Goal: Task Accomplishment & Management: Use online tool/utility

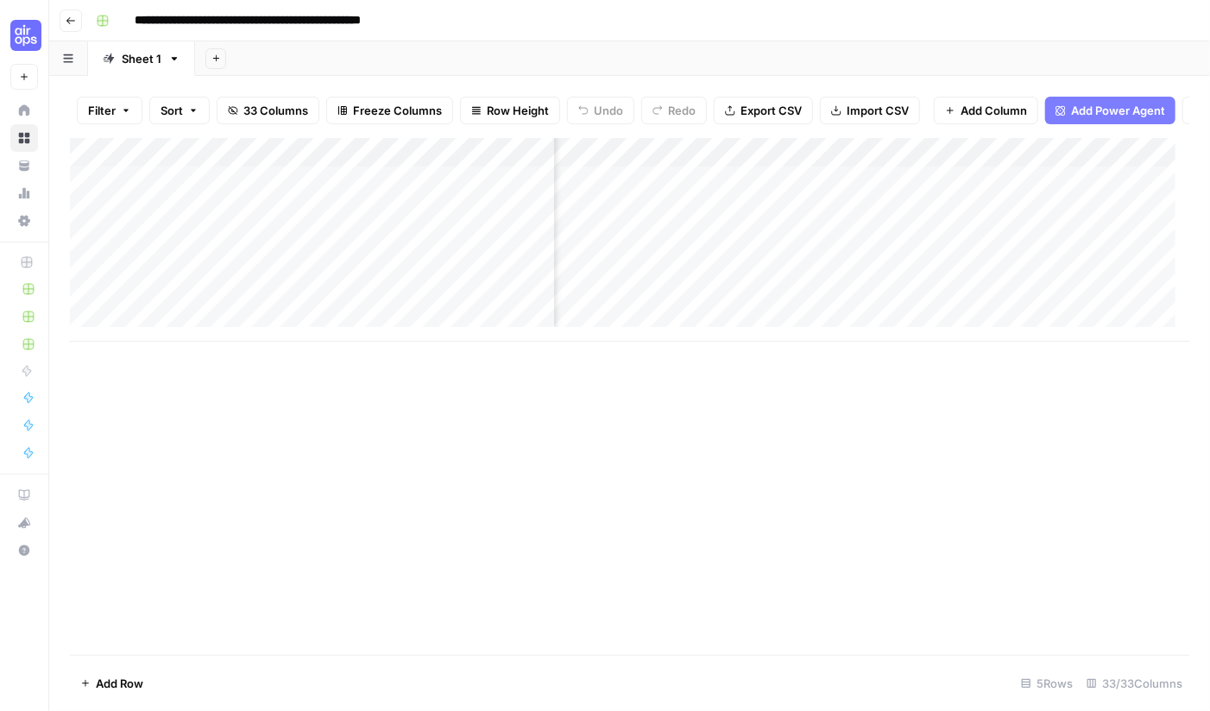
scroll to position [0, 3475]
click at [1036, 197] on div "Add Column" at bounding box center [629, 240] width 1119 height 204
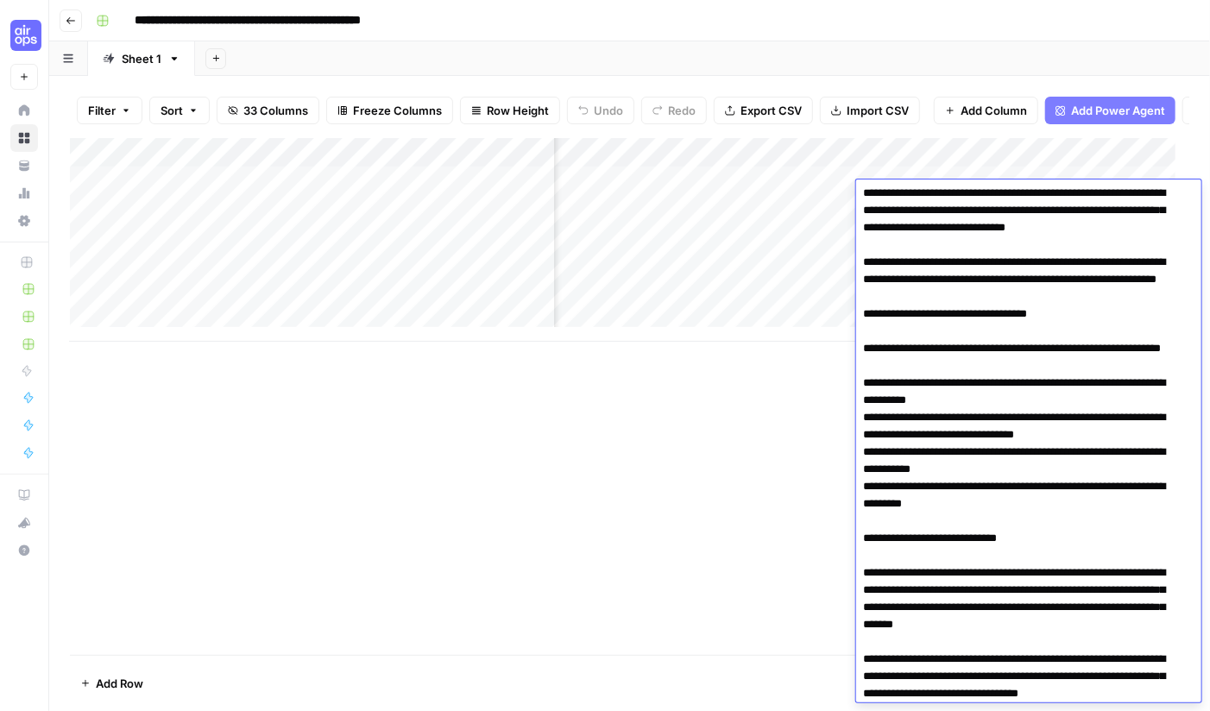
scroll to position [1380, 0]
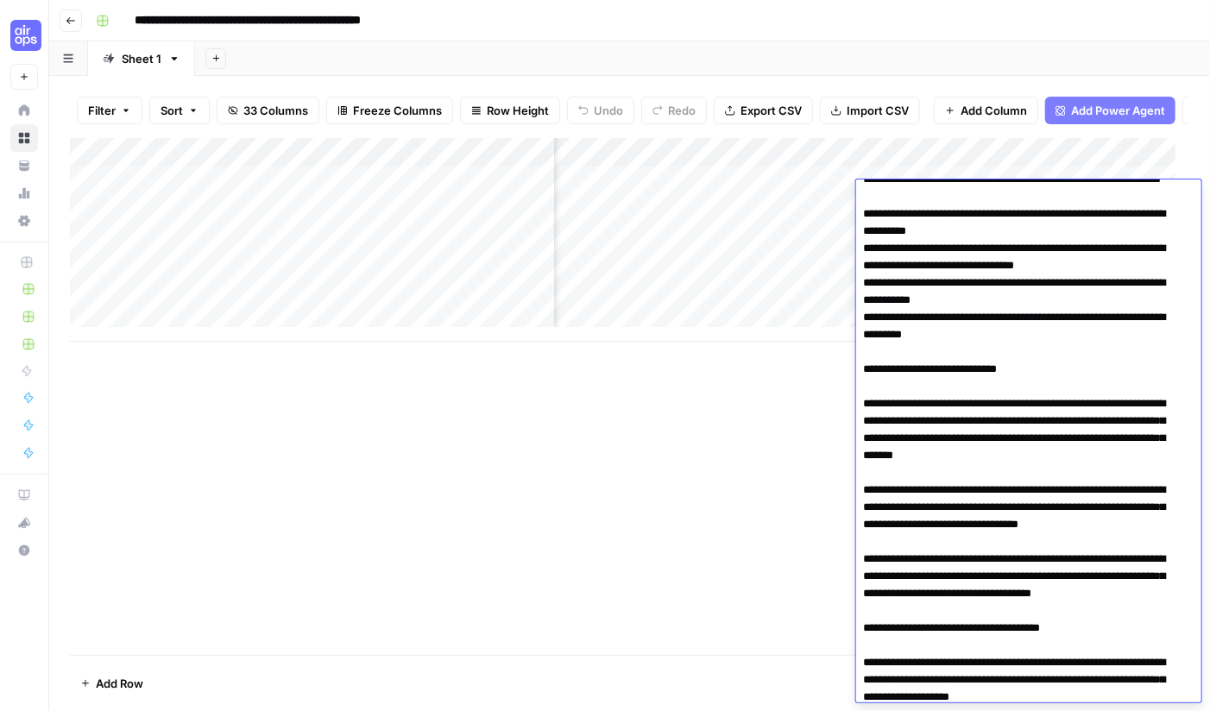
click at [752, 465] on div "Add Column" at bounding box center [629, 396] width 1119 height 517
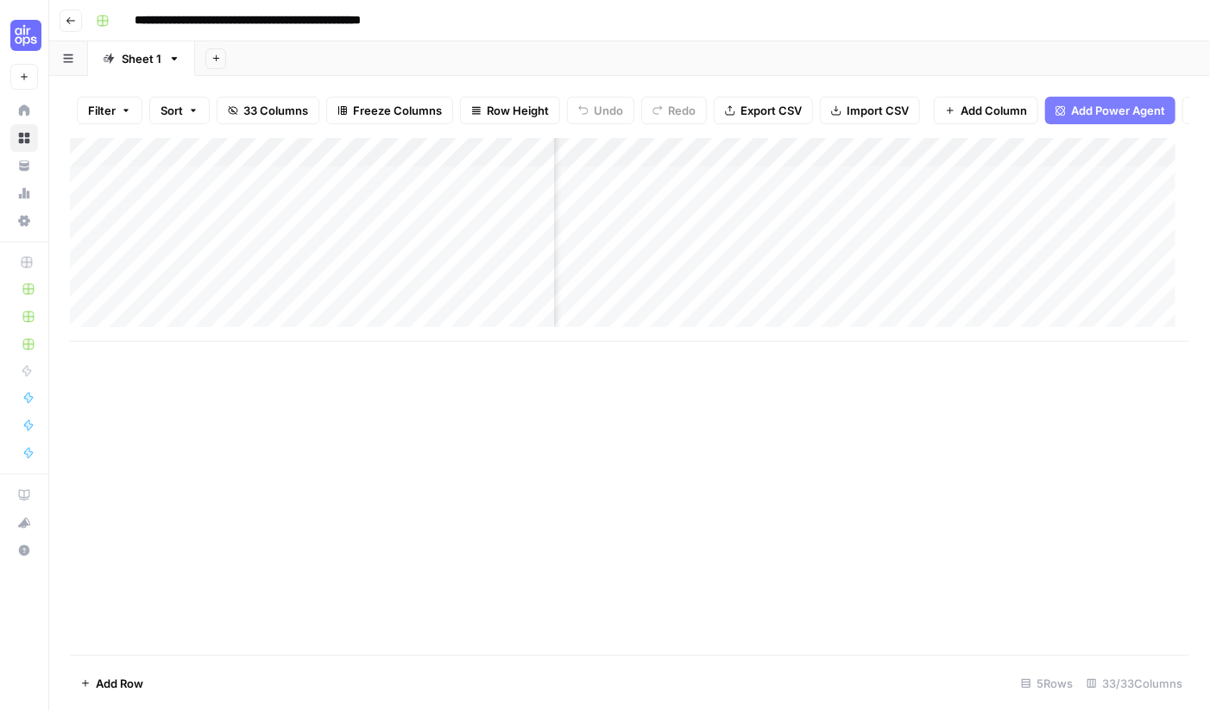
click at [1018, 204] on div "Add Column" at bounding box center [629, 240] width 1119 height 204
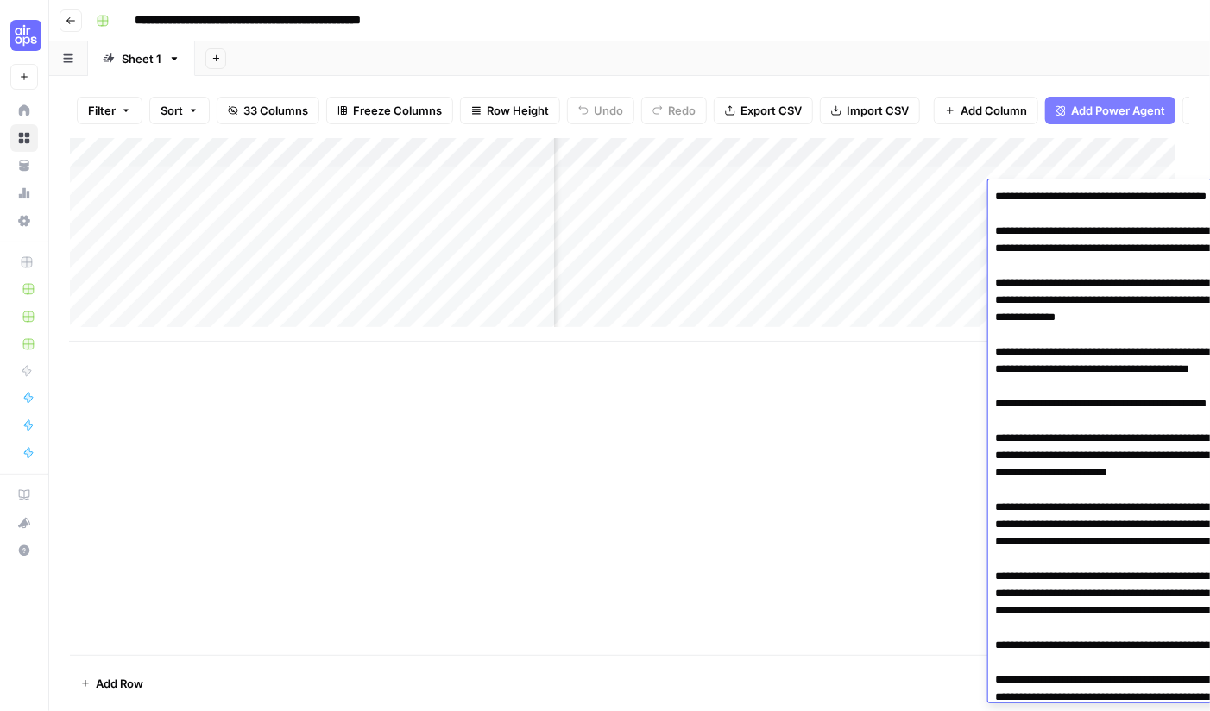
scroll to position [3820, 0]
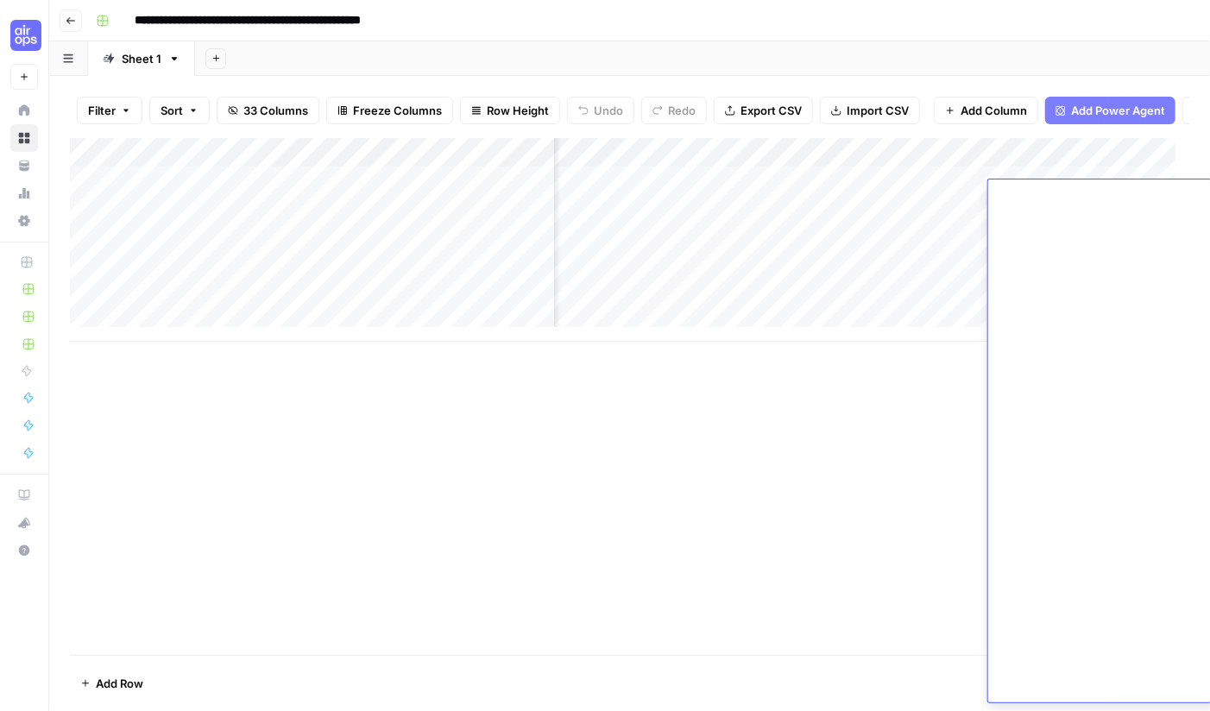
click at [775, 484] on div "Add Column" at bounding box center [629, 396] width 1119 height 517
click at [1042, 231] on div "Add Column" at bounding box center [629, 240] width 1119 height 204
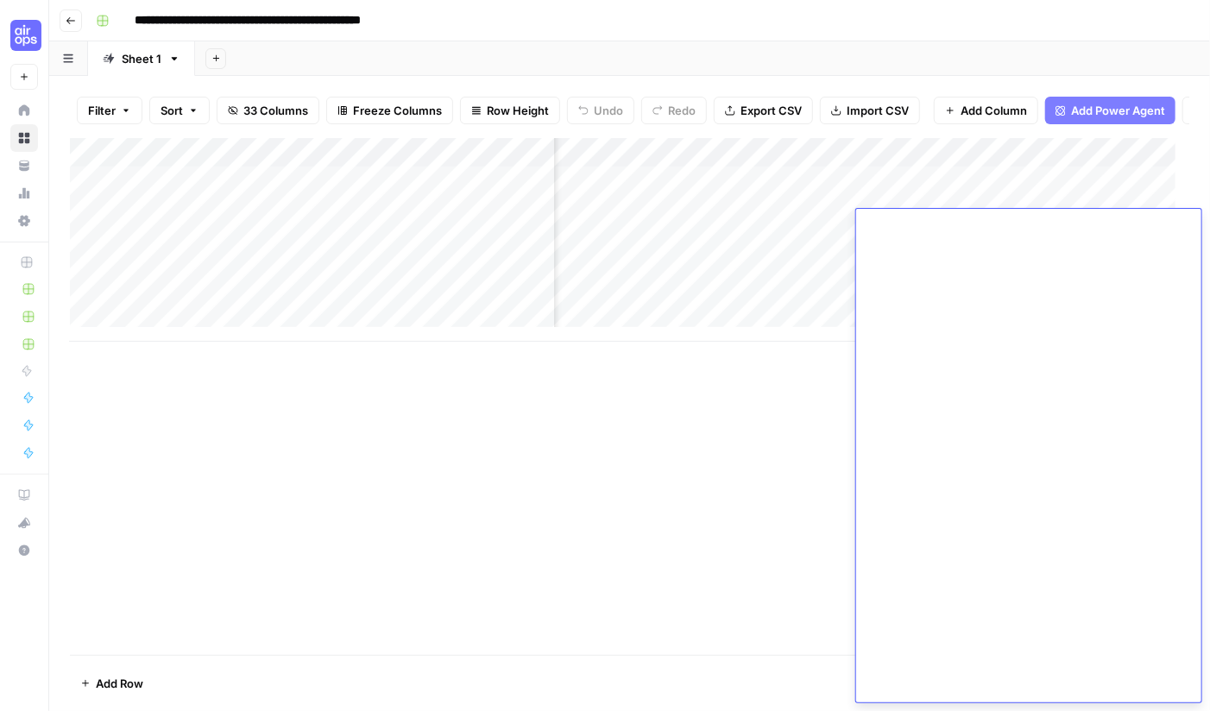
scroll to position [5315, 0]
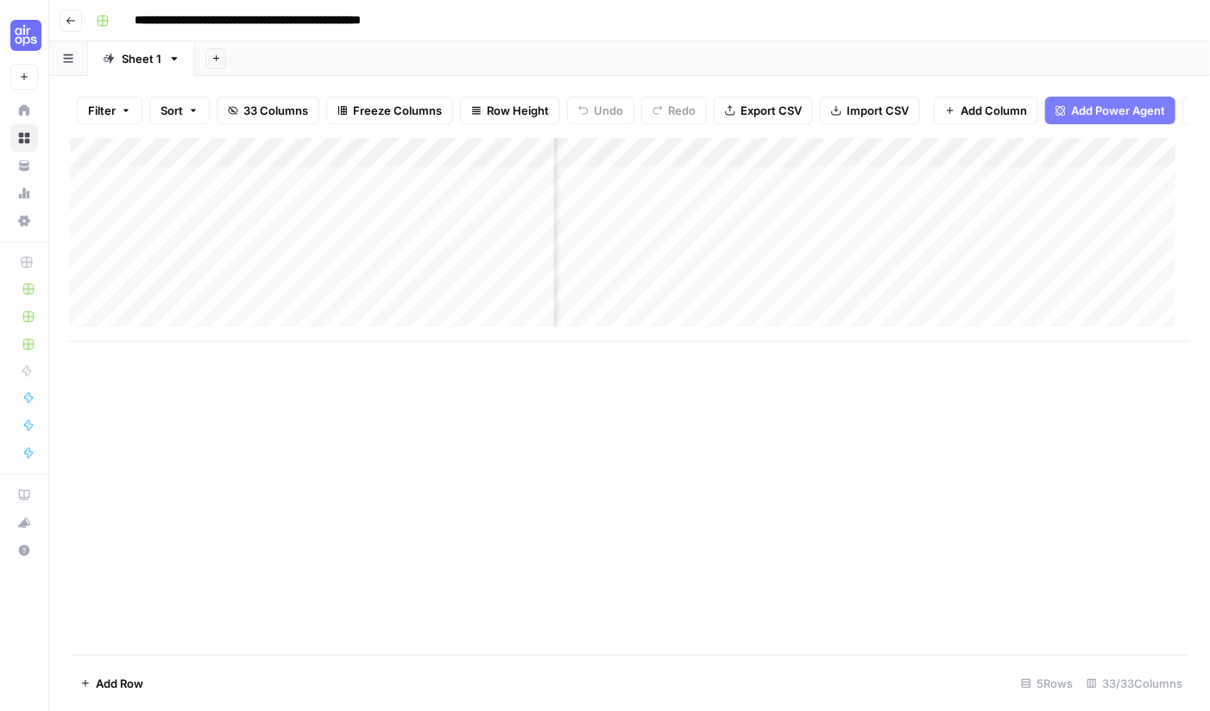
click at [799, 509] on div "Add Column" at bounding box center [629, 396] width 1119 height 517
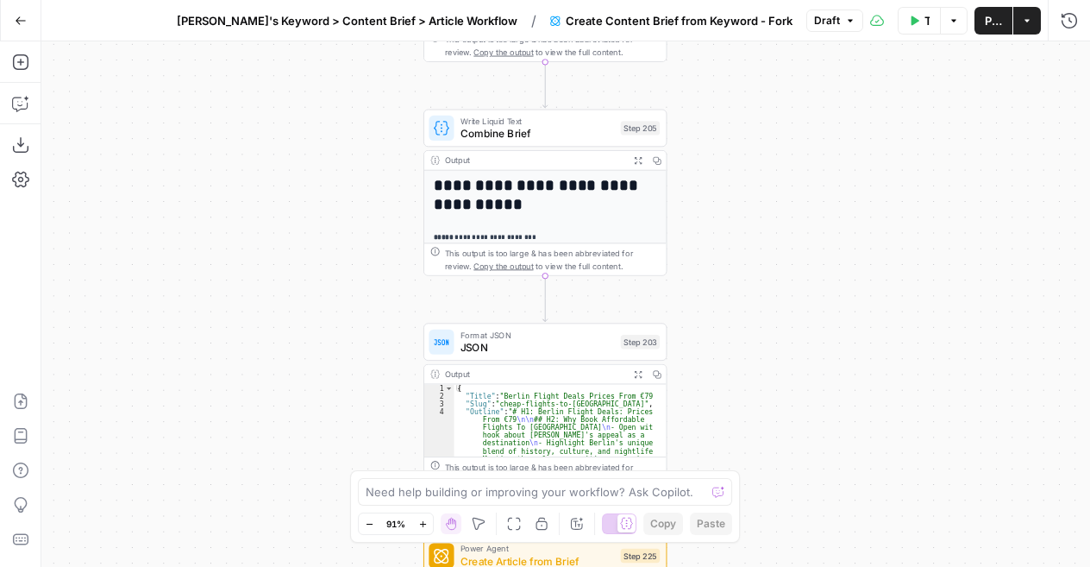
drag, startPoint x: 791, startPoint y: 153, endPoint x: 816, endPoint y: 603, distance: 451.0
click at [816, 566] on html "Cohort 4 New Home Browse Your Data Usage Settings Recent Grids SERP Domination …" at bounding box center [545, 283] width 1090 height 567
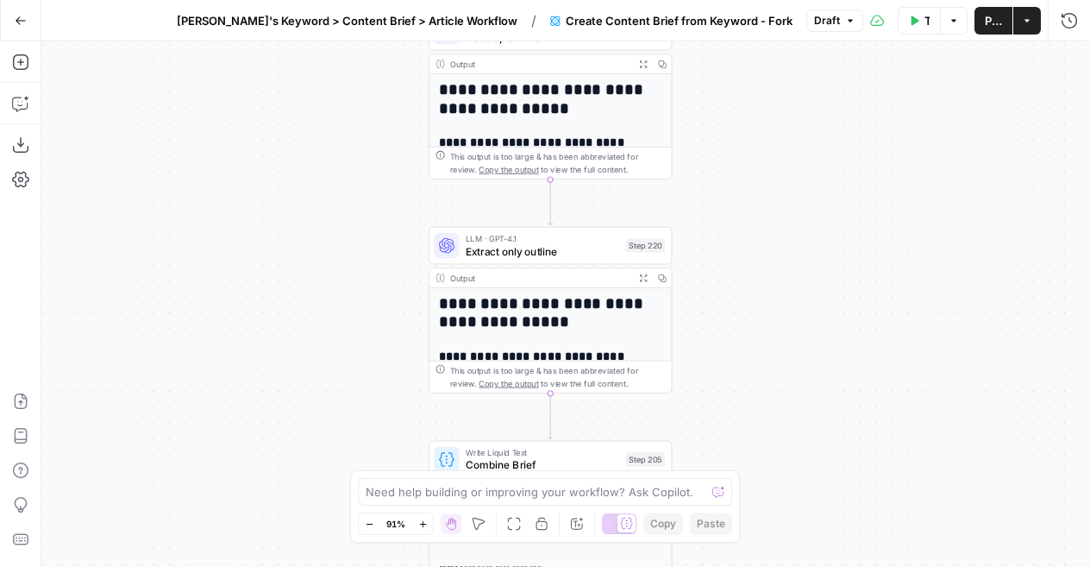
drag, startPoint x: 808, startPoint y: 161, endPoint x: 804, endPoint y: 491, distance: 329.6
click at [804, 491] on div "Workflow Set Inputs Inputs Google Search Perform Google Search Step 51 Output E…" at bounding box center [565, 303] width 1049 height 525
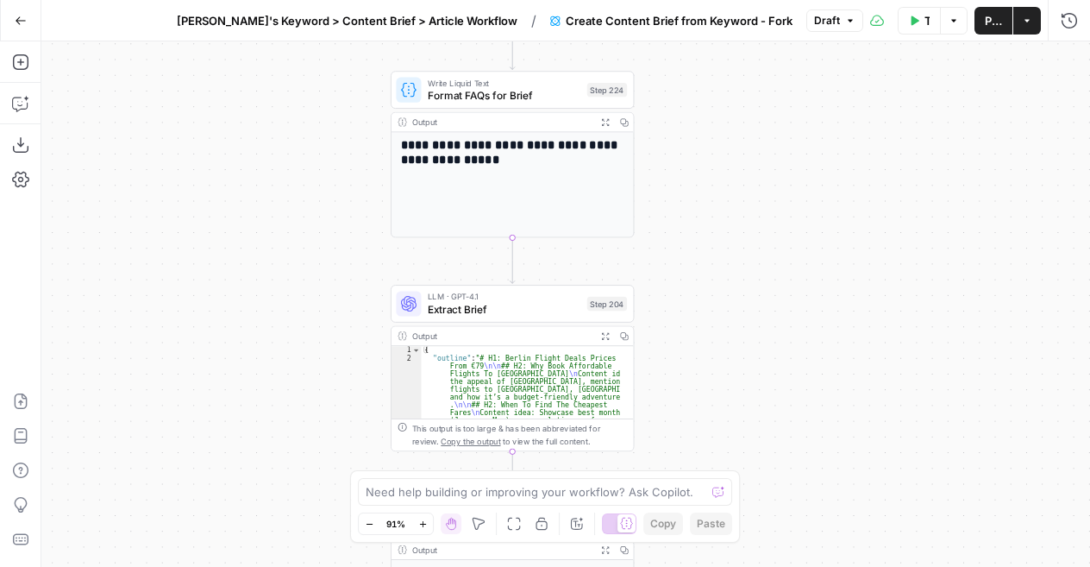
drag, startPoint x: 779, startPoint y: 70, endPoint x: 743, endPoint y: 509, distance: 440.6
click at [743, 509] on div "Workflow Set Inputs Inputs Google Search Perform Google Search Step 51 Output E…" at bounding box center [565, 303] width 1049 height 525
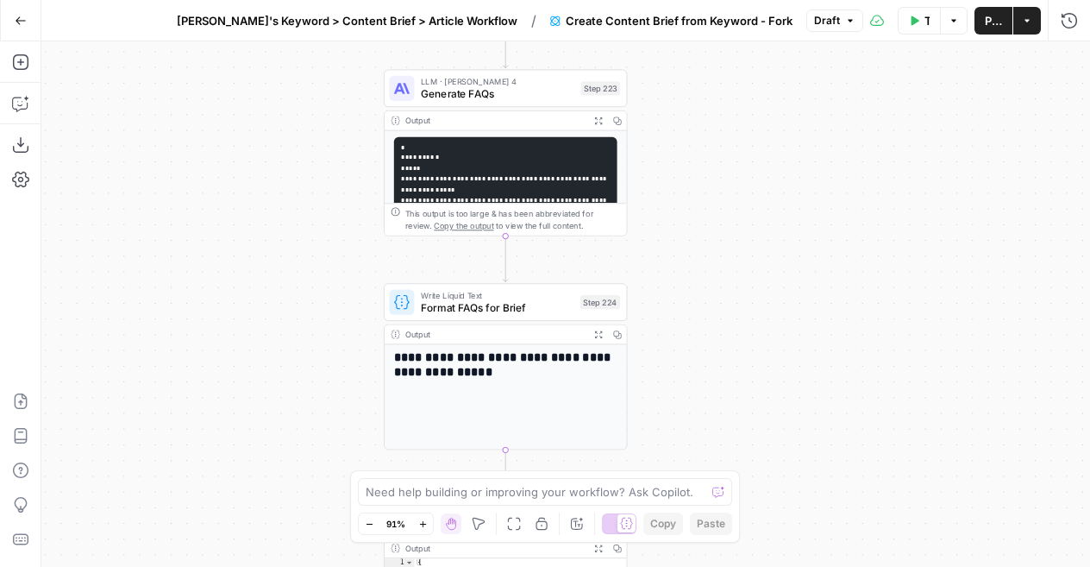
drag, startPoint x: 676, startPoint y: 217, endPoint x: 669, endPoint y: 463, distance: 246.0
click at [669, 463] on div "Workflow Set Inputs Inputs Google Search Perform Google Search Step 51 Output E…" at bounding box center [565, 303] width 1049 height 525
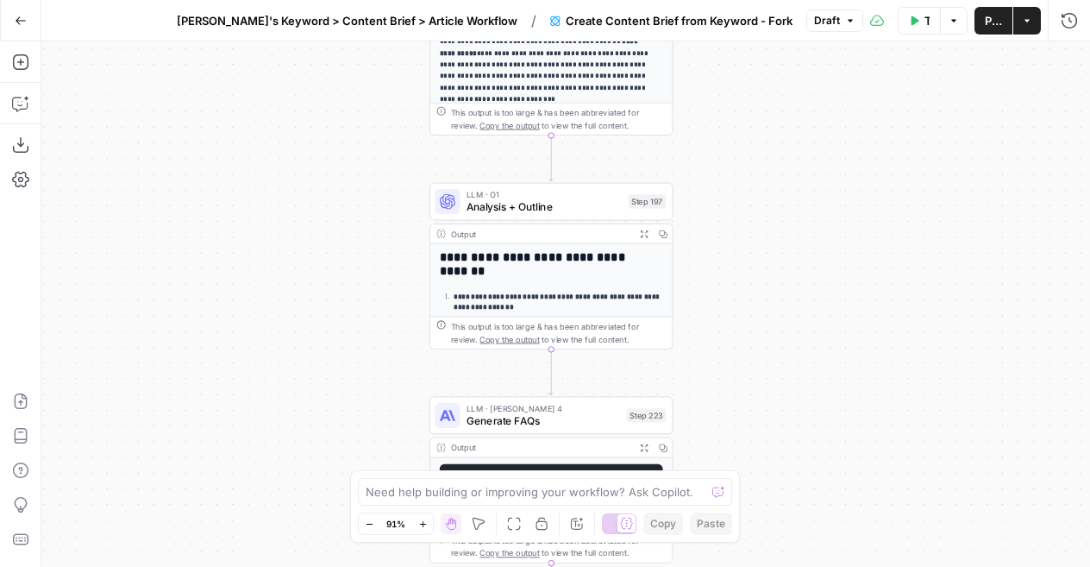
drag, startPoint x: 729, startPoint y: 65, endPoint x: 776, endPoint y: 358, distance: 297.1
click at [776, 358] on div "Workflow Set Inputs Inputs Google Search Perform Google Search Step 51 Output E…" at bounding box center [565, 303] width 1049 height 525
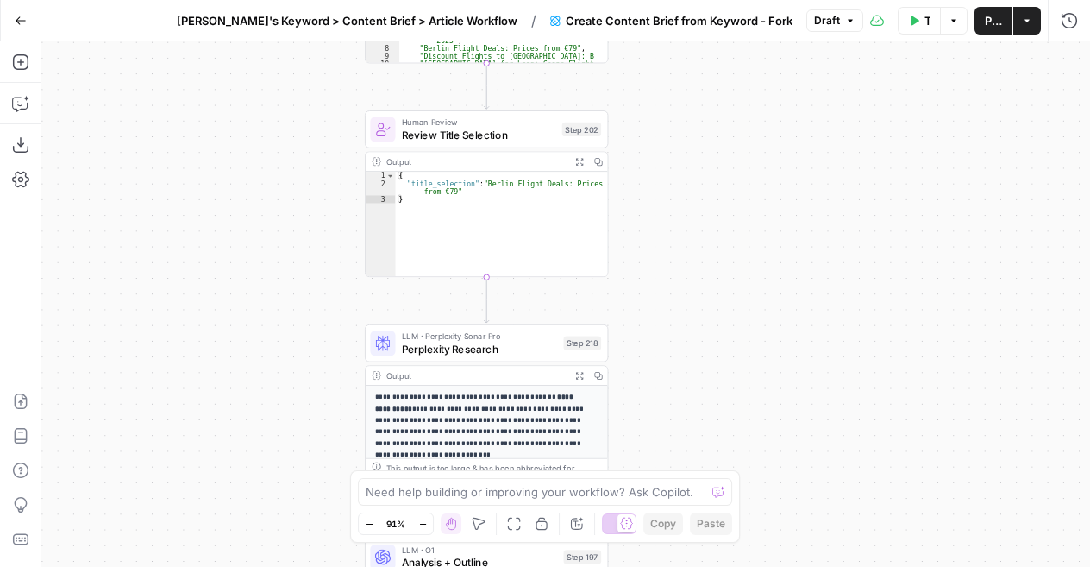
drag, startPoint x: 756, startPoint y: 73, endPoint x: 690, endPoint y: 430, distance: 362.3
click at [690, 430] on div "Workflow Set Inputs Inputs Google Search Perform Google Search Step 51 Output E…" at bounding box center [565, 303] width 1049 height 525
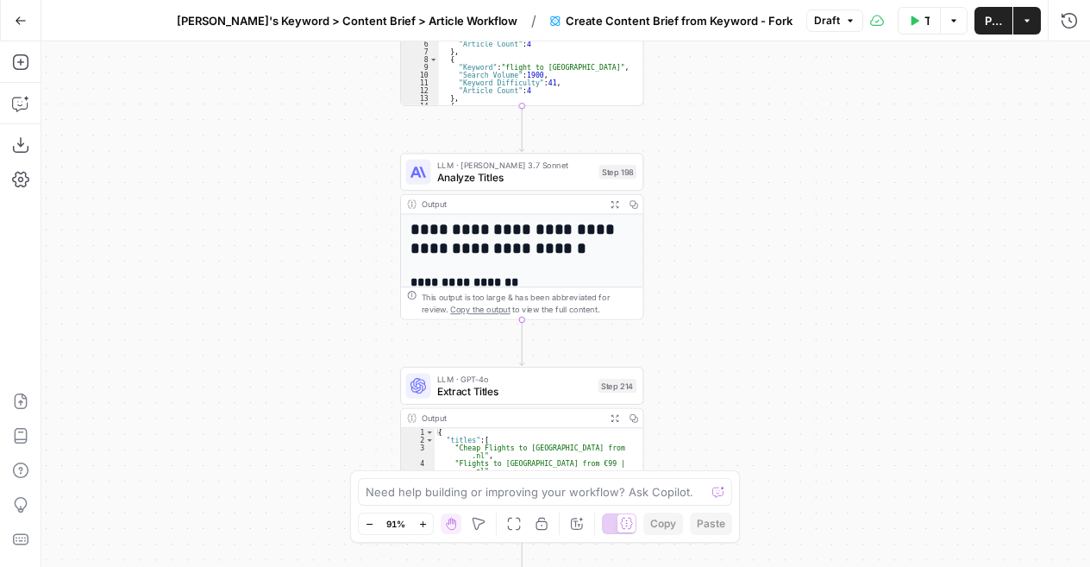
drag, startPoint x: 683, startPoint y: 144, endPoint x: 718, endPoint y: 613, distance: 470.6
click at [718, 566] on html "Cohort 4 New Home Browse Your Data Usage Settings Recent Grids SERP Domination …" at bounding box center [545, 283] width 1090 height 567
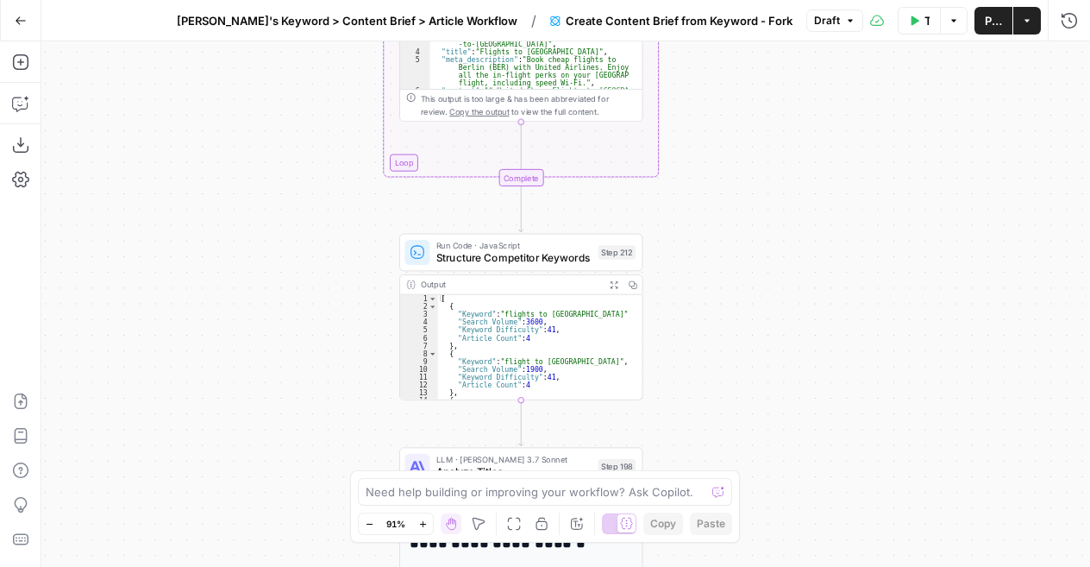
drag, startPoint x: 752, startPoint y: 145, endPoint x: 751, endPoint y: 439, distance: 294.2
click at [751, 439] on div "Workflow Set Inputs Inputs Google Search Perform Google Search Step 51 Output E…" at bounding box center [565, 303] width 1049 height 525
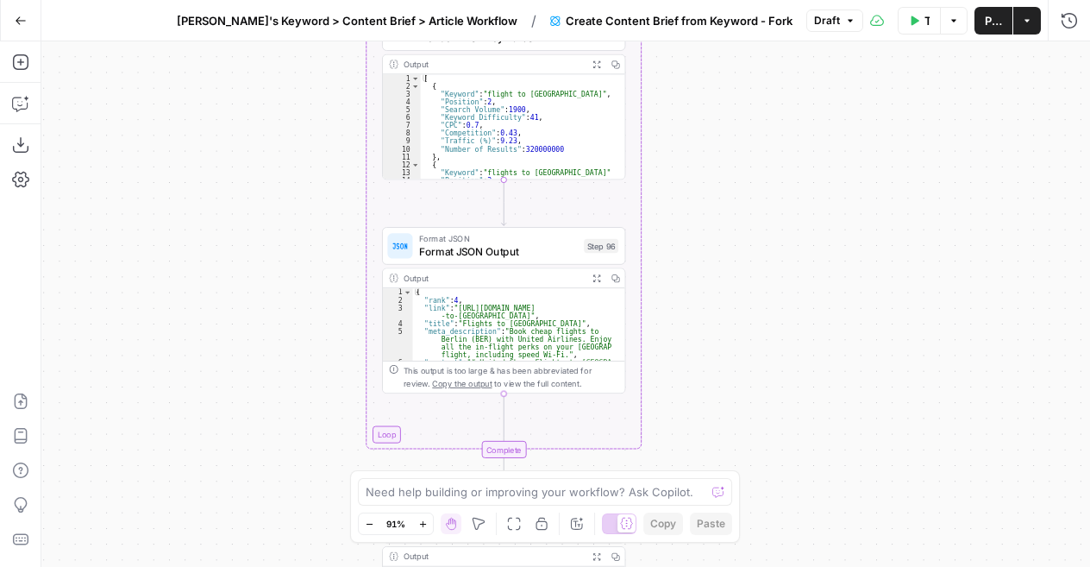
drag, startPoint x: 693, startPoint y: 206, endPoint x: 678, endPoint y: 613, distance: 407.5
click at [678, 566] on html "Cohort 4 New Home Browse Your Data Usage Settings Recent Grids SERP Domination …" at bounding box center [545, 283] width 1090 height 567
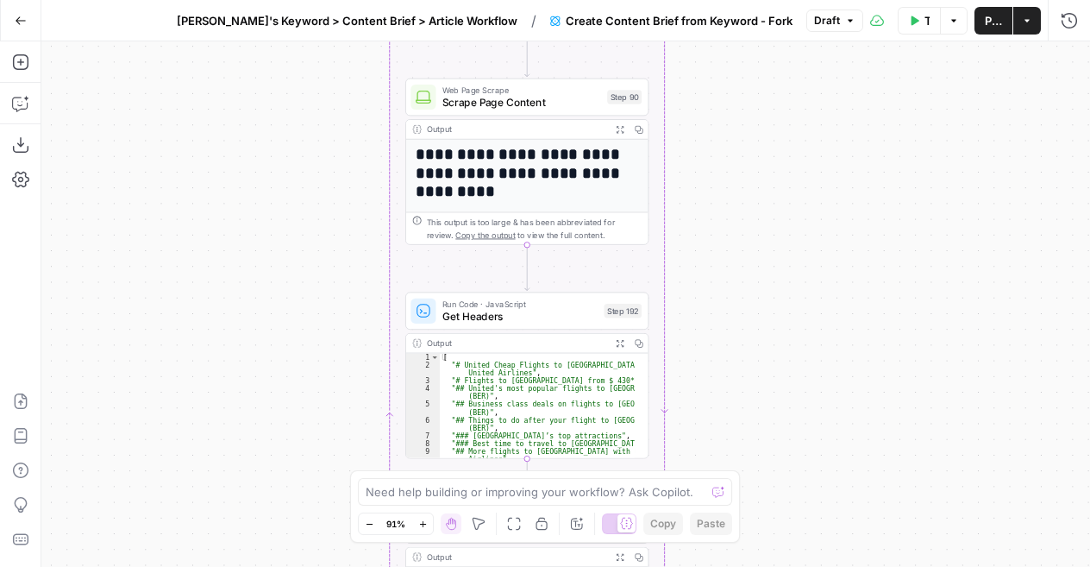
drag, startPoint x: 776, startPoint y: 227, endPoint x: 799, endPoint y: 587, distance: 360.5
click at [799, 566] on html "Cohort 4 New Home Browse Your Data Usage Settings Recent Grids SERP Domination …" at bounding box center [545, 283] width 1090 height 567
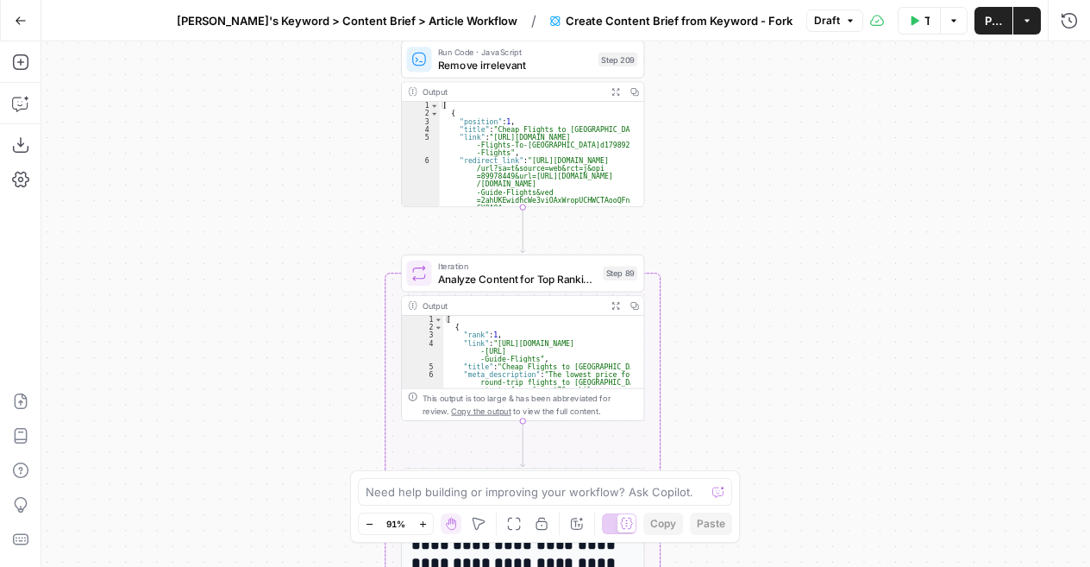
drag, startPoint x: 763, startPoint y: 208, endPoint x: 757, endPoint y: 595, distance: 387.4
click at [757, 566] on html "Cohort 4 New Home Browse Your Data Usage Settings Recent Grids SERP Domination …" at bounding box center [545, 283] width 1090 height 567
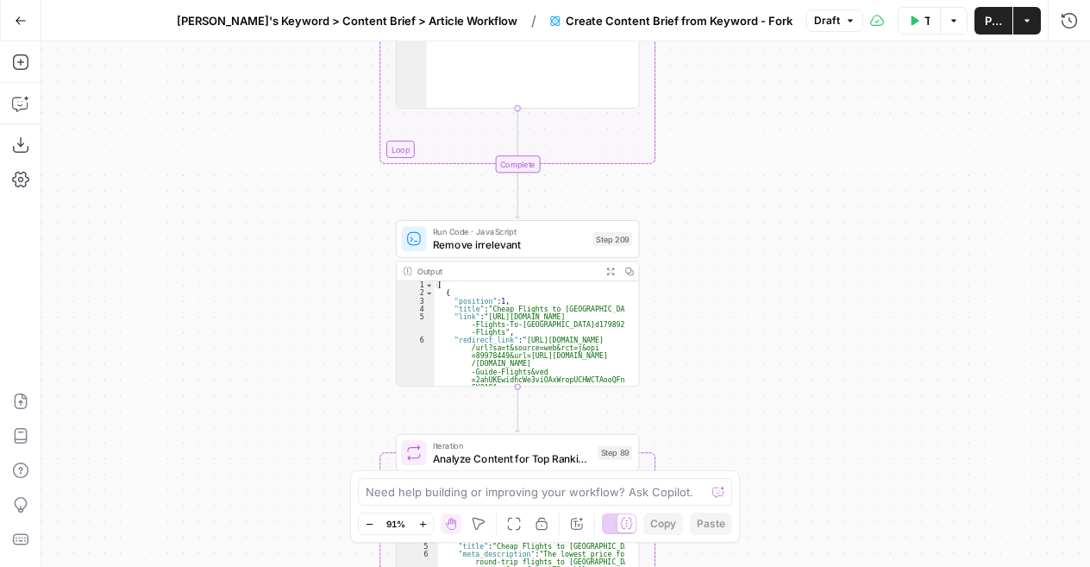
drag, startPoint x: 780, startPoint y: 217, endPoint x: 773, endPoint y: 402, distance: 185.6
click at [773, 402] on div "Workflow Set Inputs Inputs Google Search Perform Google Search Step 51 Output E…" at bounding box center [565, 303] width 1049 height 525
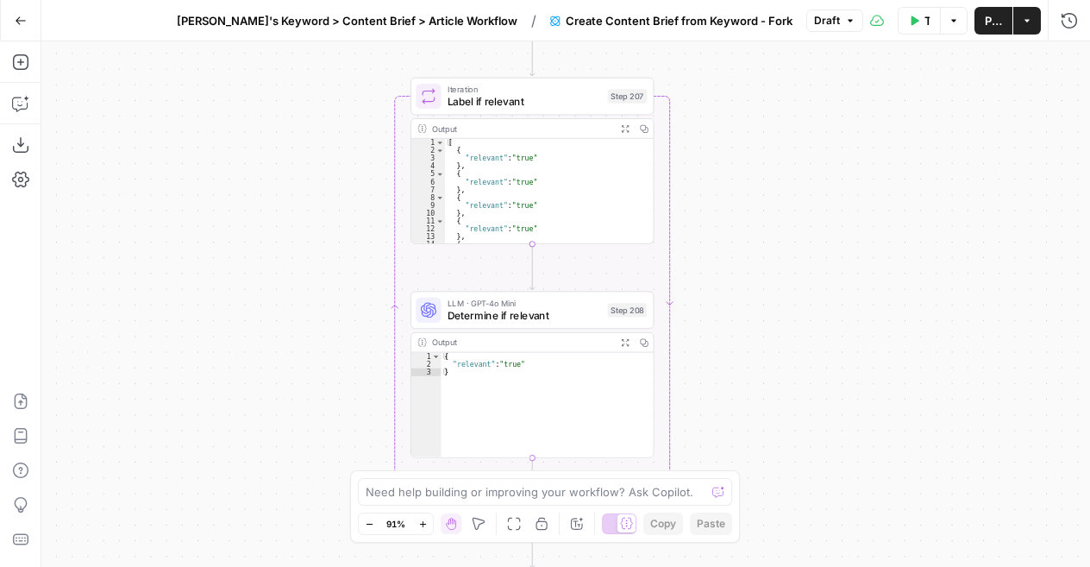
drag, startPoint x: 781, startPoint y: 84, endPoint x: 796, endPoint y: 427, distance: 343.7
click at [796, 427] on div "Workflow Set Inputs Inputs Google Search Perform Google Search Step 51 Output E…" at bounding box center [565, 303] width 1049 height 525
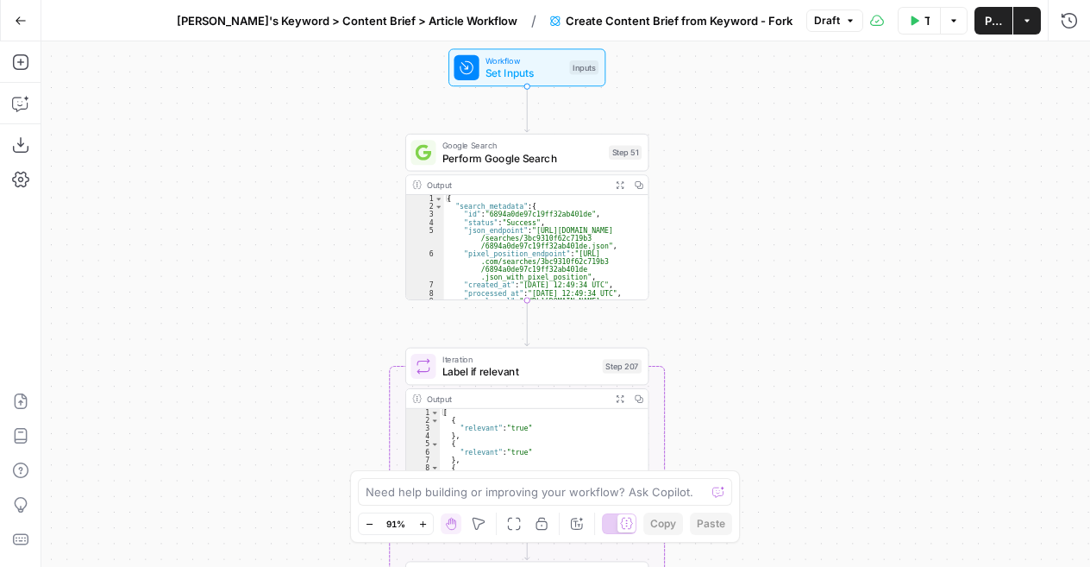
drag, startPoint x: 757, startPoint y: 99, endPoint x: 752, endPoint y: 368, distance: 269.2
click at [752, 368] on div "Workflow Set Inputs Inputs Google Search Perform Google Search Step 51 Output E…" at bounding box center [565, 303] width 1049 height 525
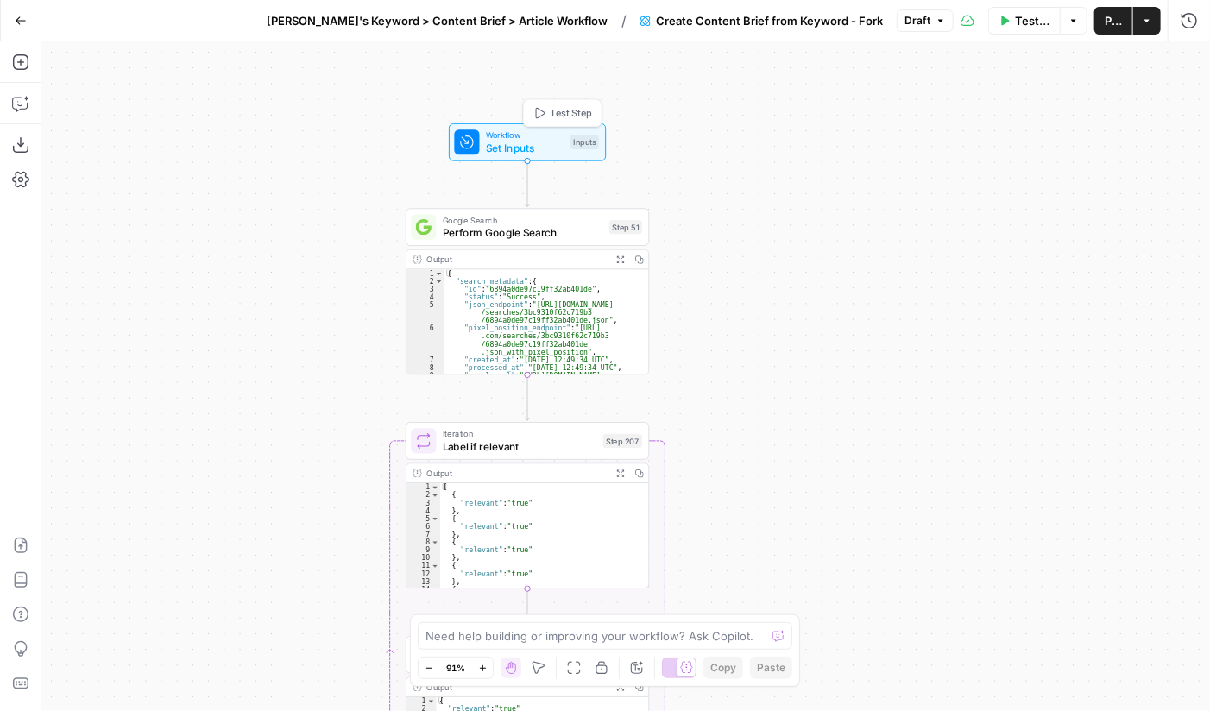
click at [501, 135] on span "Workflow" at bounding box center [525, 135] width 78 height 13
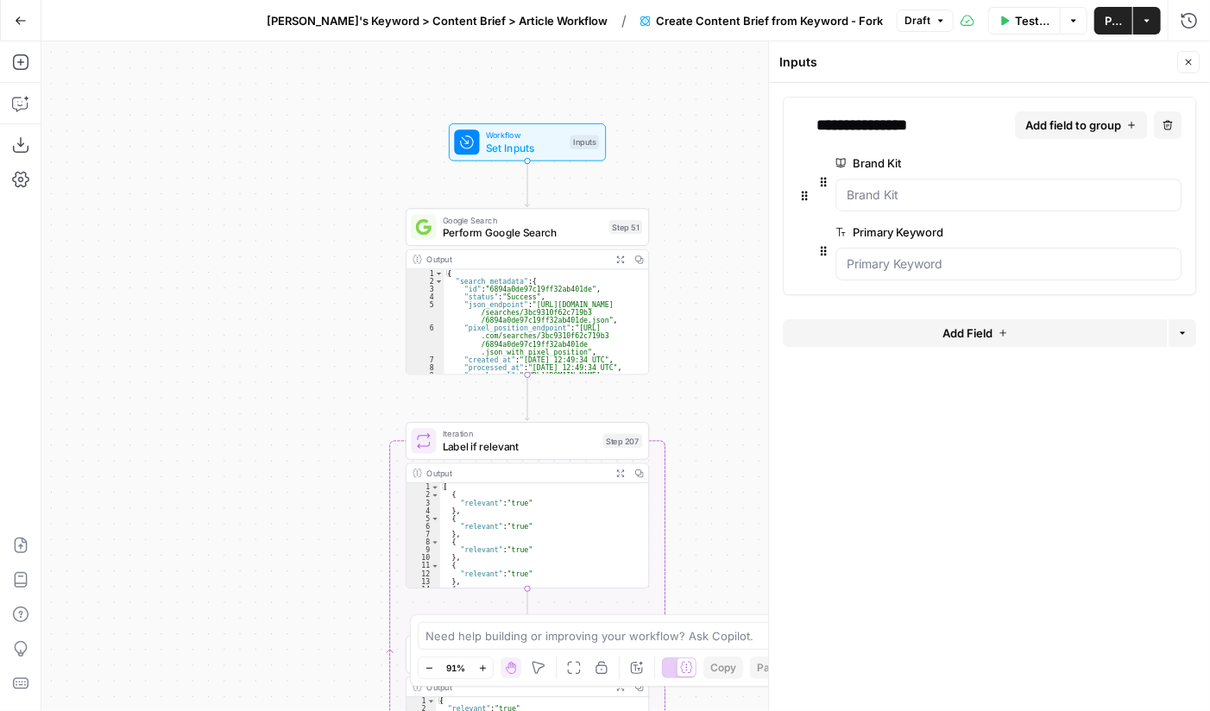
click at [943, 325] on span "Add Field" at bounding box center [967, 332] width 50 height 17
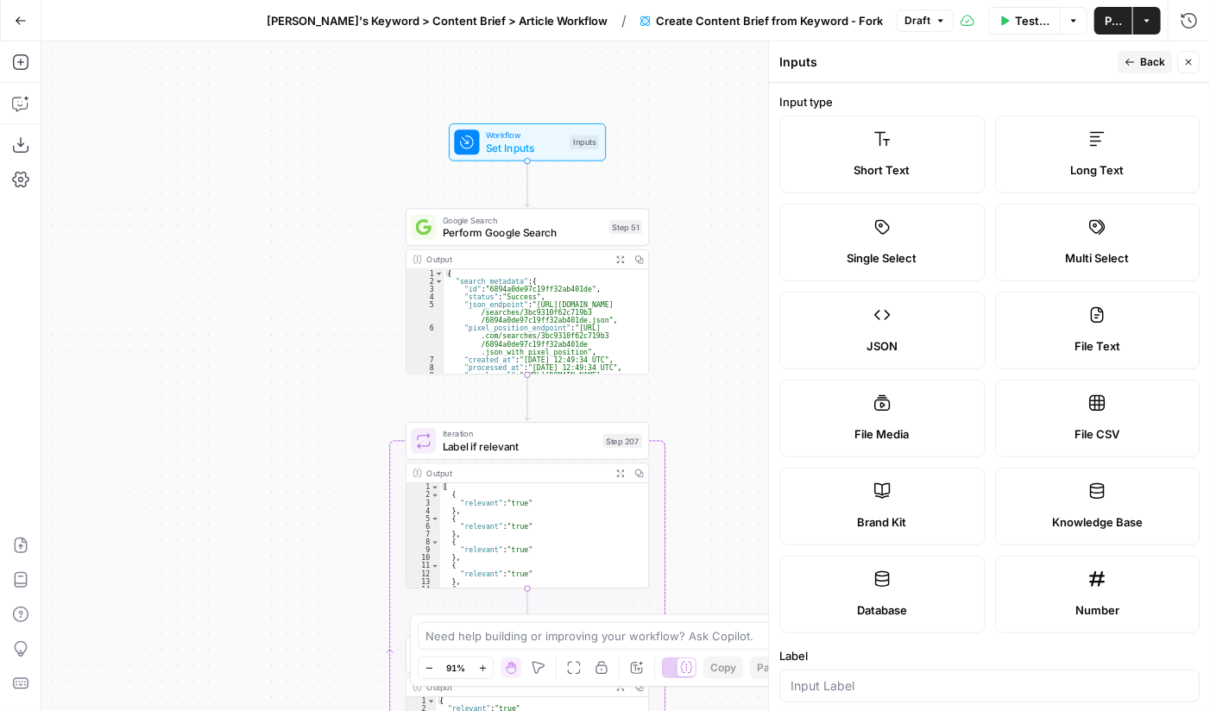
click at [893, 126] on label "Short Text" at bounding box center [881, 155] width 205 height 78
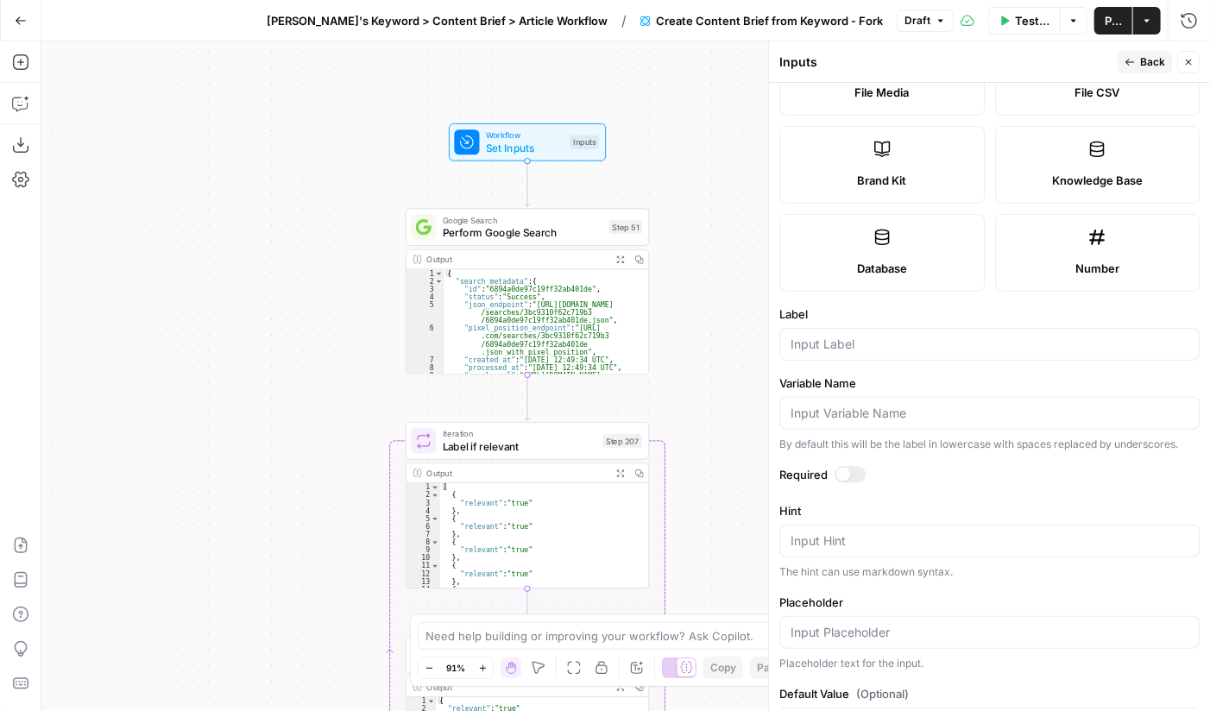
scroll to position [355, 0]
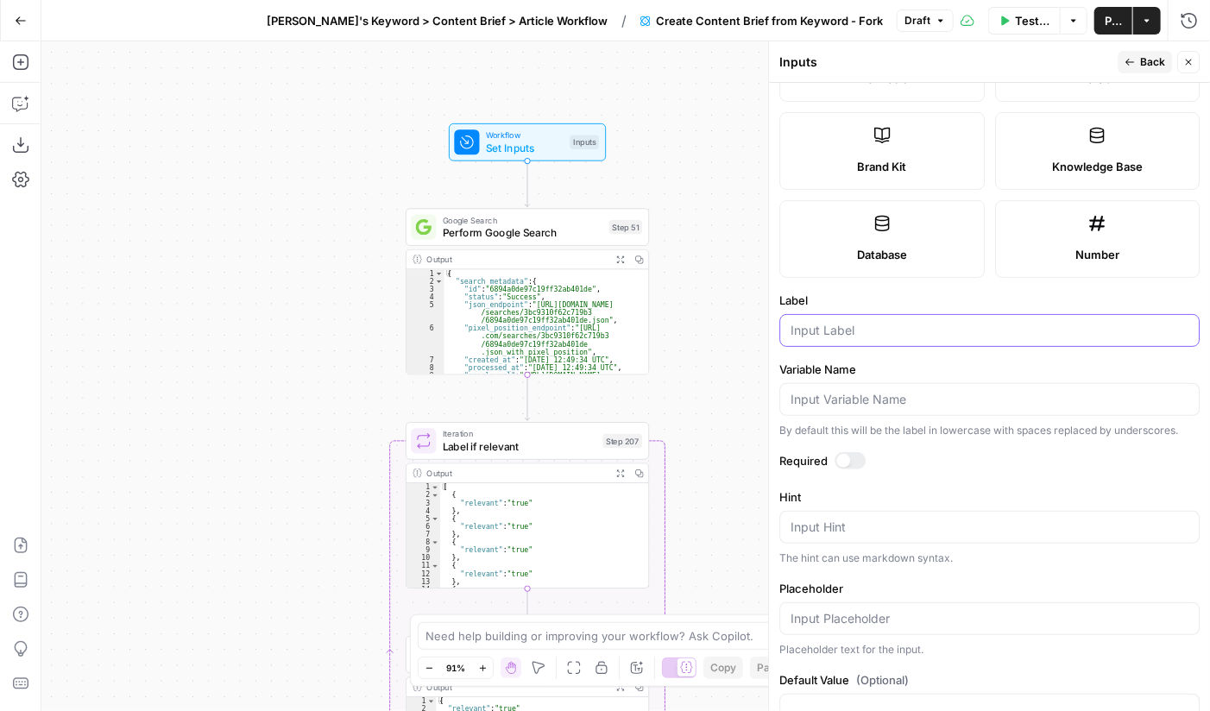
click at [876, 327] on input "Label" at bounding box center [989, 330] width 398 height 17
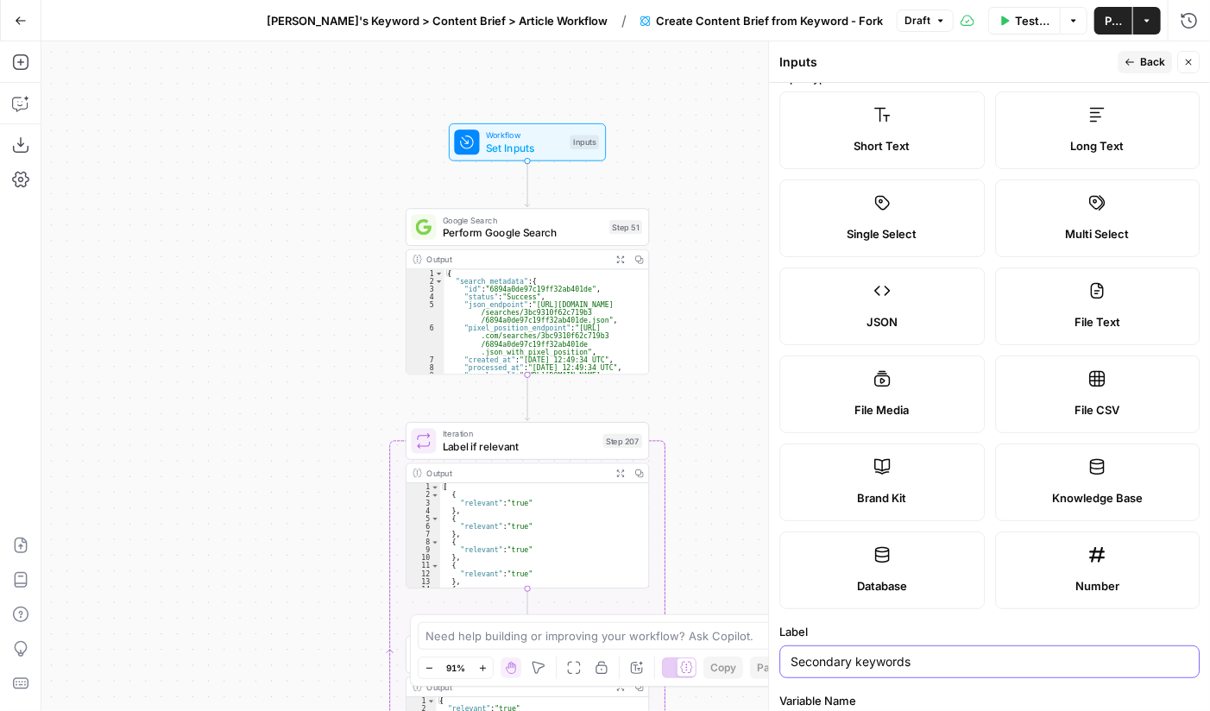
scroll to position [0, 0]
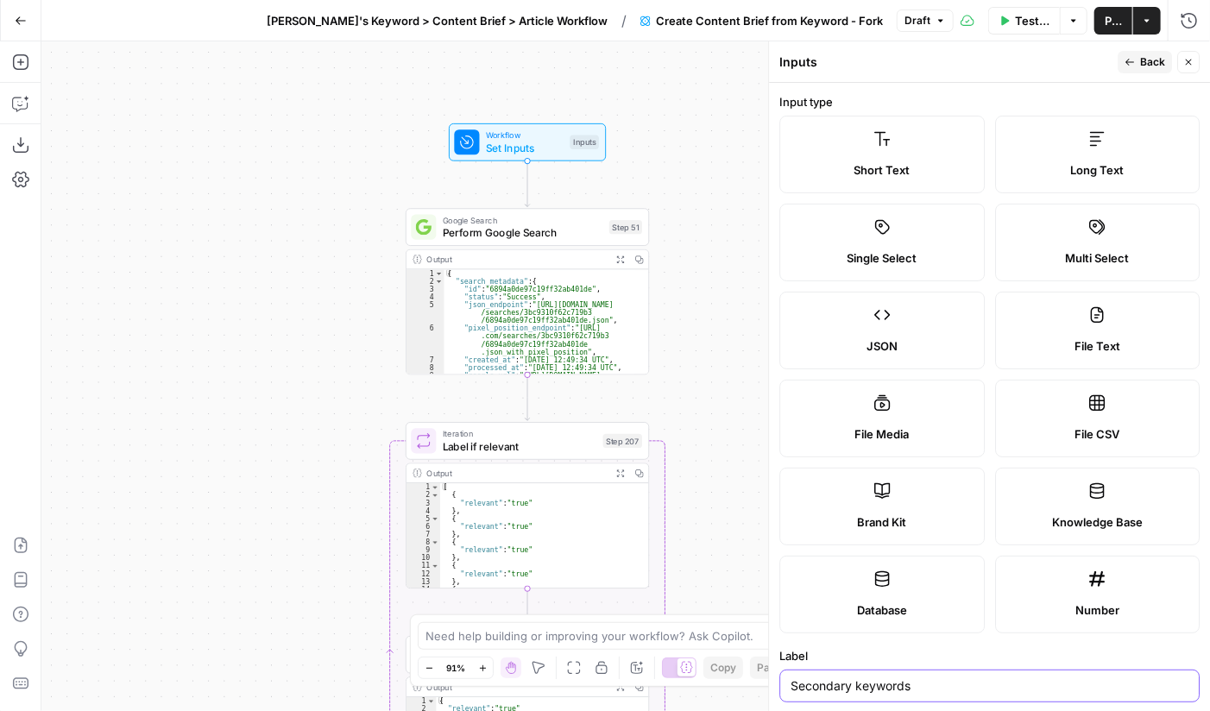
type input "Secondary keywords"
click at [1090, 57] on button "Close" at bounding box center [1188, 62] width 22 height 22
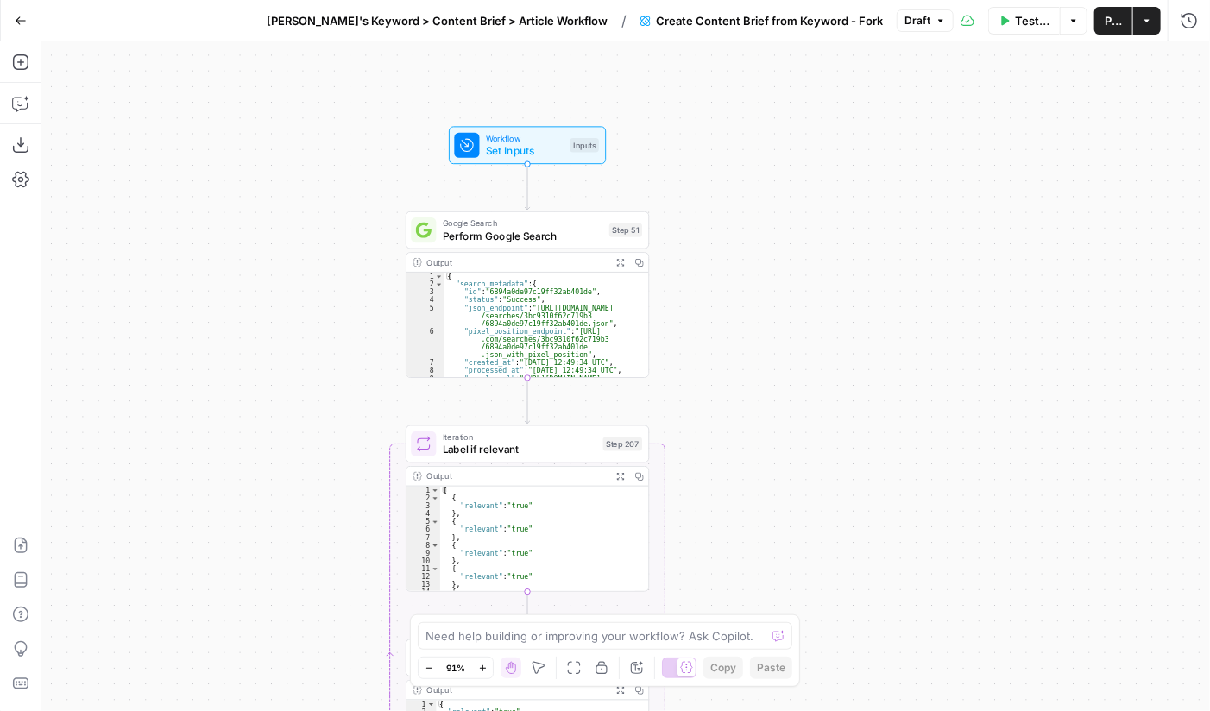
click at [512, 132] on span "Workflow" at bounding box center [525, 138] width 78 height 13
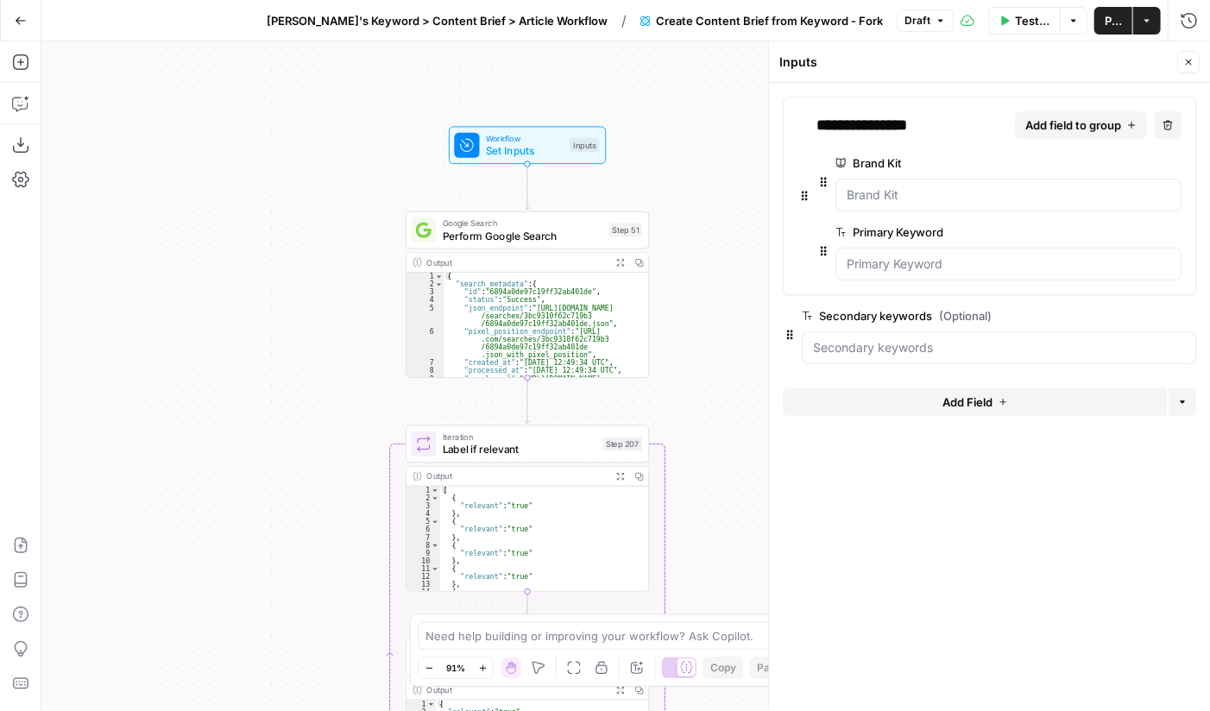
click at [1090, 63] on icon "button" at bounding box center [1188, 62] width 10 height 10
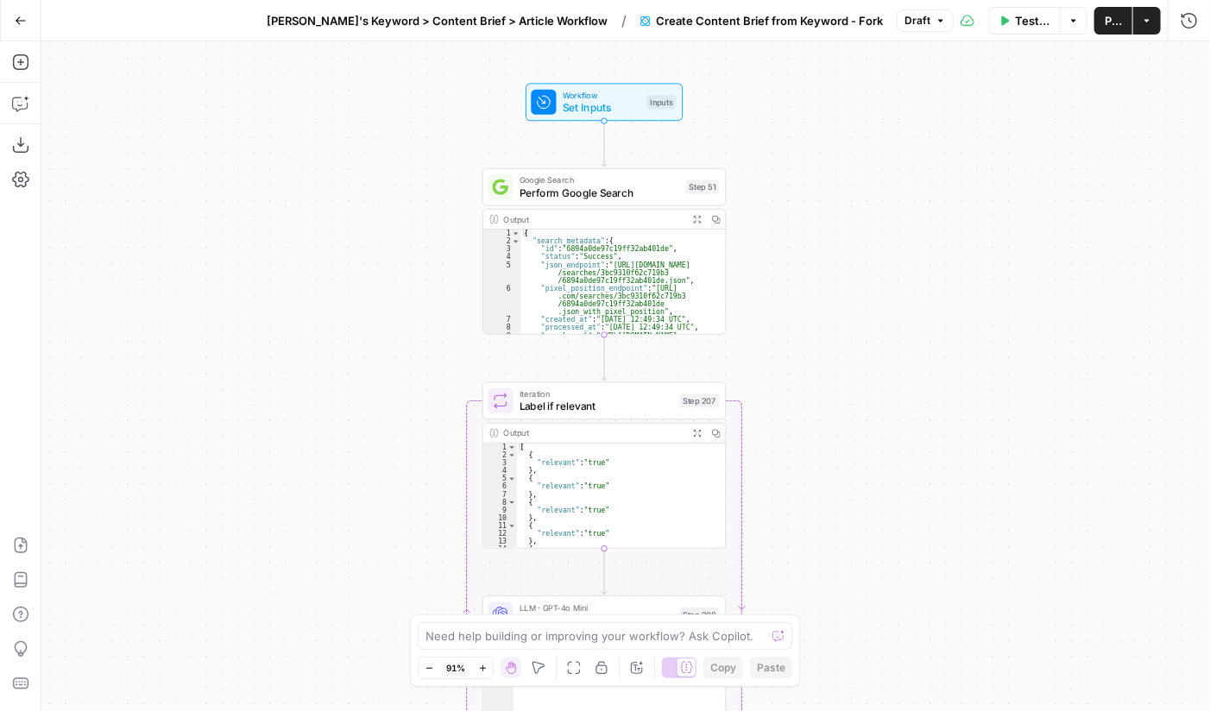
drag, startPoint x: 788, startPoint y: 282, endPoint x: 864, endPoint y: 239, distance: 88.1
click at [864, 239] on div "Workflow Set Inputs Inputs Google Search Perform Google Search Step 51 Output E…" at bounding box center [625, 375] width 1168 height 669
click at [557, 566] on textarea at bounding box center [595, 635] width 340 height 17
type textarea "h"
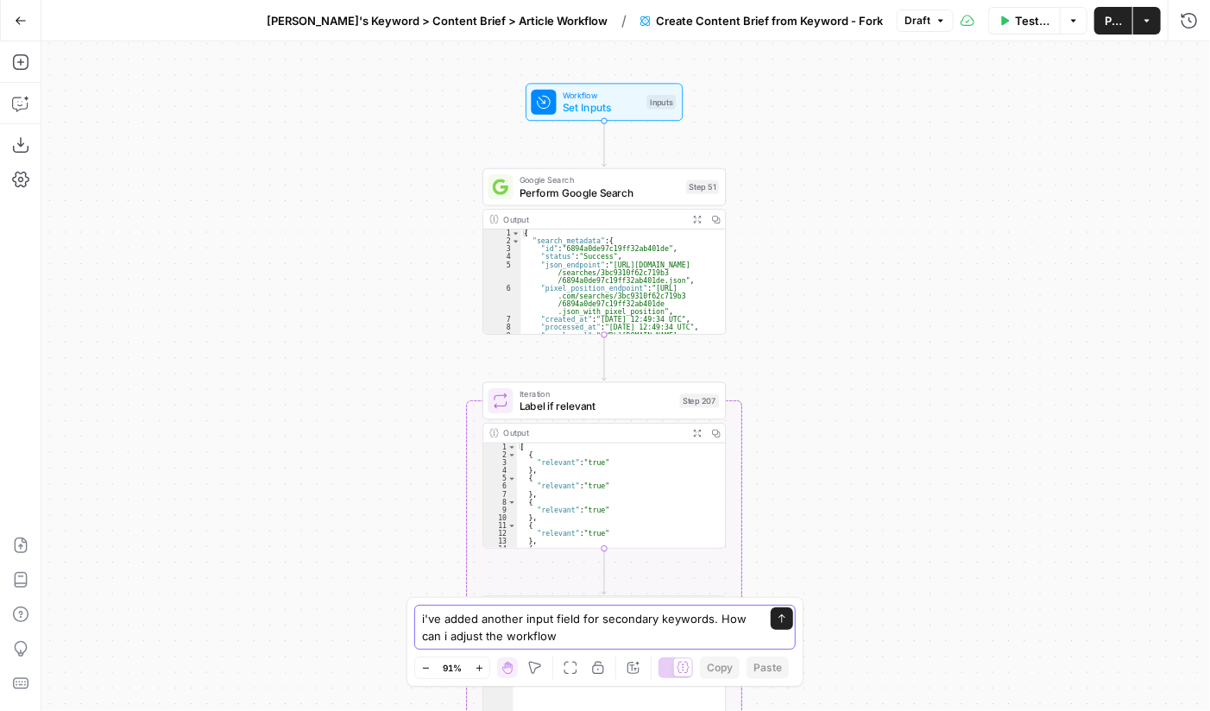
type textarea "i've added another input field for secondary keywords. How can i adjust the wor…"
drag, startPoint x: 574, startPoint y: 644, endPoint x: 413, endPoint y: 618, distance: 162.7
click at [413, 566] on div "i've added another input field for secondary keywords. How can i adjust the wor…" at bounding box center [604, 642] width 397 height 90
click at [550, 566] on textarea "i've added another input field for secondary keywords. How can i adjust the wor…" at bounding box center [587, 627] width 331 height 35
drag, startPoint x: 566, startPoint y: 638, endPoint x: 397, endPoint y: 625, distance: 169.7
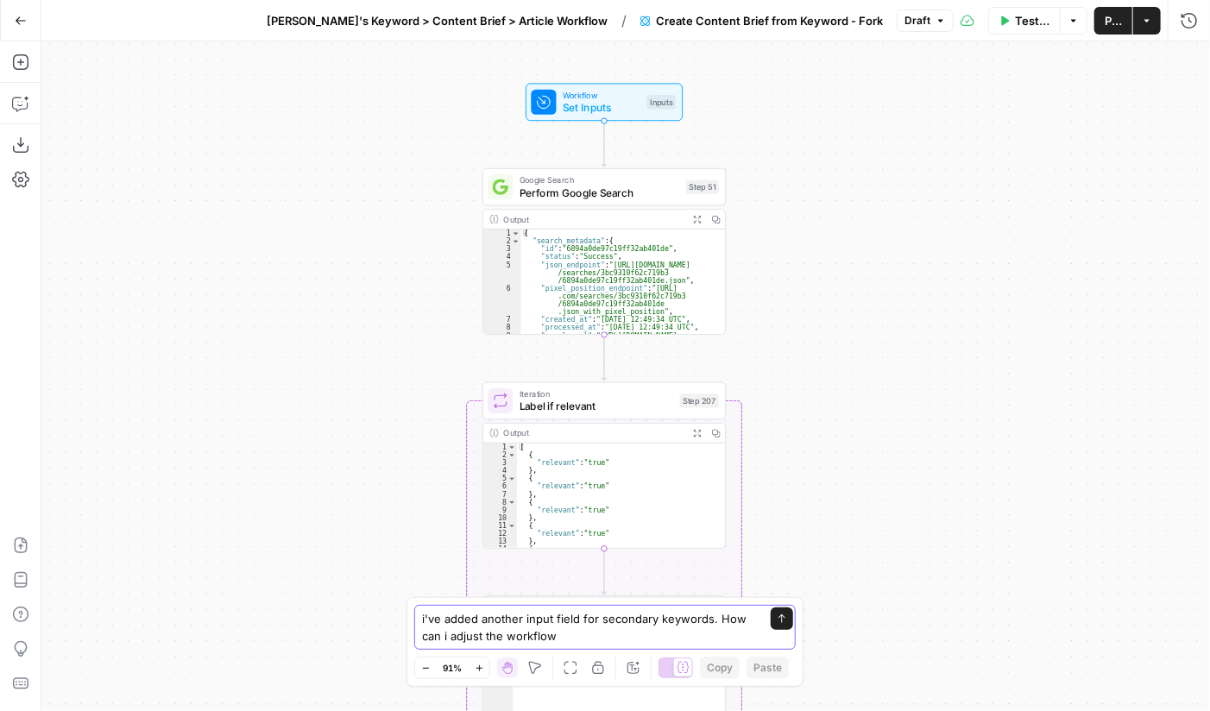
click at [397, 566] on body "Cohort 4 New Home Browse Your Data Usage Settings Recent Grids FAQ for Local Bu…" at bounding box center [605, 355] width 1210 height 711
click at [596, 566] on textarea "i've added another input field for secondary keywords. How can i adjust the wor…" at bounding box center [587, 627] width 331 height 35
drag, startPoint x: 563, startPoint y: 635, endPoint x: 418, endPoint y: 618, distance: 146.8
click at [418, 566] on div "i've added another input field for secondary keywords. How can i adjust the wor…" at bounding box center [604, 627] width 381 height 45
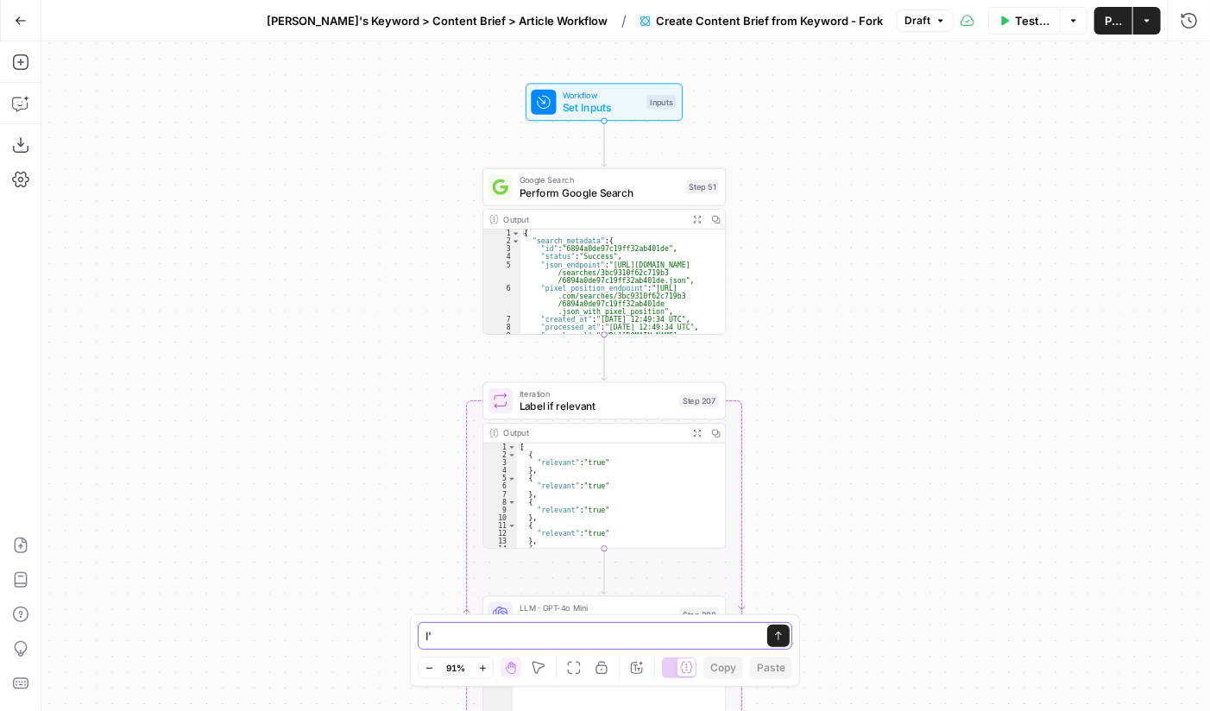
type textarea "I"
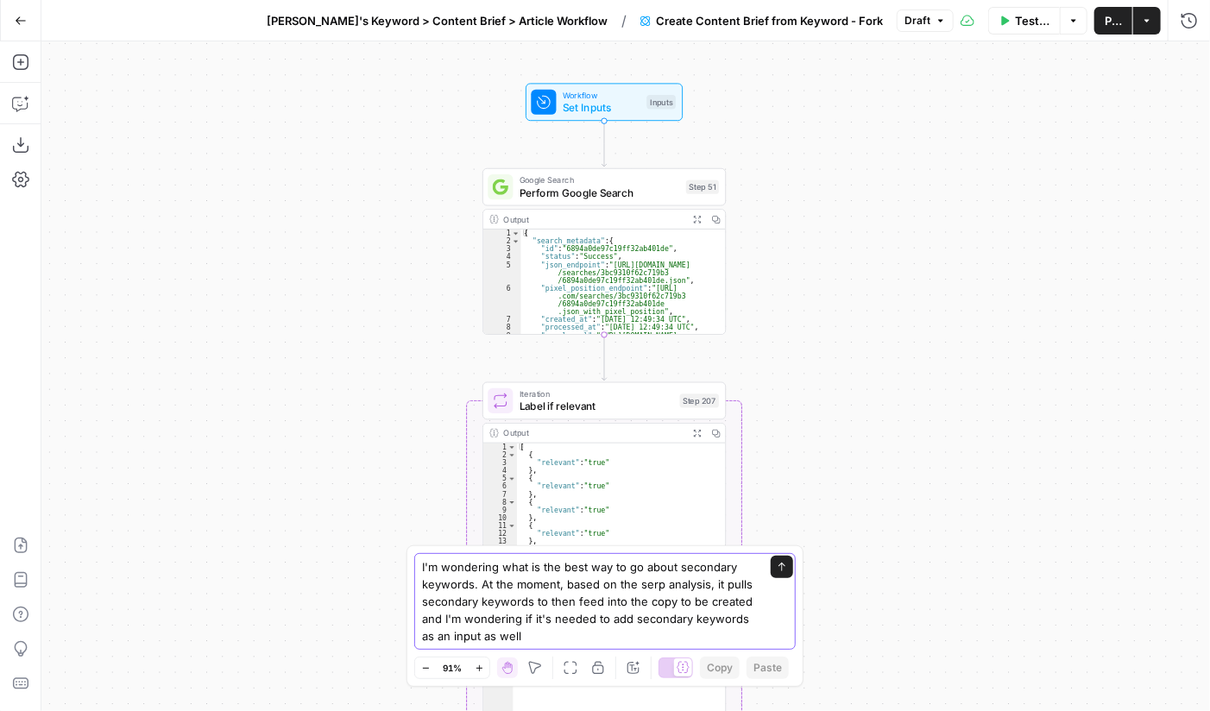
type textarea "I'm wondering what is the best way to go about secondary keywords. At the momen…"
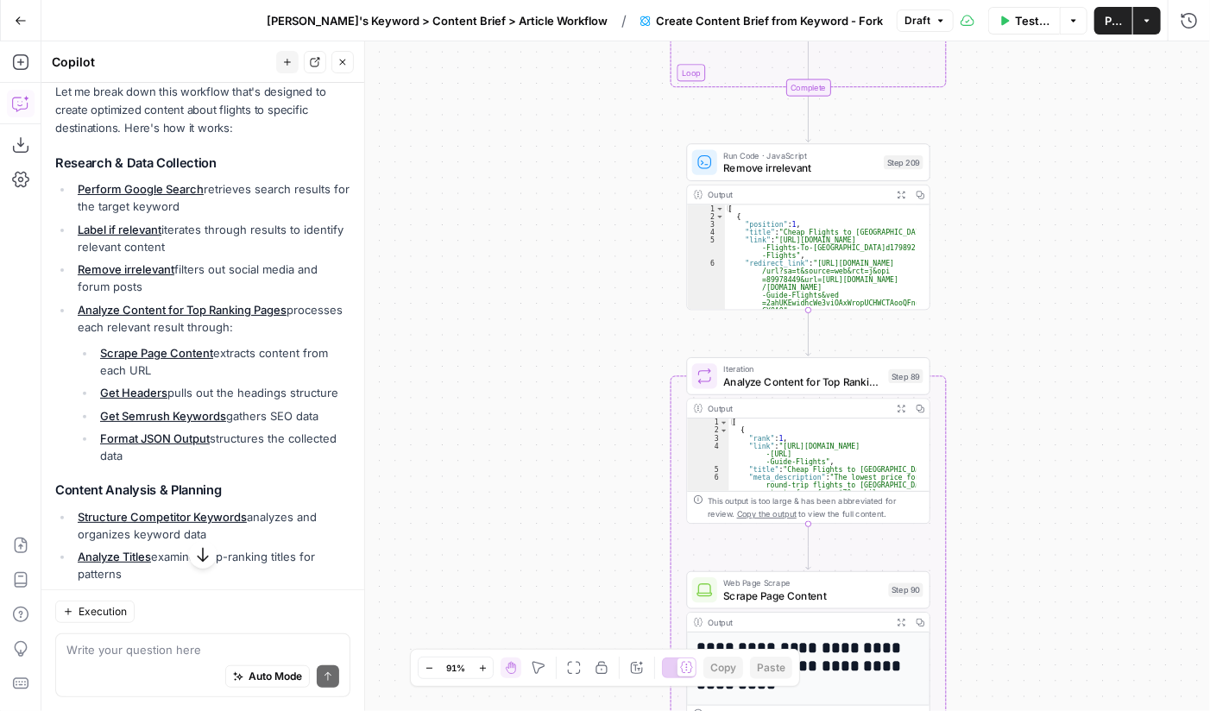
scroll to position [204, 0]
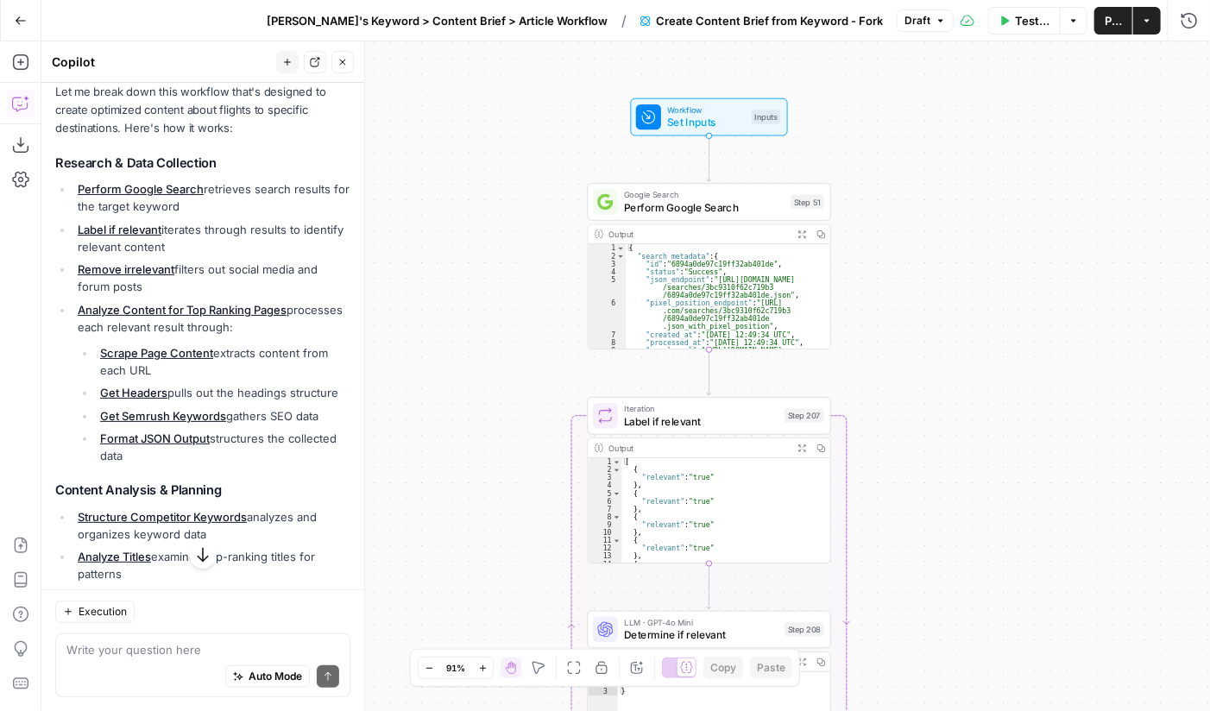
drag, startPoint x: 534, startPoint y: 483, endPoint x: 435, endPoint y: 311, distance: 198.3
click at [435, 311] on div "Workflow Set Inputs Inputs Google Search Perform Google Search Step 51 Output E…" at bounding box center [625, 375] width 1168 height 669
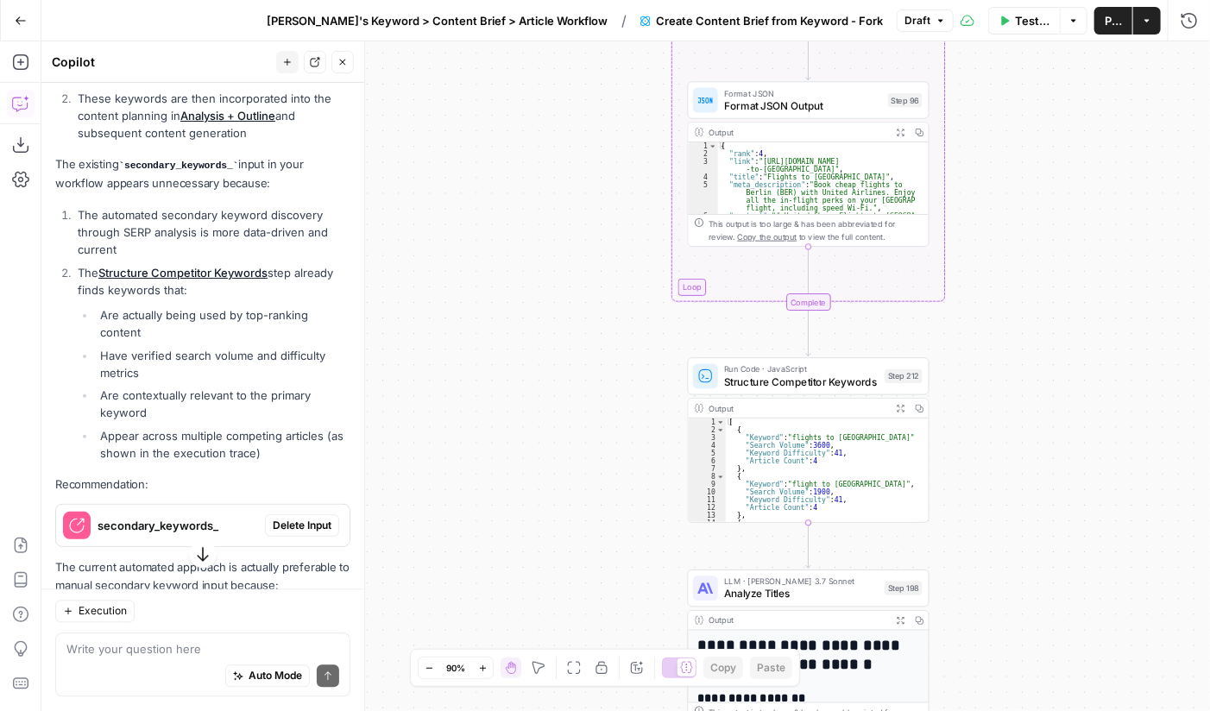
scroll to position [1649, 0]
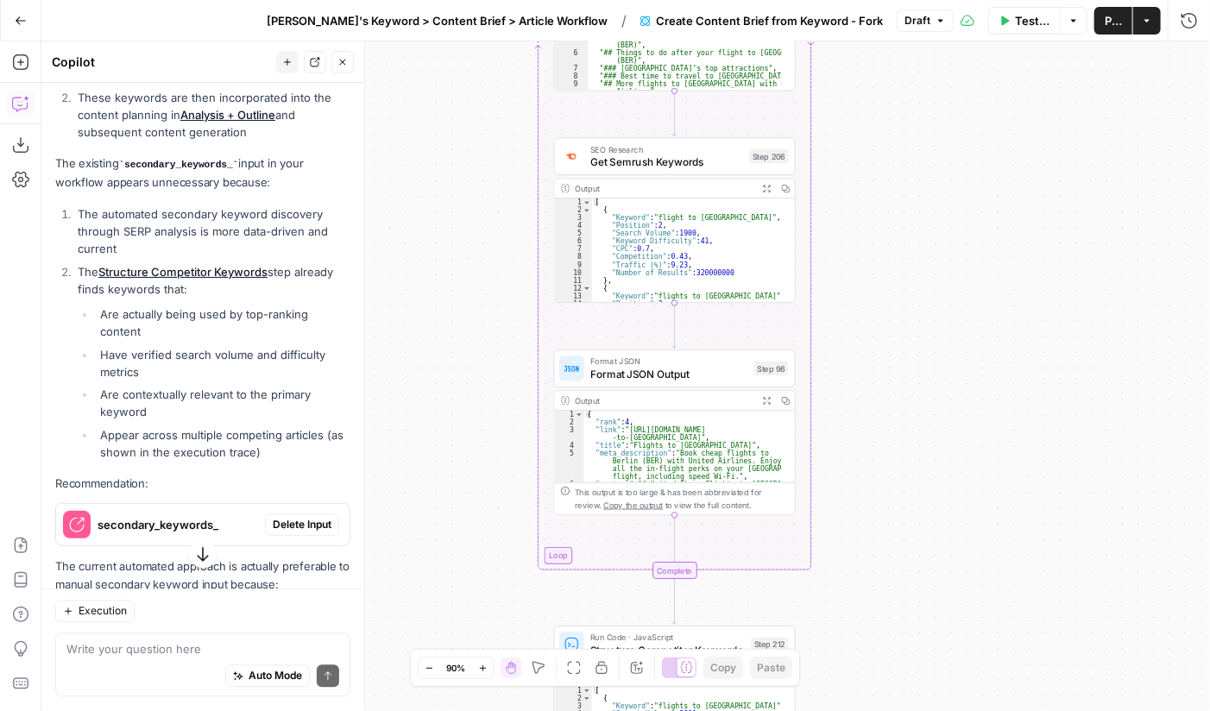
drag, startPoint x: 1083, startPoint y: 314, endPoint x: 949, endPoint y: 584, distance: 301.3
click at [949, 566] on div "Workflow Set Inputs Inputs Google Search Perform Google Search Step 51 Output E…" at bounding box center [625, 375] width 1168 height 669
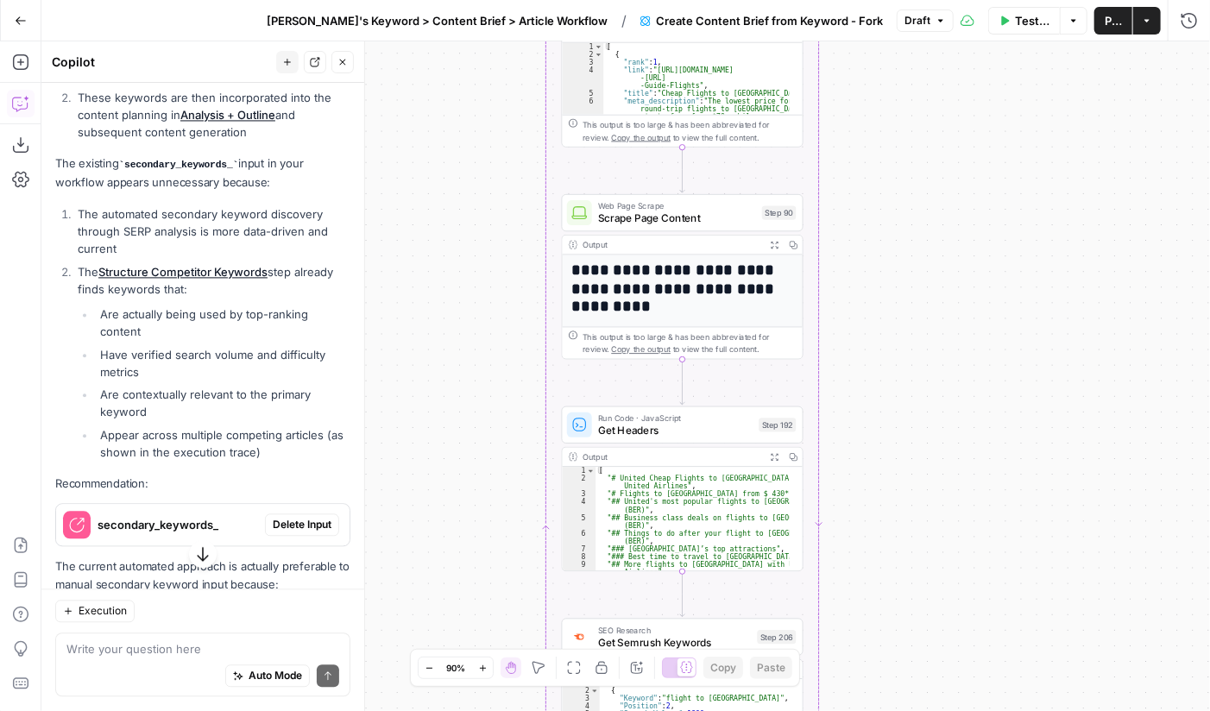
drag, startPoint x: 883, startPoint y: 145, endPoint x: 891, endPoint y: 629, distance: 484.1
click at [891, 566] on div "Workflow Set Inputs Inputs Google Search Perform Google Search Step 51 Output E…" at bounding box center [625, 375] width 1168 height 669
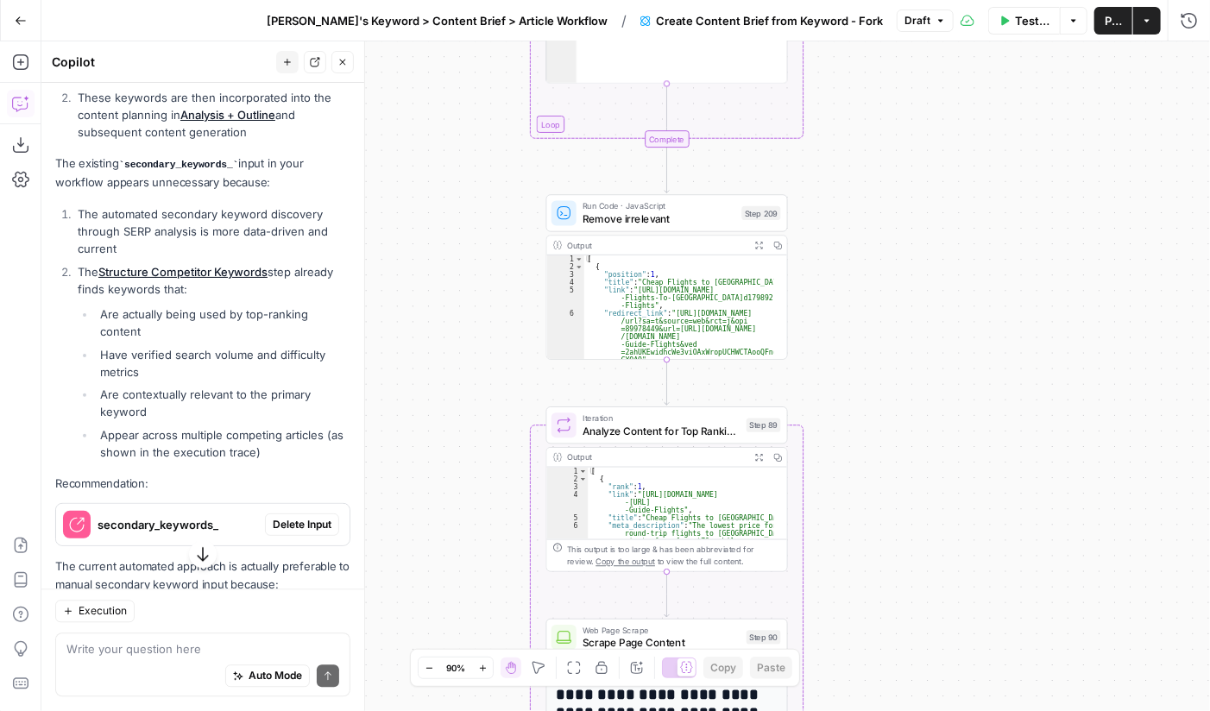
drag, startPoint x: 910, startPoint y: 418, endPoint x: 895, endPoint y: 837, distance: 419.6
click at [895, 566] on html "Cohort 4 New Home Browse Your Data Usage Settings Recent Grids FAQ for Local Bu…" at bounding box center [605, 355] width 1210 height 711
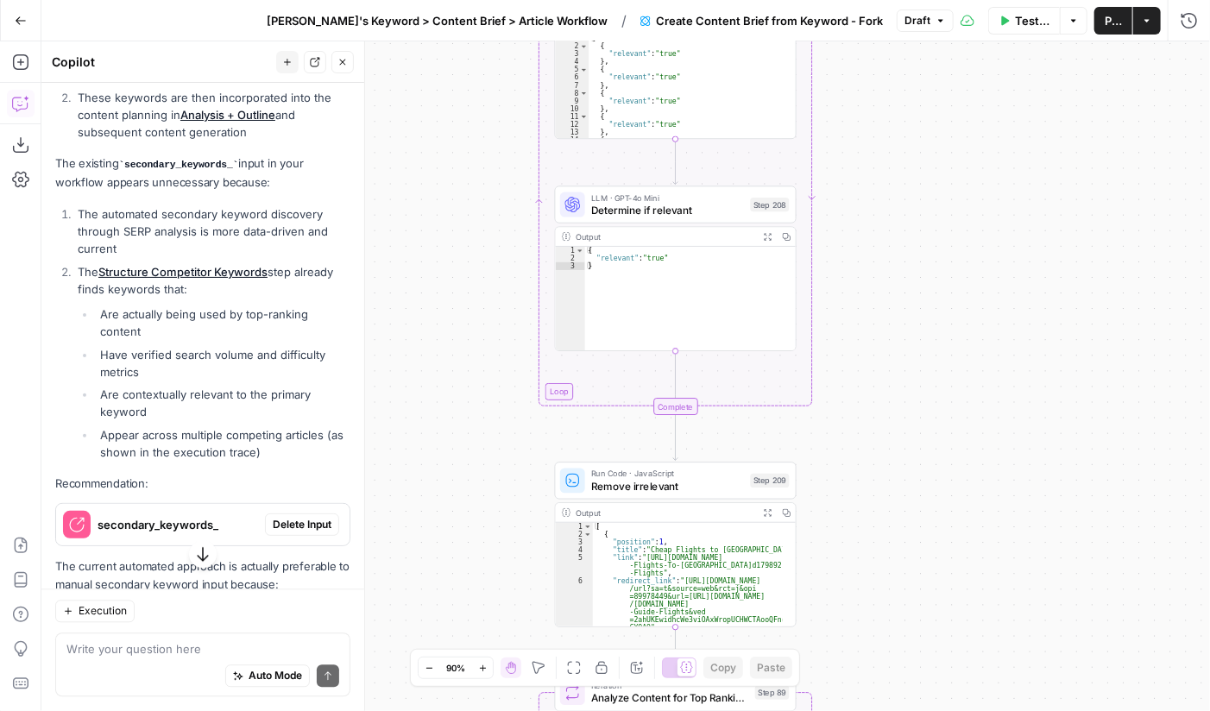
drag, startPoint x: 890, startPoint y: 318, endPoint x: 906, endPoint y: 675, distance: 356.6
click at [906, 566] on div "Workflow Set Inputs Inputs Google Search Perform Google Search Step 51 Output E…" at bounding box center [625, 375] width 1168 height 669
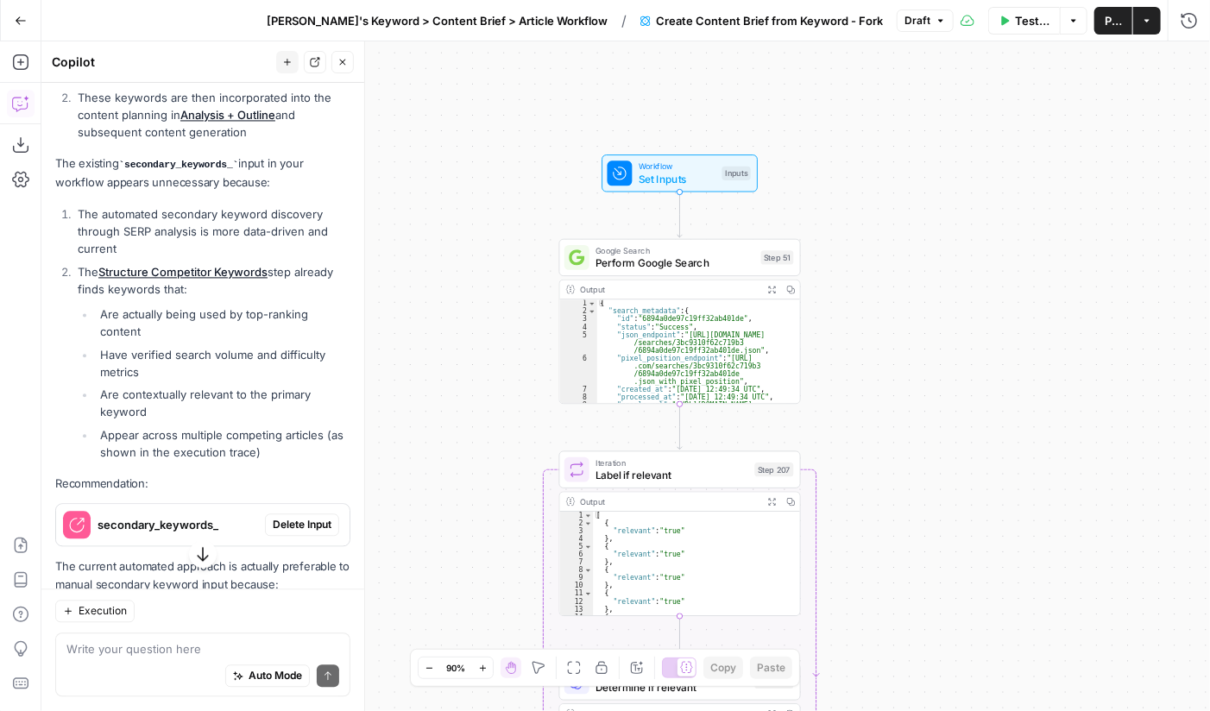
drag, startPoint x: 969, startPoint y: 180, endPoint x: 967, endPoint y: 611, distance: 430.5
click at [967, 566] on div "Workflow Set Inputs Inputs Google Search Perform Google Search Step 51 Output E…" at bounding box center [625, 375] width 1168 height 669
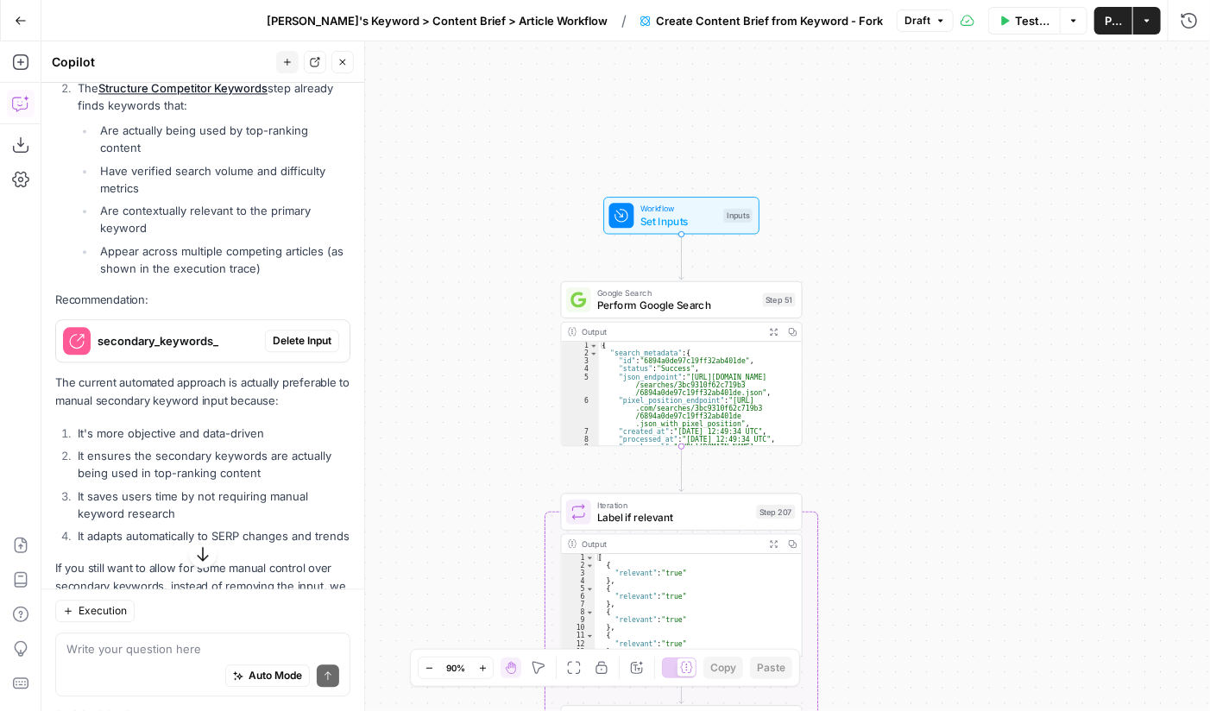
scroll to position [1819, 0]
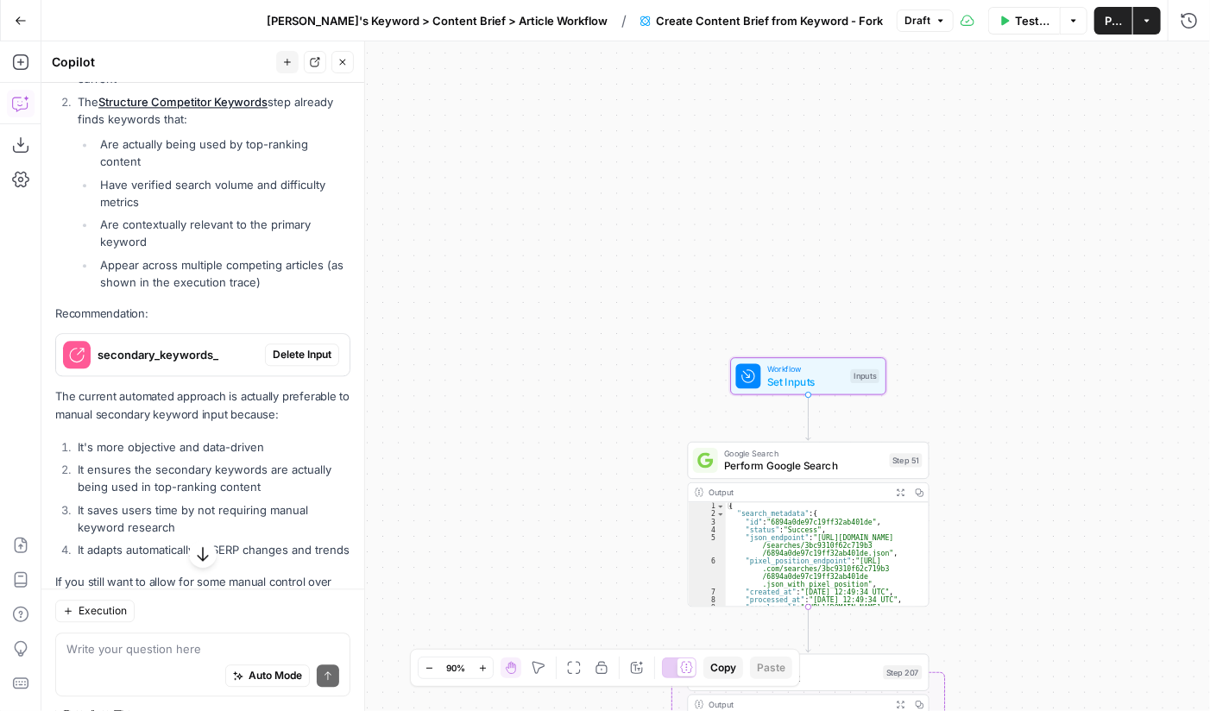
click at [285, 362] on span "Delete Input" at bounding box center [302, 355] width 59 height 16
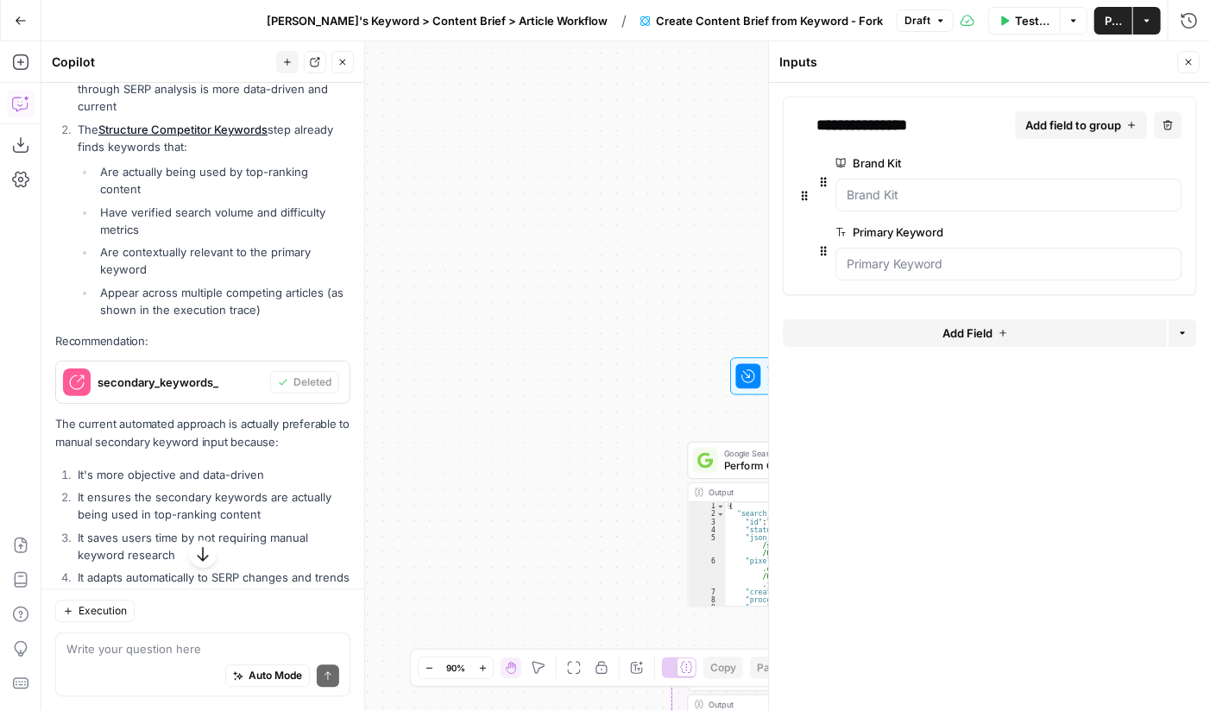
scroll to position [1846, 0]
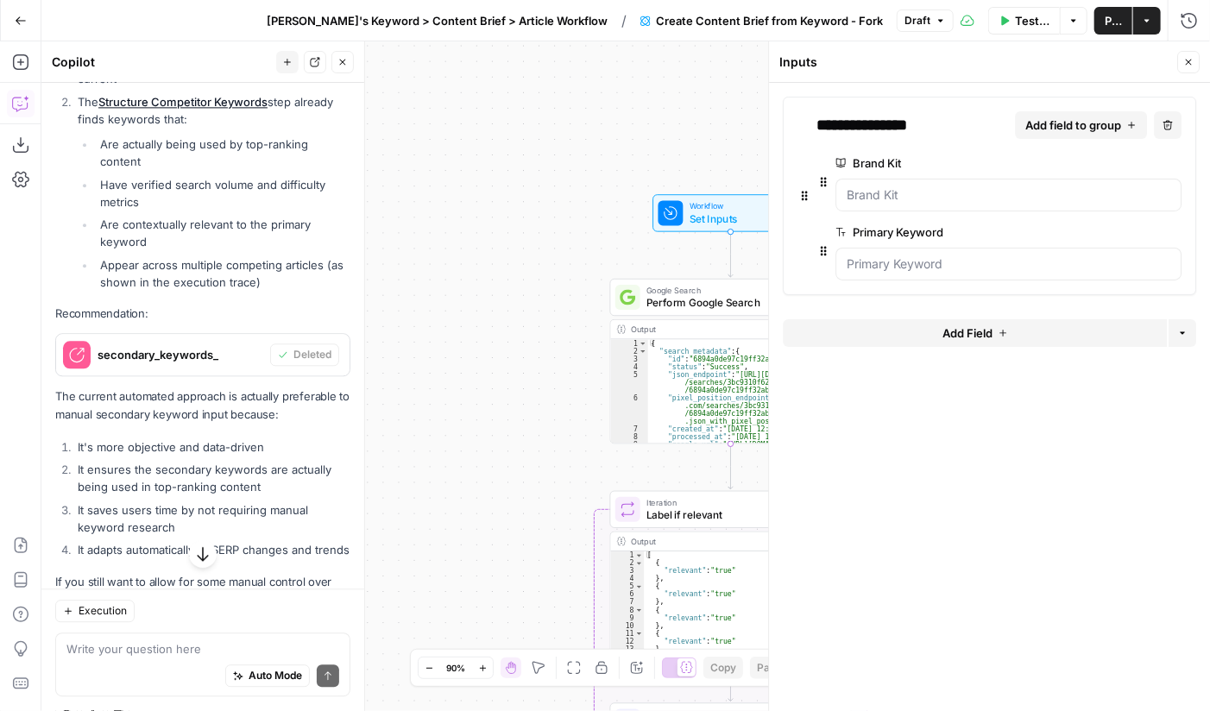
drag, startPoint x: 589, startPoint y: 511, endPoint x: 512, endPoint y: 348, distance: 180.6
click at [512, 348] on div "Workflow Set Inputs Inputs Google Search Perform Google Search Step 51 Output E…" at bounding box center [625, 375] width 1168 height 669
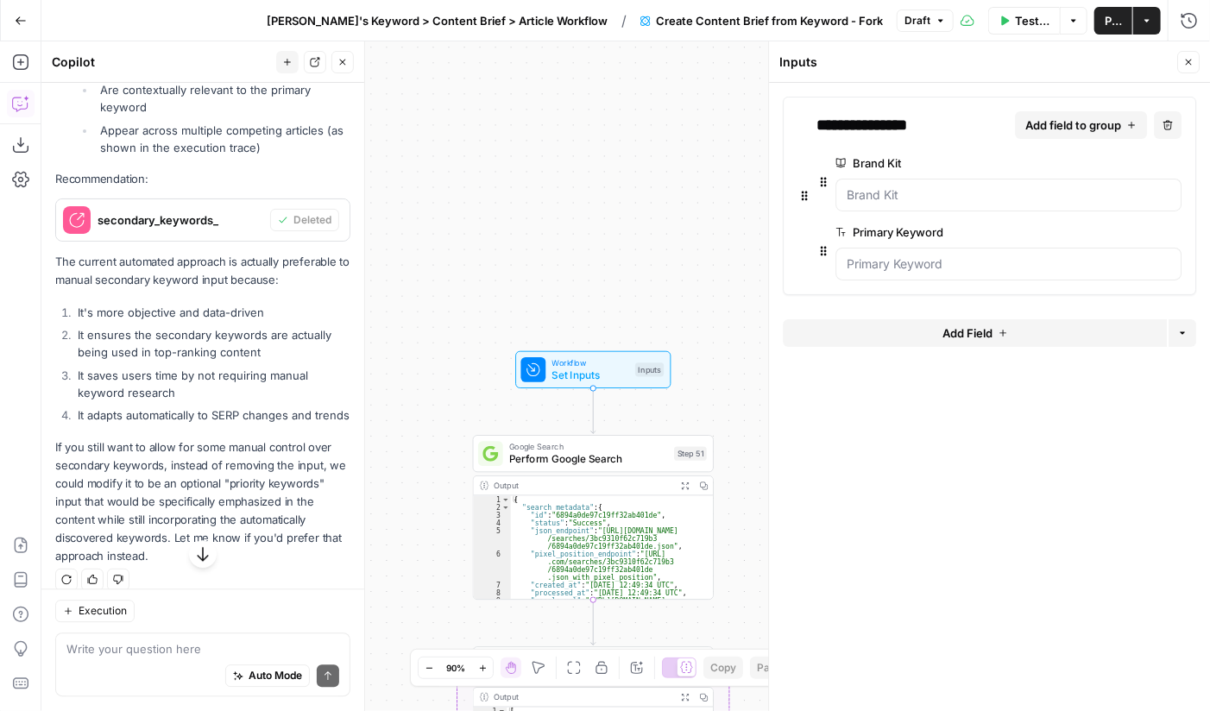
scroll to position [1766, 0]
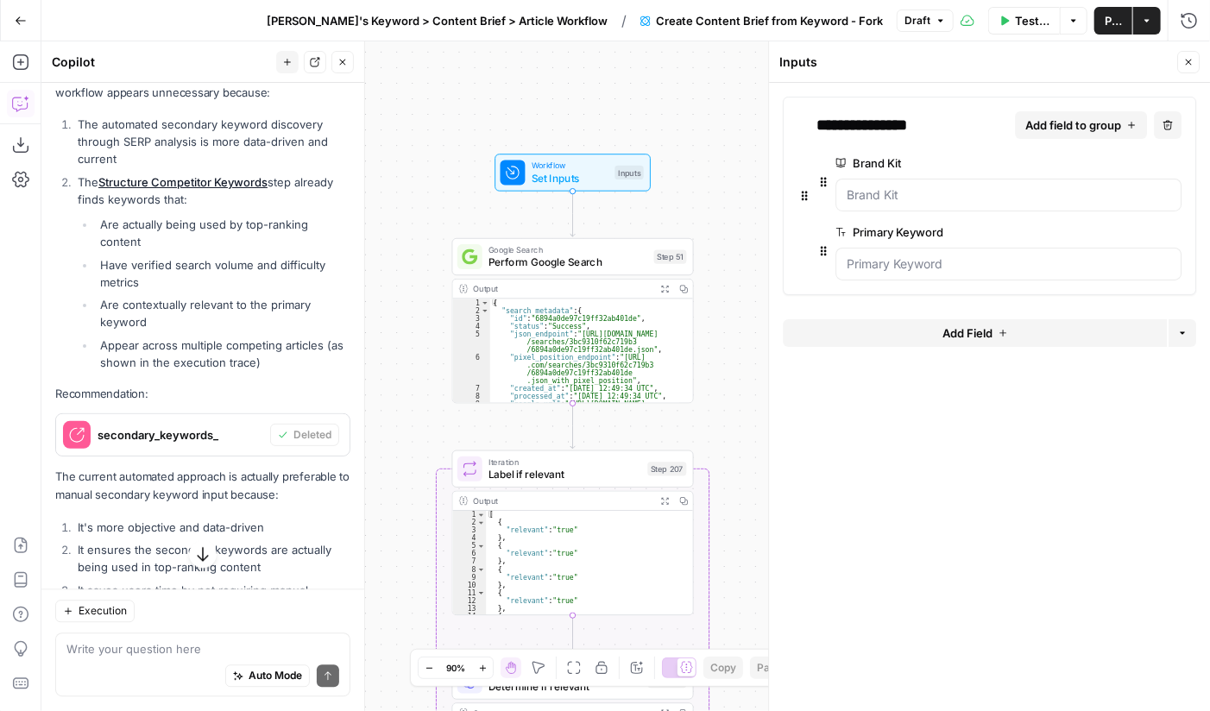
drag, startPoint x: 452, startPoint y: 515, endPoint x: 437, endPoint y: 311, distance: 204.1
click at [437, 311] on div "Workflow Set Inputs Inputs Google Search Perform Google Search Step 51 Output E…" at bounding box center [625, 375] width 1168 height 669
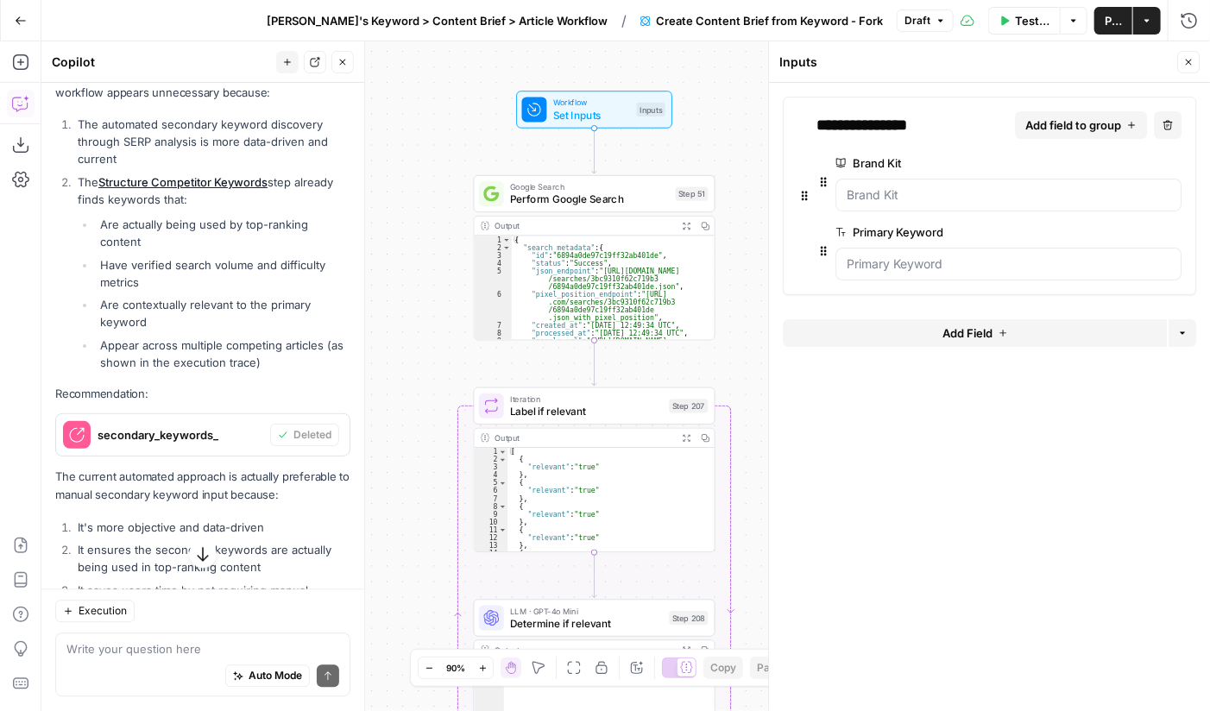
drag, startPoint x: 405, startPoint y: 394, endPoint x: 427, endPoint y: 331, distance: 66.9
click at [427, 331] on div "Workflow Set Inputs Inputs Google Search Perform Google Search Step 51 Output E…" at bounding box center [625, 375] width 1168 height 669
click at [1090, 63] on icon "button" at bounding box center [1188, 62] width 10 height 10
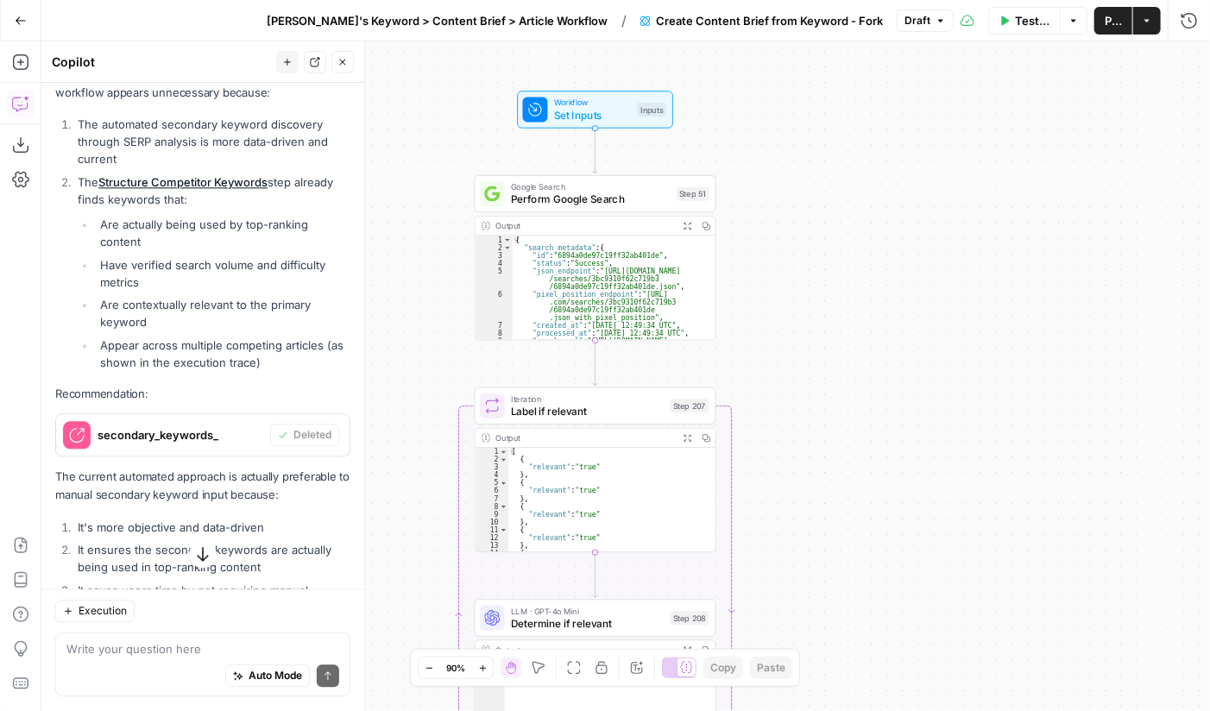
drag, startPoint x: 832, startPoint y: 435, endPoint x: 871, endPoint y: 271, distance: 168.7
drag, startPoint x: 871, startPoint y: 271, endPoint x: 835, endPoint y: 544, distance: 275.9
click at [835, 544] on div "Workflow Set Inputs Inputs Google Search Perform Google Search Step 51 Output E…" at bounding box center [625, 375] width 1168 height 669
drag, startPoint x: 835, startPoint y: 544, endPoint x: 839, endPoint y: 420, distance: 124.3
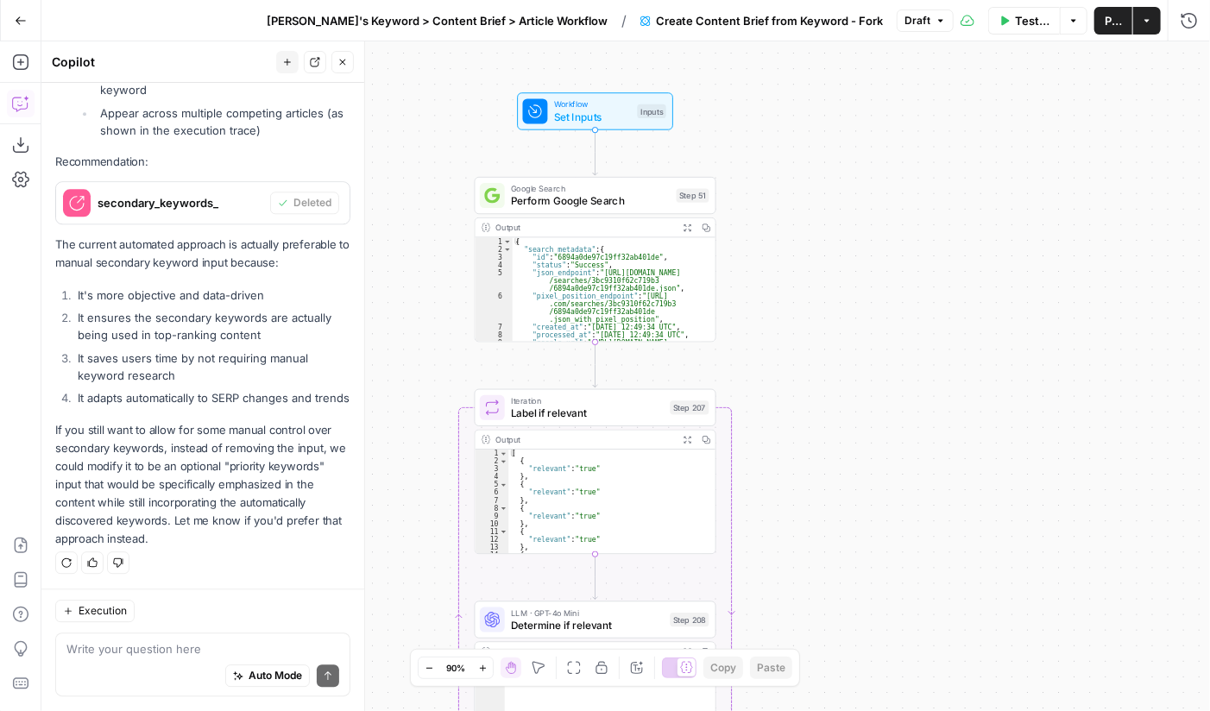
drag, startPoint x: 839, startPoint y: 420, endPoint x: 816, endPoint y: 496, distance: 79.2
click at [816, 496] on div "Workflow Set Inputs Inputs Google Search Perform Google Search Step 51 Output E…" at bounding box center [625, 375] width 1168 height 669
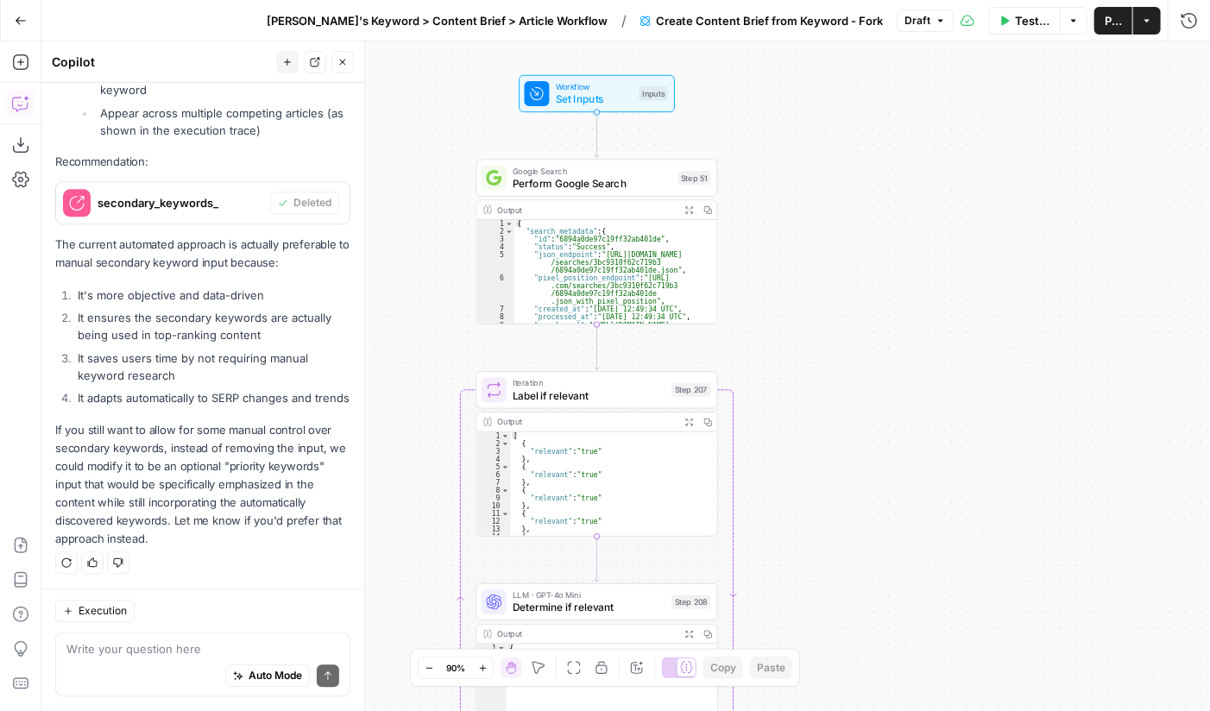
drag, startPoint x: 867, startPoint y: 531, endPoint x: 914, endPoint y: 361, distance: 176.2
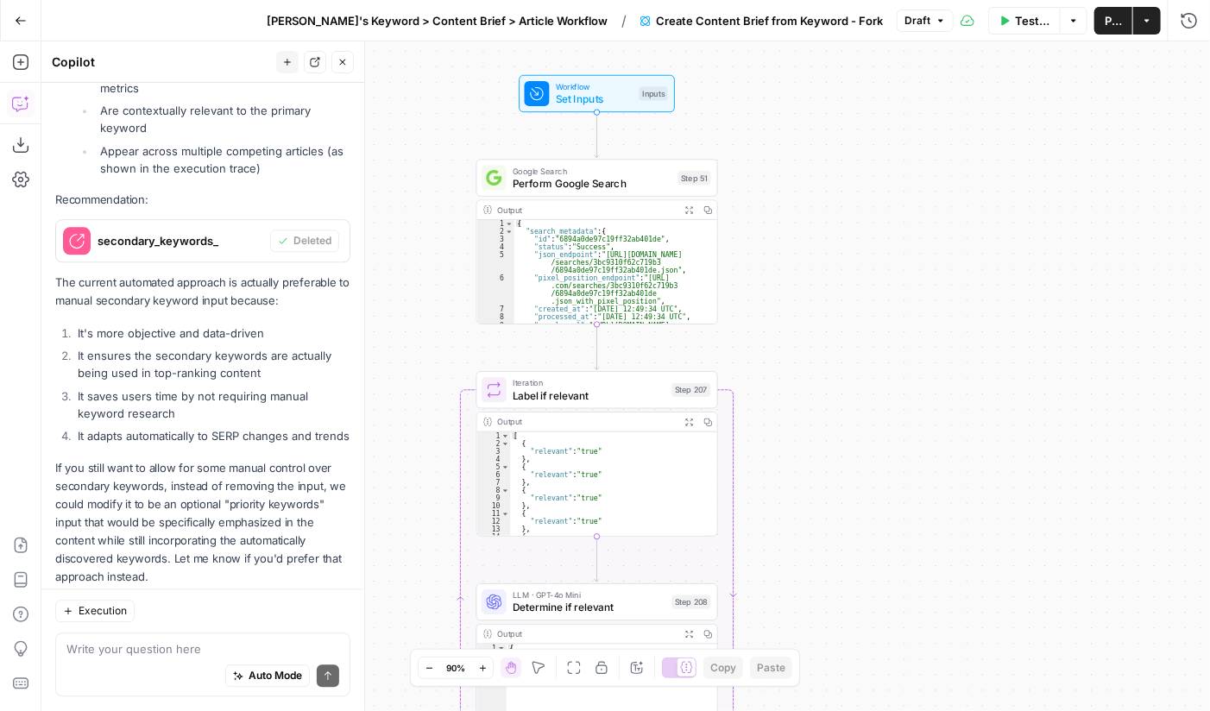
drag, startPoint x: 914, startPoint y: 361, endPoint x: 846, endPoint y: 260, distance: 121.3
click at [846, 260] on div "Workflow Set Inputs Inputs Google Search Perform Google Search Step 51 Output E…" at bounding box center [625, 375] width 1168 height 669
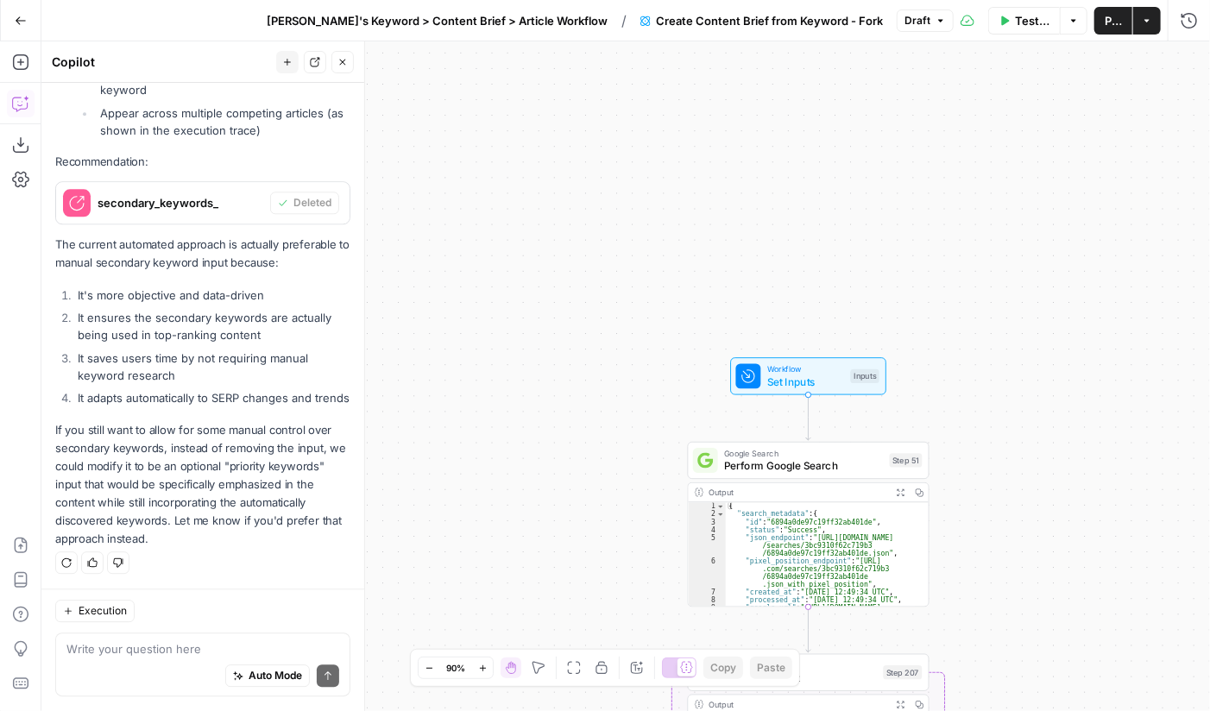
drag, startPoint x: 1014, startPoint y: 557, endPoint x: 926, endPoint y: 370, distance: 206.9
drag, startPoint x: 926, startPoint y: 370, endPoint x: 976, endPoint y: 539, distance: 176.3
click at [976, 539] on div "Workflow Set Inputs Inputs Google Search Perform Google Search Step 51 Output E…" at bounding box center [625, 375] width 1168 height 669
drag, startPoint x: 976, startPoint y: 539, endPoint x: 952, endPoint y: 355, distance: 186.1
drag, startPoint x: 952, startPoint y: 355, endPoint x: 965, endPoint y: 493, distance: 139.5
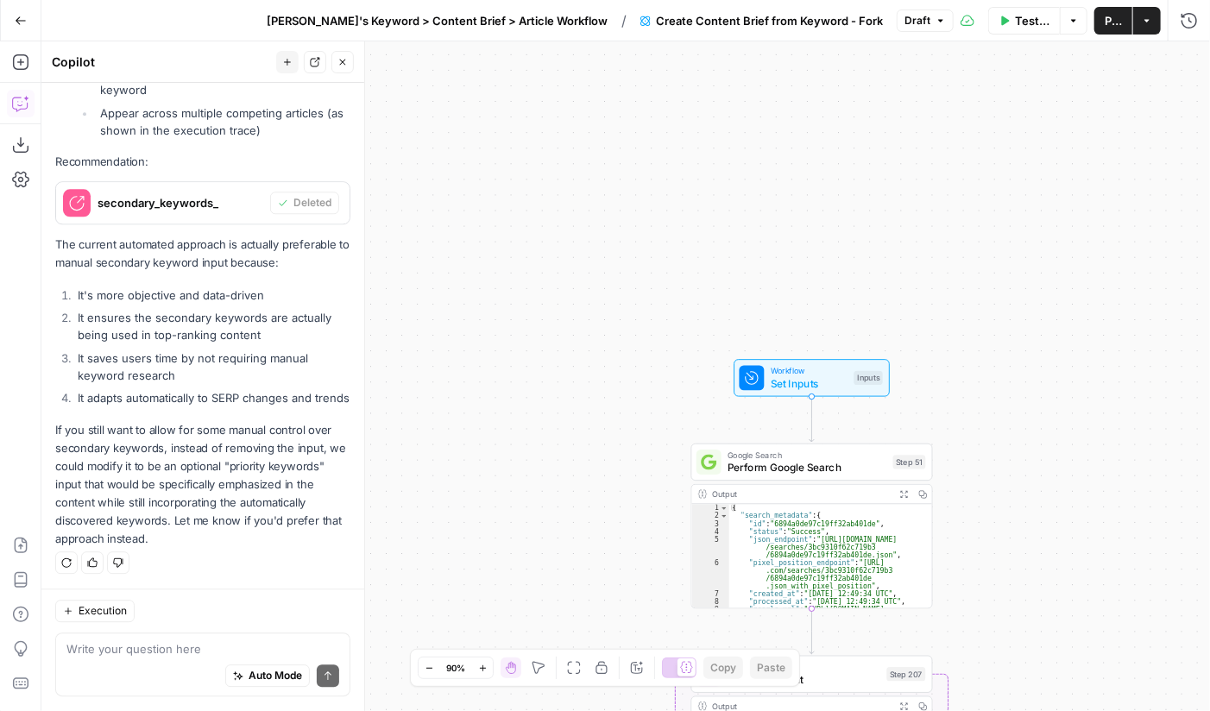
click at [965, 493] on div "Workflow Set Inputs Inputs Google Search Perform Google Search Step 51 Output E…" at bounding box center [625, 375] width 1168 height 669
drag, startPoint x: 965, startPoint y: 493, endPoint x: 921, endPoint y: 248, distance: 248.9
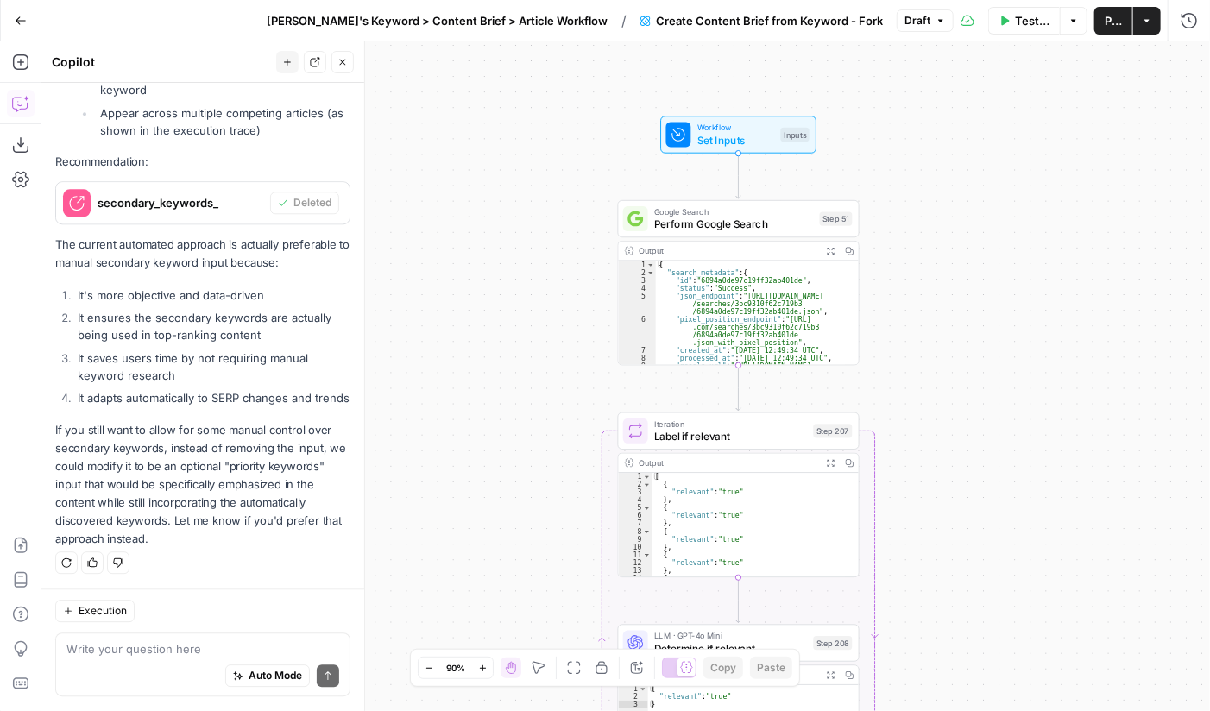
drag, startPoint x: 1018, startPoint y: 431, endPoint x: 945, endPoint y: 188, distance: 254.1
click at [945, 188] on div "Workflow Set Inputs Inputs Google Search Perform Google Search Step 51 Output E…" at bounding box center [625, 375] width 1168 height 669
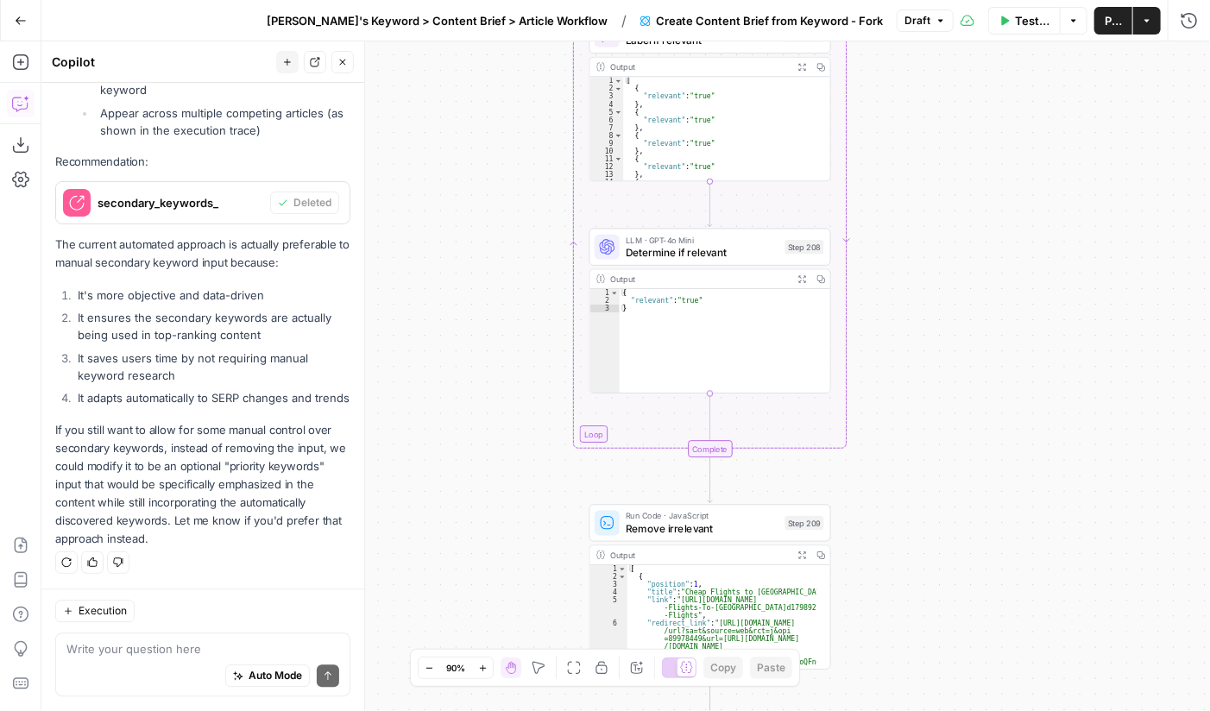
drag, startPoint x: 915, startPoint y: 487, endPoint x: 887, endPoint y: 91, distance: 397.0
click at [887, 91] on div "Workflow Set Inputs Inputs Google Search Perform Google Search Step 51 Output E…" at bounding box center [625, 375] width 1168 height 669
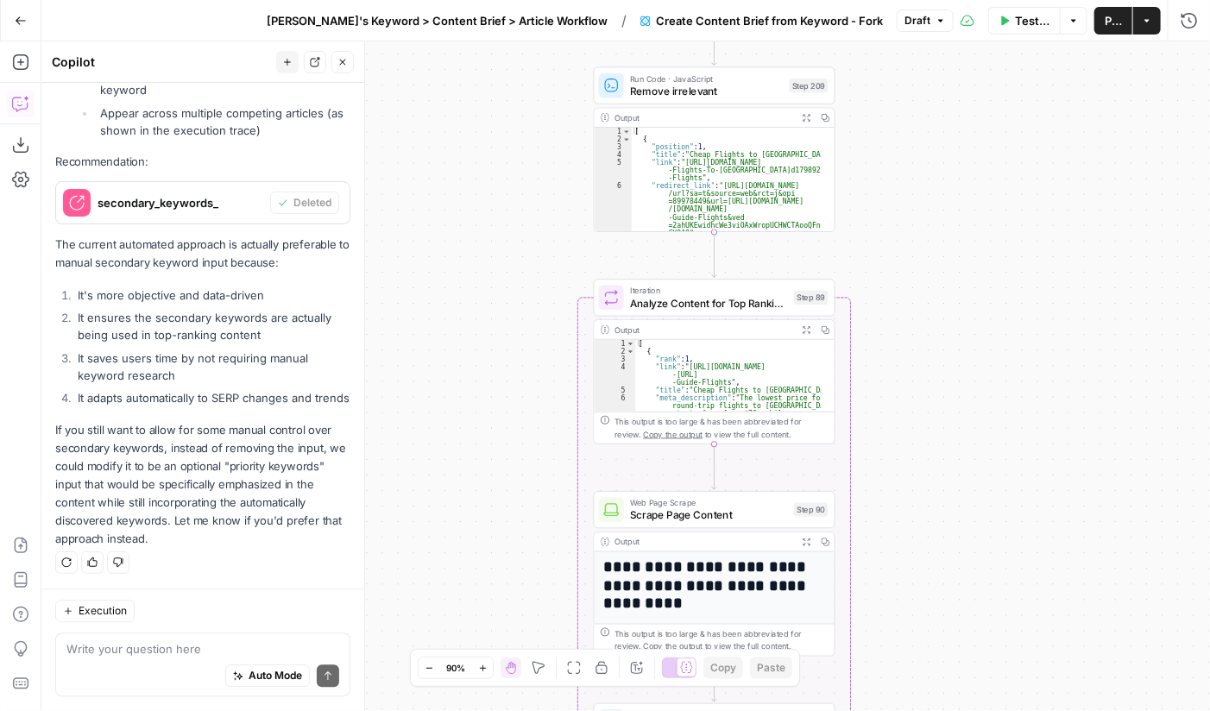
drag, startPoint x: 921, startPoint y: 428, endPoint x: 926, endPoint y: -9, distance: 437.4
click at [926, 0] on html "Cohort 4 New Home Browse Your Data Usage Settings Recent Grids FAQ for Local Bu…" at bounding box center [605, 355] width 1210 height 711
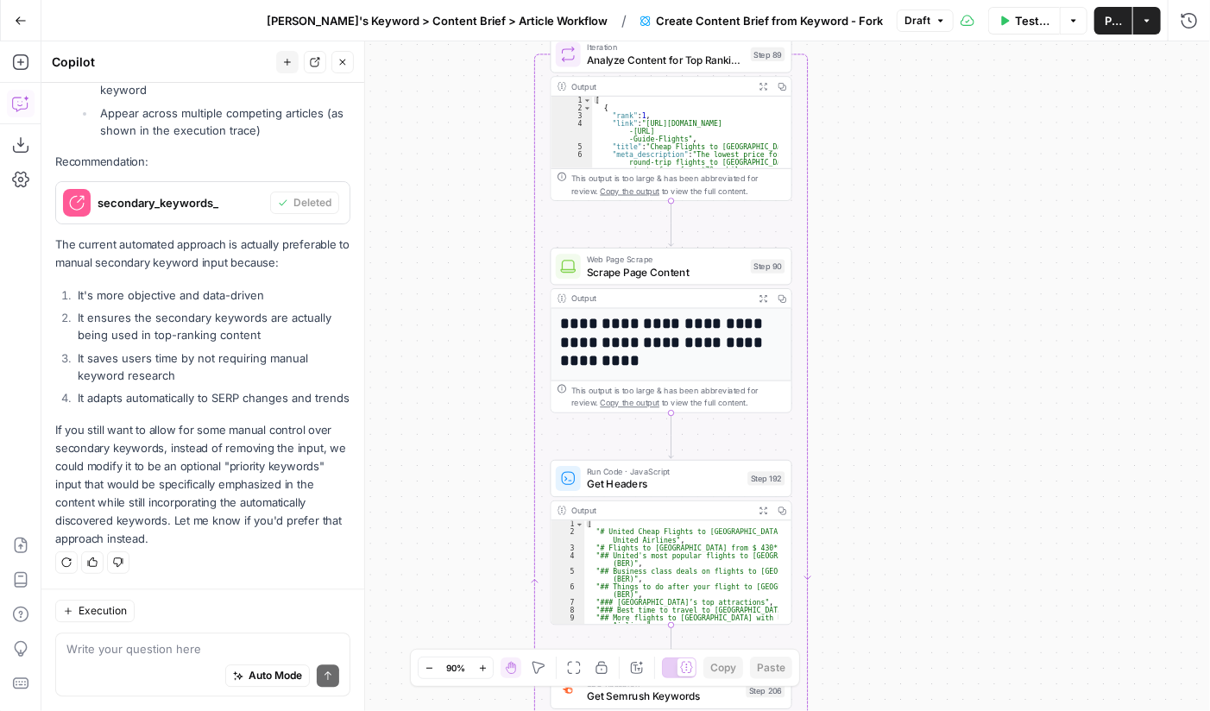
drag, startPoint x: 949, startPoint y: 365, endPoint x: 914, endPoint y: 63, distance: 304.0
click at [914, 63] on div "Workflow Set Inputs Inputs Google Search Perform Google Search Step 51 Output E…" at bounding box center [625, 375] width 1168 height 669
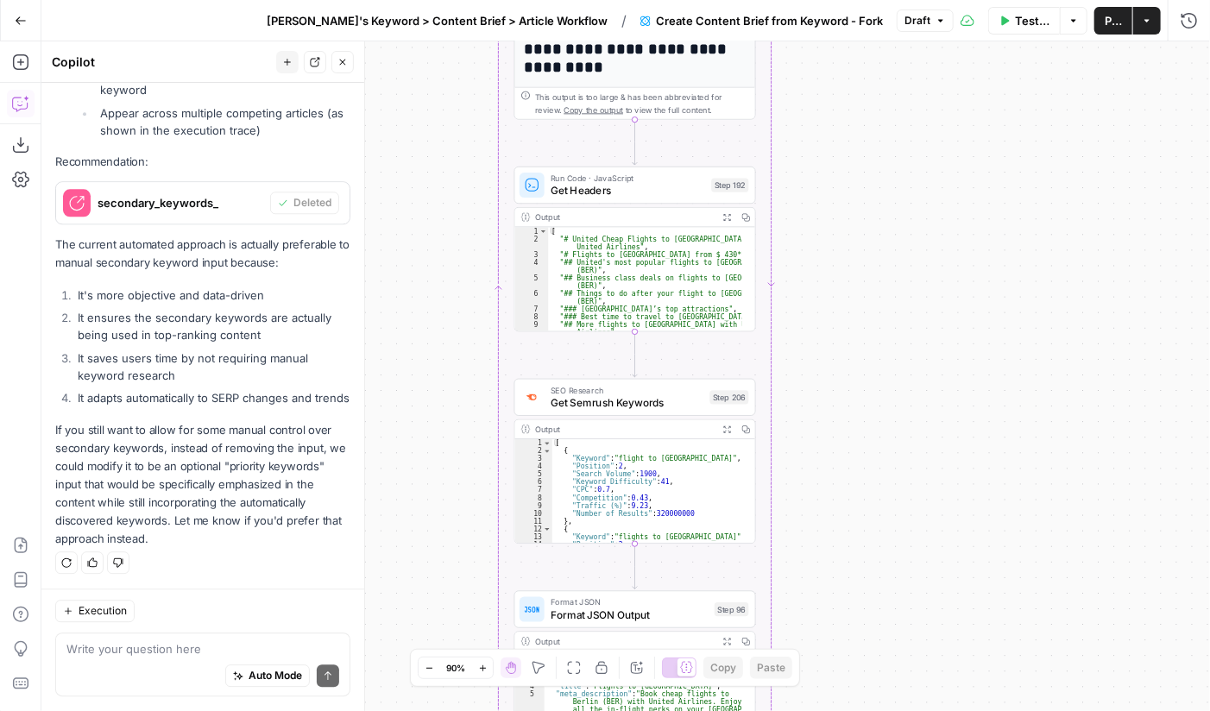
drag, startPoint x: 914, startPoint y: 436, endPoint x: 870, endPoint y: 201, distance: 238.8
click at [870, 201] on div "Workflow Set Inputs Inputs Google Search Perform Google Search Step 51 Output E…" at bounding box center [625, 375] width 1168 height 669
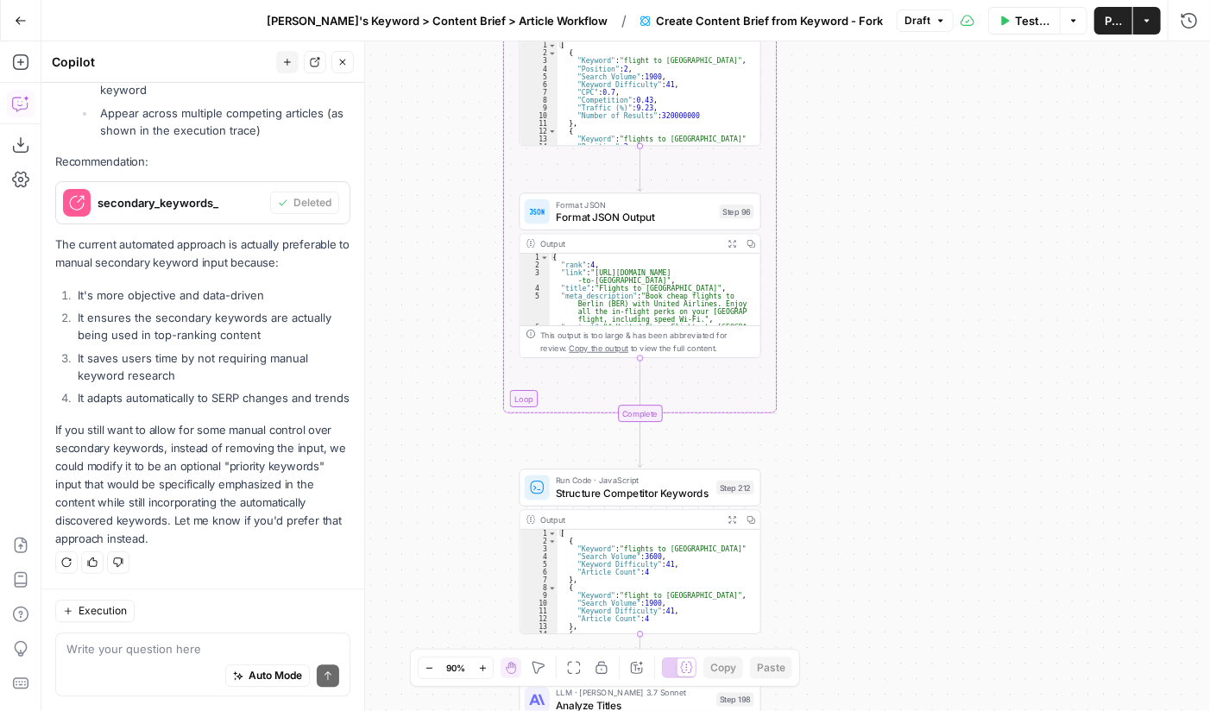
drag, startPoint x: 847, startPoint y: 412, endPoint x: 852, endPoint y: 15, distance: 397.8
click at [852, 15] on div "Go Back Marlene's Keyword > Content Brief > Article Workflow / Create Content B…" at bounding box center [605, 355] width 1210 height 711
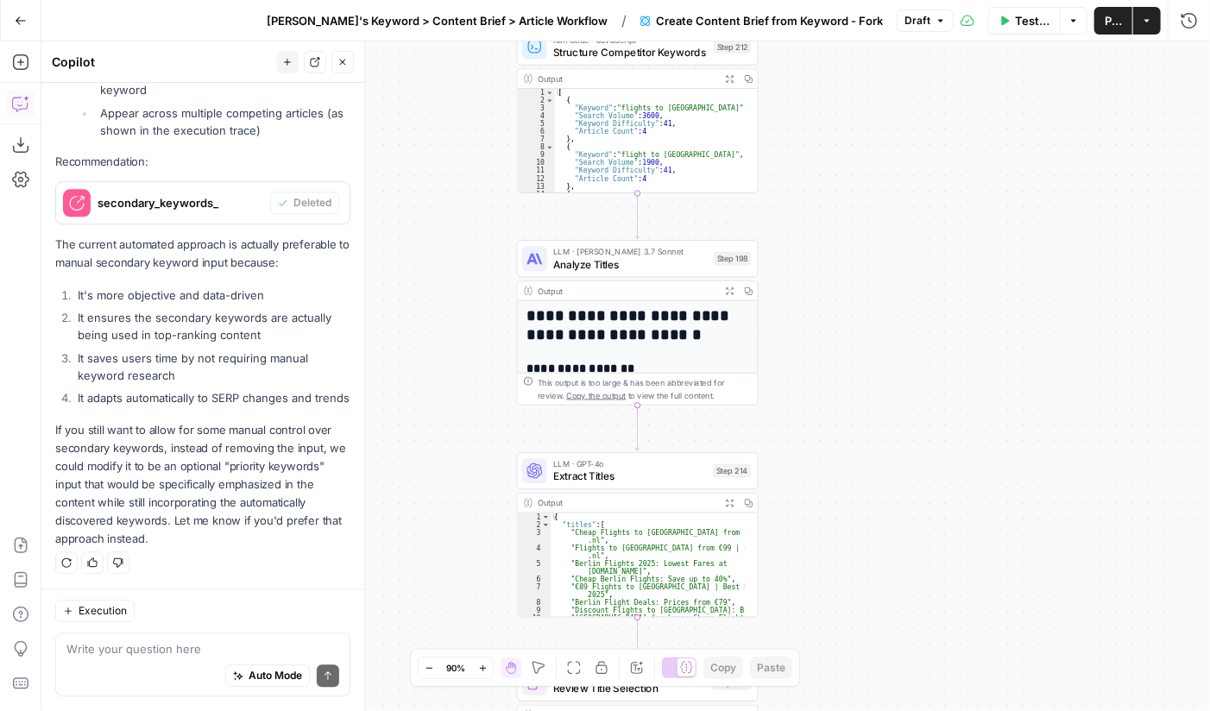
drag, startPoint x: 849, startPoint y: 372, endPoint x: 845, endPoint y: -78, distance: 449.5
click at [845, 0] on html "Cohort 4 New Home Browse Your Data Usage Settings Recent Grids FAQ for Local Bu…" at bounding box center [605, 355] width 1210 height 711
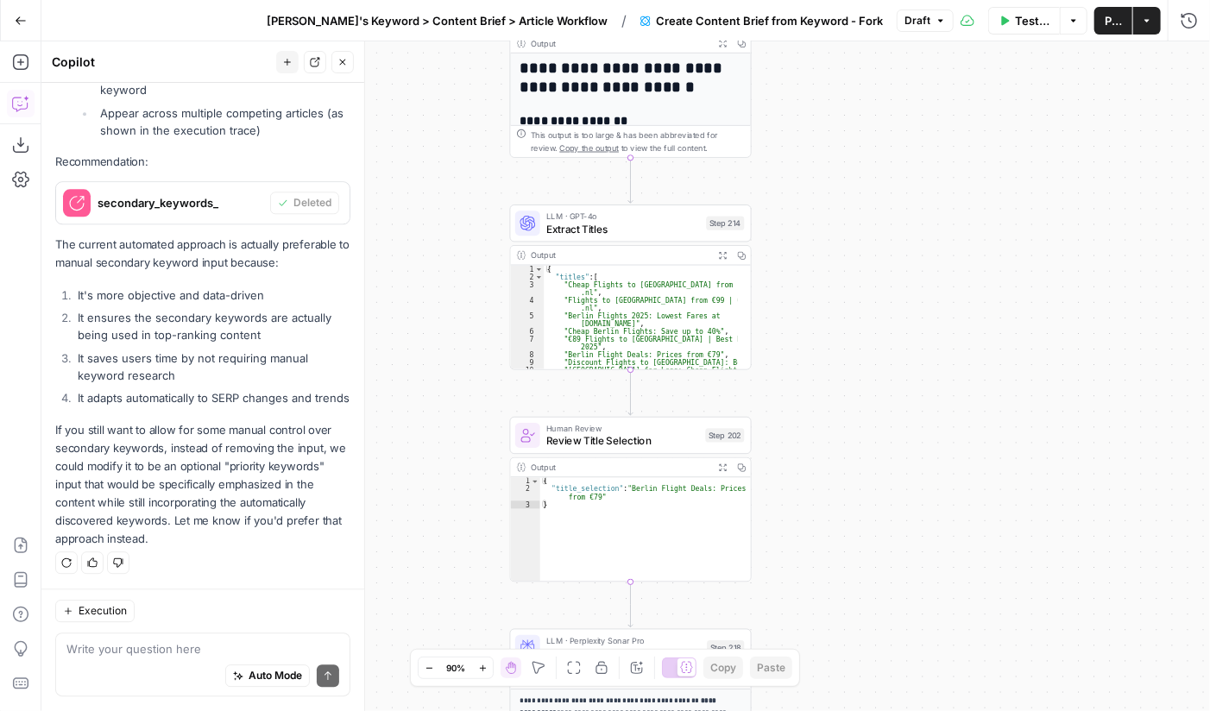
drag, startPoint x: 856, startPoint y: 343, endPoint x: 850, endPoint y: 104, distance: 239.1
click at [850, 104] on div "Workflow Set Inputs Inputs Google Search Perform Google Search Step 51 Output E…" at bounding box center [625, 375] width 1168 height 669
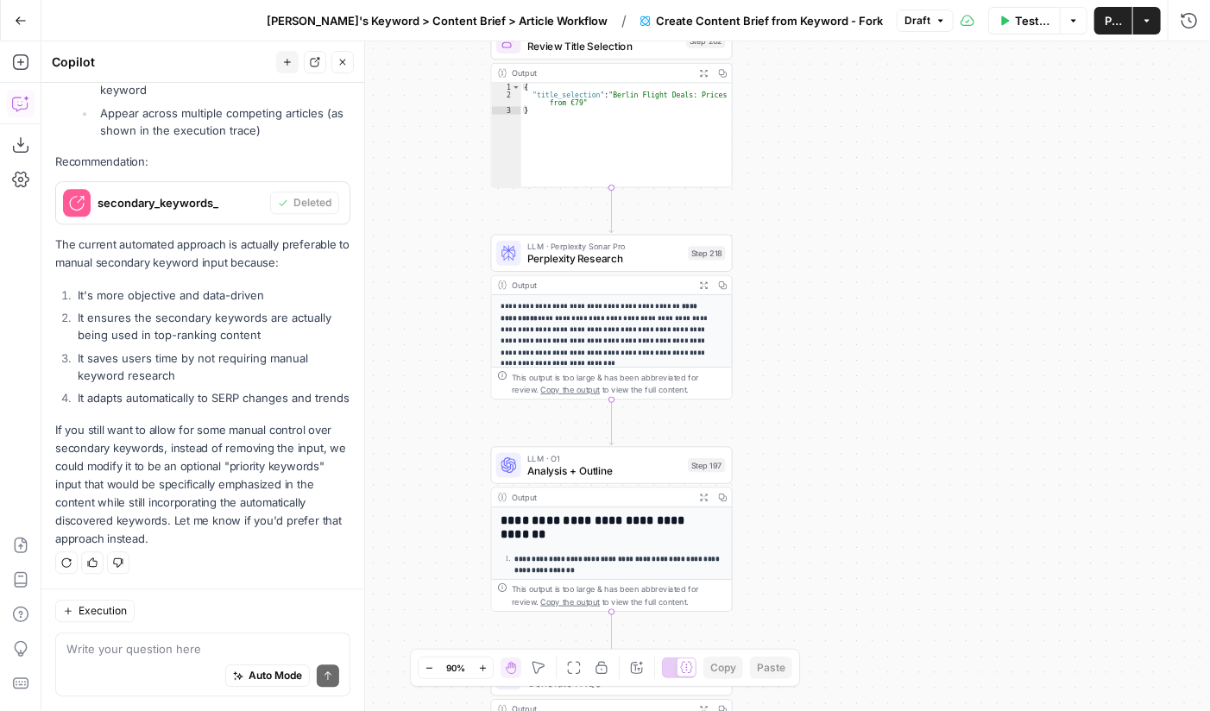
drag, startPoint x: 837, startPoint y: 502, endPoint x: 818, endPoint y: 108, distance: 394.7
click at [818, 108] on div "Workflow Set Inputs Inputs Google Search Perform Google Search Step 51 Output E…" at bounding box center [625, 375] width 1168 height 669
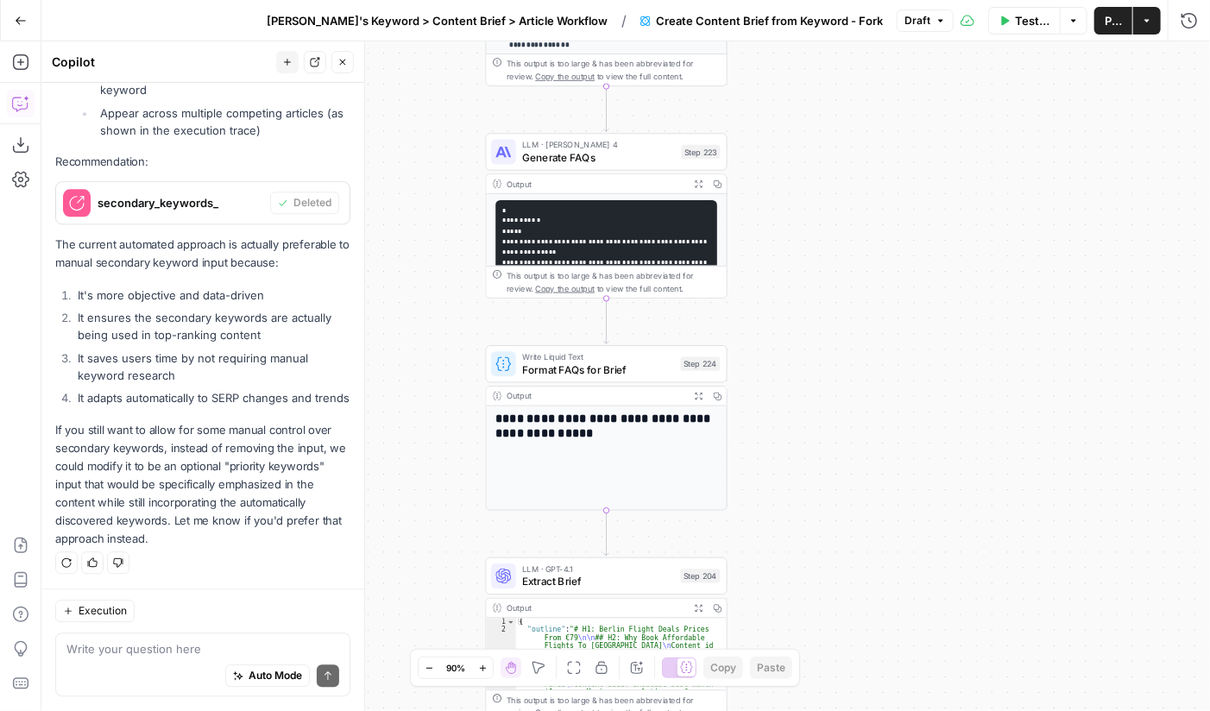
drag, startPoint x: 815, startPoint y: 455, endPoint x: 811, endPoint y: -78, distance: 532.3
click at [811, 0] on html "Cohort 4 New Home Browse Your Data Usage Settings Recent Grids FAQ for Local Bu…" at bounding box center [605, 355] width 1210 height 711
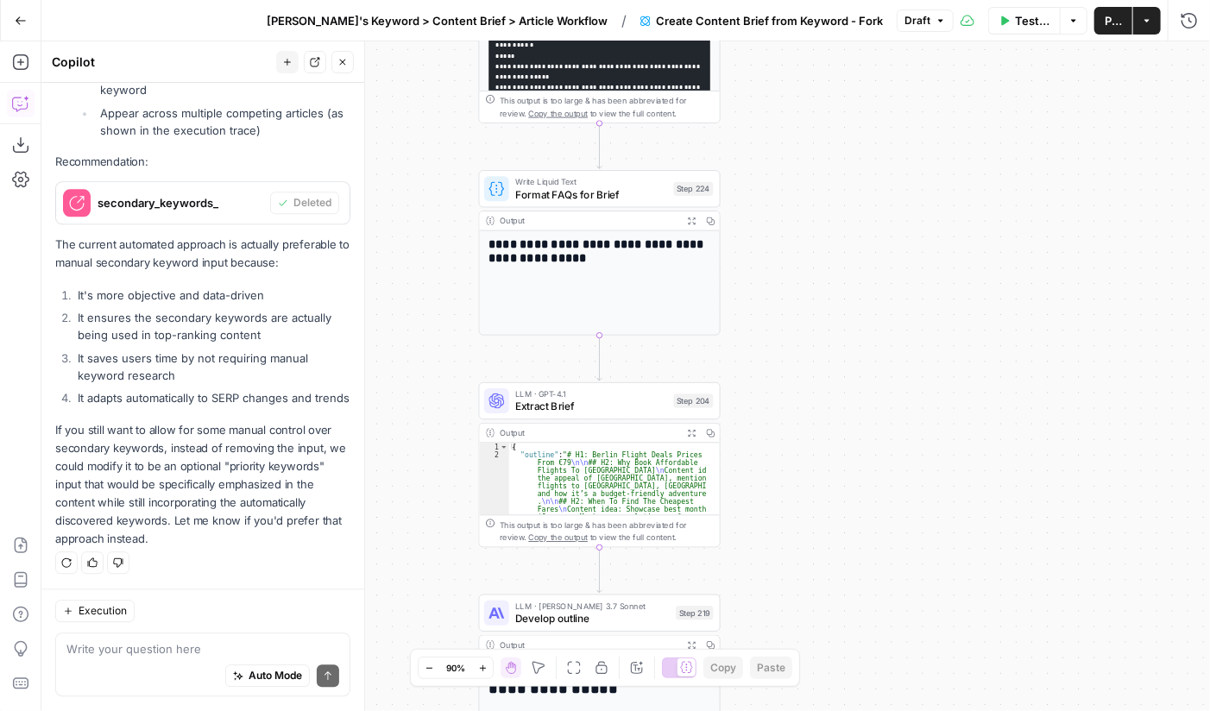
drag, startPoint x: 850, startPoint y: 362, endPoint x: 845, endPoint y: 170, distance: 192.4
click at [845, 170] on div "Workflow Set Inputs Inputs Google Search Perform Google Search Step 51 Output E…" at bounding box center [625, 375] width 1168 height 669
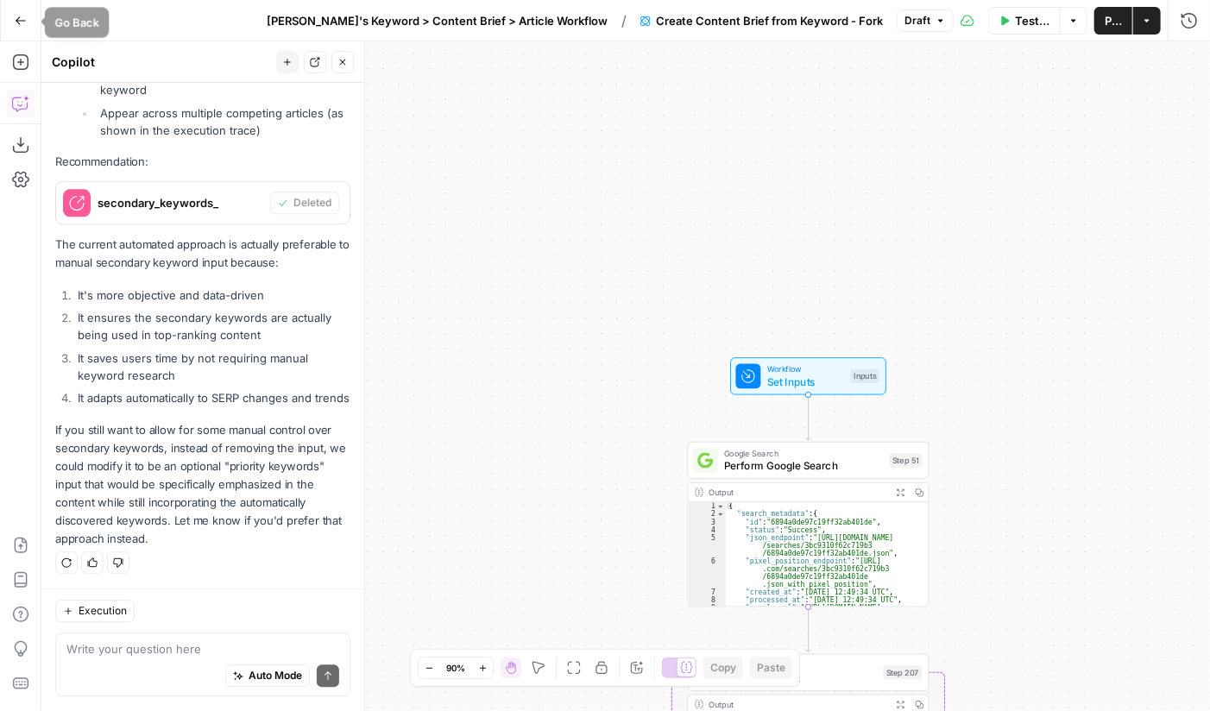
click at [20, 18] on icon "button" at bounding box center [21, 21] width 12 height 12
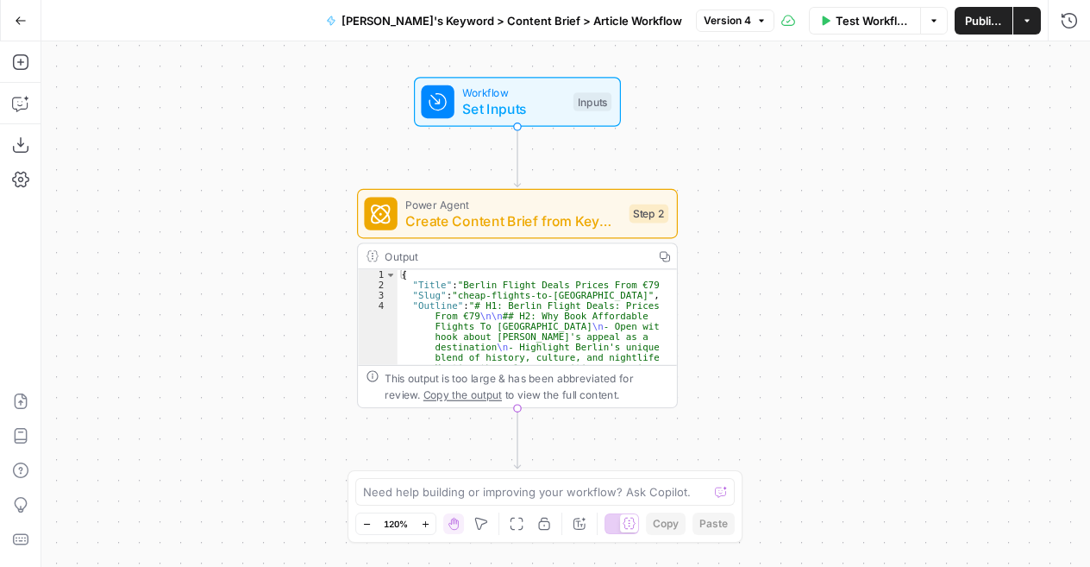
drag, startPoint x: 902, startPoint y: 163, endPoint x: 795, endPoint y: 85, distance: 132.2
click at [795, 85] on div "Workflow Set Inputs Inputs Power Agent Create Content Brief from Keyword - Fork…" at bounding box center [565, 303] width 1049 height 525
click at [16, 21] on icon "button" at bounding box center [21, 20] width 10 height 8
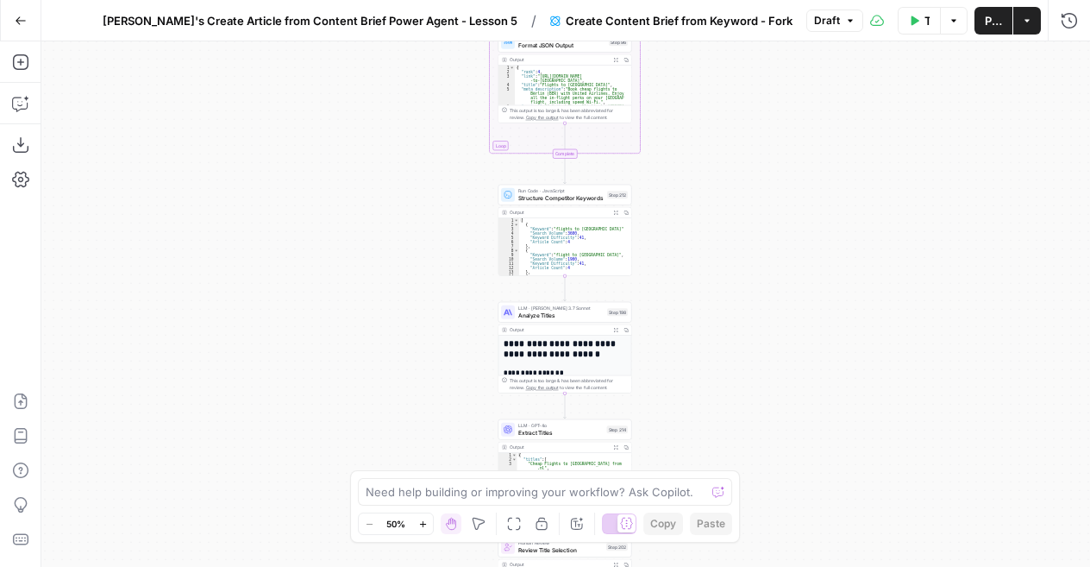
drag, startPoint x: 730, startPoint y: 130, endPoint x: 729, endPoint y: 255, distance: 125.1
click at [729, 255] on div "Workflow Set Inputs Inputs Google Search Perform Google Search Step 51 Output E…" at bounding box center [565, 303] width 1049 height 525
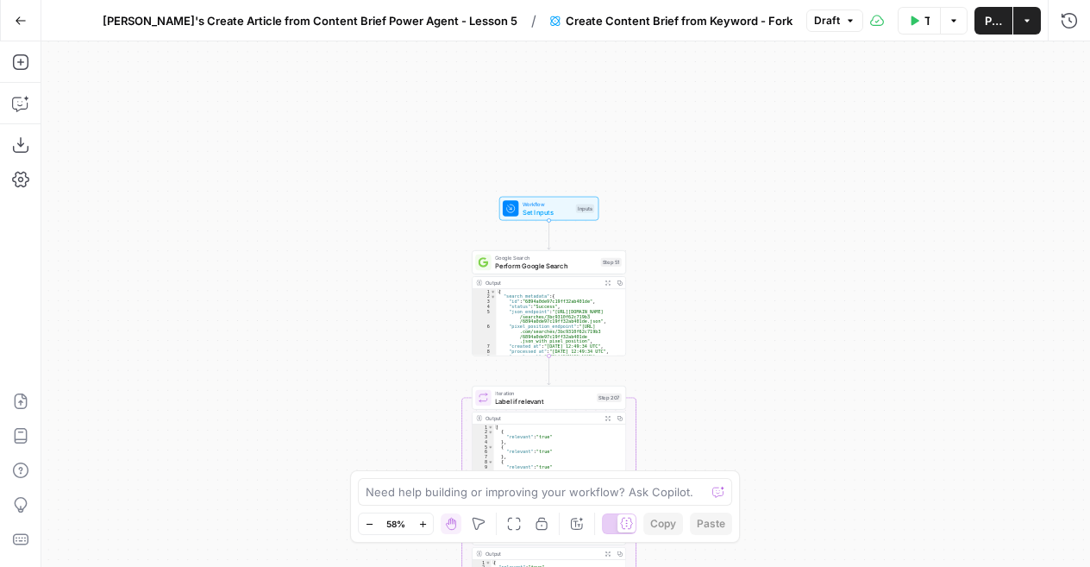
drag, startPoint x: 702, startPoint y: 169, endPoint x: 707, endPoint y: 462, distance: 293.4
click at [707, 462] on div "Workflow Set Inputs Inputs Google Search Perform Google Search Step 51 Output E…" at bounding box center [565, 303] width 1049 height 525
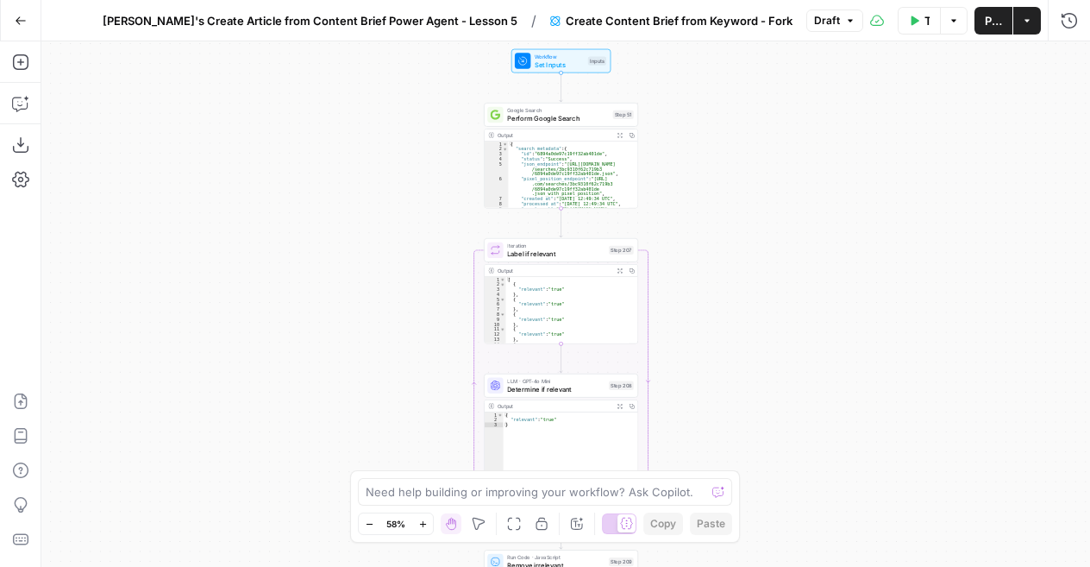
drag, startPoint x: 700, startPoint y: 296, endPoint x: 712, endPoint y: 140, distance: 156.6
click at [712, 140] on div "Workflow Set Inputs Inputs Google Search Perform Google Search Step 51 Output E…" at bounding box center [565, 303] width 1049 height 525
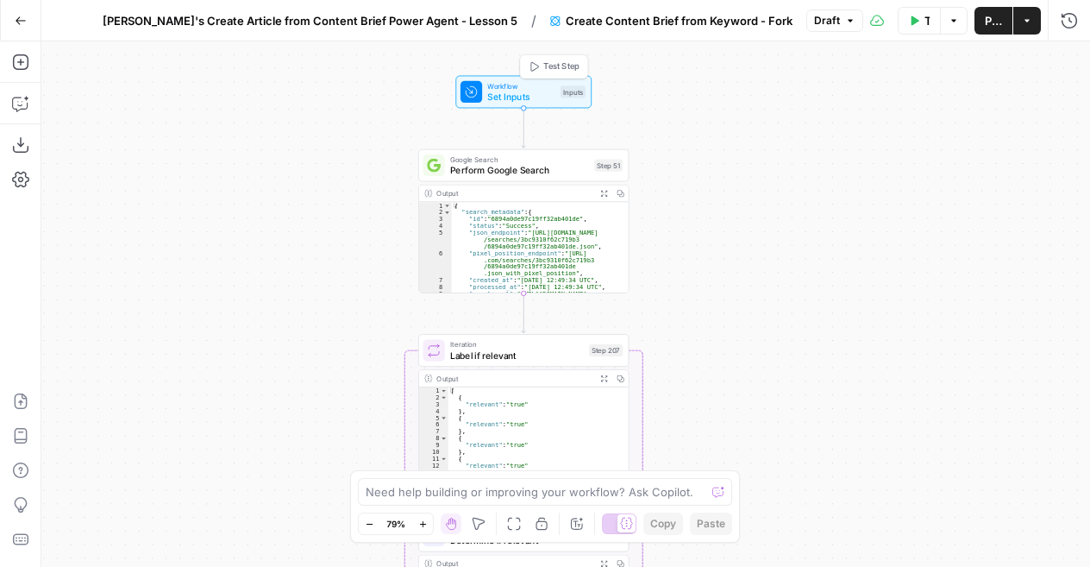
click at [504, 90] on span "Set Inputs" at bounding box center [520, 97] width 67 height 14
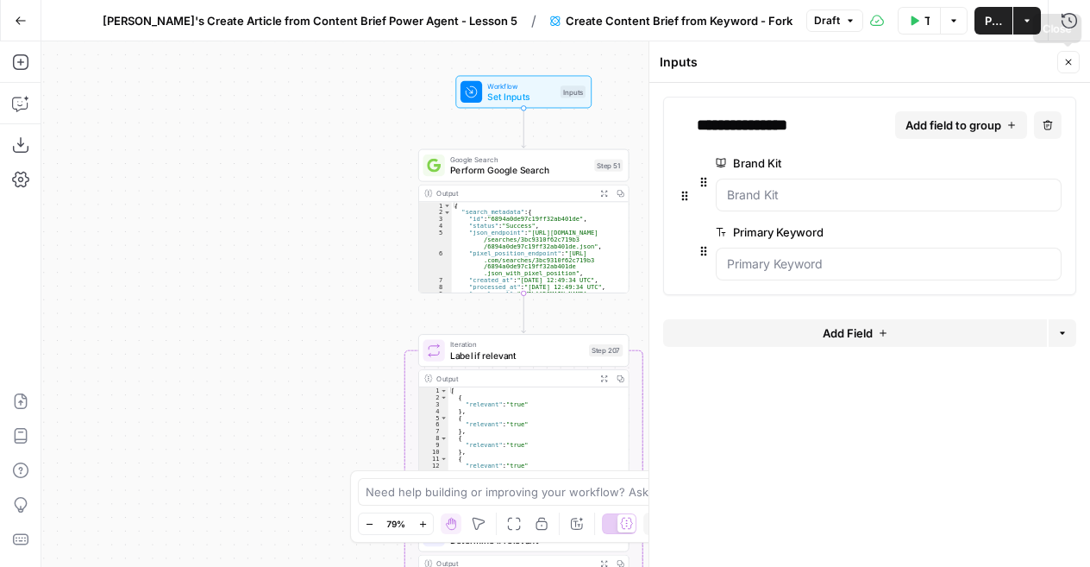
click at [1068, 64] on icon "button" at bounding box center [1069, 62] width 10 height 10
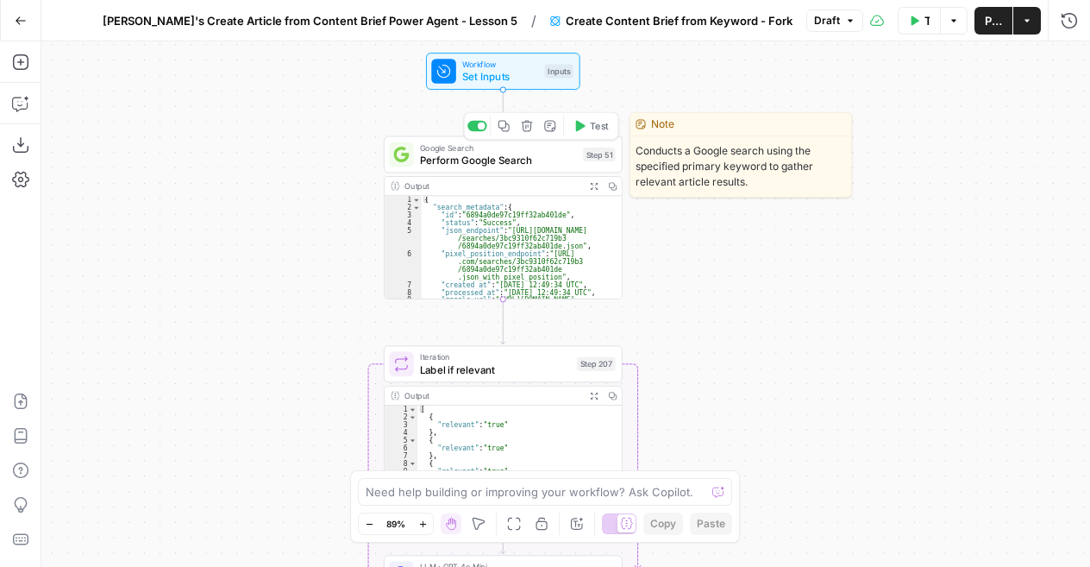
click at [471, 152] on span "Perform Google Search" at bounding box center [498, 160] width 157 height 16
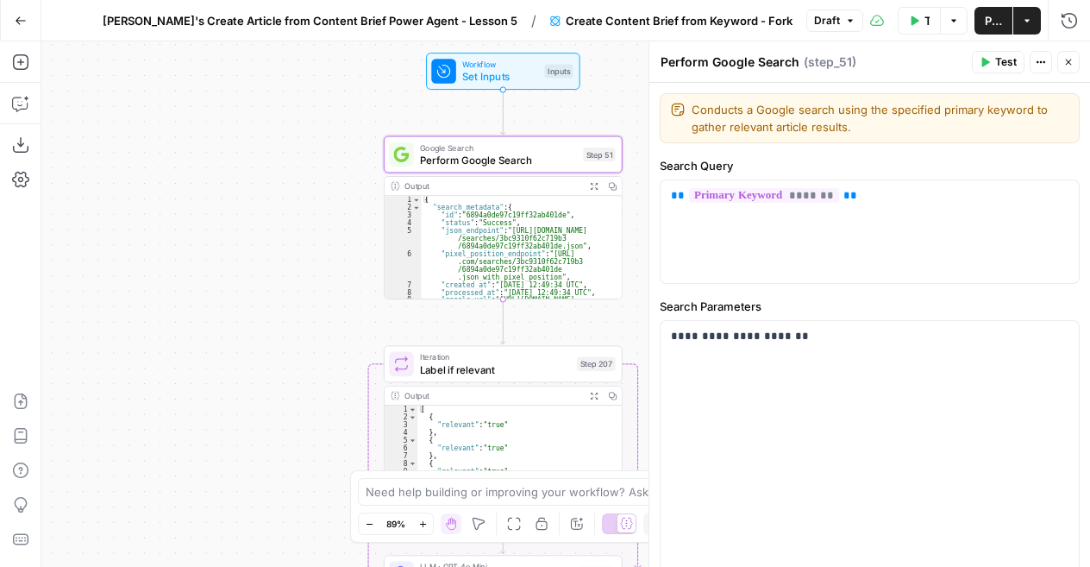
click at [1073, 60] on icon "button" at bounding box center [1069, 62] width 10 height 10
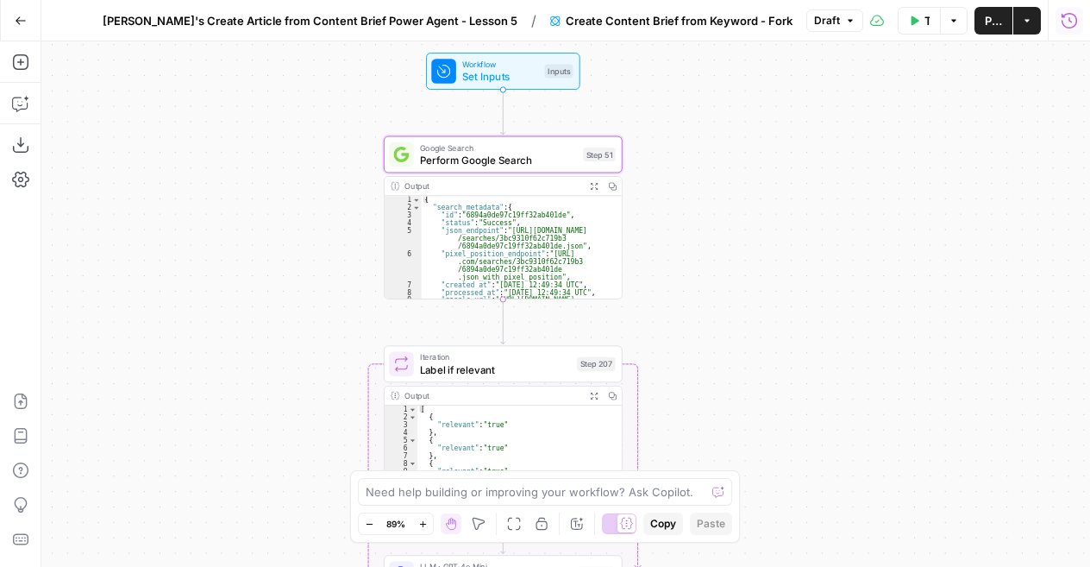
click at [1066, 22] on icon "button" at bounding box center [1069, 20] width 17 height 17
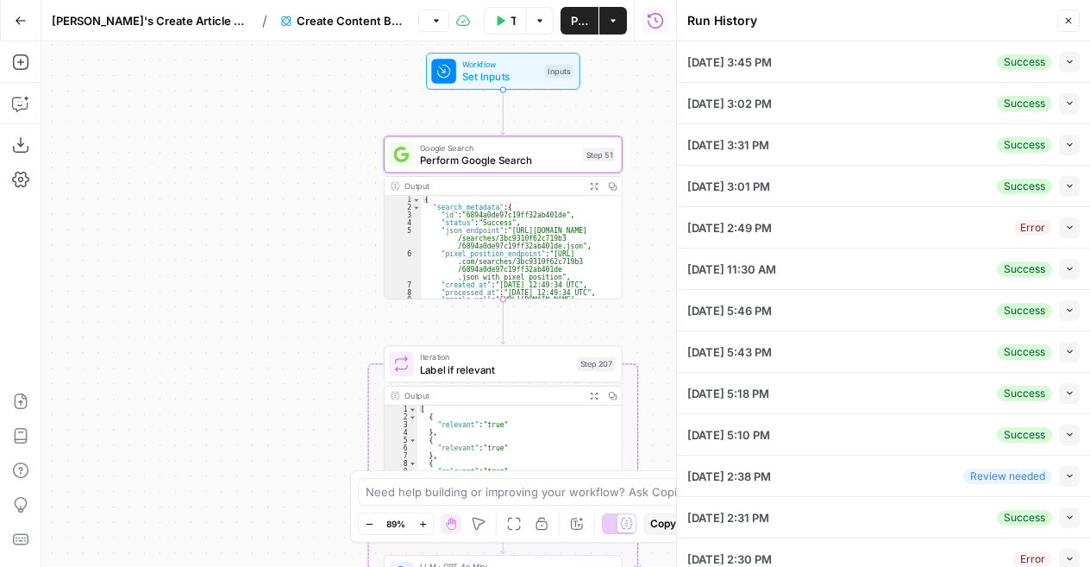
click at [1065, 60] on icon "button" at bounding box center [1069, 61] width 9 height 9
type input "AirOps"
type input "ai search"
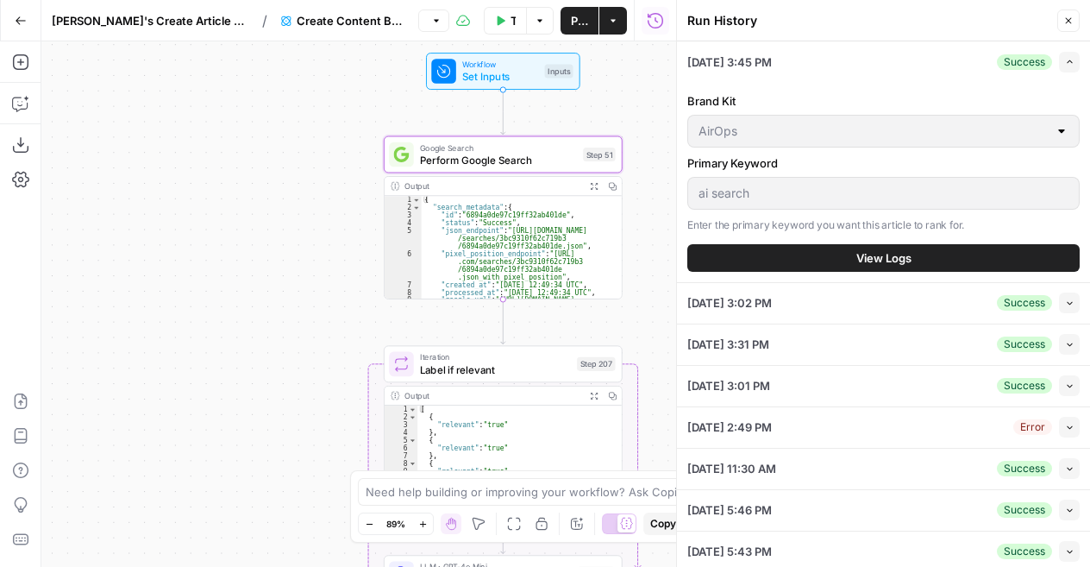
click at [861, 284] on div "08/08/25 at 3:02 PM Success Collapse" at bounding box center [884, 303] width 393 height 41
click at [869, 255] on span "View Logs" at bounding box center [884, 257] width 55 height 17
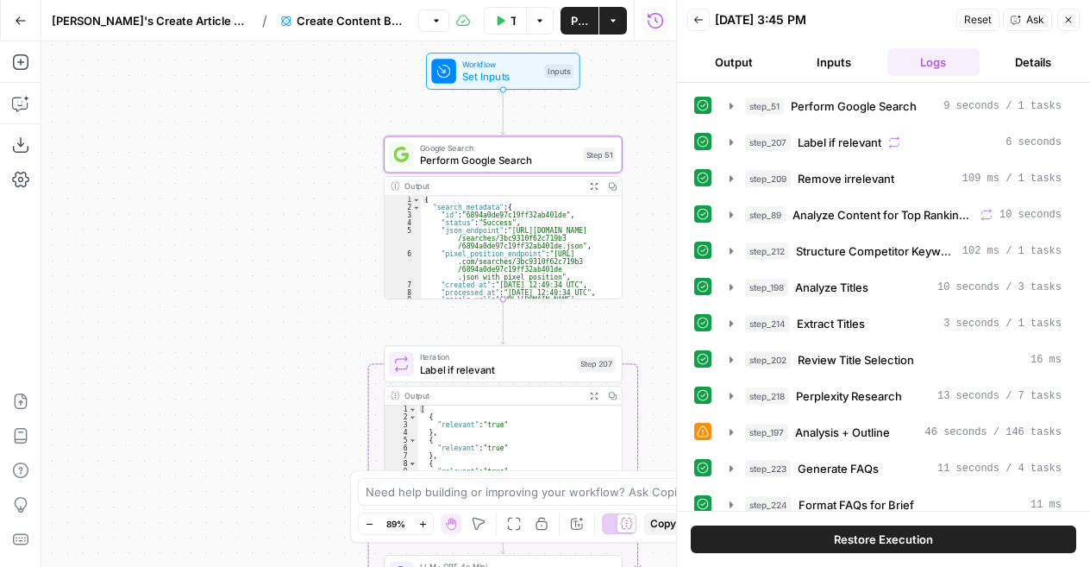
click at [741, 58] on button "Output" at bounding box center [734, 62] width 93 height 28
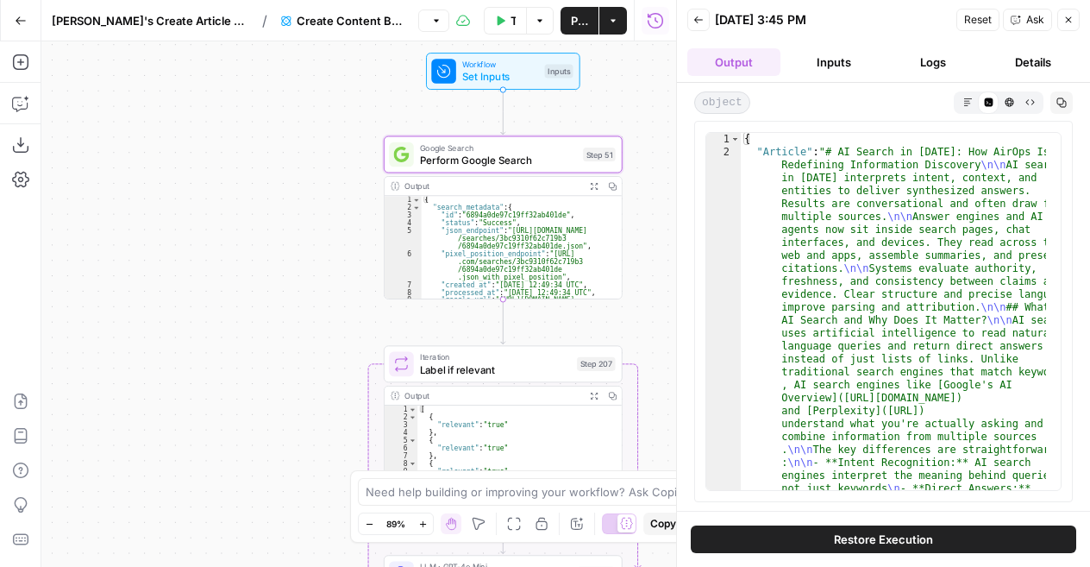
click at [836, 65] on button "Inputs" at bounding box center [834, 62] width 93 height 28
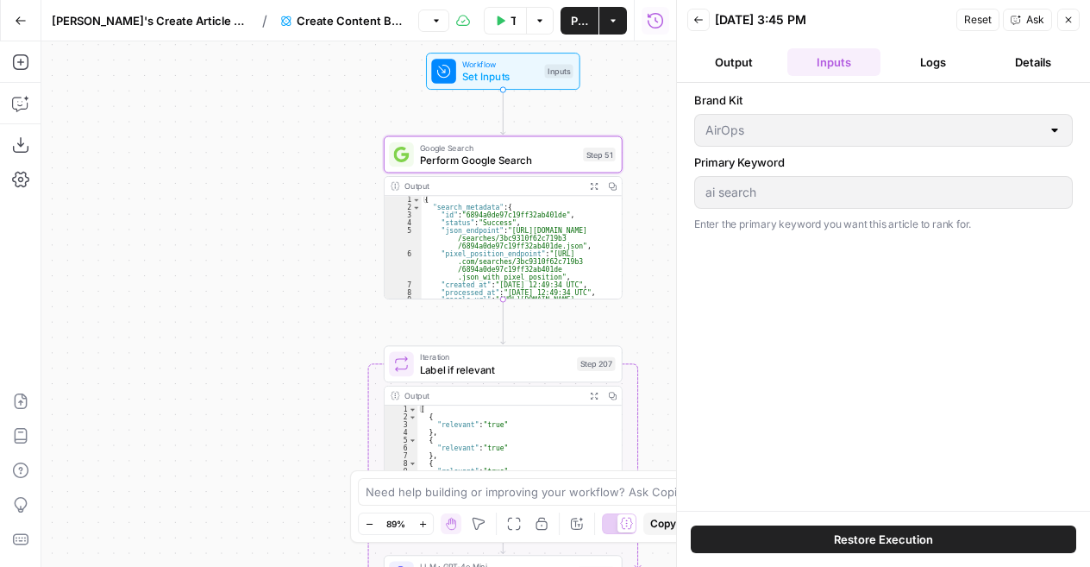
click at [1077, 13] on button "Close" at bounding box center [1069, 20] width 22 height 22
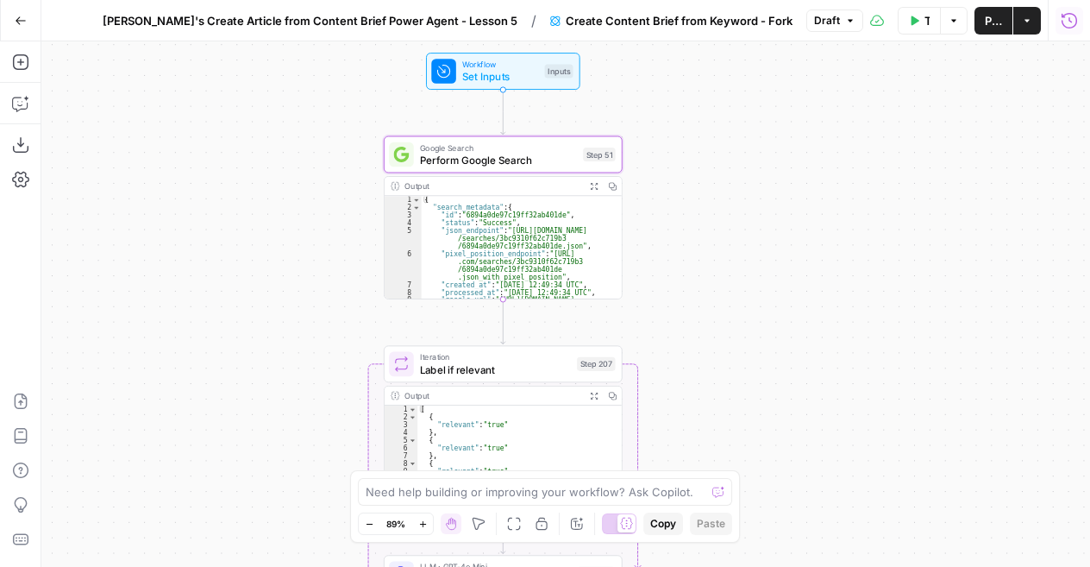
click at [1070, 23] on icon "button" at bounding box center [1069, 20] width 17 height 17
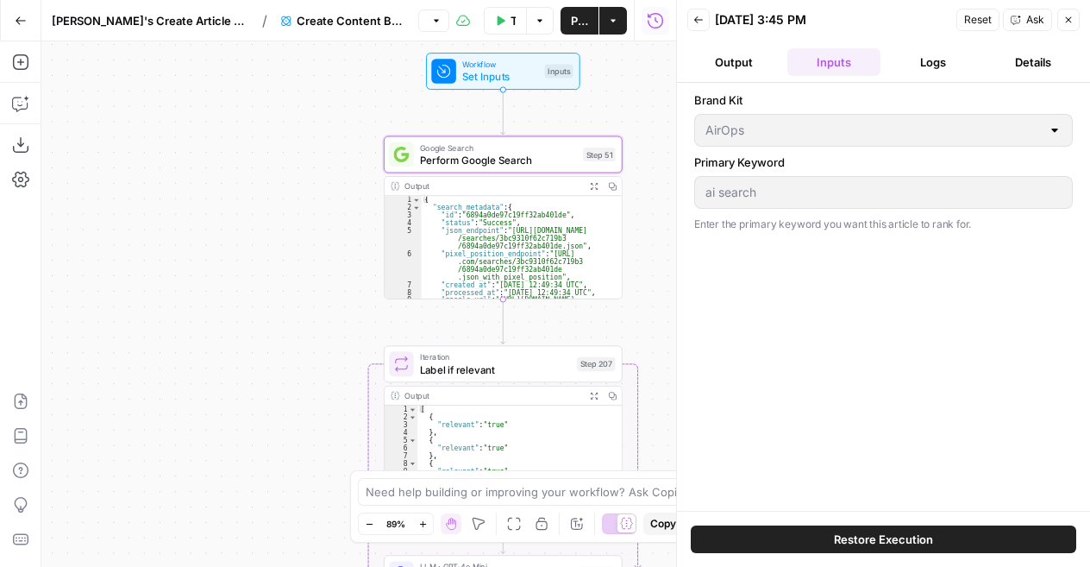
click at [725, 64] on button "Output" at bounding box center [734, 62] width 93 height 28
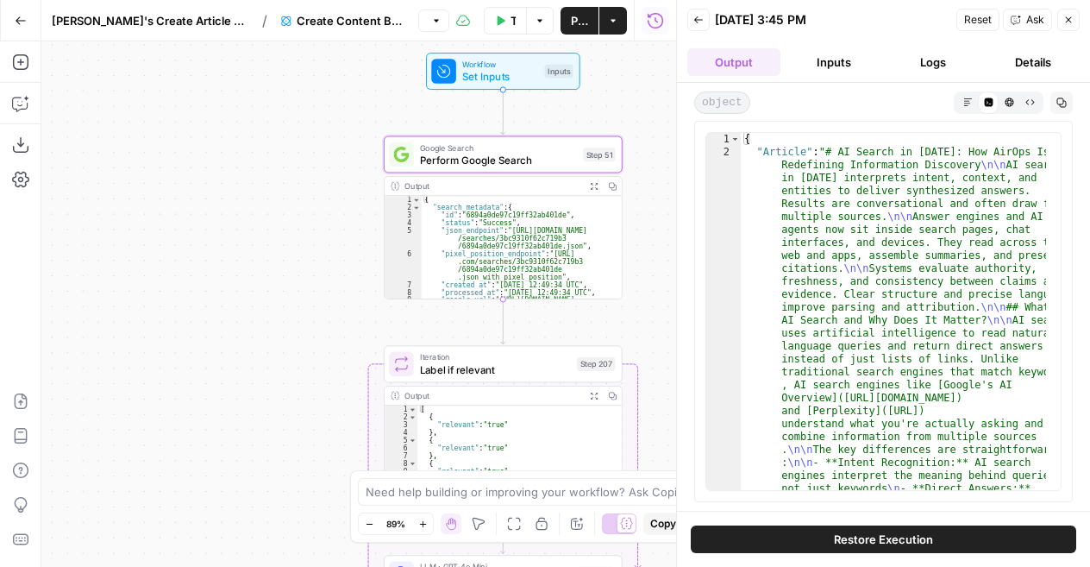
click at [822, 62] on button "Inputs" at bounding box center [834, 62] width 93 height 28
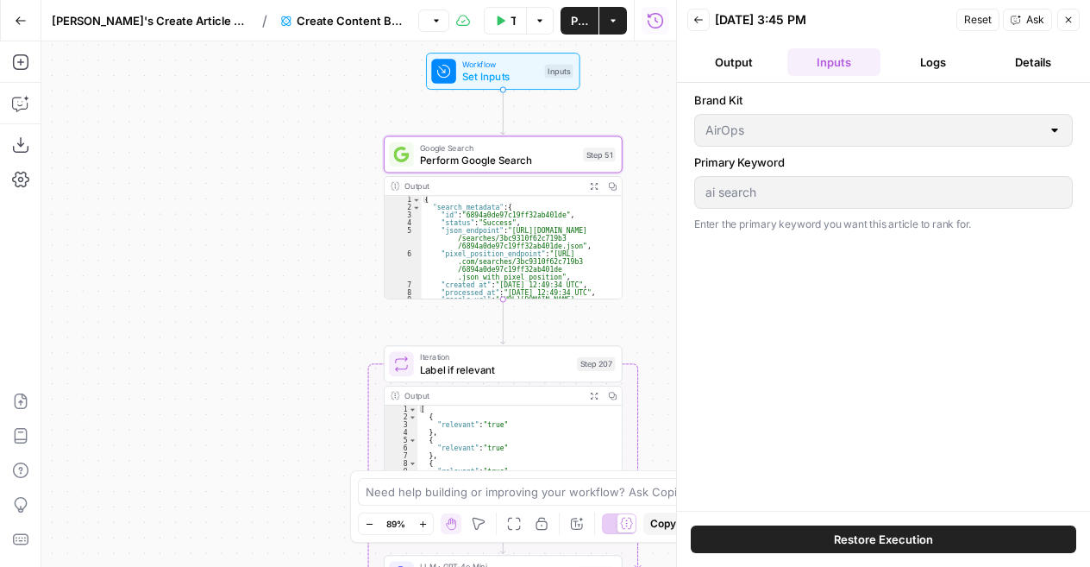
click at [697, 23] on icon "button" at bounding box center [699, 20] width 10 height 10
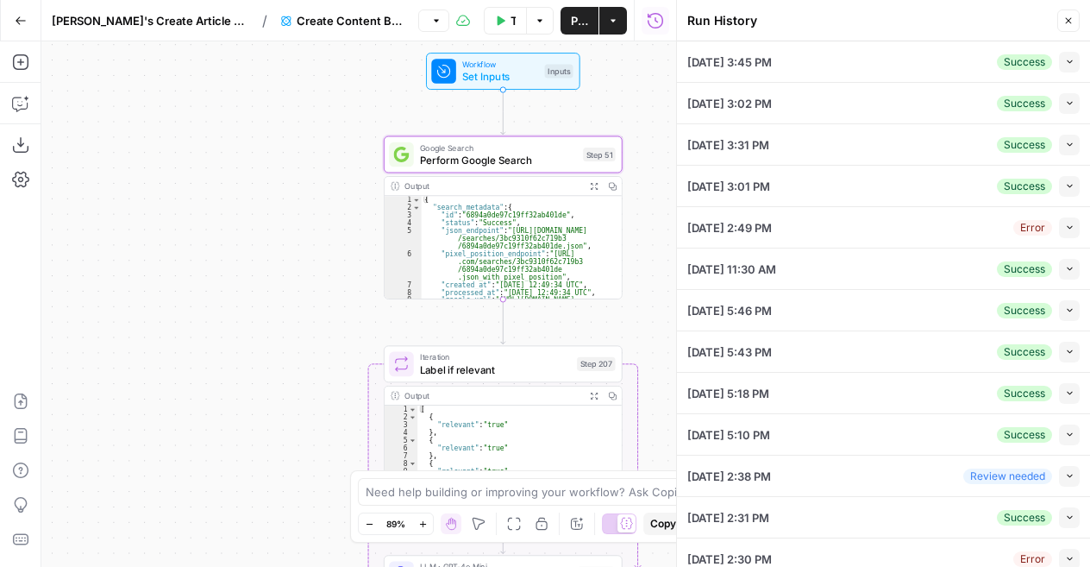
click at [1065, 59] on icon "button" at bounding box center [1069, 61] width 9 height 9
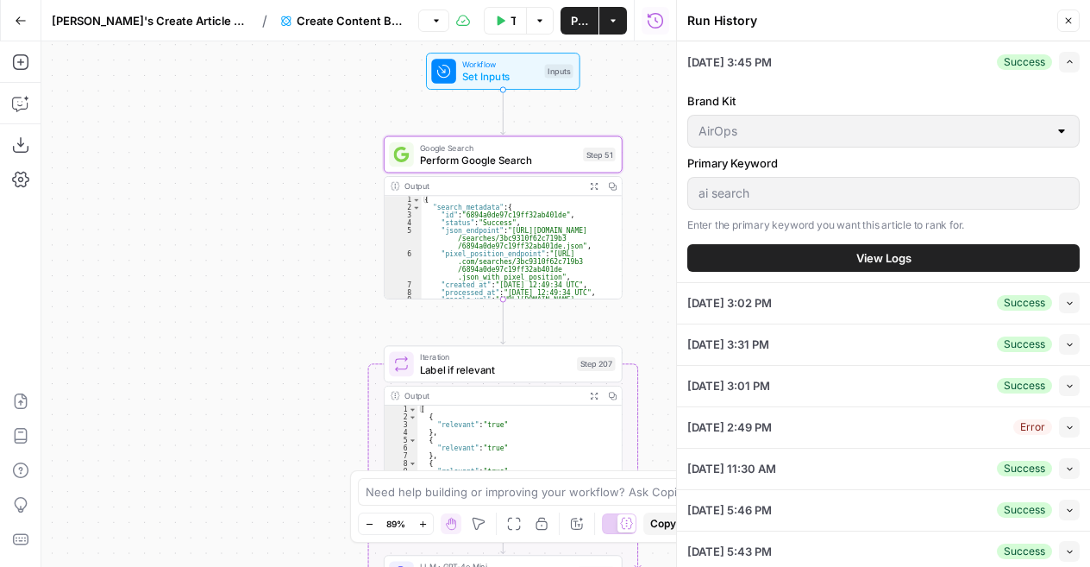
click at [874, 258] on span "View Logs" at bounding box center [884, 257] width 55 height 17
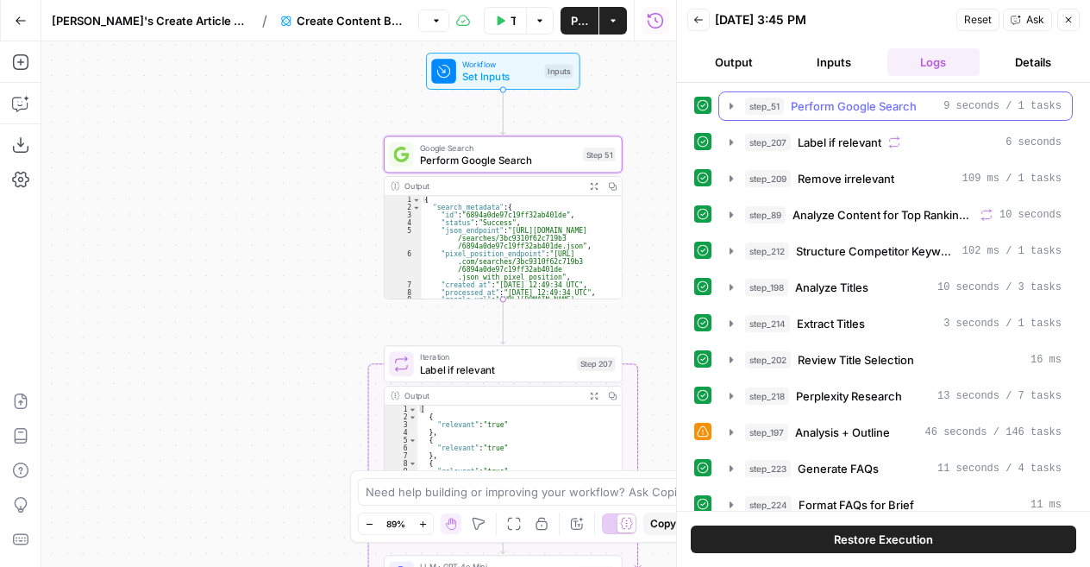
click at [729, 110] on icon "button" at bounding box center [732, 106] width 14 height 14
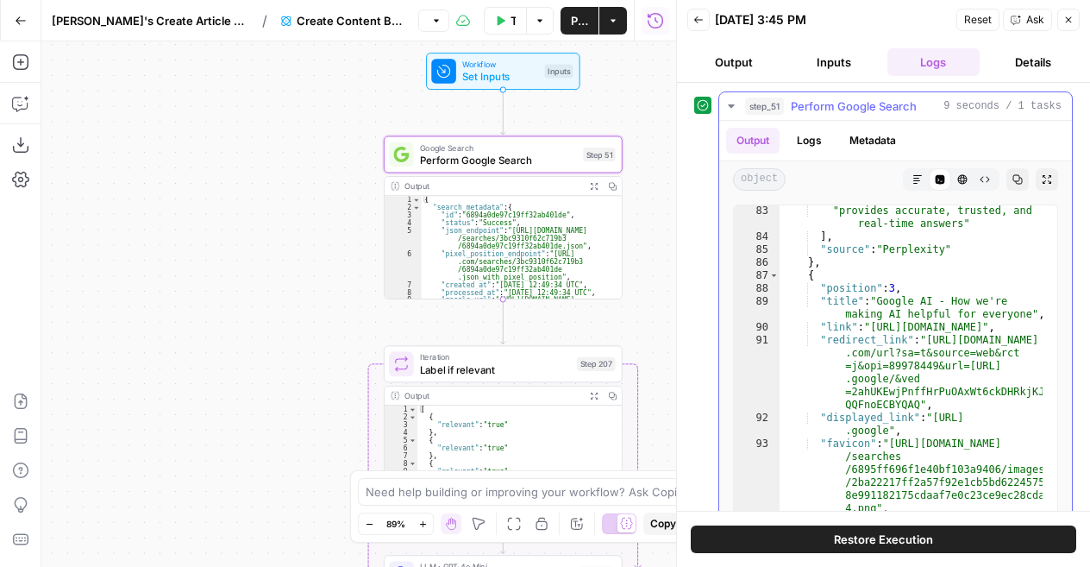
scroll to position [1975, 0]
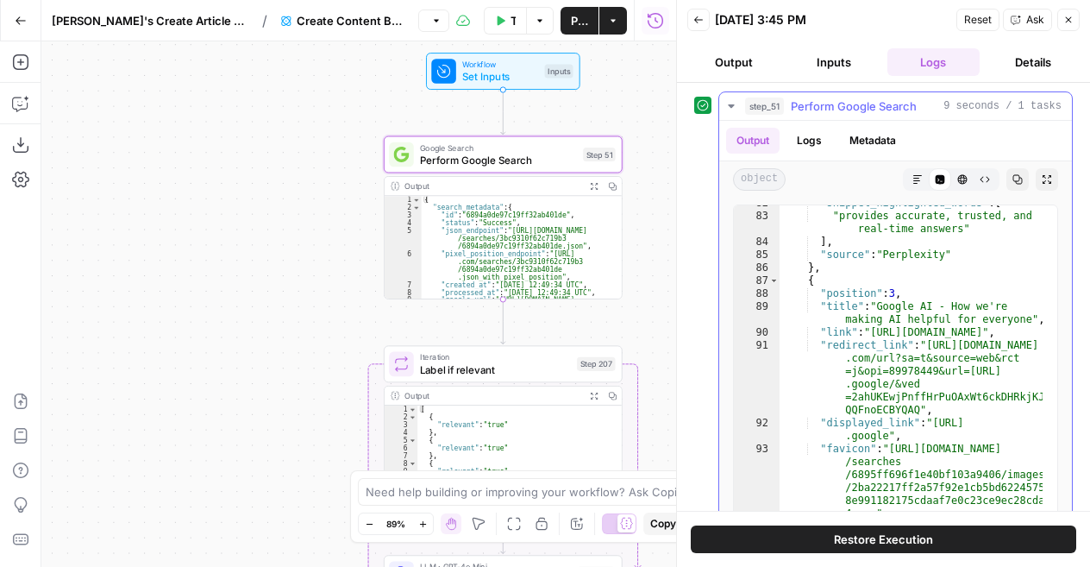
click at [840, 134] on button "Metadata" at bounding box center [872, 141] width 67 height 26
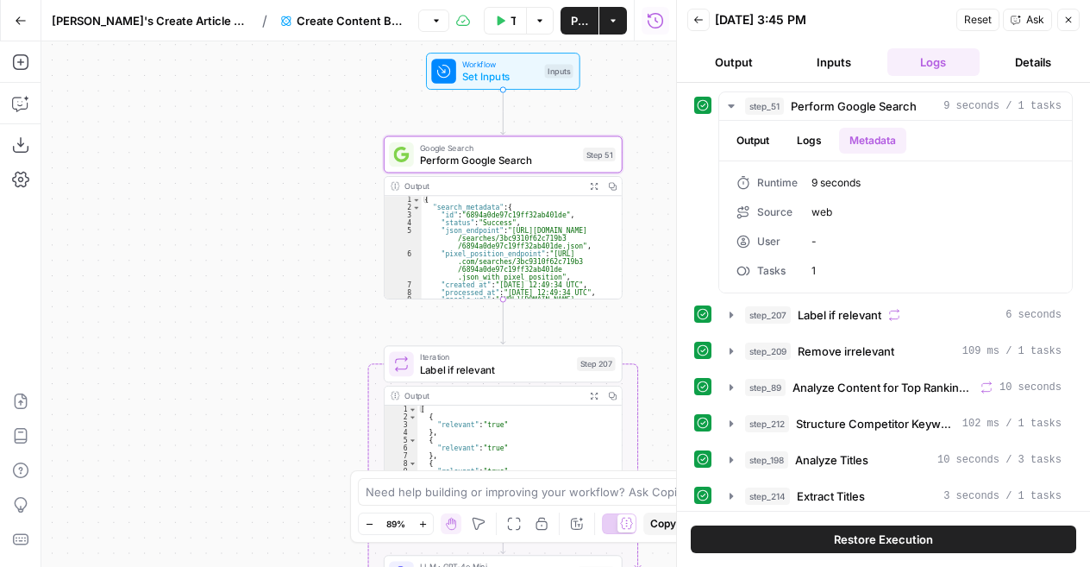
click at [835, 53] on button "Inputs" at bounding box center [834, 62] width 93 height 28
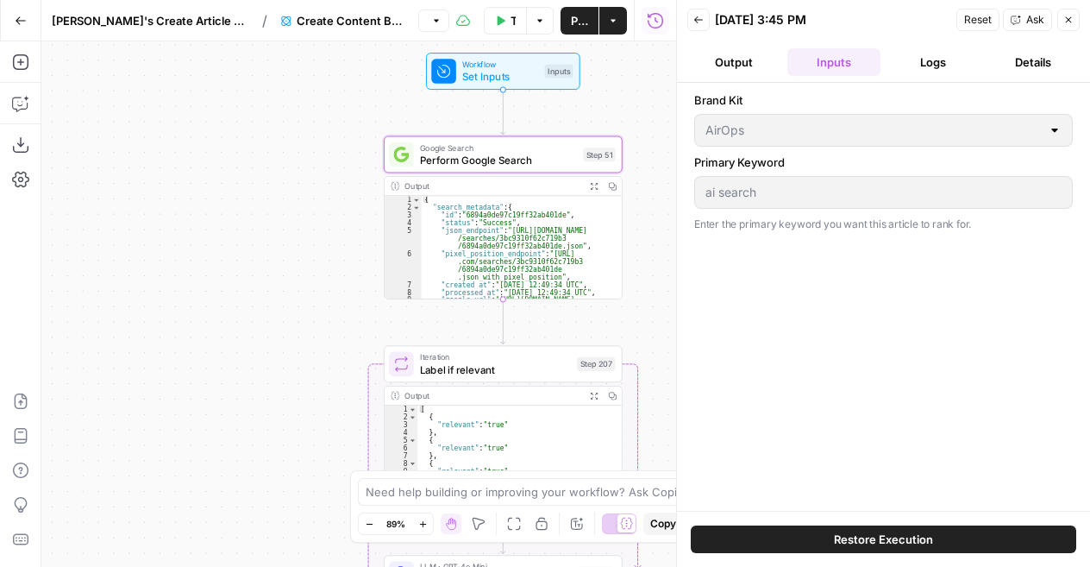
click at [941, 61] on button "Logs" at bounding box center [934, 62] width 93 height 28
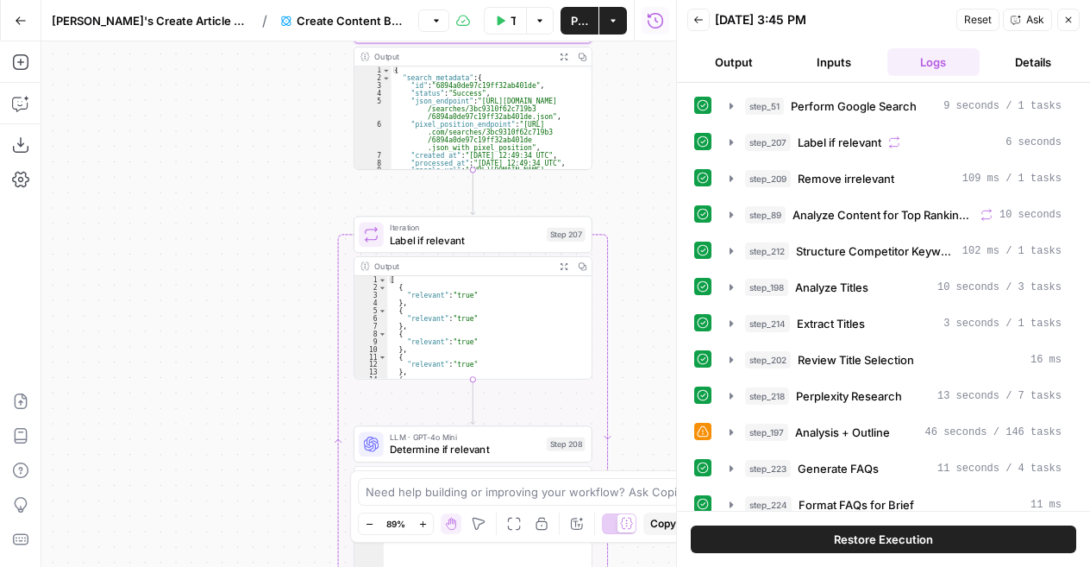
drag, startPoint x: 317, startPoint y: 289, endPoint x: 287, endPoint y: 160, distance: 132.9
click at [287, 160] on div "Workflow Set Inputs Inputs Google Search Perform Google Search Step 51 Output E…" at bounding box center [358, 303] width 635 height 525
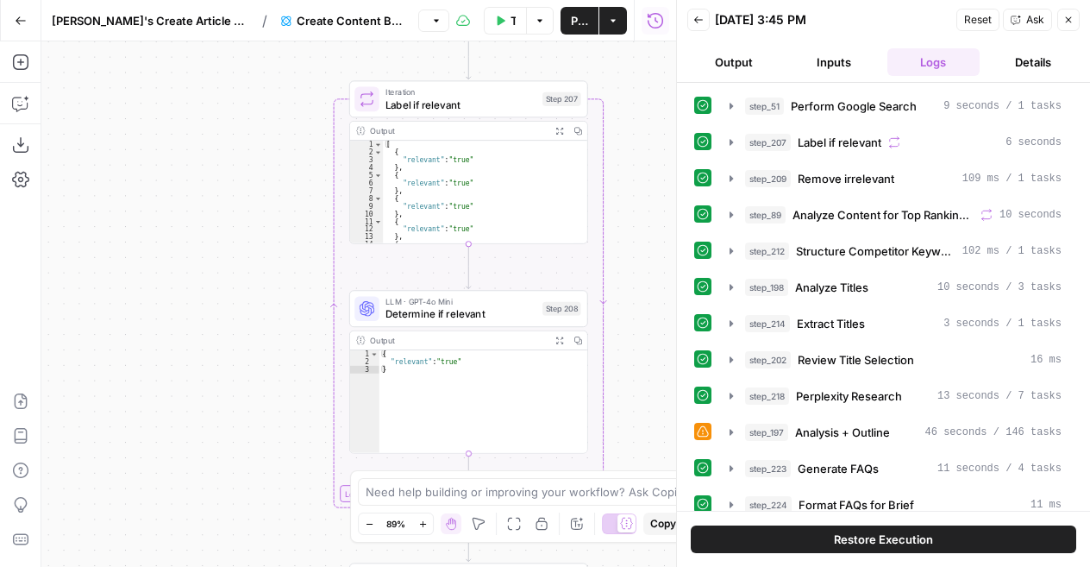
drag, startPoint x: 650, startPoint y: 279, endPoint x: 645, endPoint y: 143, distance: 135.5
click at [645, 143] on div "Workflow Set Inputs Inputs Google Search Perform Google Search Step 51 Output E…" at bounding box center [358, 303] width 635 height 525
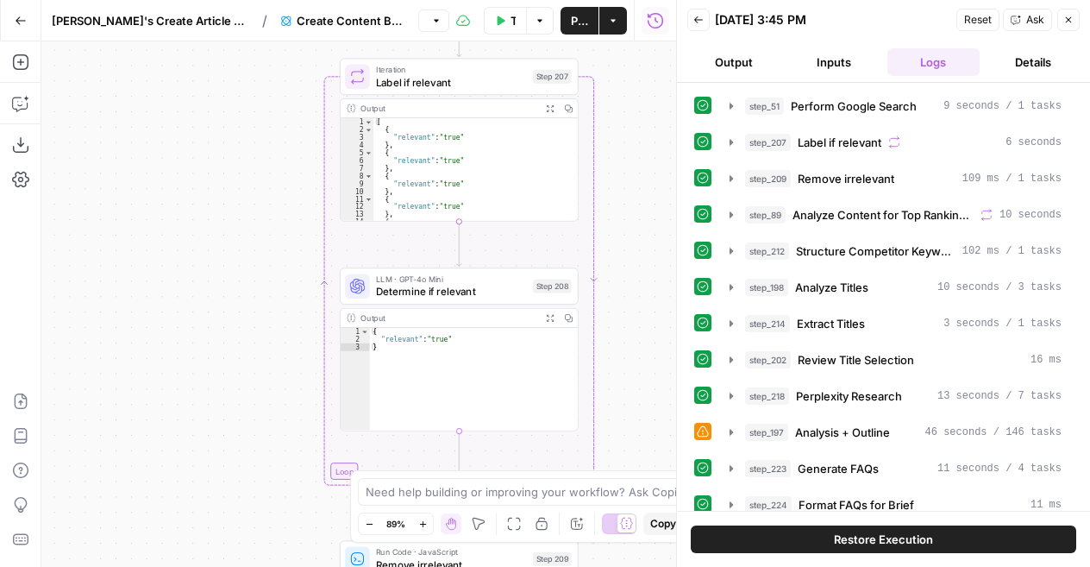
drag, startPoint x: 643, startPoint y: 308, endPoint x: 633, endPoint y: 286, distance: 24.4
click at [633, 286] on div "Workflow Set Inputs Inputs Google Search Perform Google Search Step 51 Output E…" at bounding box center [358, 303] width 635 height 525
click at [817, 135] on span "Label if relevant" at bounding box center [840, 142] width 84 height 17
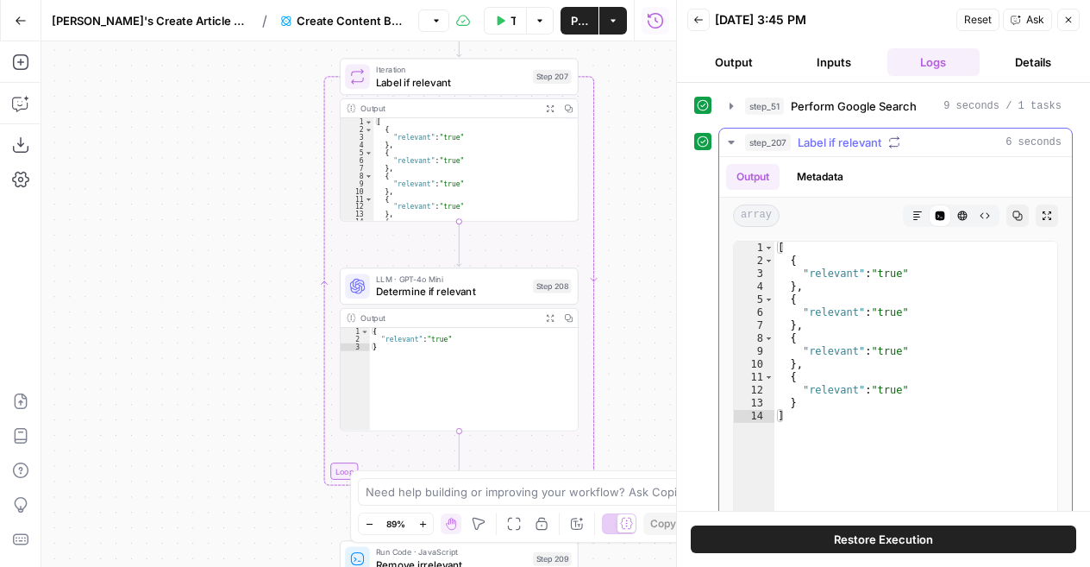
click at [827, 136] on span "Label if relevant" at bounding box center [840, 142] width 84 height 17
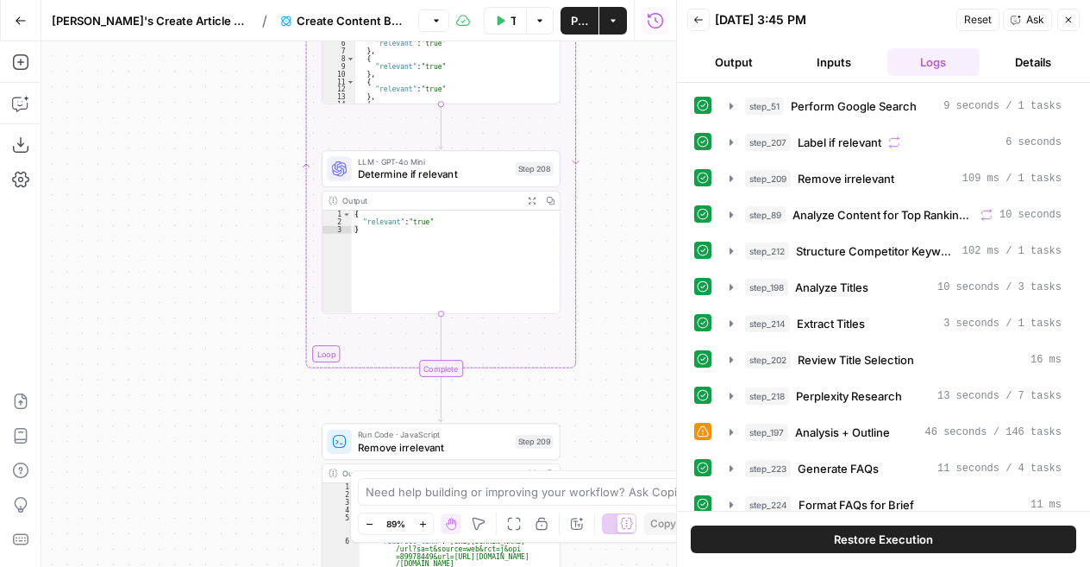
drag, startPoint x: 632, startPoint y: 305, endPoint x: 625, endPoint y: 130, distance: 175.3
click at [625, 130] on div "Workflow Set Inputs Inputs Google Search Perform Google Search Step 51 Output E…" at bounding box center [358, 303] width 635 height 525
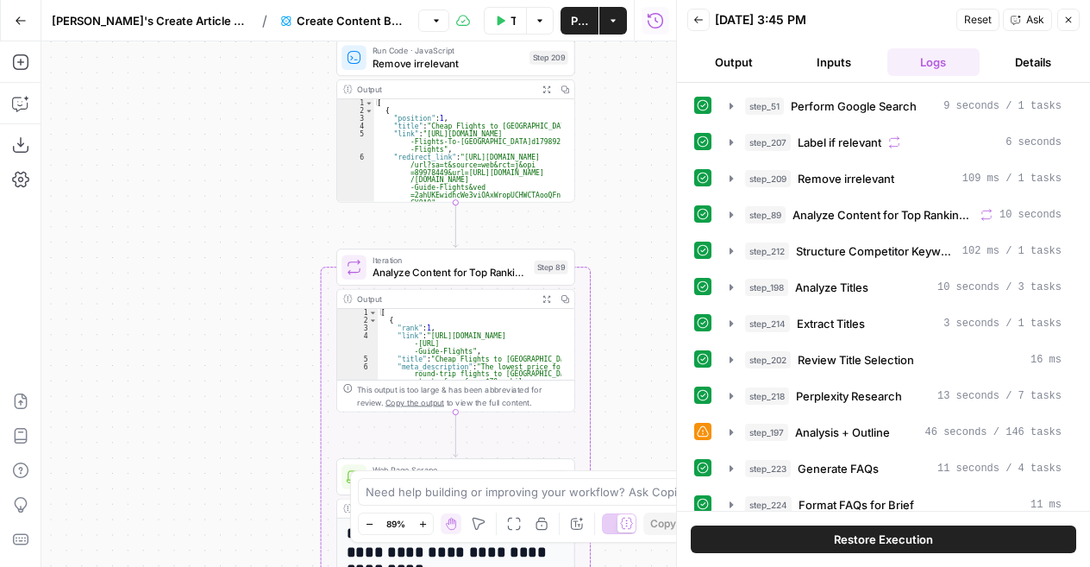
drag, startPoint x: 616, startPoint y: 380, endPoint x: 620, endPoint y: 54, distance: 326.1
click at [620, 54] on div "Workflow Set Inputs Inputs Google Search Perform Google Search Step 51 Output E…" at bounding box center [358, 303] width 635 height 525
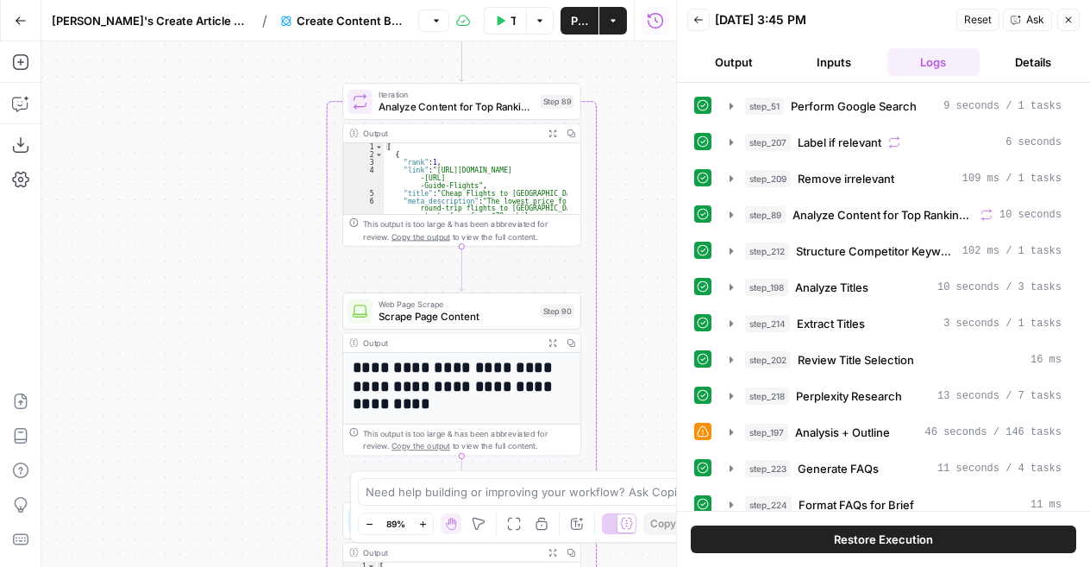
drag, startPoint x: 626, startPoint y: 393, endPoint x: 632, endPoint y: 227, distance: 165.8
click at [632, 227] on div "Workflow Set Inputs Inputs Google Search Perform Google Search Step 51 Output E…" at bounding box center [358, 303] width 635 height 525
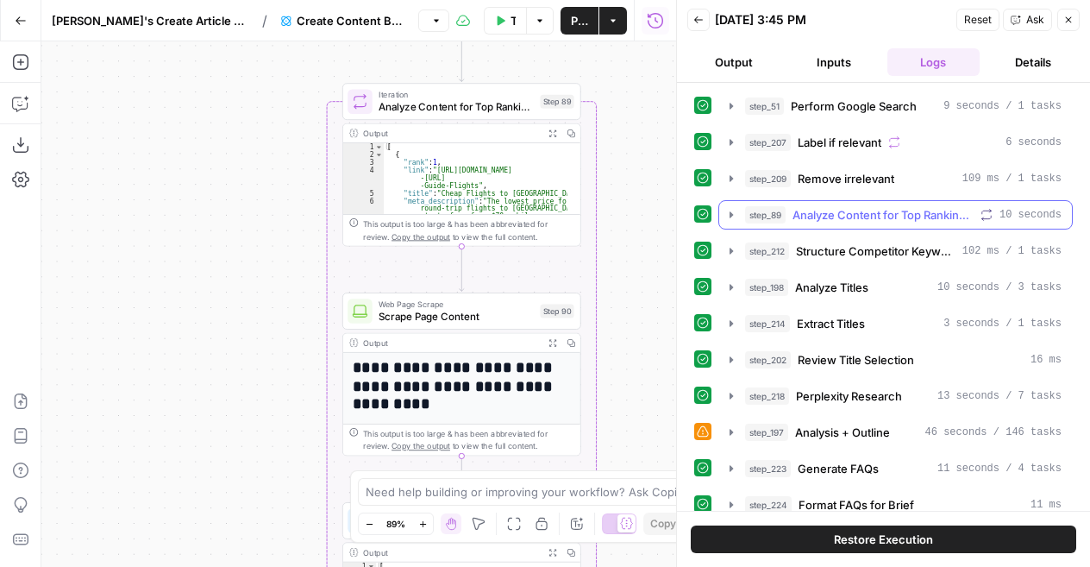
click at [826, 208] on span "Analyze Content for Top Ranking Pages" at bounding box center [883, 214] width 181 height 17
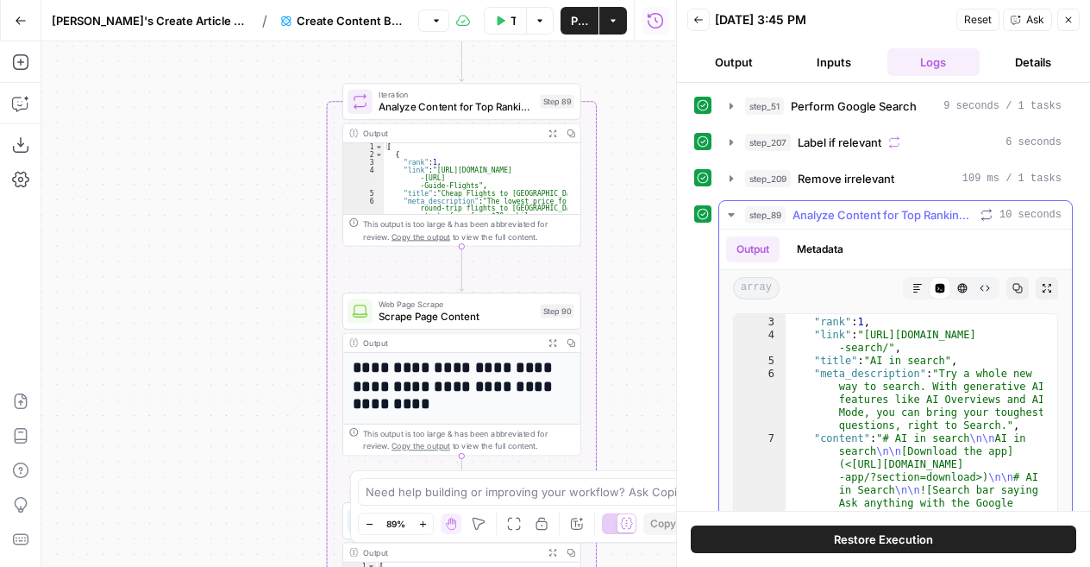
scroll to position [9, 0]
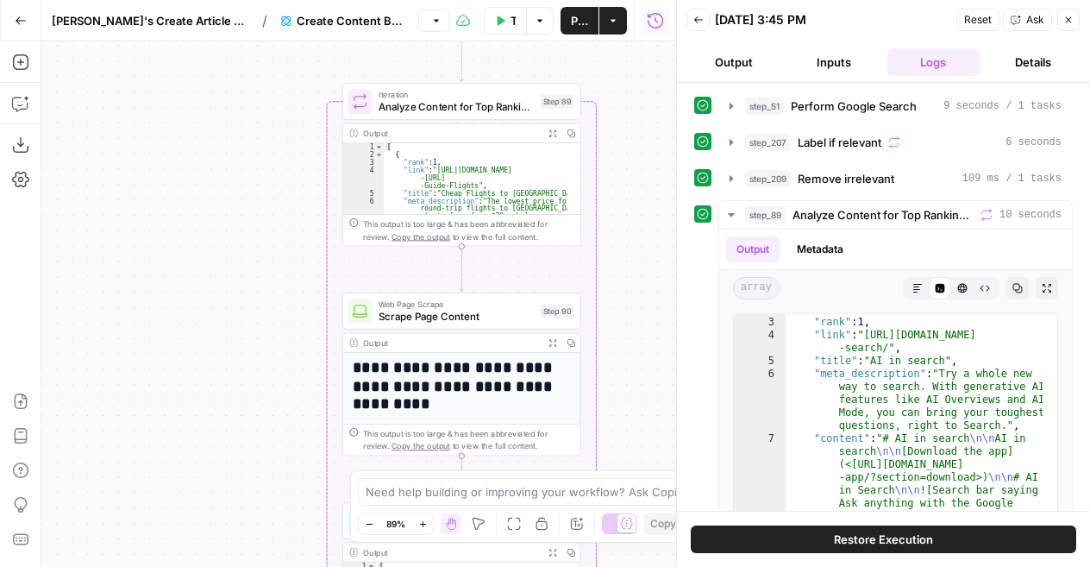
drag, startPoint x: 654, startPoint y: 346, endPoint x: 649, endPoint y: 192, distance: 154.5
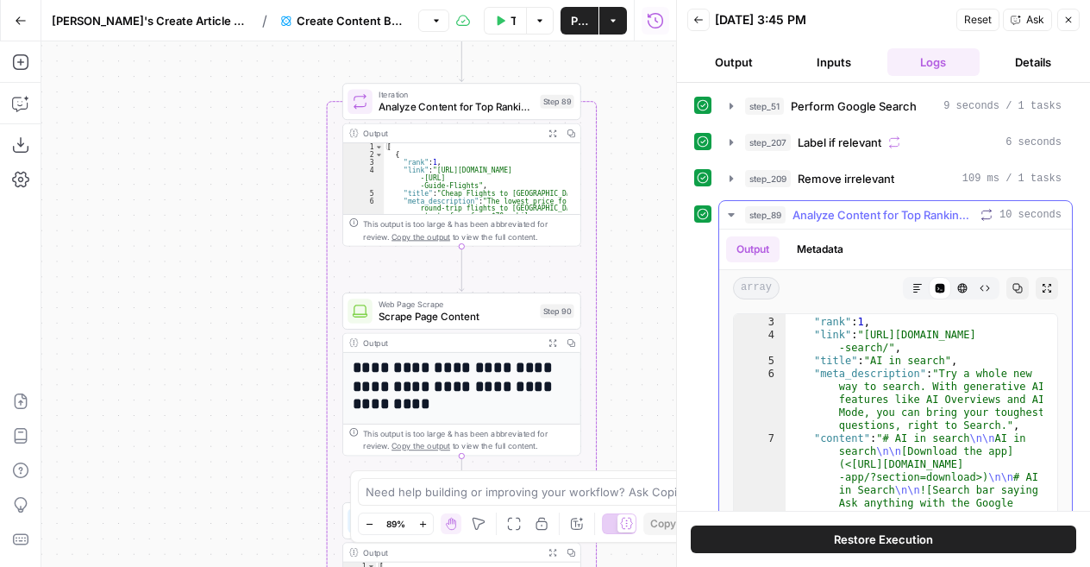
drag, startPoint x: 649, startPoint y: 192, endPoint x: 1034, endPoint y: 214, distance: 385.4
click at [1034, 214] on span "10 seconds" at bounding box center [1031, 215] width 62 height 16
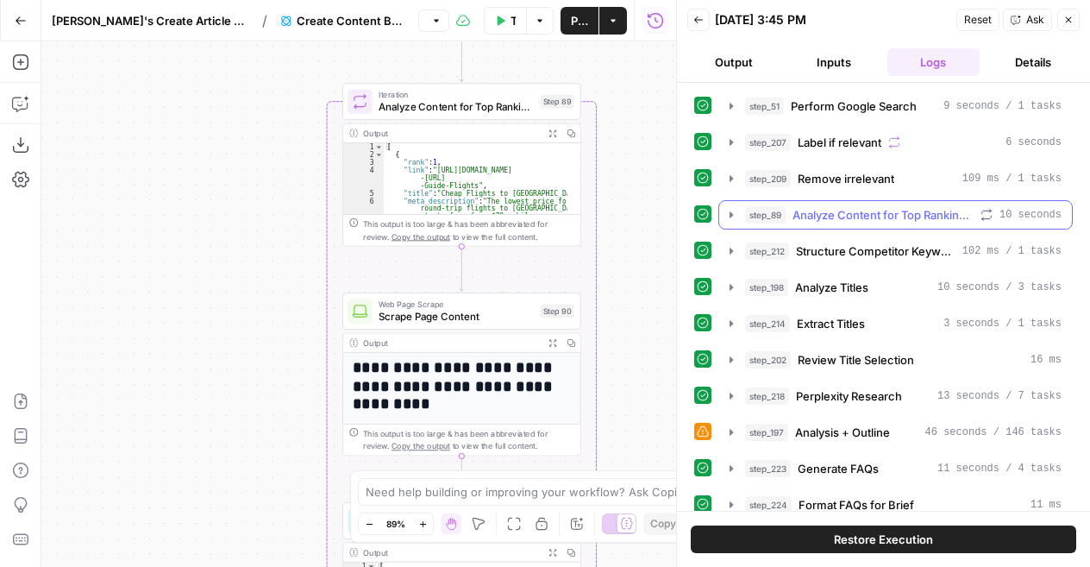
click at [730, 208] on icon "button" at bounding box center [732, 215] width 14 height 14
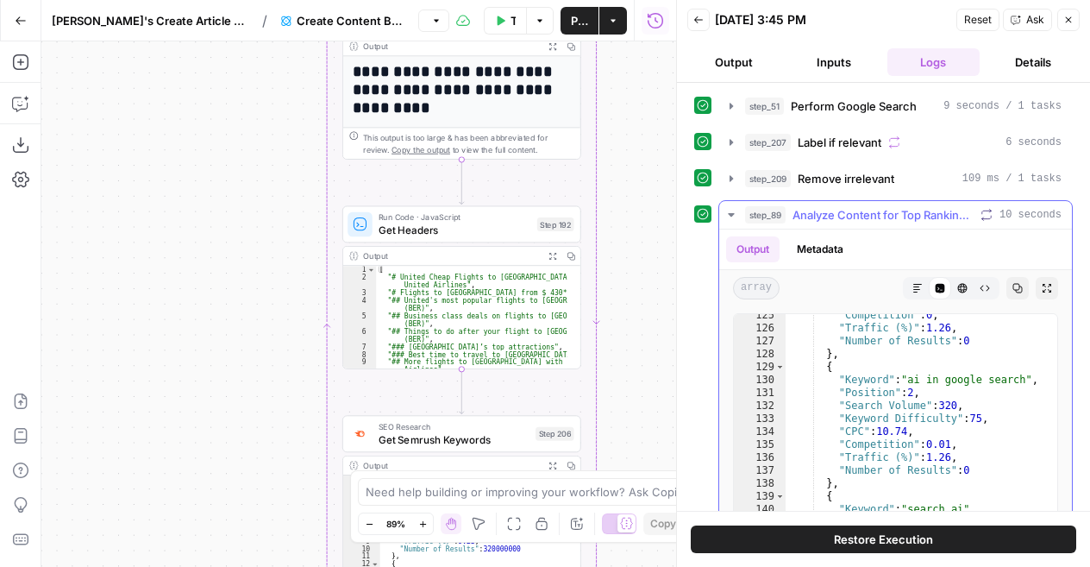
scroll to position [1089, 0]
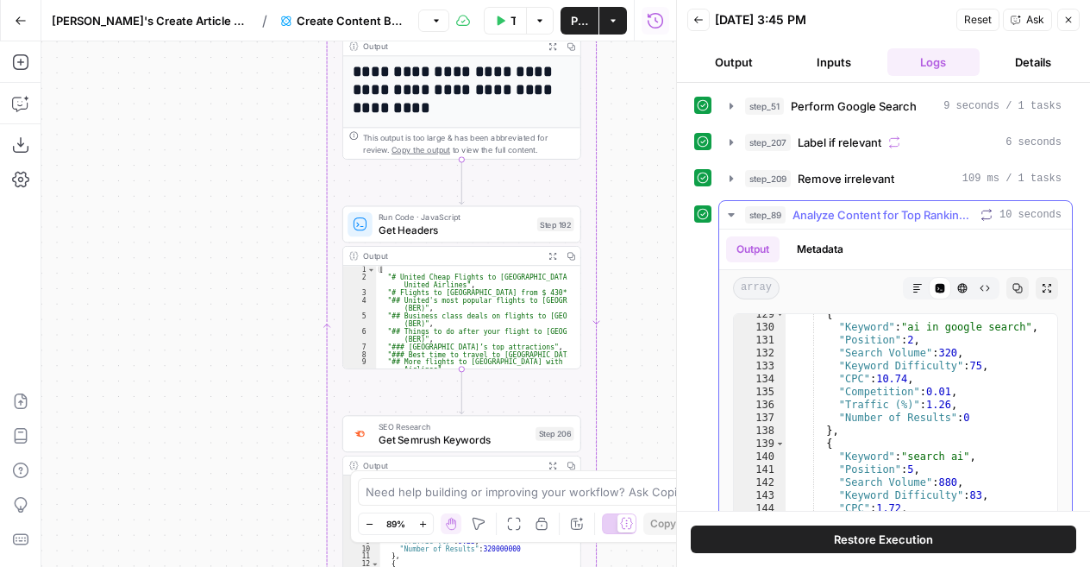
click at [823, 222] on button "step_89 Analyze Content for Top Ranking Pages 10 seconds" at bounding box center [896, 215] width 353 height 28
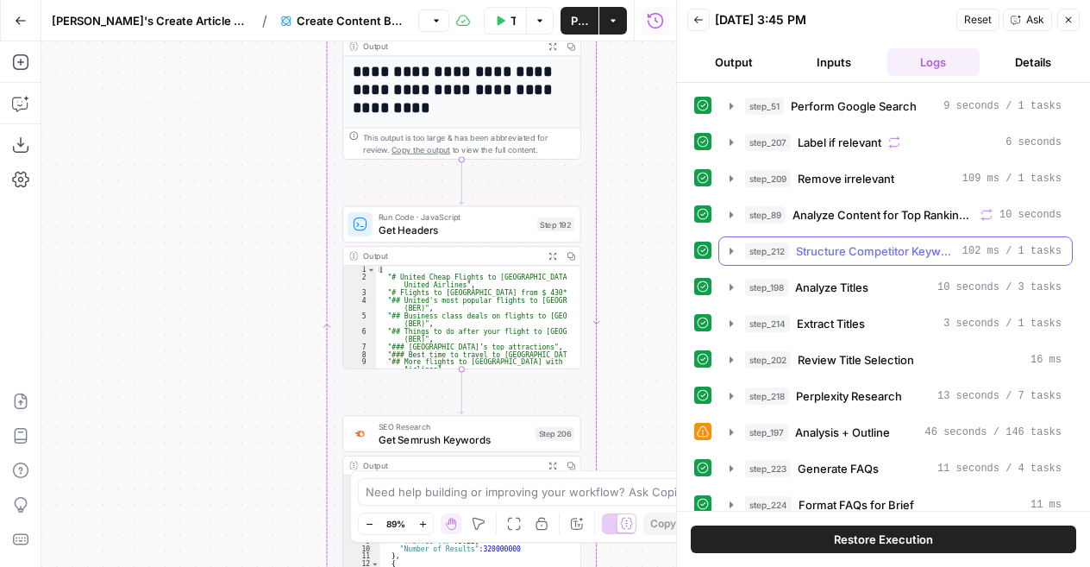
click at [845, 244] on span "Structure Competitor Keywords" at bounding box center [876, 250] width 160 height 17
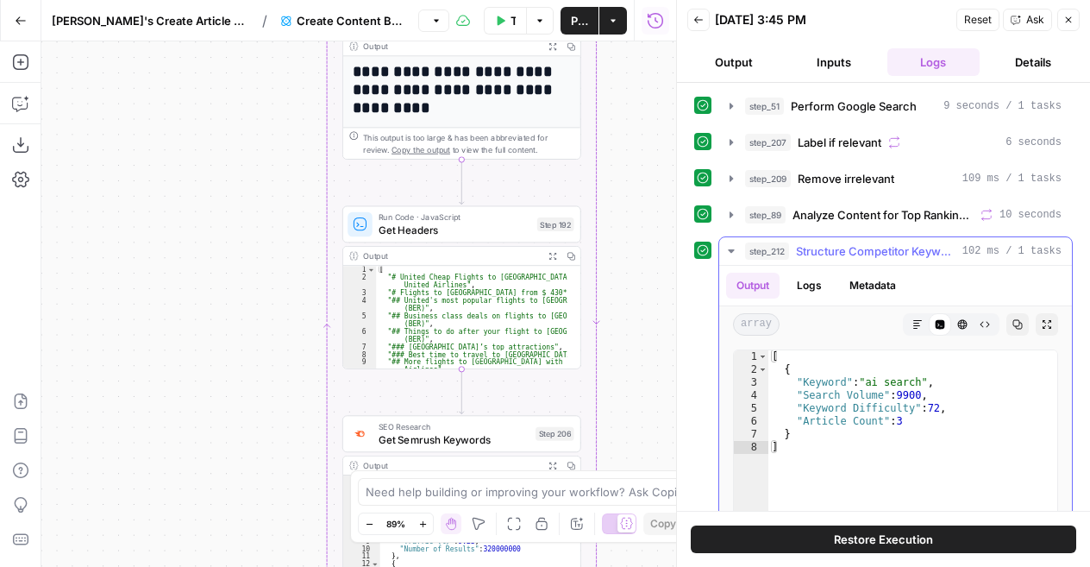
click at [845, 242] on span "Structure Competitor Keywords" at bounding box center [876, 250] width 160 height 17
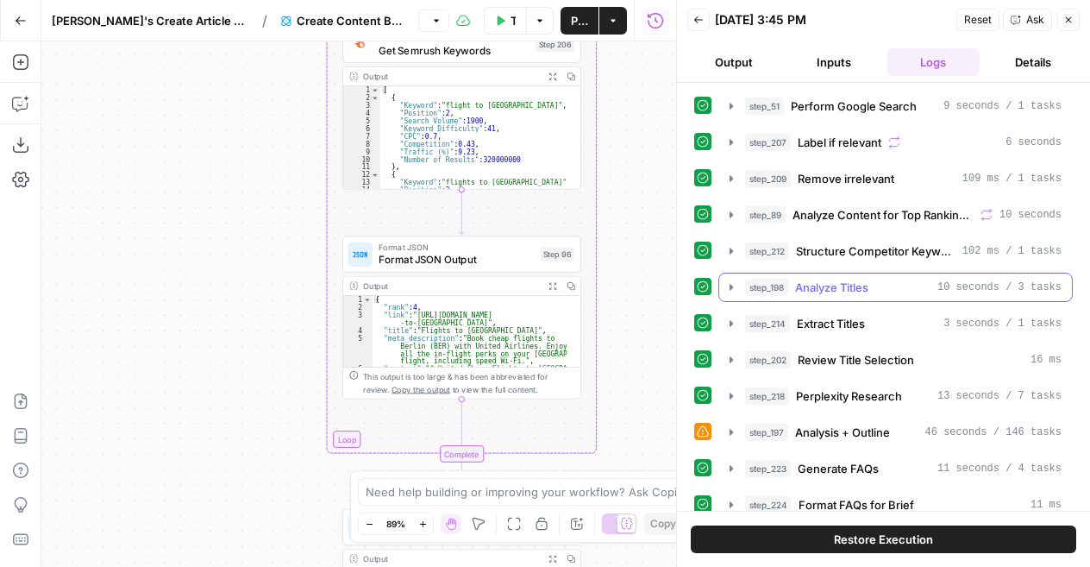
click at [852, 287] on span "Analyze Titles" at bounding box center [831, 287] width 73 height 17
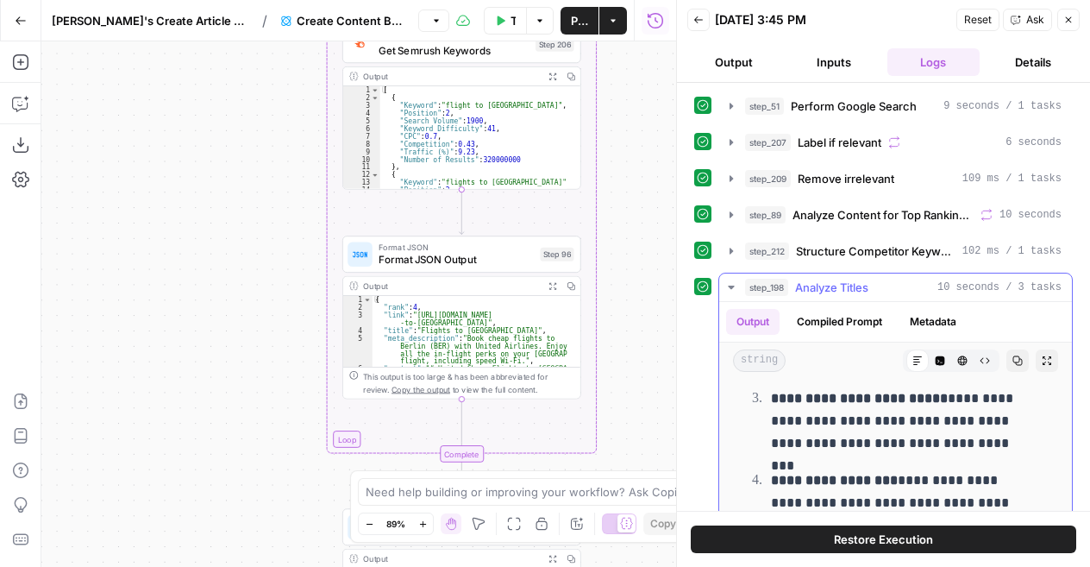
scroll to position [757, 0]
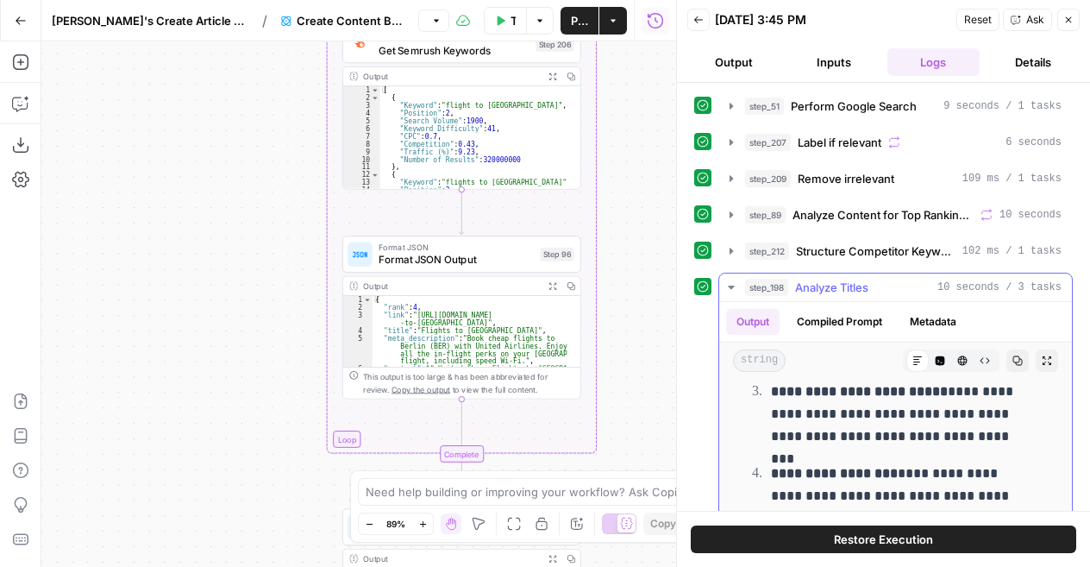
click at [836, 287] on span "Analyze Titles" at bounding box center [831, 287] width 73 height 17
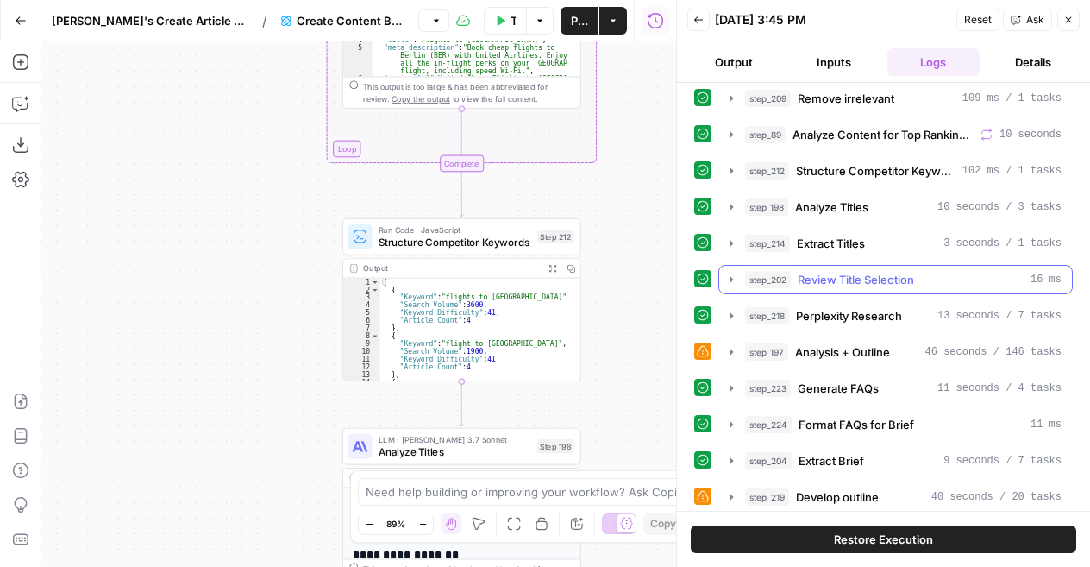
scroll to position [103, 0]
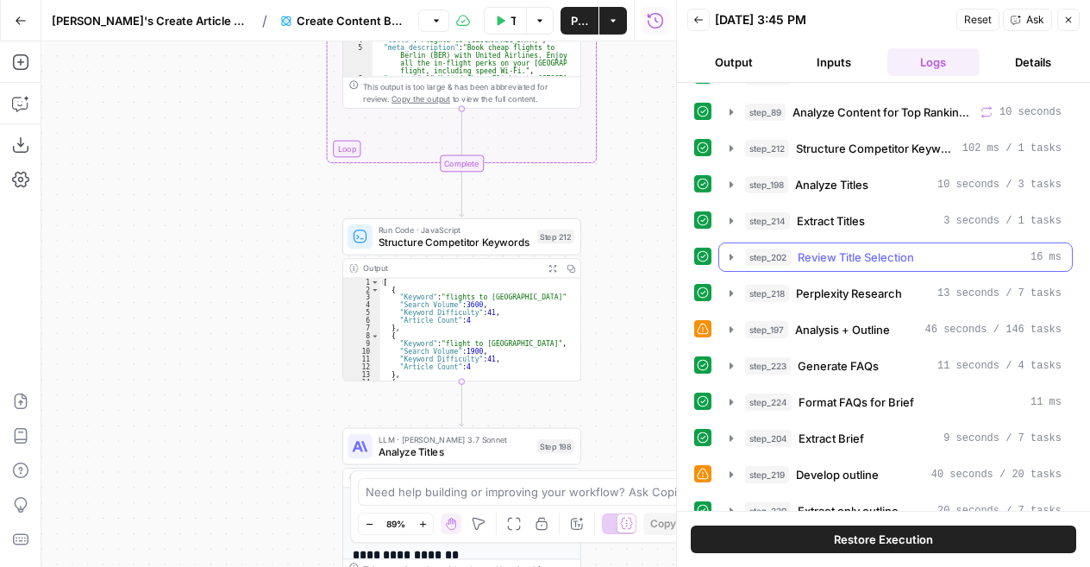
click at [842, 248] on span "Review Title Selection" at bounding box center [856, 256] width 116 height 17
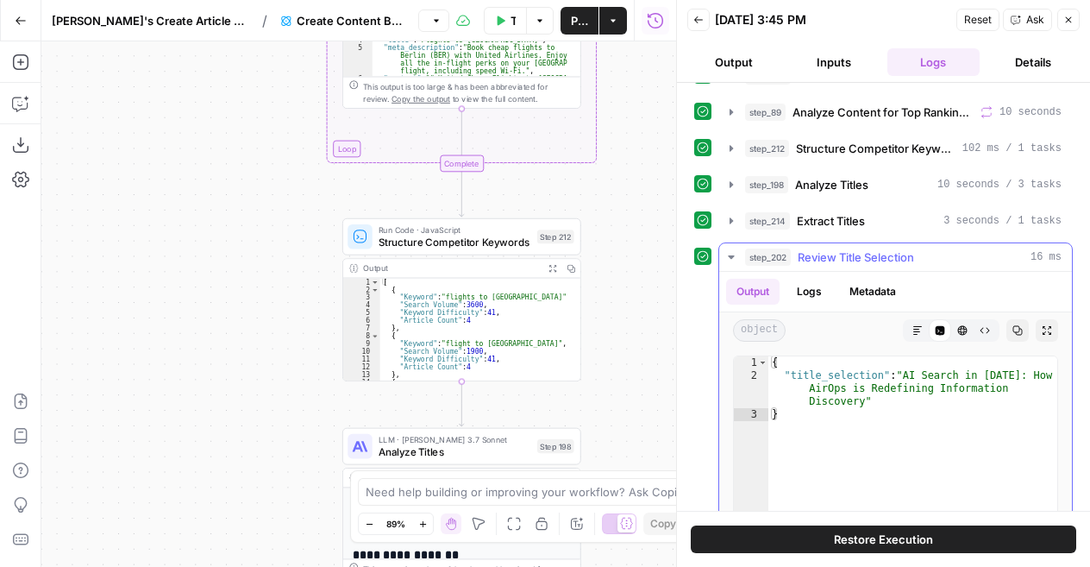
click at [847, 255] on span "Review Title Selection" at bounding box center [856, 256] width 116 height 17
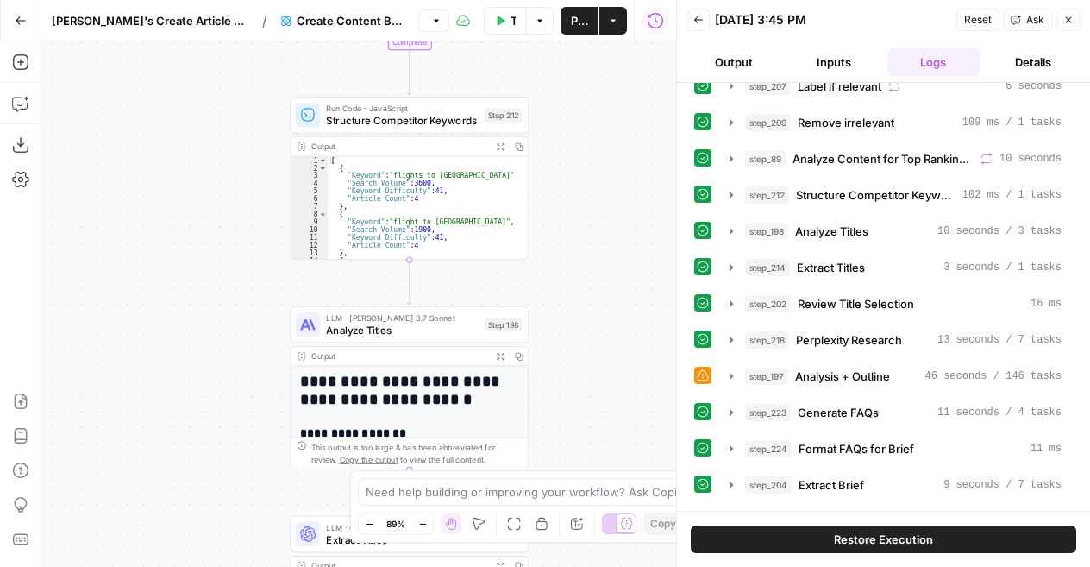
scroll to position [47, 0]
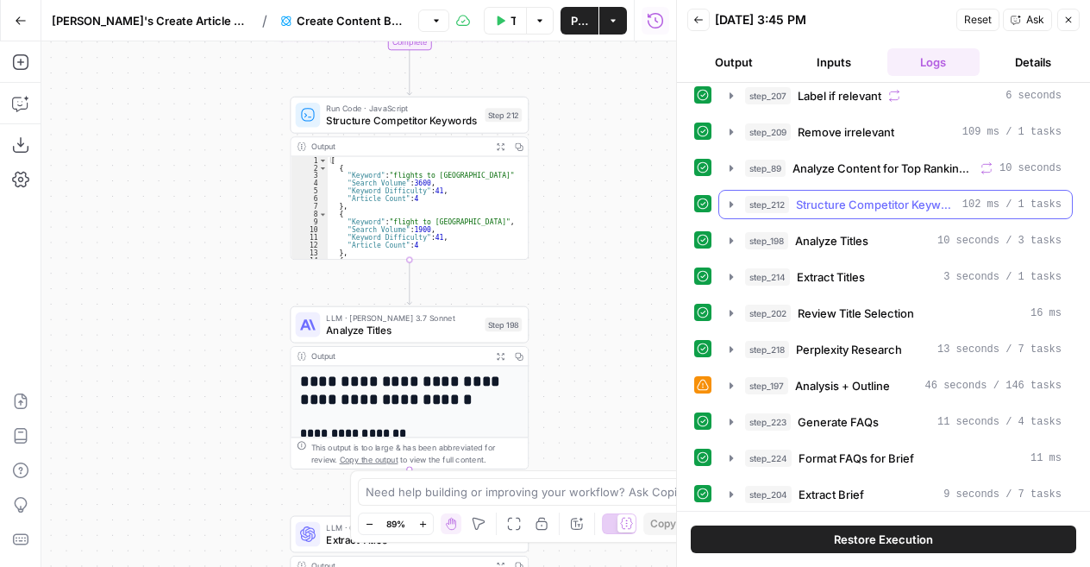
click at [845, 204] on span "Structure Competitor Keywords" at bounding box center [876, 204] width 160 height 17
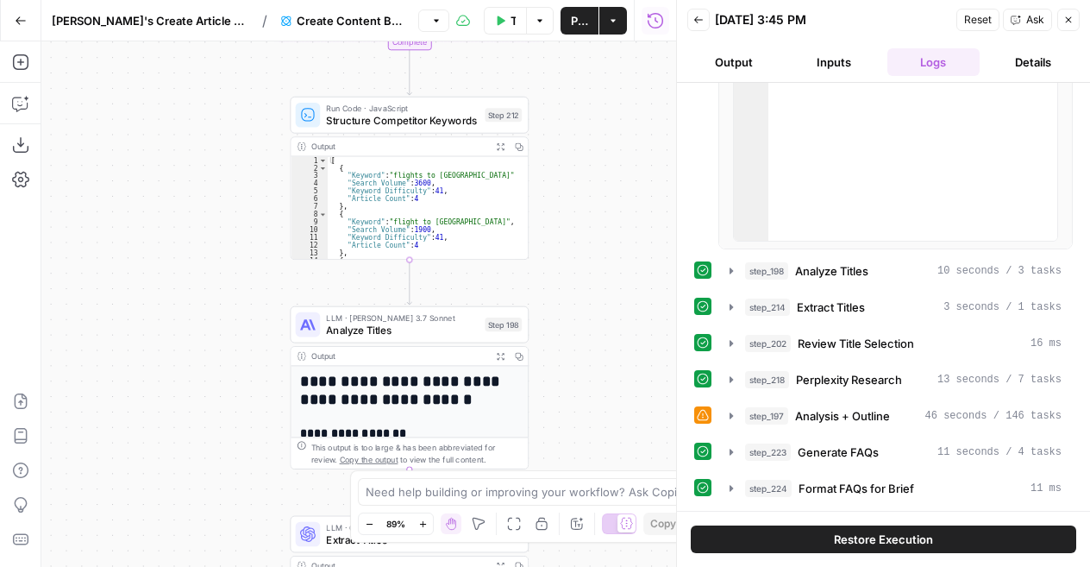
scroll to position [113, 0]
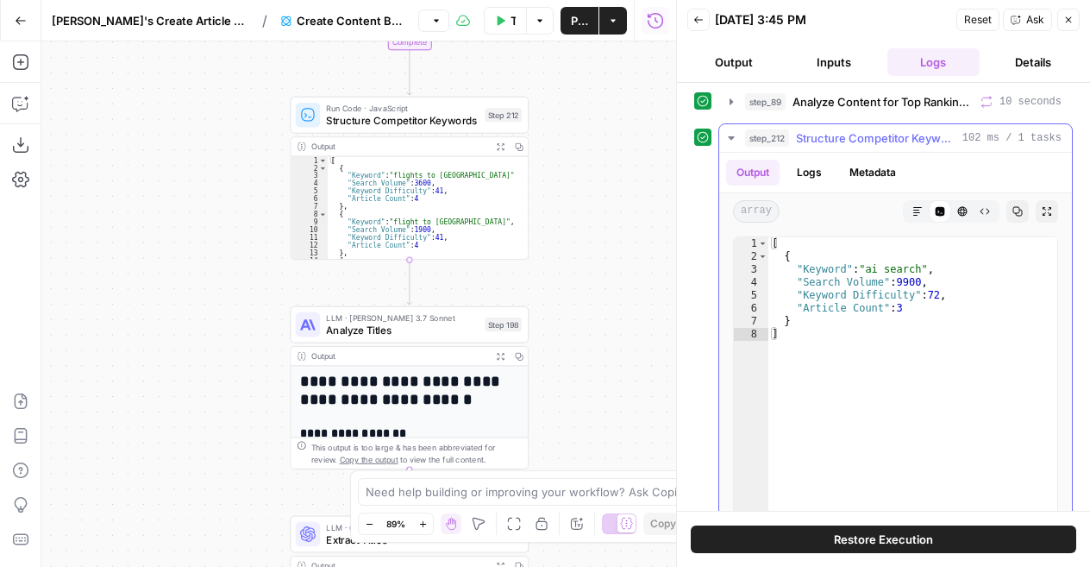
click at [828, 129] on span "Structure Competitor Keywords" at bounding box center [876, 137] width 160 height 17
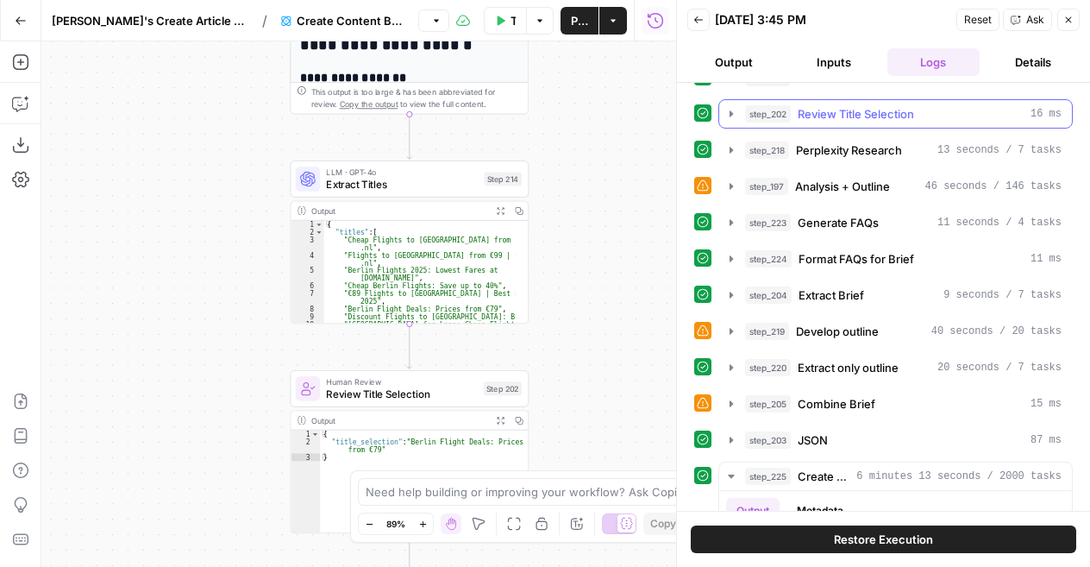
scroll to position [255, 0]
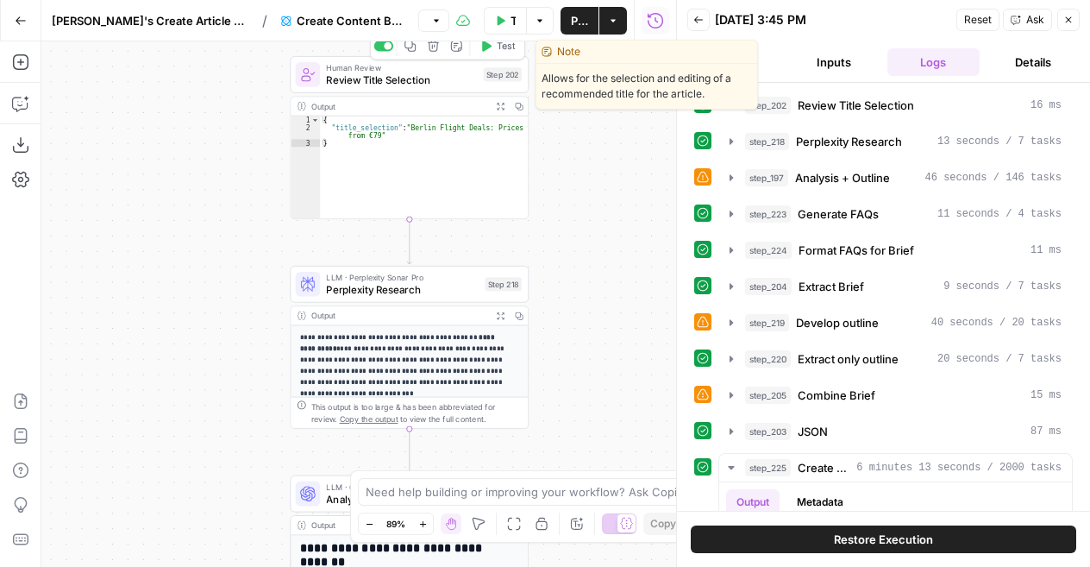
click at [415, 89] on div "Human Review Review Title Selection Step 202 Copy step Delete step Edit Note Te…" at bounding box center [409, 74] width 239 height 37
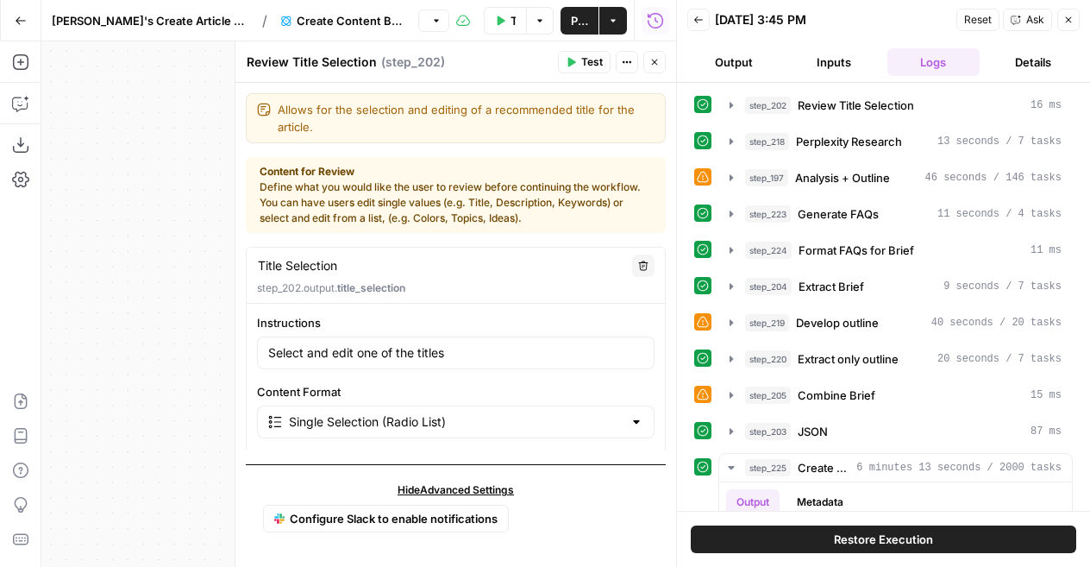
click at [650, 57] on icon "button" at bounding box center [655, 62] width 10 height 10
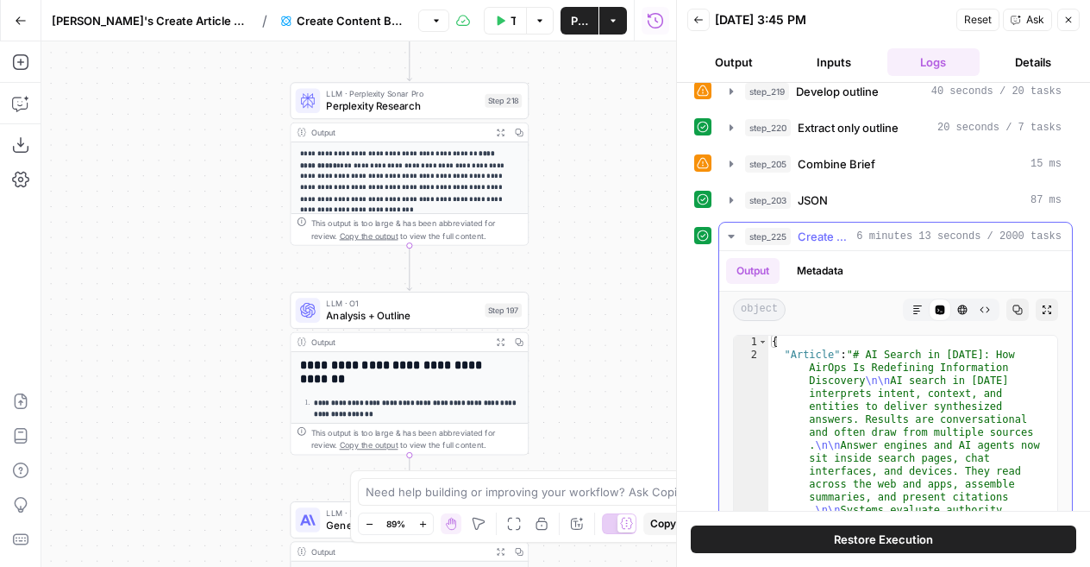
scroll to position [485, 0]
click at [811, 229] on span "Create Article from Brief" at bounding box center [824, 237] width 52 height 17
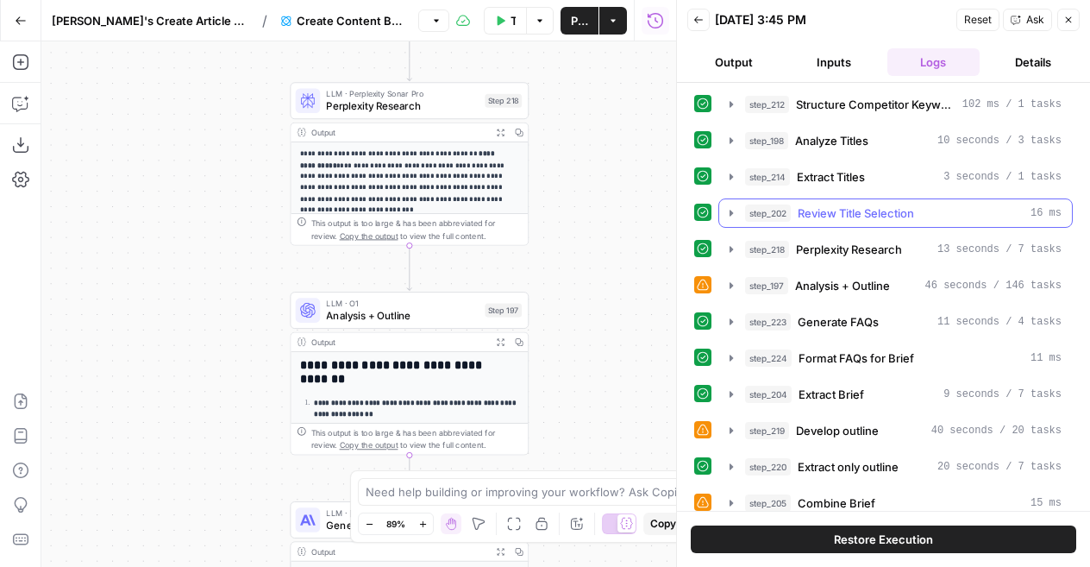
scroll to position [147, 0]
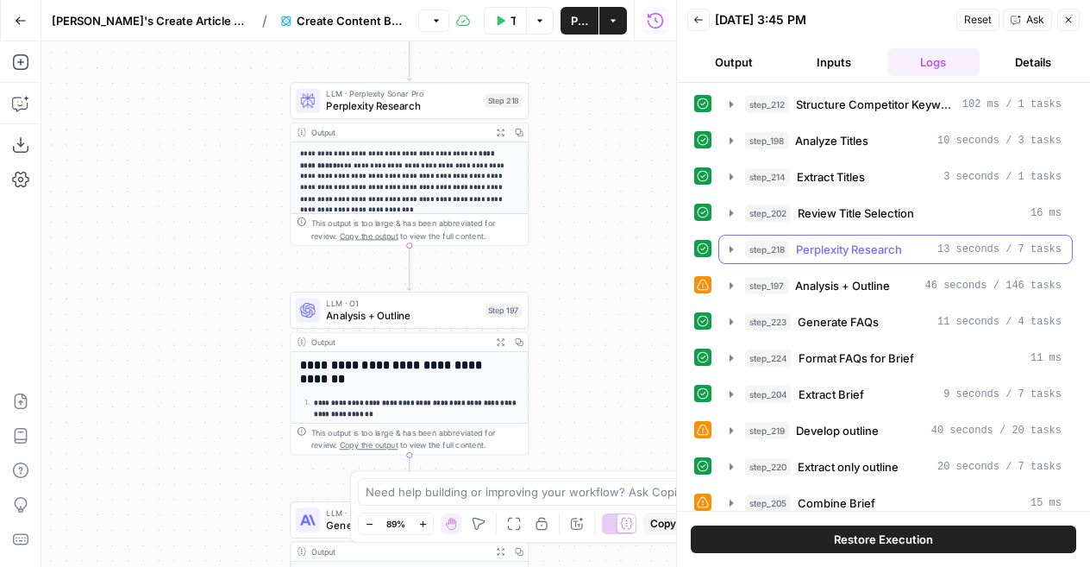
click at [841, 246] on span "Perplexity Research" at bounding box center [849, 249] width 106 height 17
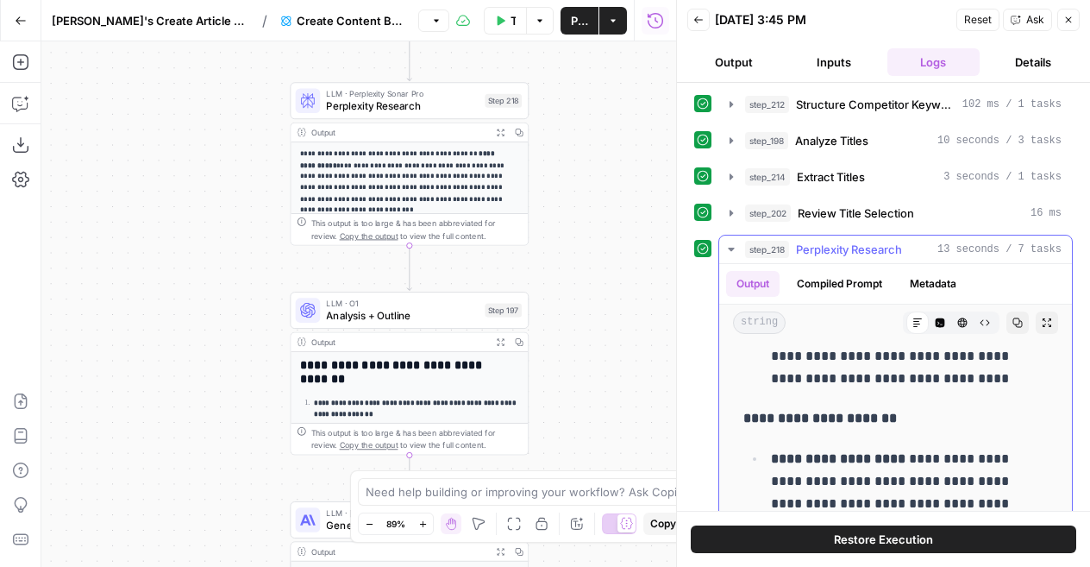
scroll to position [1826, 0]
click at [863, 247] on span "Perplexity Research" at bounding box center [849, 249] width 106 height 17
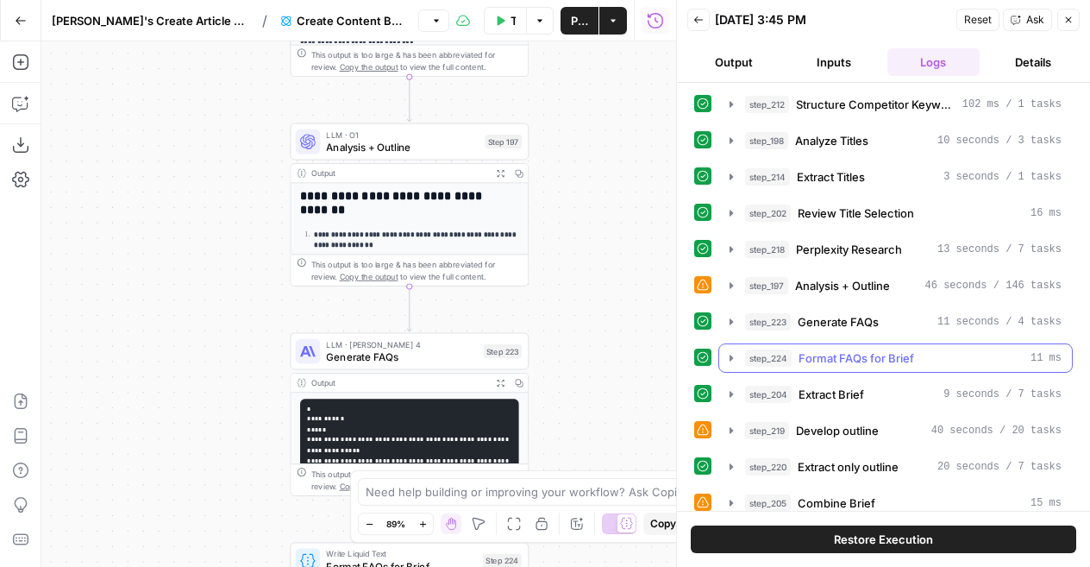
scroll to position [223, 0]
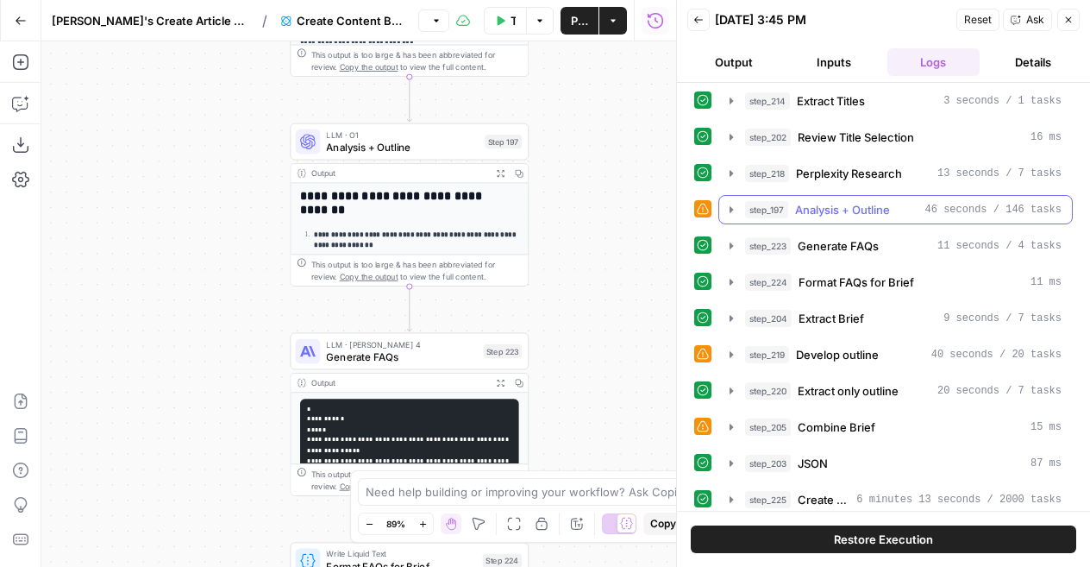
click at [829, 201] on span "Analysis + Outline" at bounding box center [842, 209] width 95 height 17
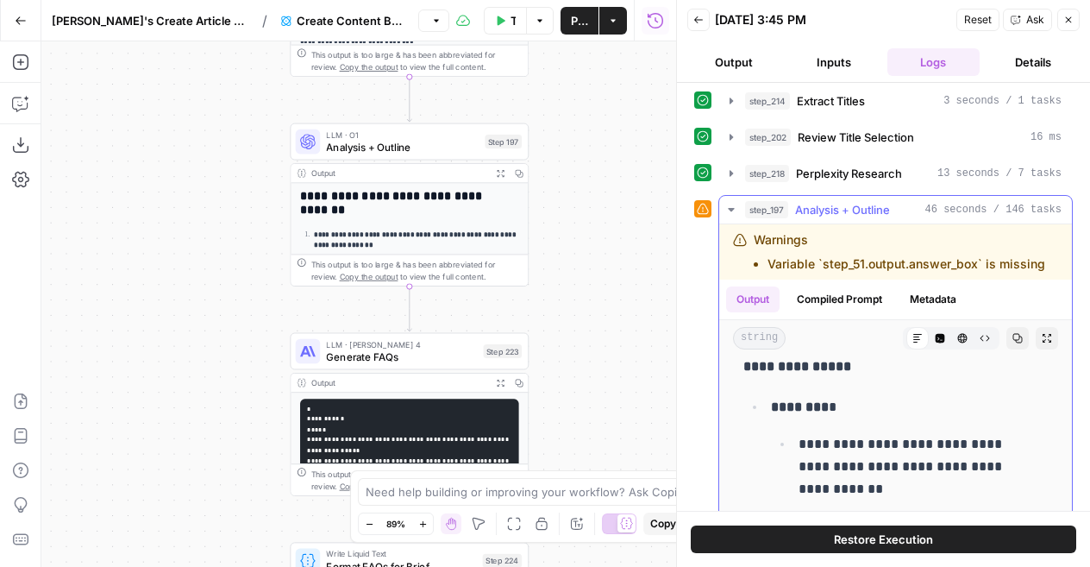
scroll to position [4115, 0]
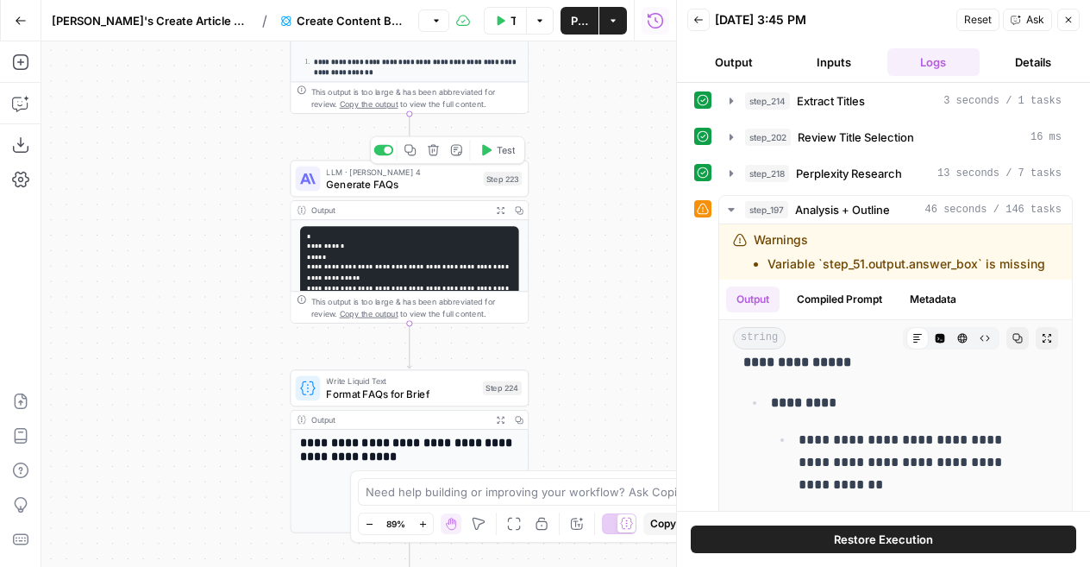
click at [390, 180] on span "Generate FAQs" at bounding box center [401, 184] width 151 height 16
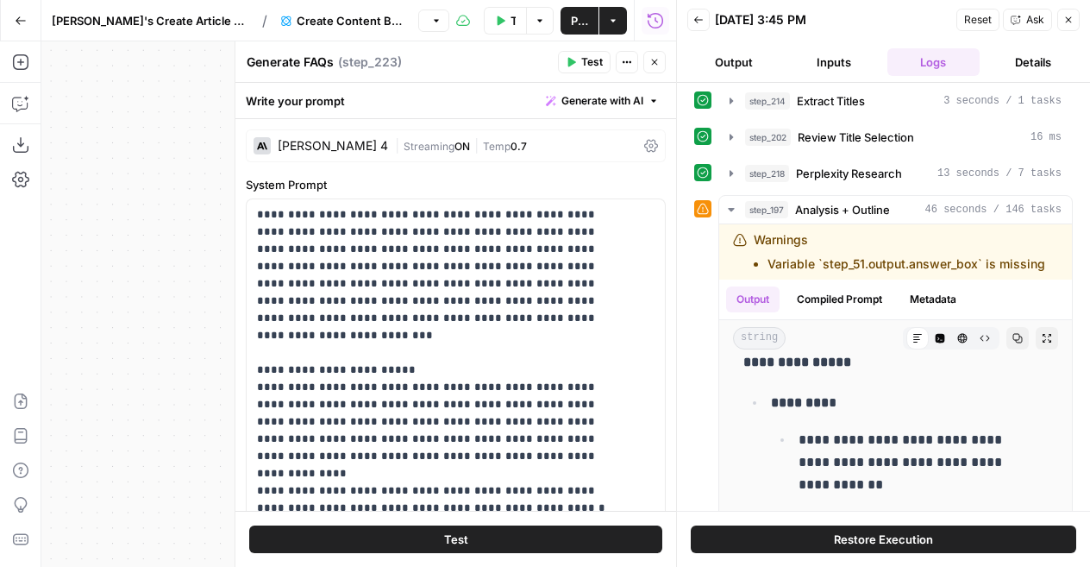
click at [653, 60] on icon "button" at bounding box center [655, 63] width 6 height 6
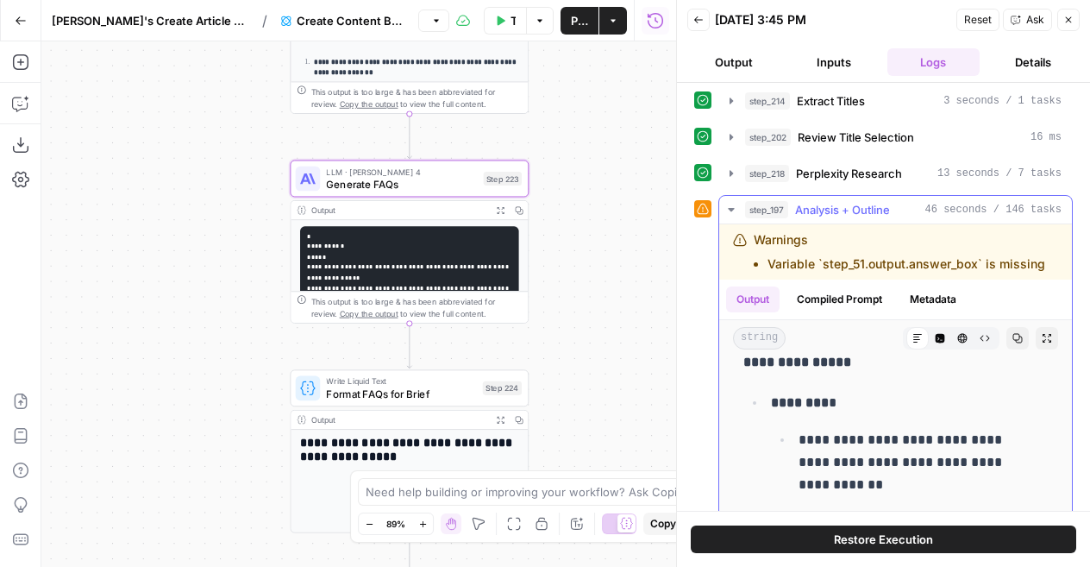
click at [853, 201] on span "Analysis + Outline" at bounding box center [842, 209] width 95 height 17
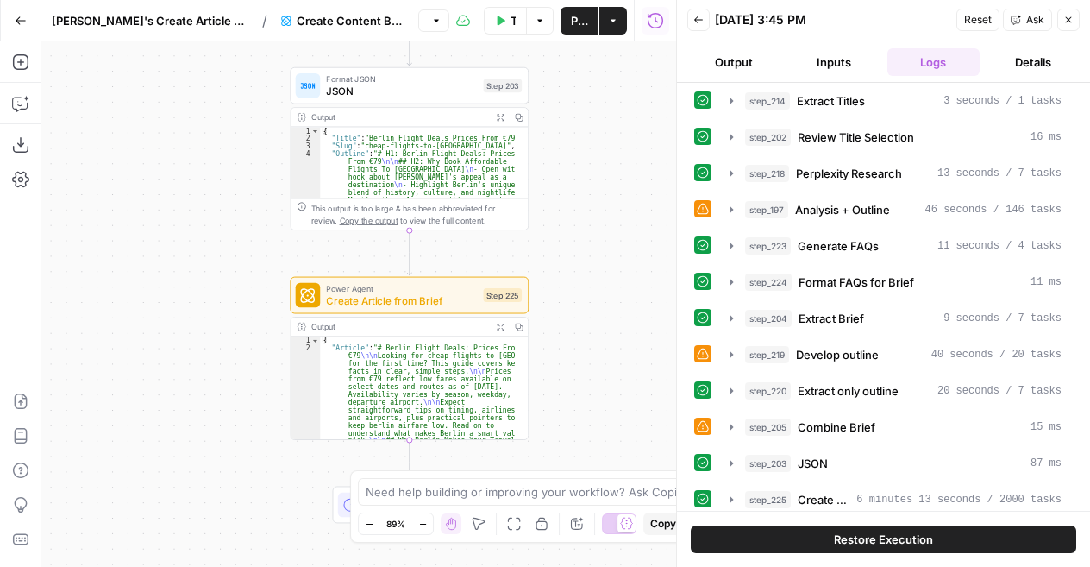
click at [1074, 15] on button "Close" at bounding box center [1069, 20] width 22 height 22
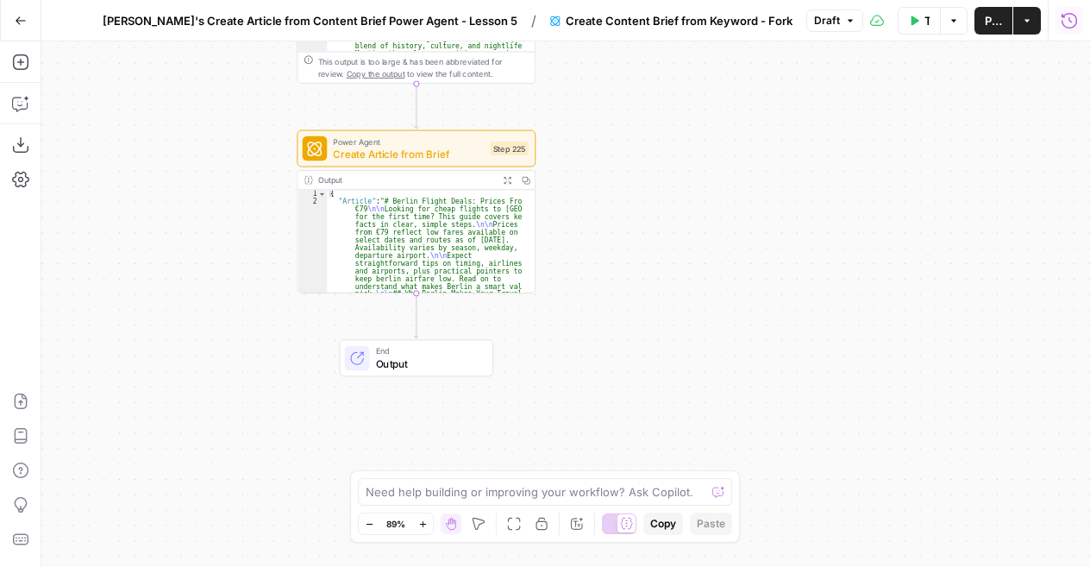
drag, startPoint x: 657, startPoint y: 363, endPoint x: 664, endPoint y: 217, distance: 146.8
click at [664, 217] on div "Workflow Set Inputs Inputs Google Search Perform Google Search Step 51 Output E…" at bounding box center [565, 303] width 1049 height 525
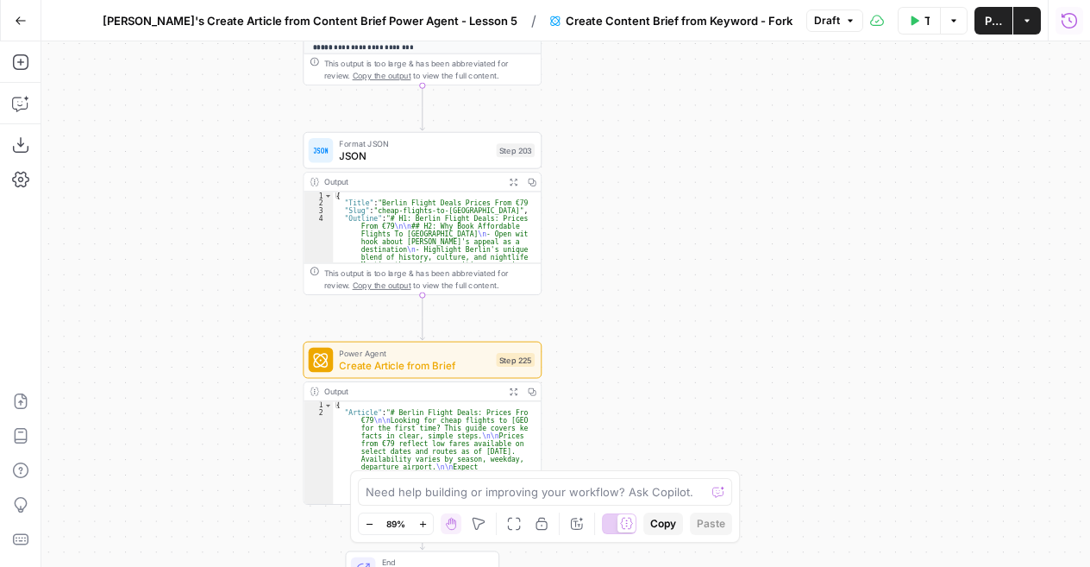
drag, startPoint x: 650, startPoint y: 229, endPoint x: 657, endPoint y: 441, distance: 212.3
click at [657, 441] on div "Workflow Set Inputs Inputs Google Search Perform Google Search Step 51 Output E…" at bounding box center [565, 303] width 1049 height 525
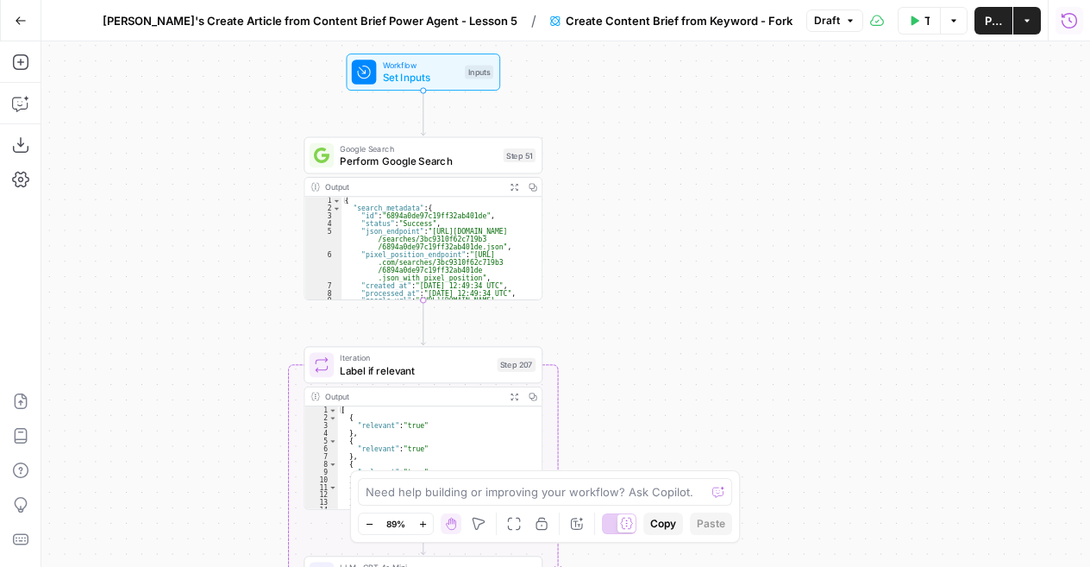
click at [442, 150] on span "Google Search" at bounding box center [418, 148] width 157 height 12
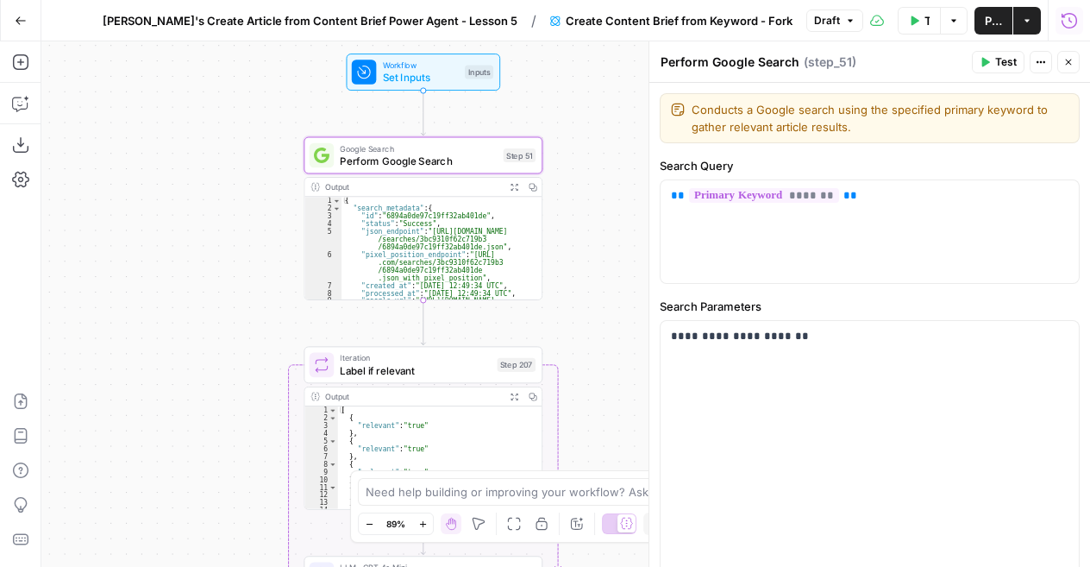
click at [1065, 60] on icon "button" at bounding box center [1069, 62] width 10 height 10
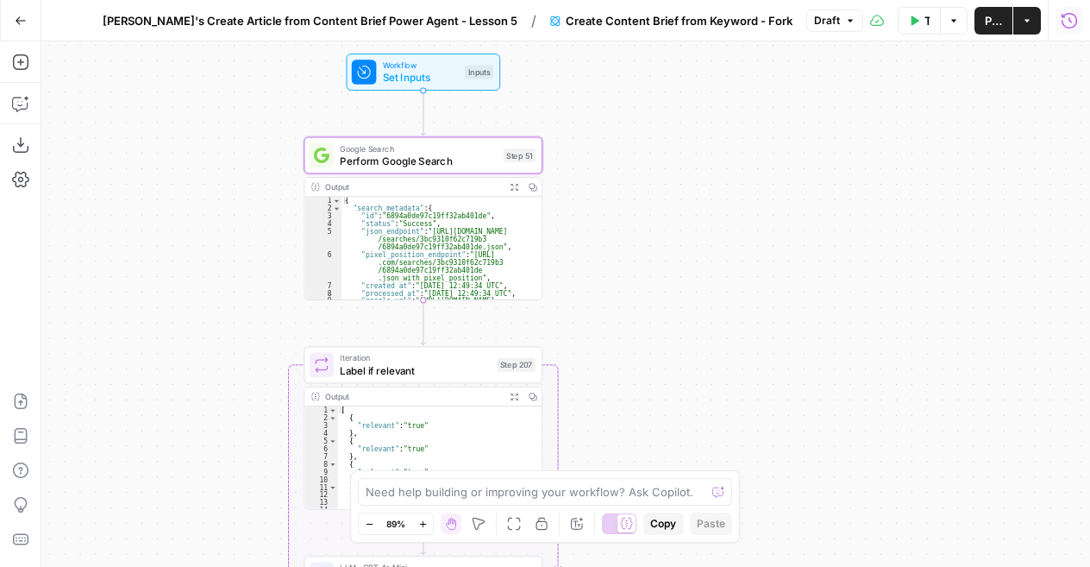
click at [1070, 25] on icon "button" at bounding box center [1069, 20] width 17 height 17
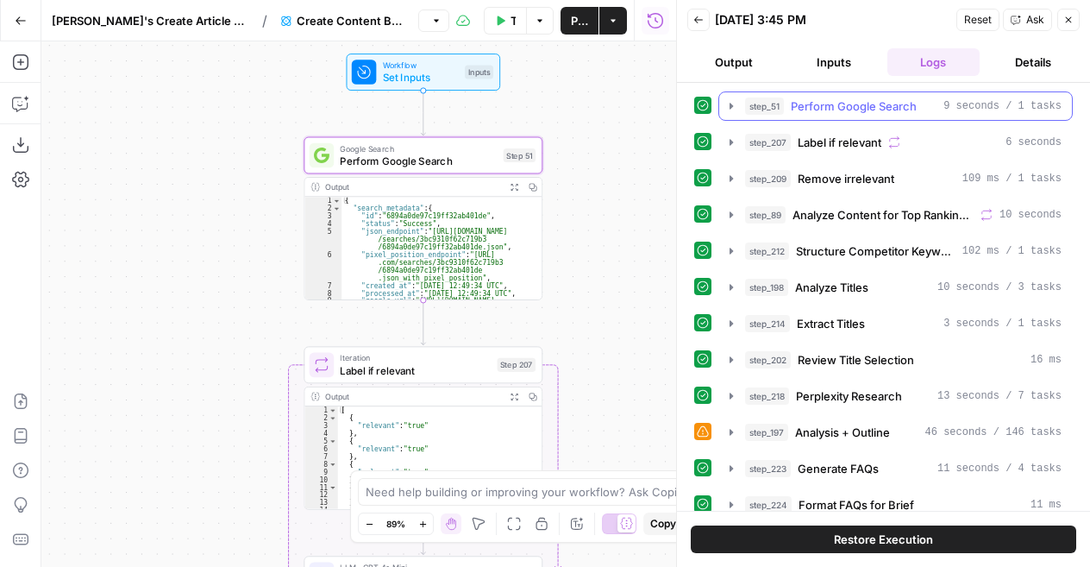
click at [827, 101] on span "Perform Google Search" at bounding box center [854, 105] width 126 height 17
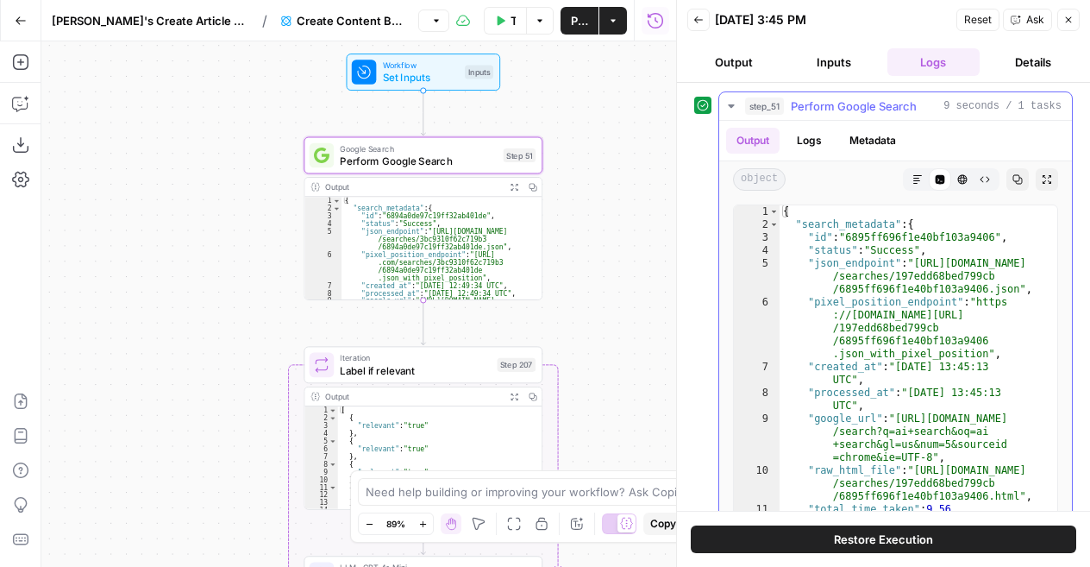
click at [811, 142] on button "Logs" at bounding box center [810, 141] width 46 height 26
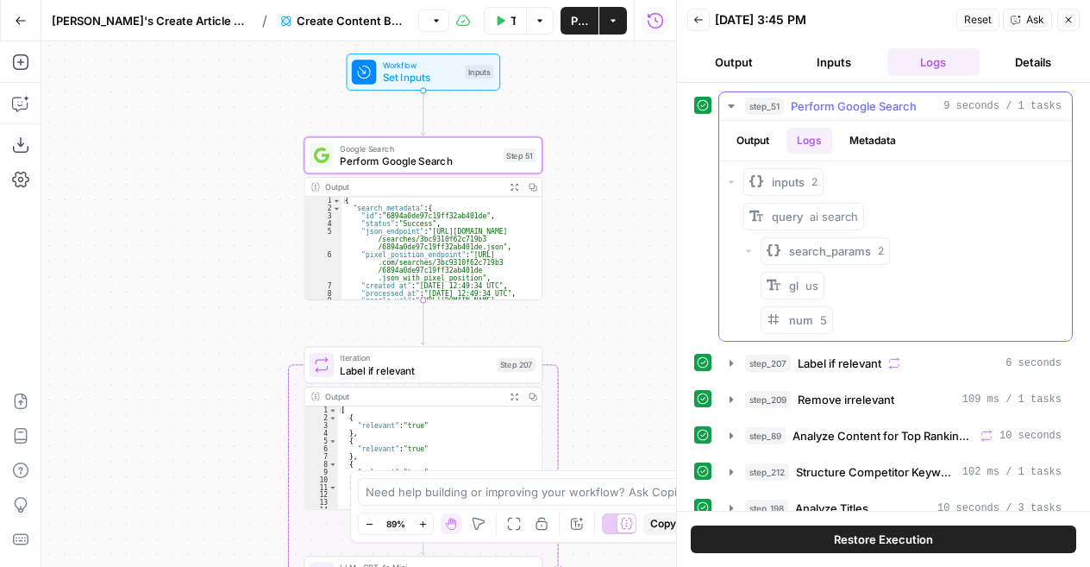
click at [752, 138] on button "Output" at bounding box center [752, 141] width 53 height 26
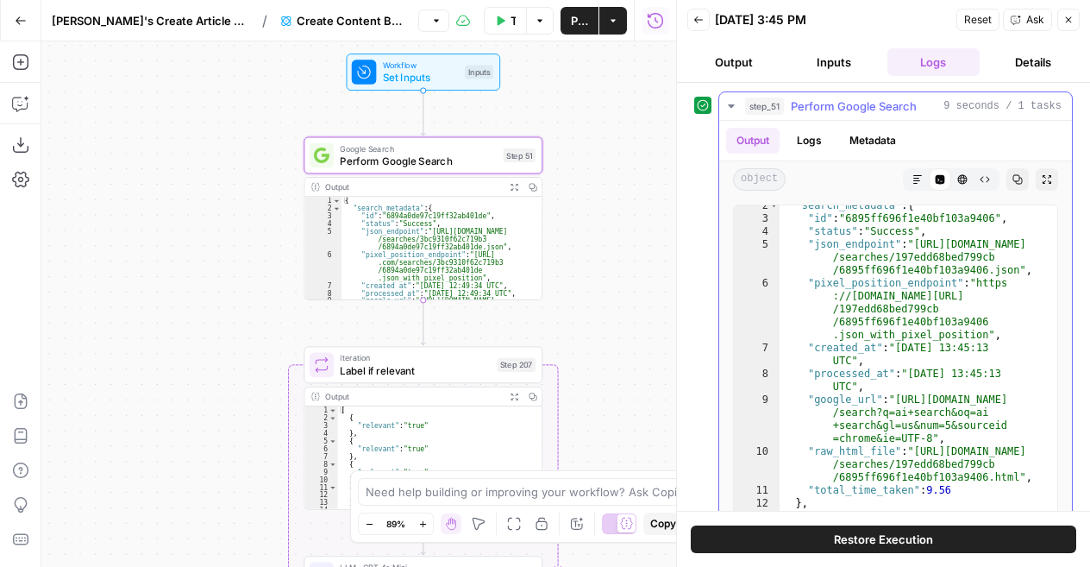
scroll to position [18, 0]
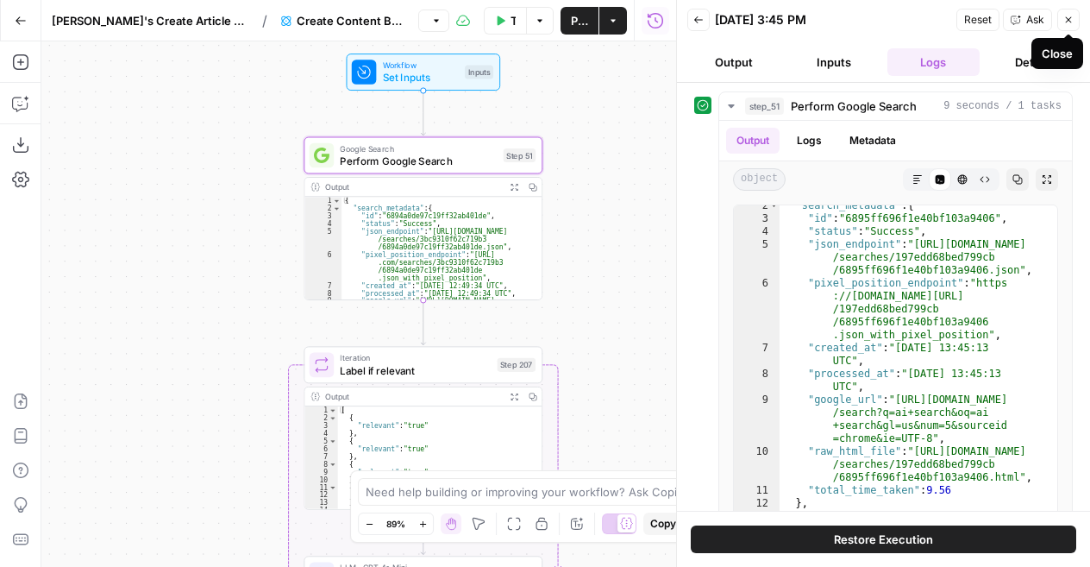
click at [1066, 15] on icon "button" at bounding box center [1069, 20] width 10 height 10
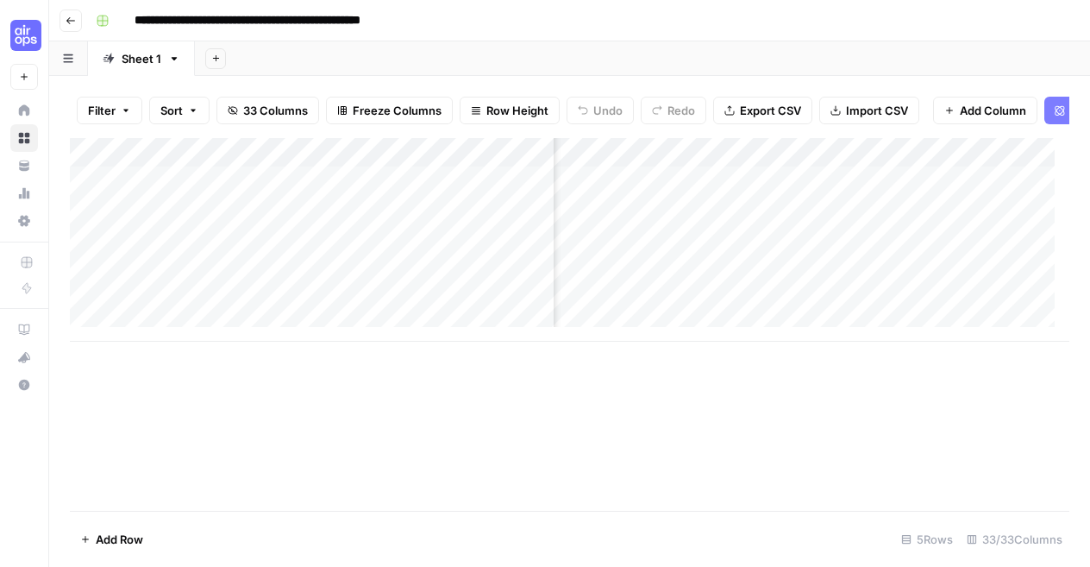
scroll to position [0, 1971]
click at [699, 188] on div "Add Column" at bounding box center [570, 240] width 1000 height 204
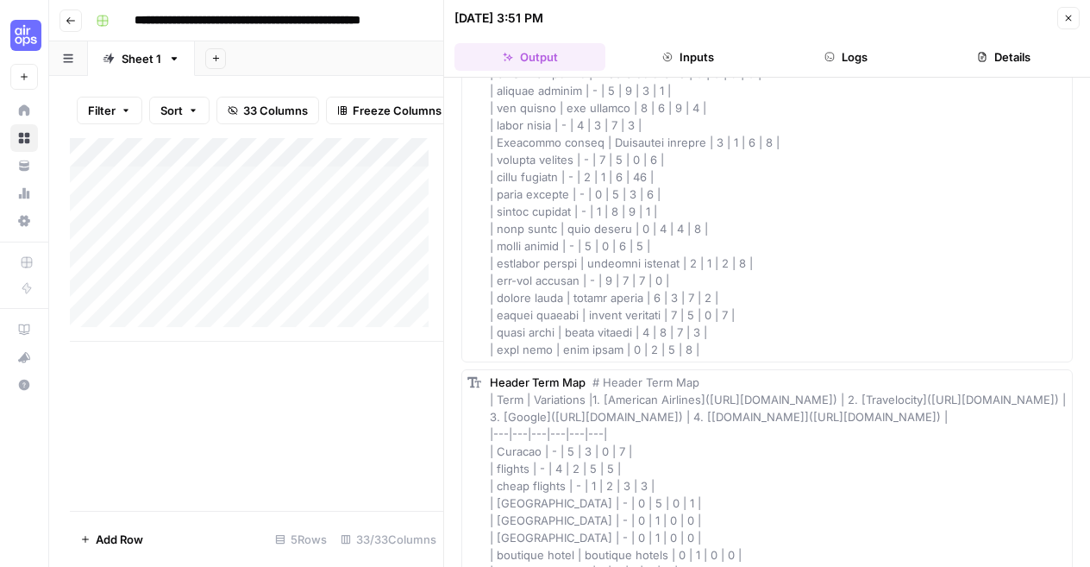
scroll to position [839, 0]
click at [698, 56] on button "Inputs" at bounding box center [688, 57] width 151 height 28
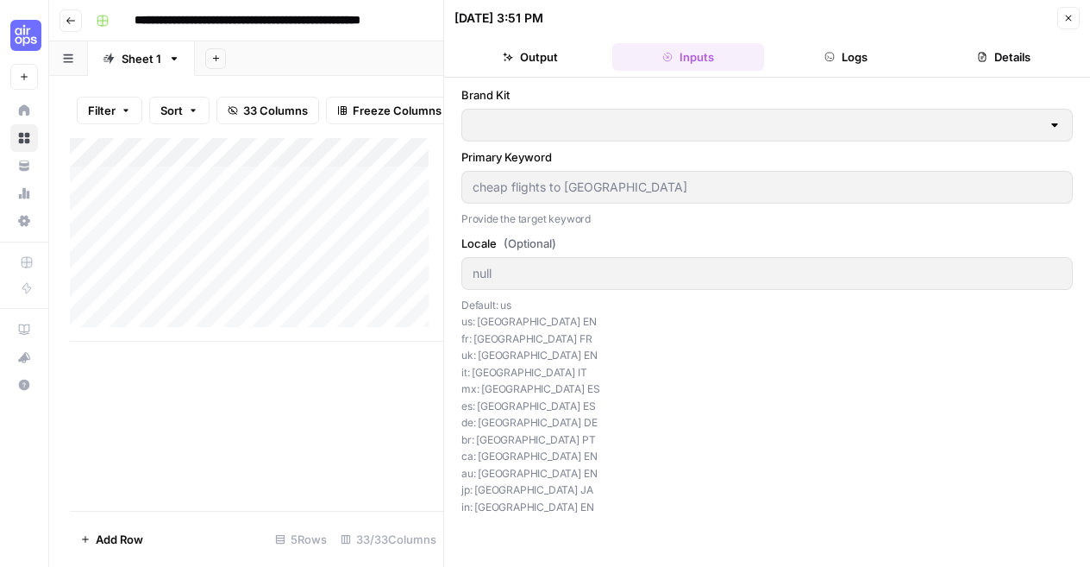
scroll to position [0, 0]
type input "MasterClass"
click at [1072, 20] on icon "button" at bounding box center [1069, 18] width 10 height 10
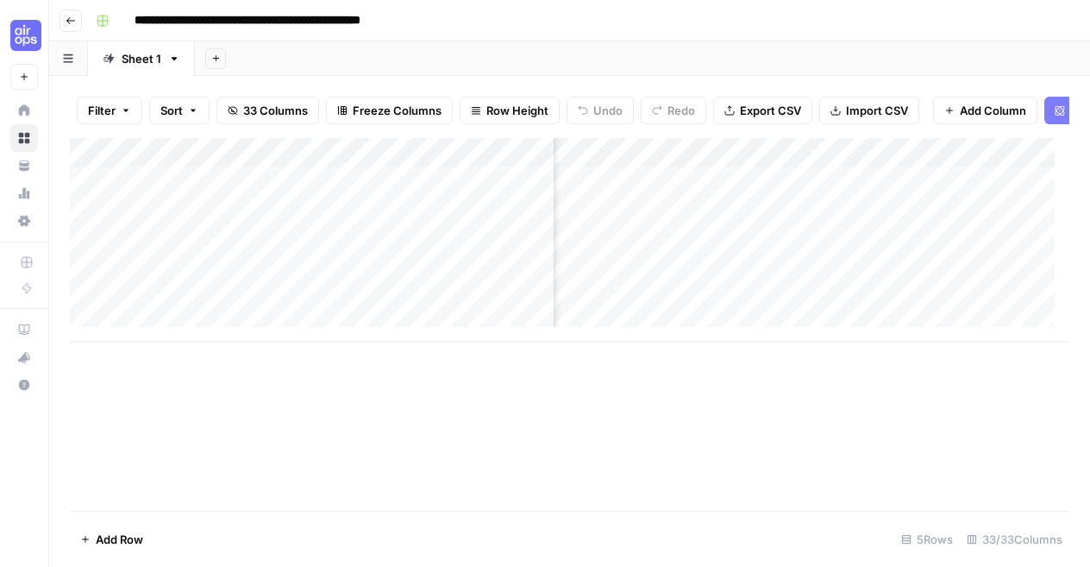
scroll to position [0, 2158]
click at [822, 196] on div "Add Column" at bounding box center [570, 240] width 1000 height 204
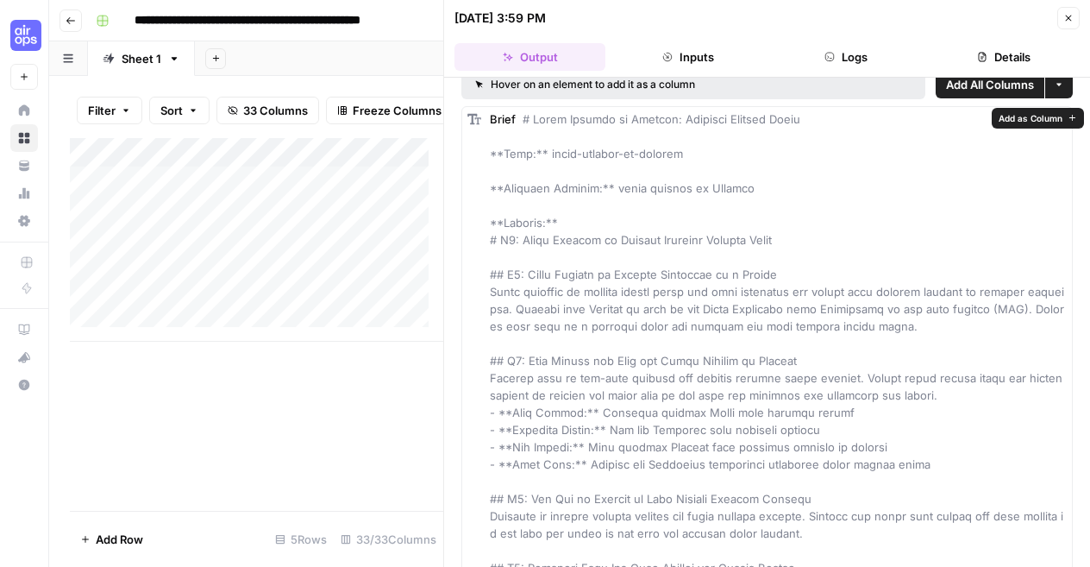
scroll to position [13, 0]
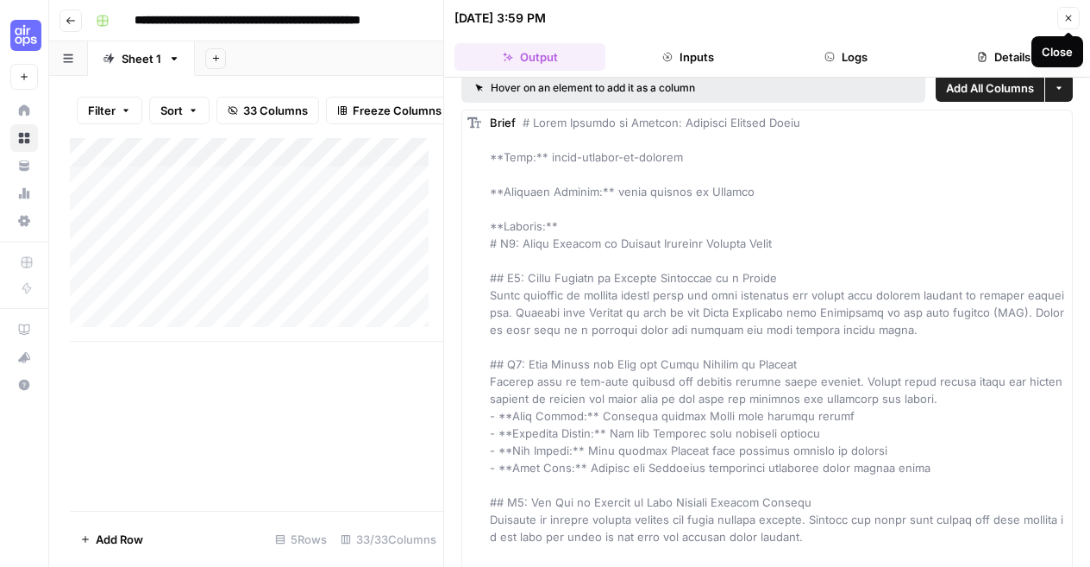
click at [1066, 22] on icon "button" at bounding box center [1069, 18] width 10 height 10
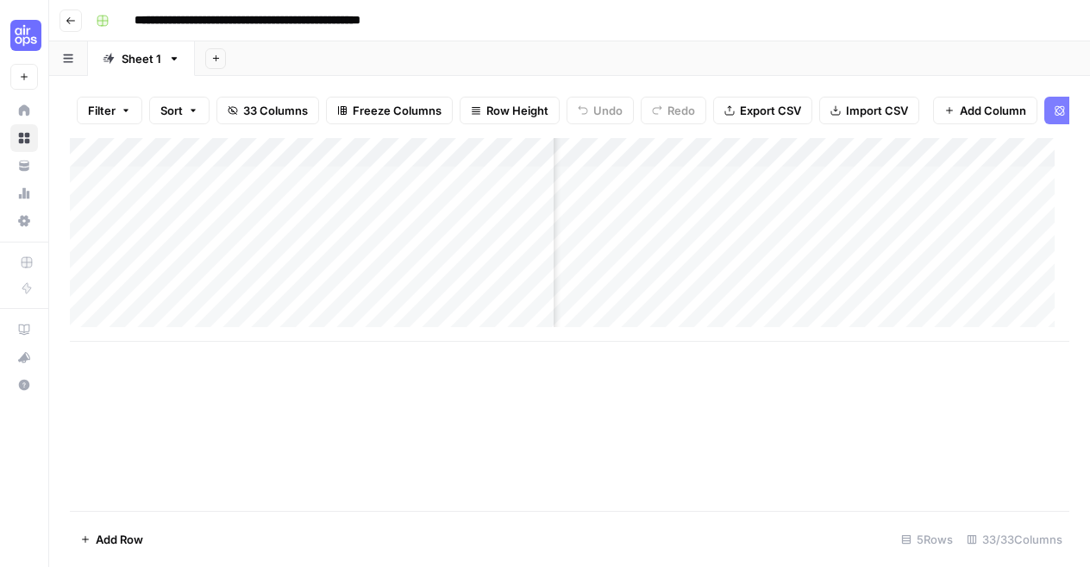
scroll to position [0, 2901]
click at [697, 190] on div "Add Column" at bounding box center [570, 240] width 1000 height 204
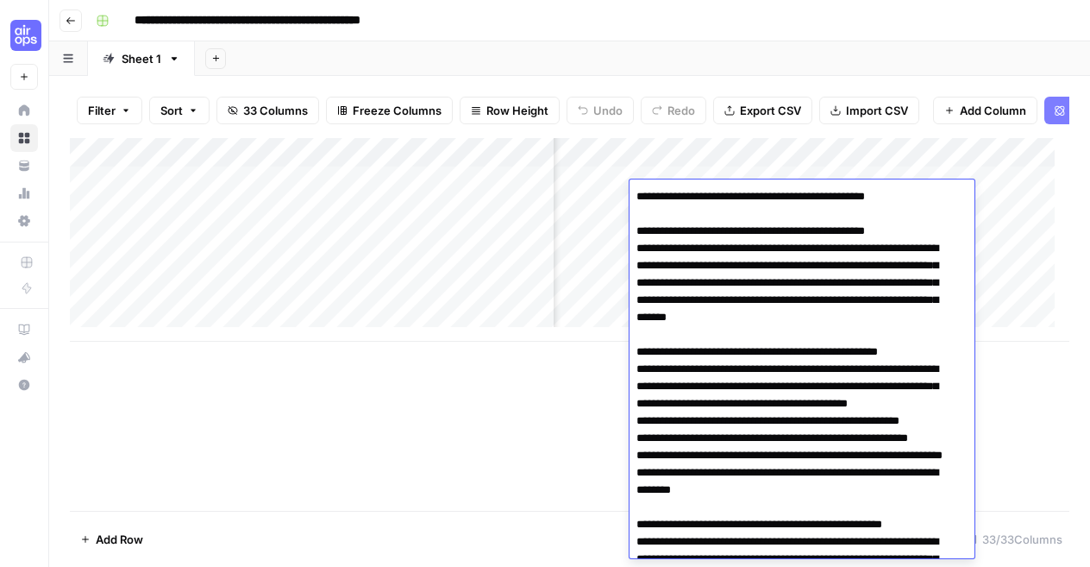
scroll to position [2445, 0]
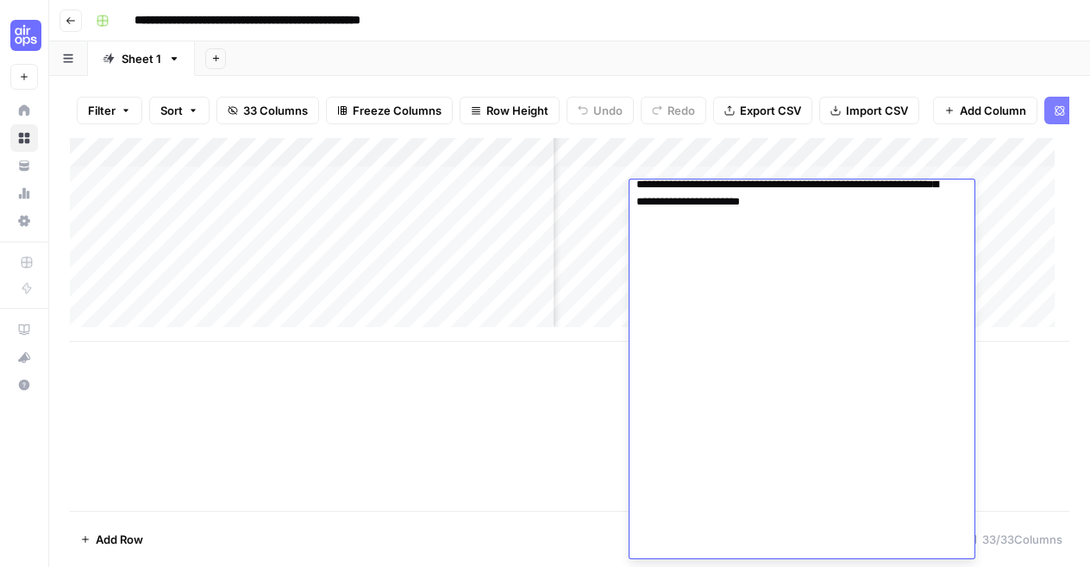
click at [1023, 255] on div "Add Column" at bounding box center [570, 240] width 1000 height 204
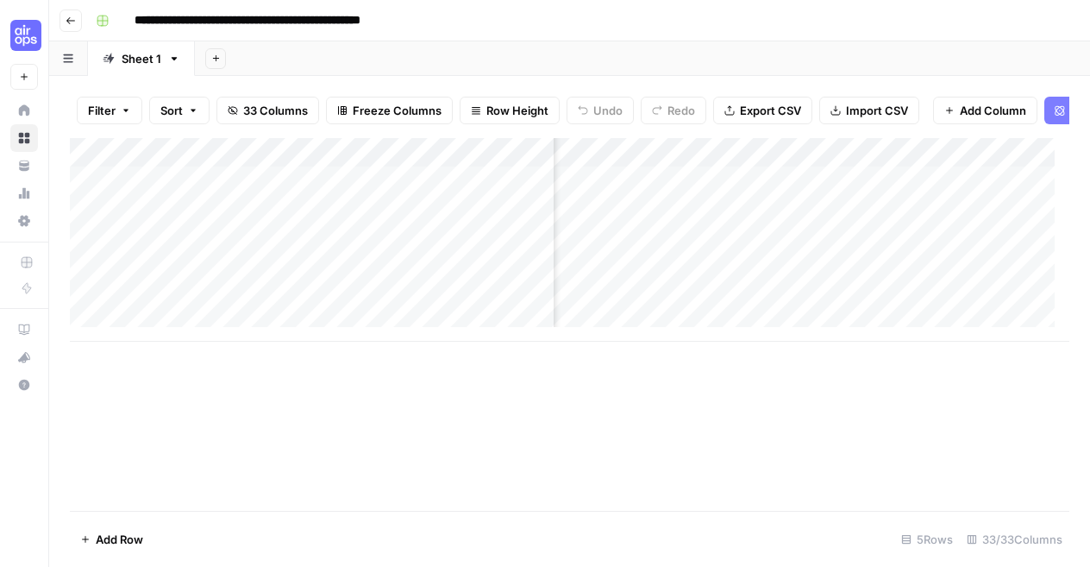
scroll to position [0, 3711]
click at [954, 193] on div "Add Column" at bounding box center [570, 240] width 1000 height 204
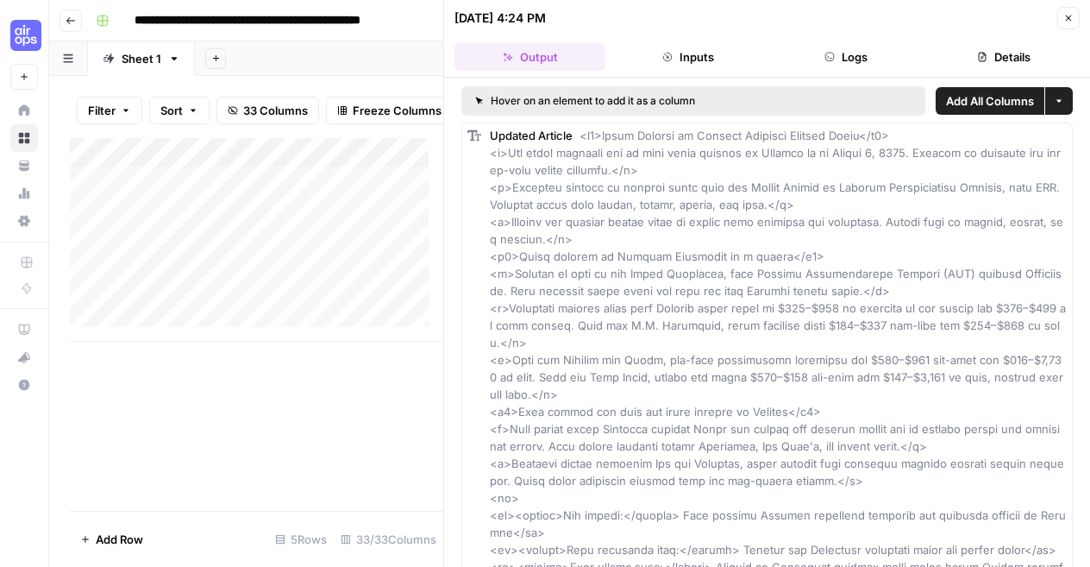
click at [1061, 16] on button "Close" at bounding box center [1069, 18] width 22 height 22
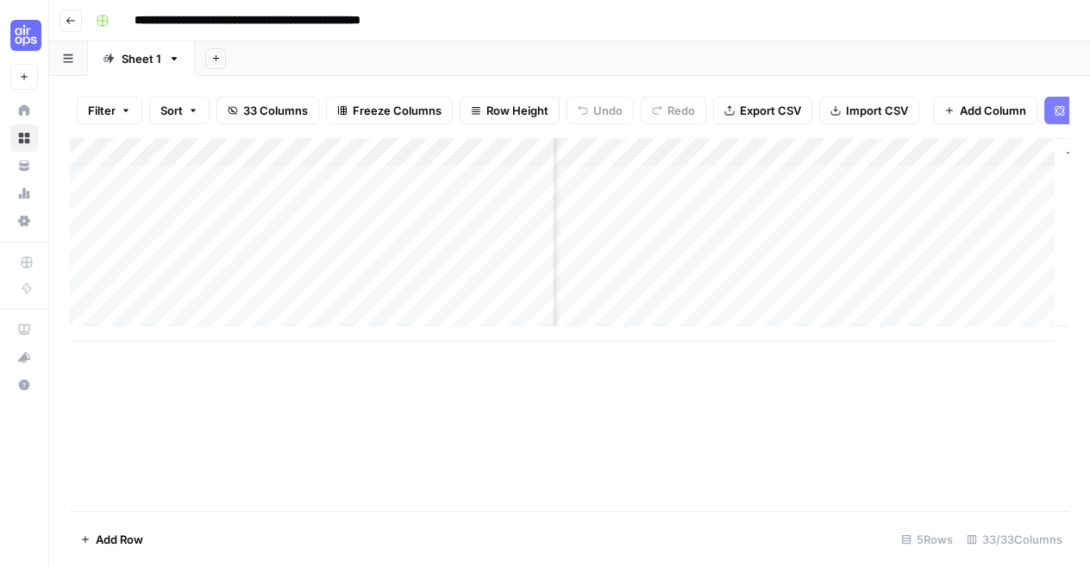
scroll to position [0, 4186]
click at [809, 191] on div "Add Column" at bounding box center [570, 240] width 1000 height 204
click at [661, 192] on div "Add Column" at bounding box center [570, 240] width 1000 height 204
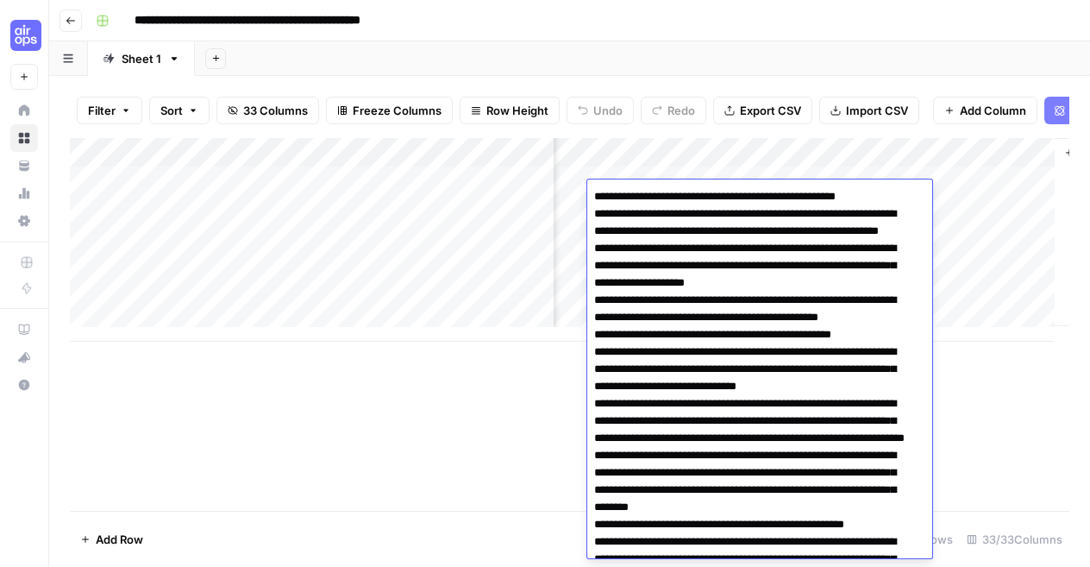
scroll to position [3446, 0]
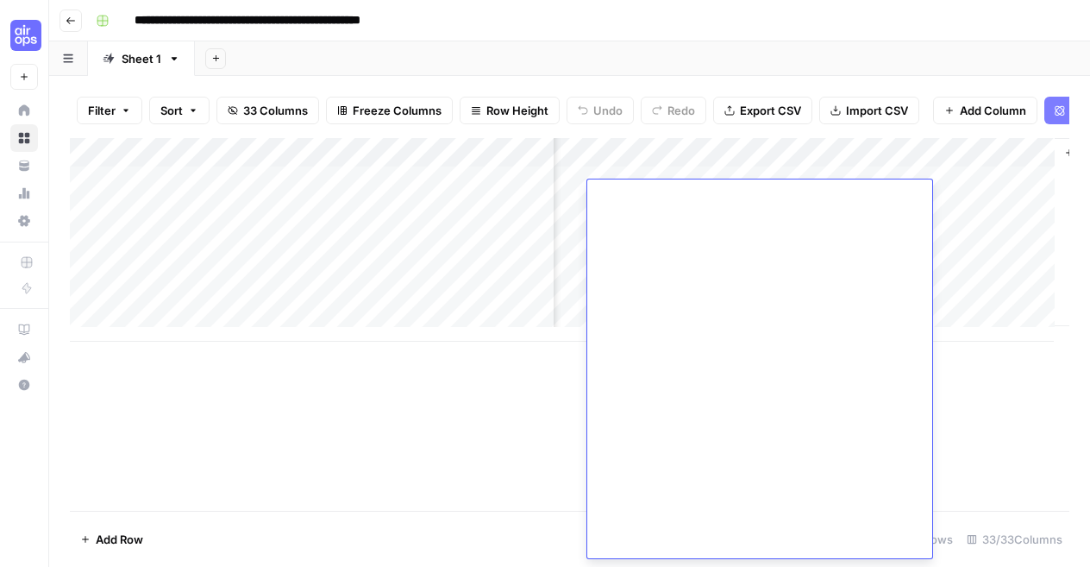
click at [980, 258] on div "Add Column" at bounding box center [570, 240] width 1000 height 204
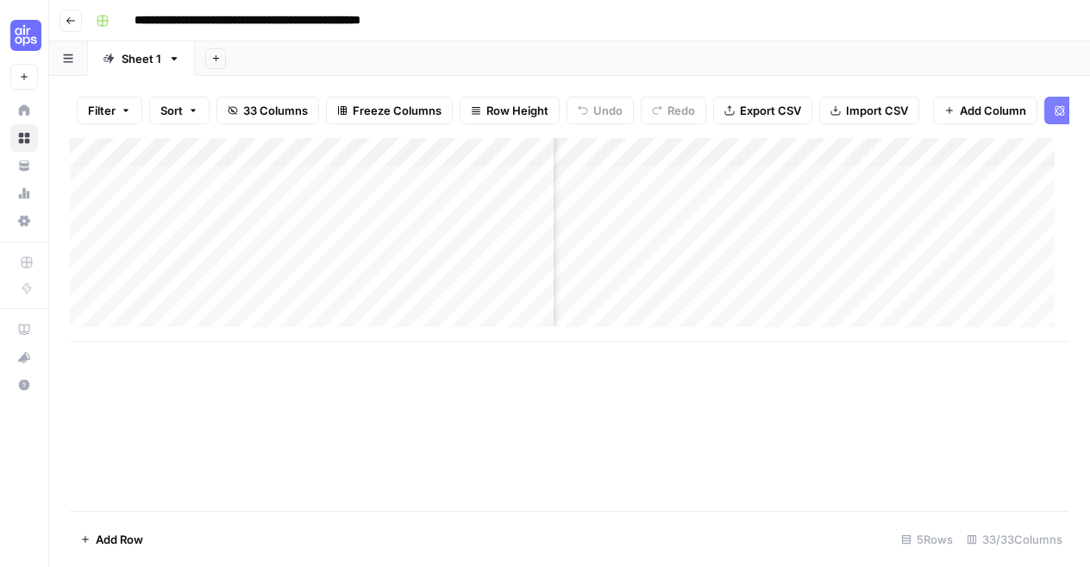
scroll to position [0, 2574]
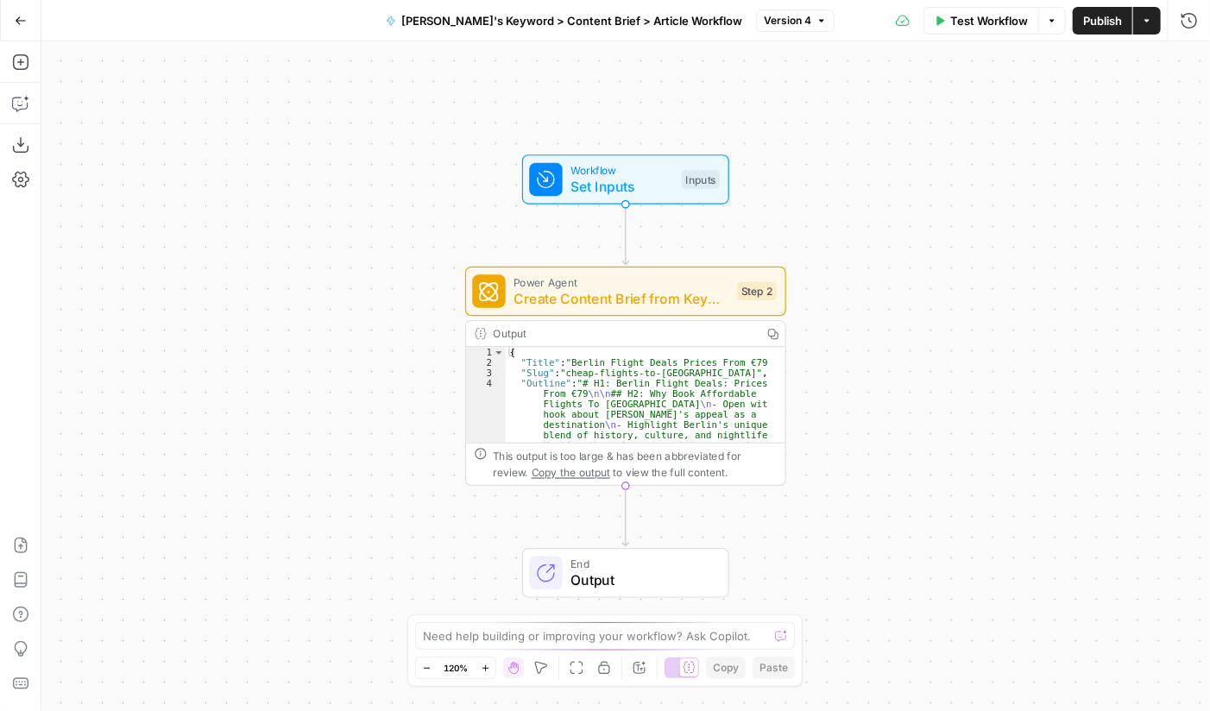
click at [15, 21] on icon "button" at bounding box center [21, 21] width 12 height 12
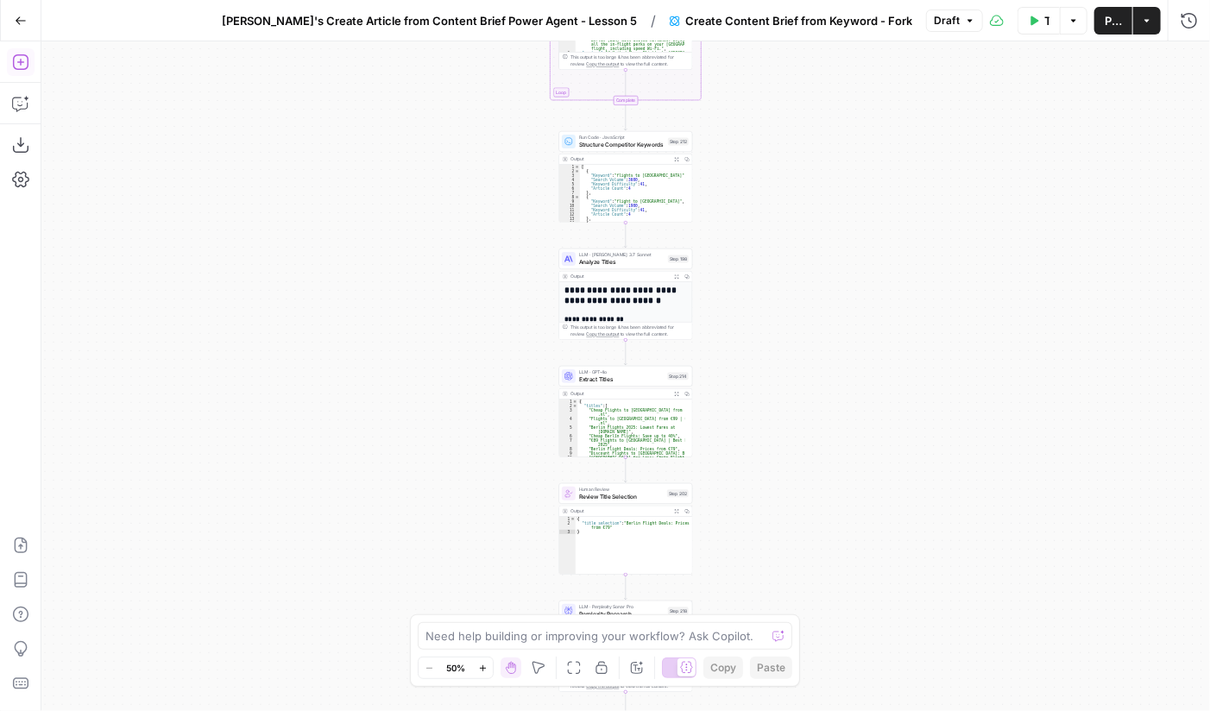
click at [20, 70] on icon "button" at bounding box center [20, 61] width 17 height 17
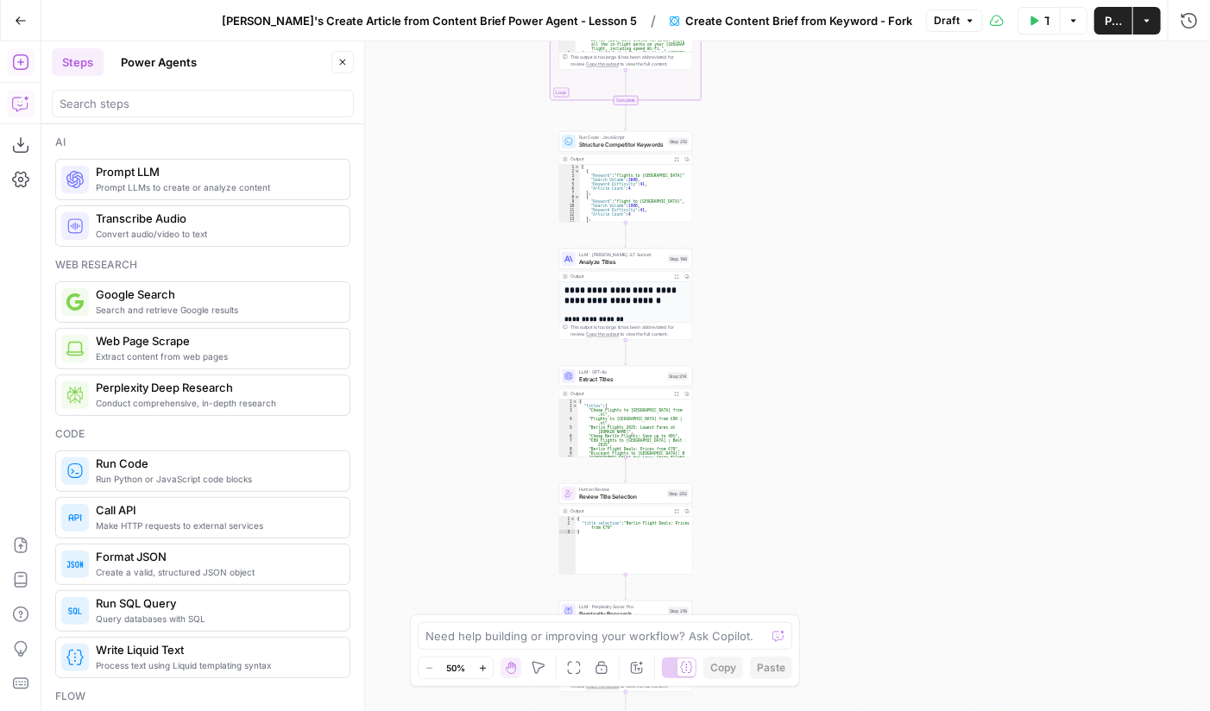
click at [18, 106] on icon "button" at bounding box center [20, 103] width 17 height 17
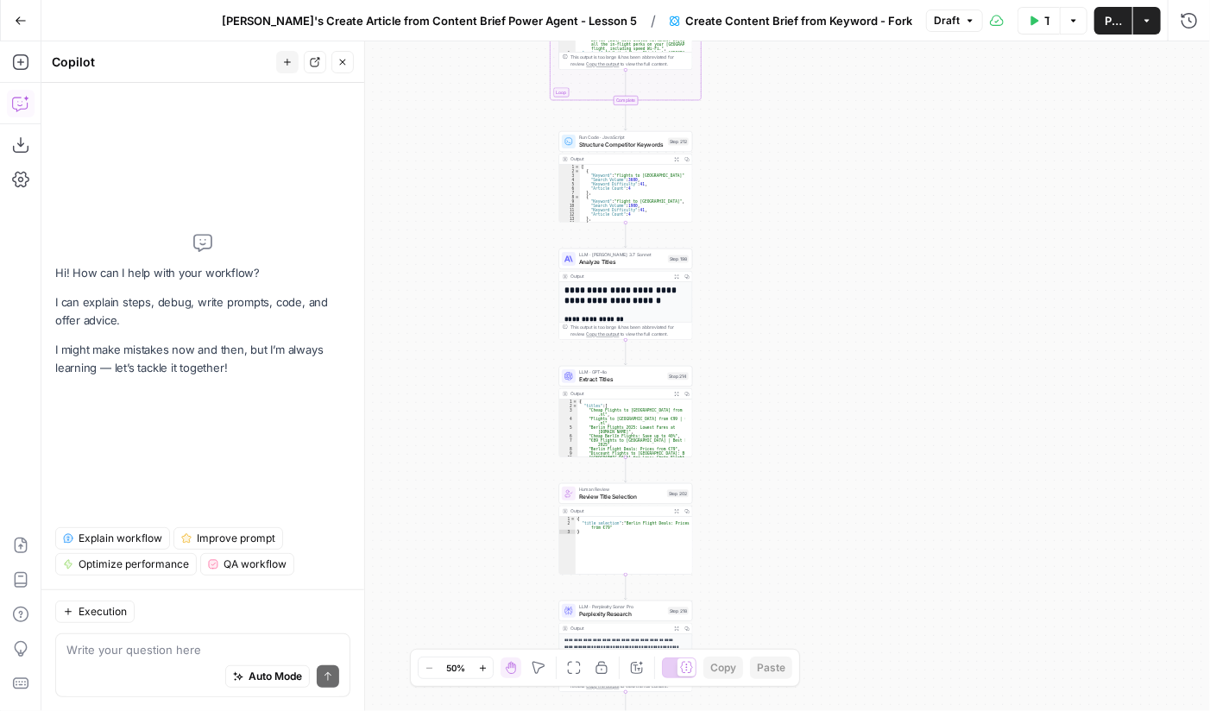
click at [494, 394] on div "Workflow Set Inputs Inputs Google Search Perform Google Search Step 51 Output E…" at bounding box center [625, 375] width 1168 height 669
click at [22, 18] on icon "button" at bounding box center [21, 21] width 12 height 12
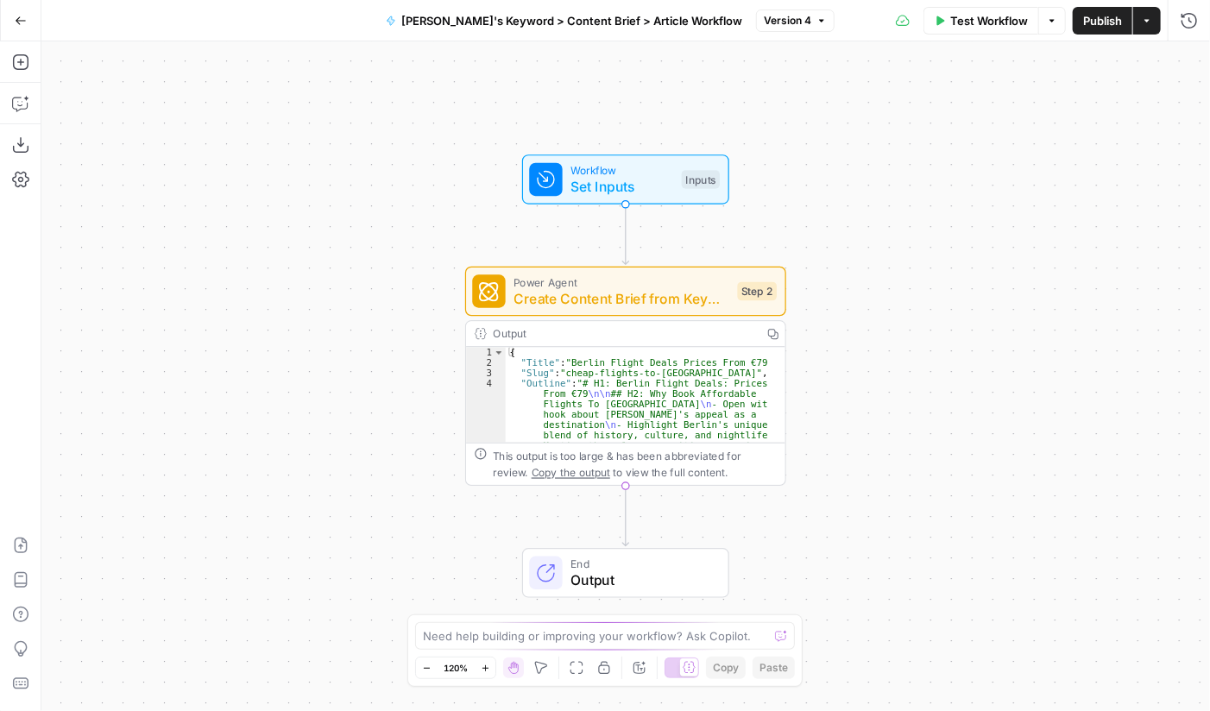
click at [12, 11] on button "Go Back" at bounding box center [20, 20] width 31 height 31
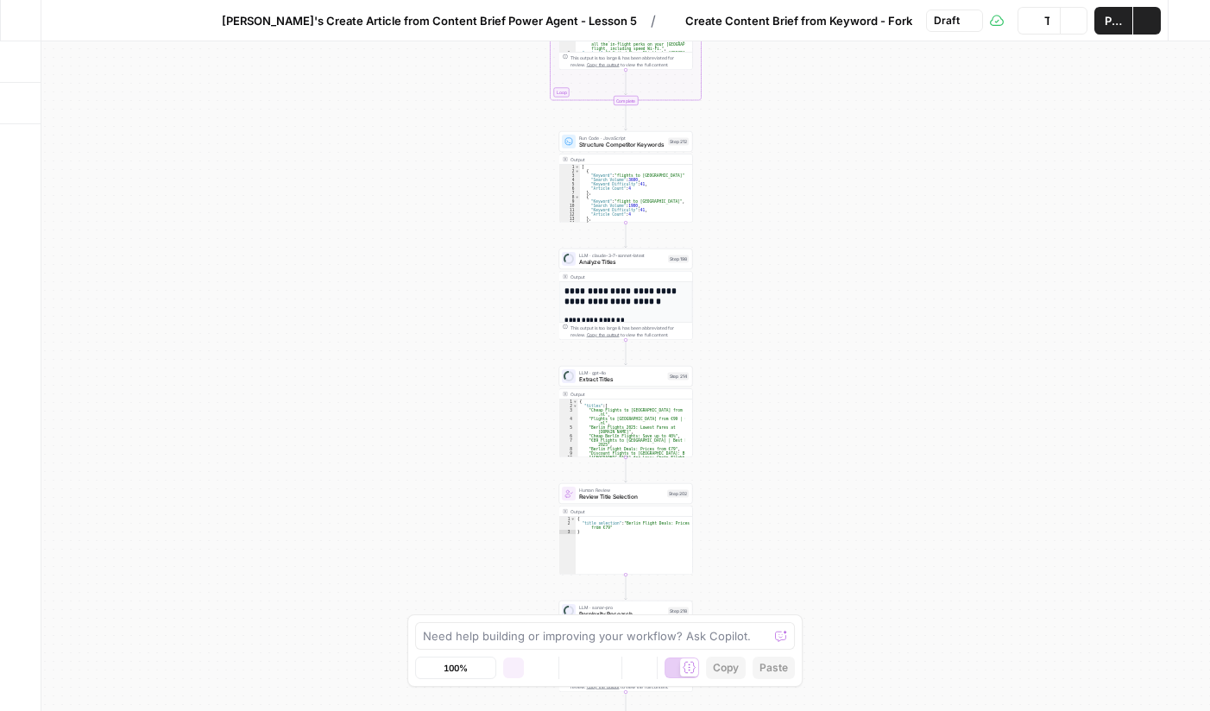
click at [12, 11] on button "Go Back" at bounding box center [20, 20] width 31 height 31
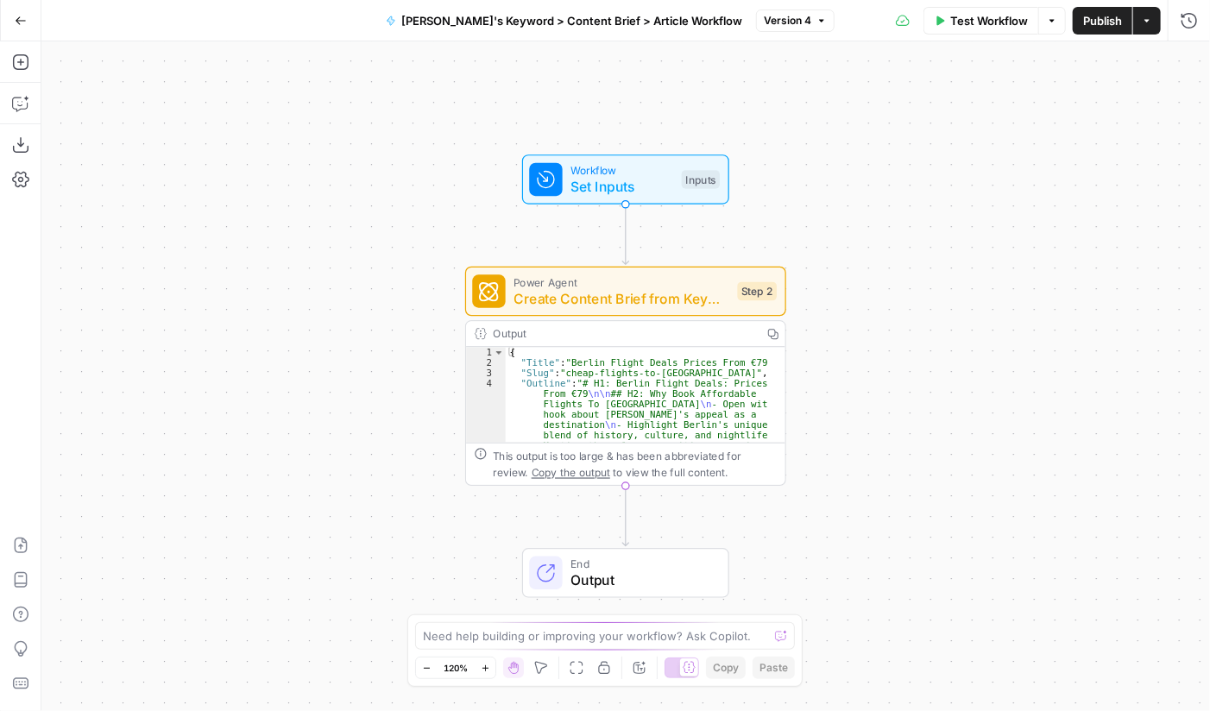
click at [22, 22] on icon "button" at bounding box center [21, 21] width 12 height 12
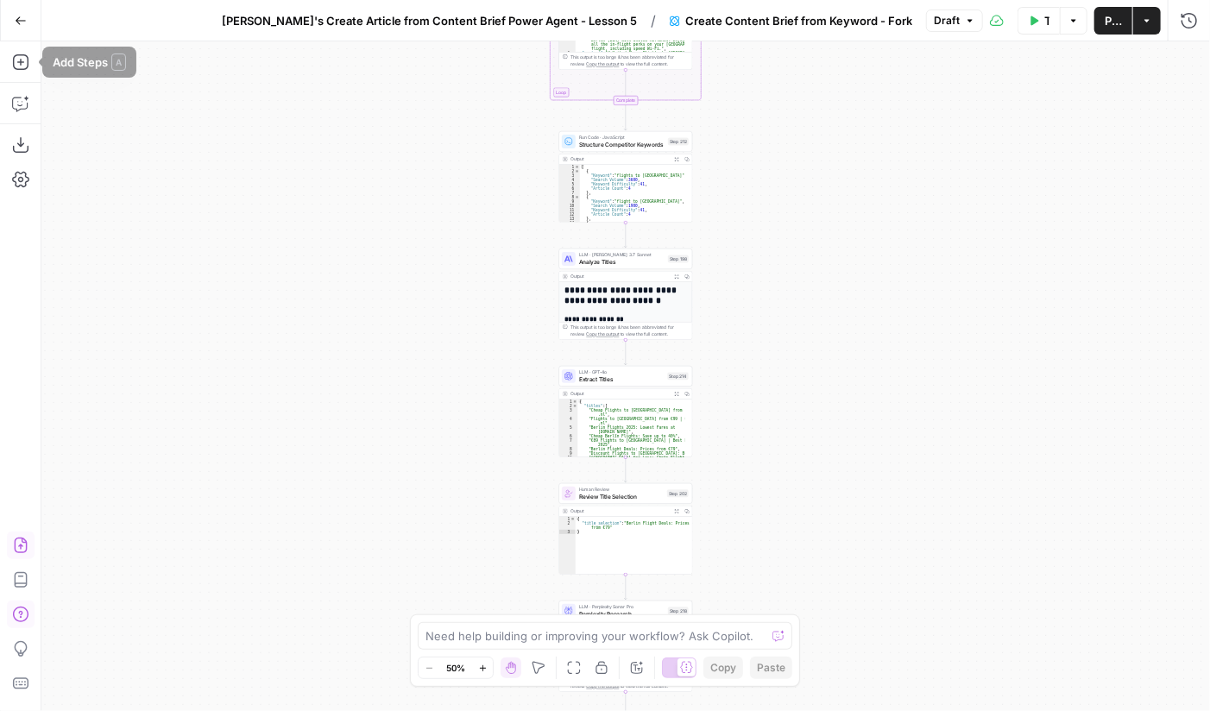
click at [7, 8] on button "Go Back" at bounding box center [20, 20] width 31 height 31
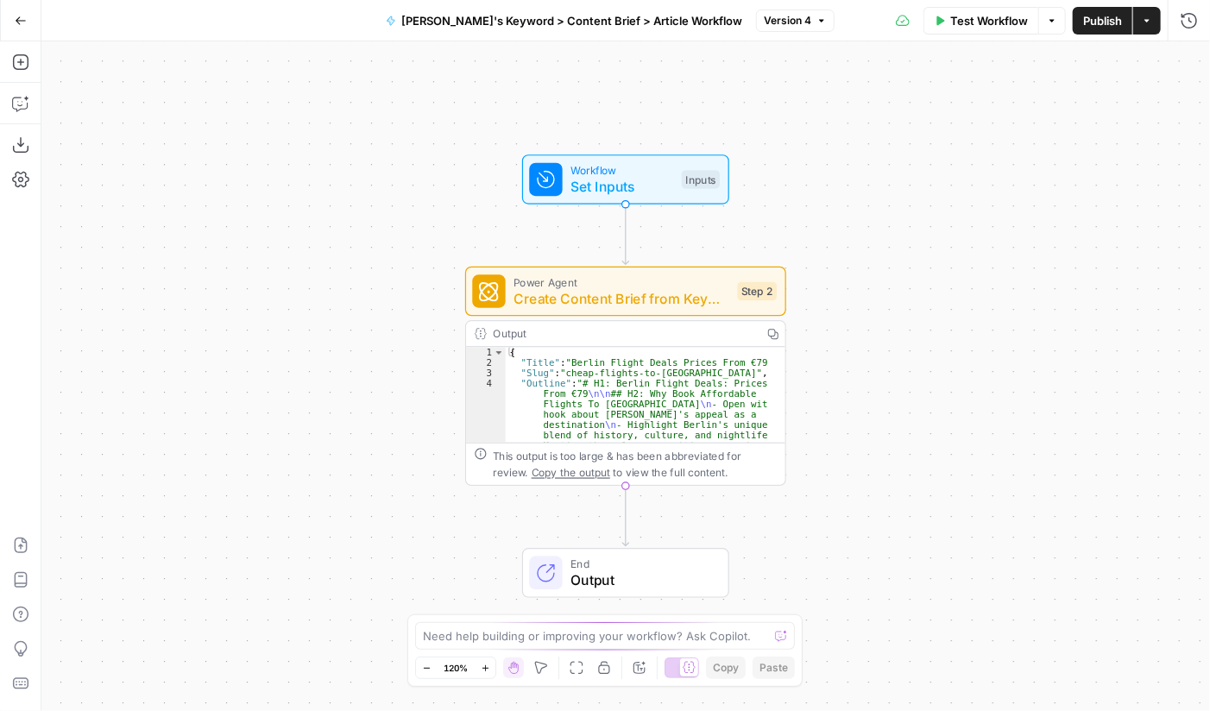
click at [10, 25] on button "Go Back" at bounding box center [20, 20] width 31 height 31
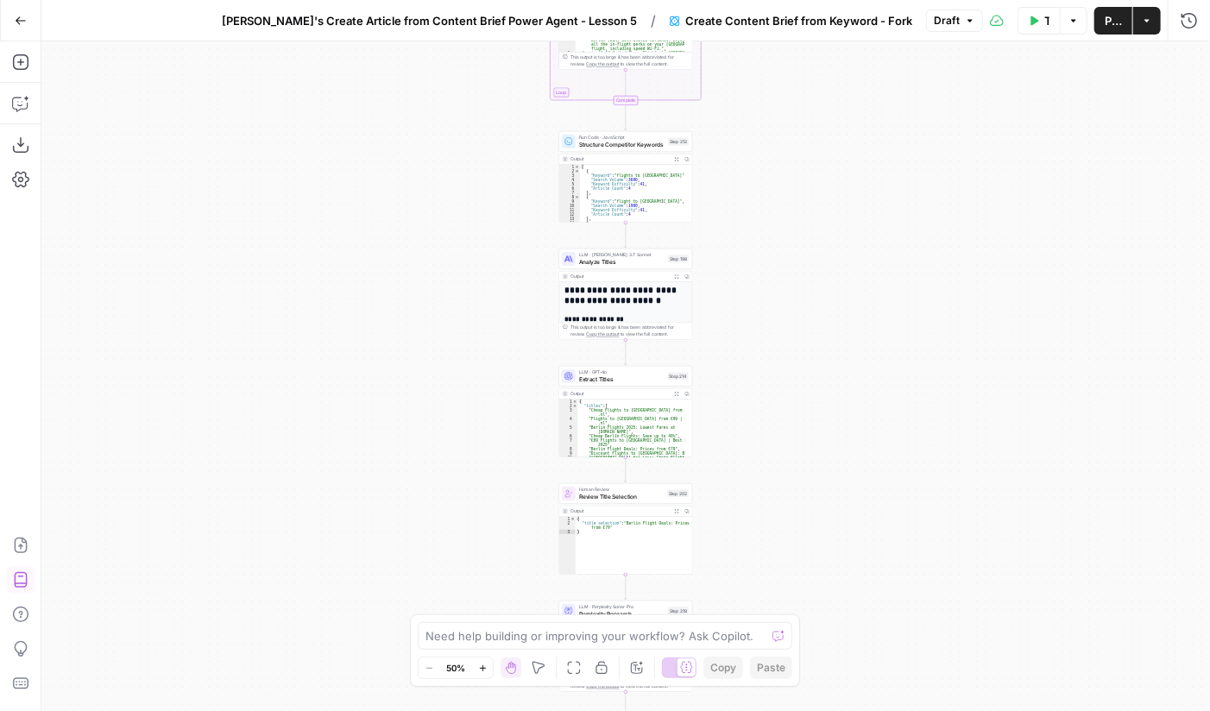
click at [17, 22] on icon "button" at bounding box center [21, 20] width 10 height 8
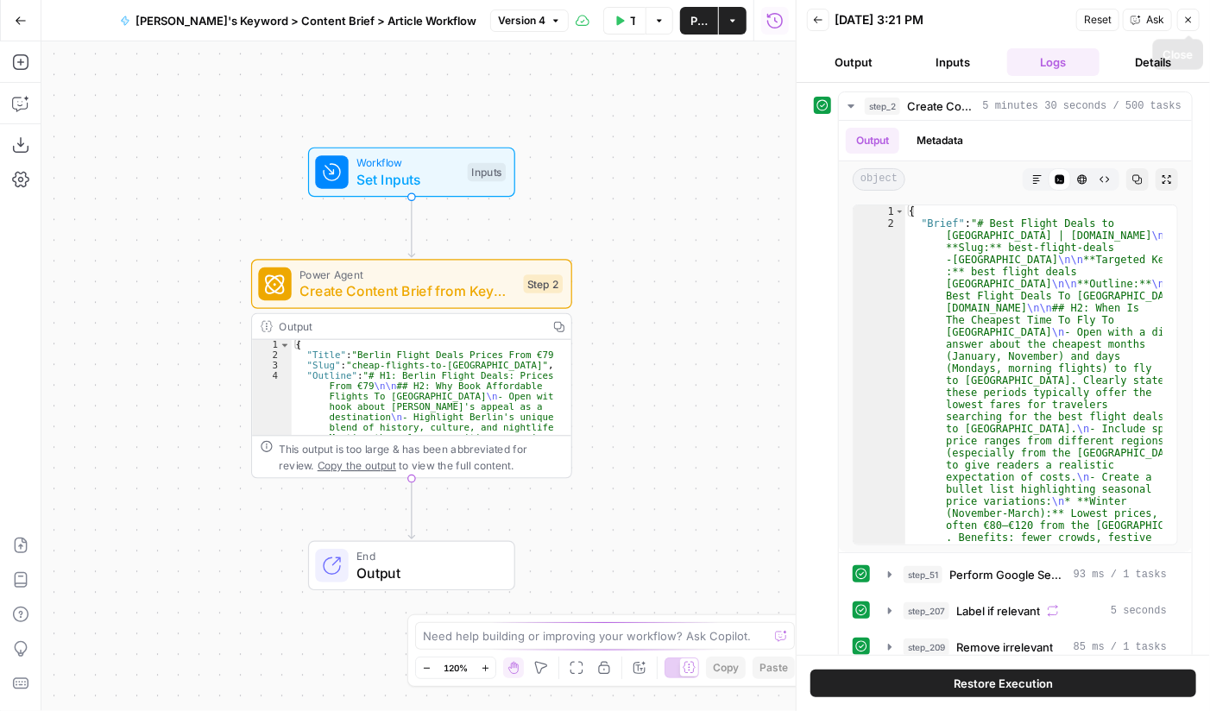
click at [1186, 19] on icon "button" at bounding box center [1188, 20] width 10 height 10
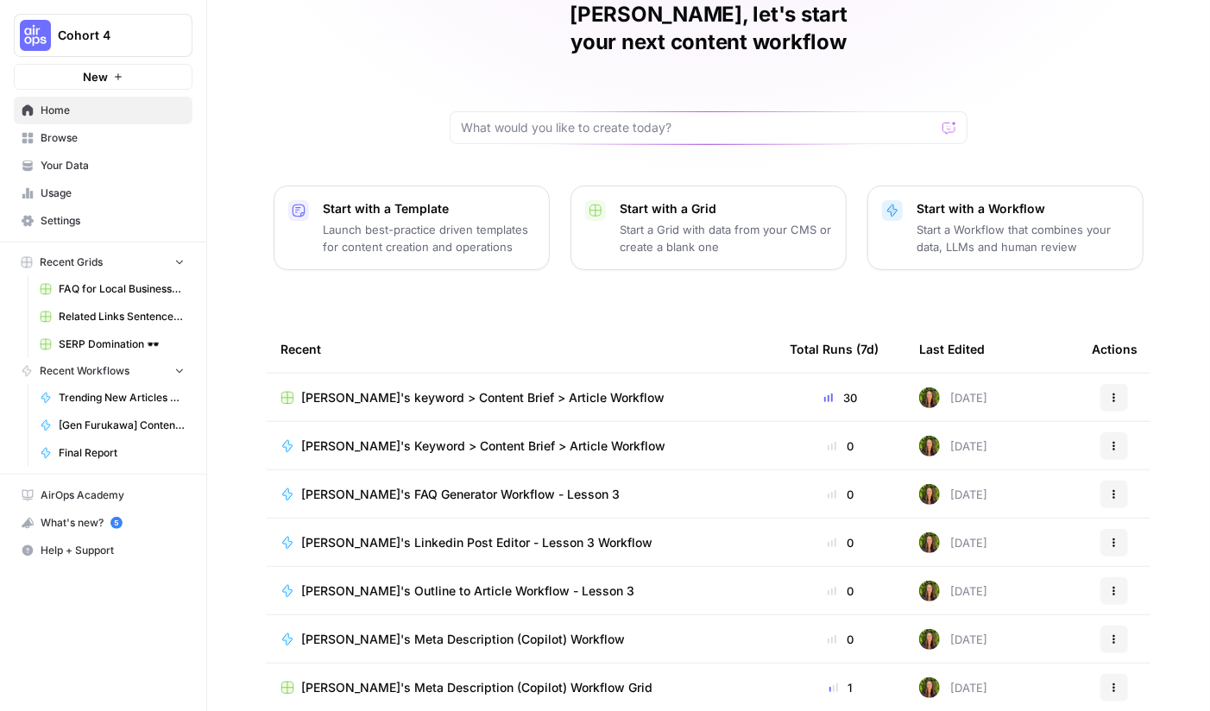
click at [70, 166] on span "Your Data" at bounding box center [113, 166] width 144 height 16
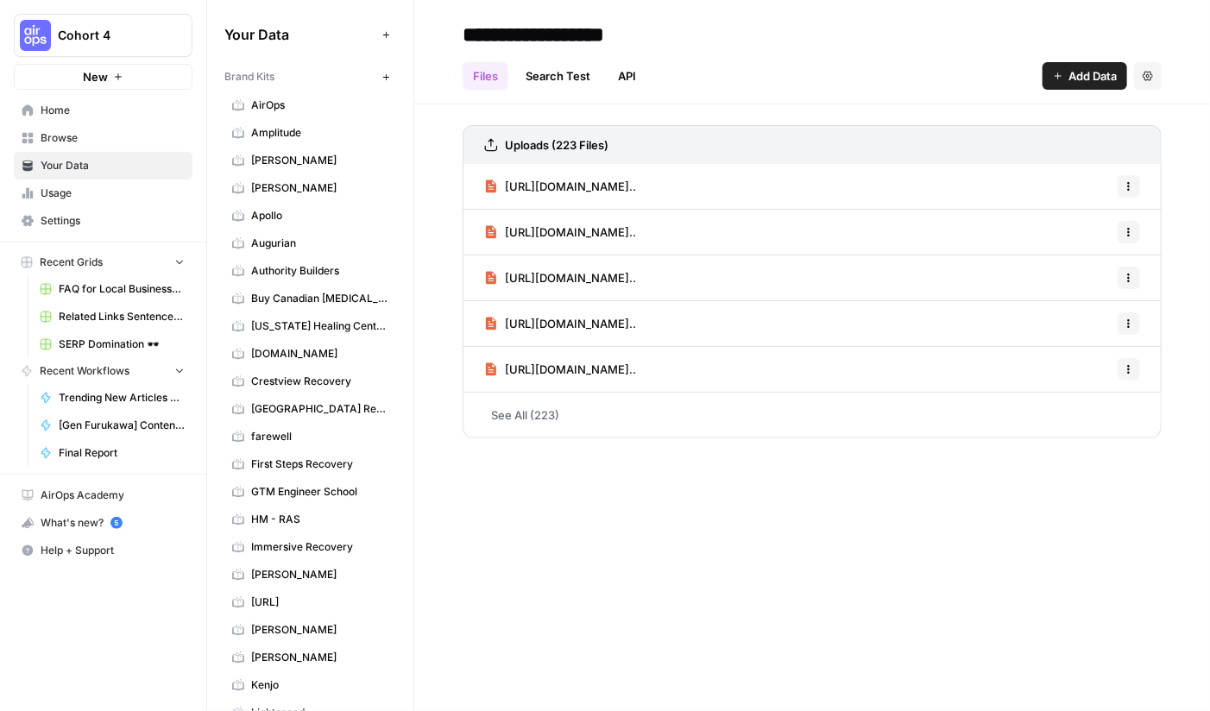
click at [301, 348] on span "[DOMAIN_NAME]" at bounding box center [319, 354] width 137 height 16
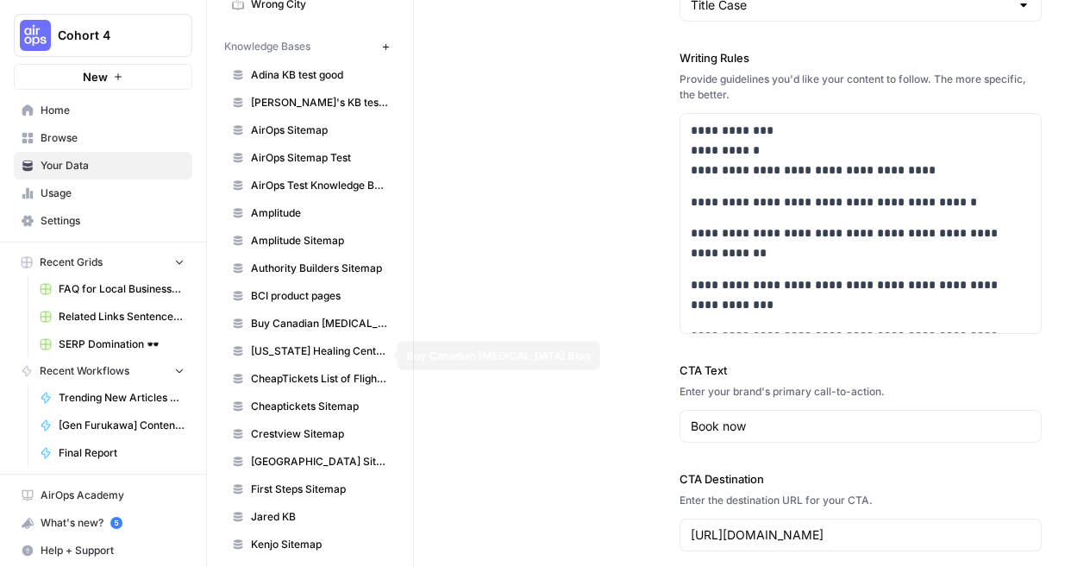
scroll to position [1345, 0]
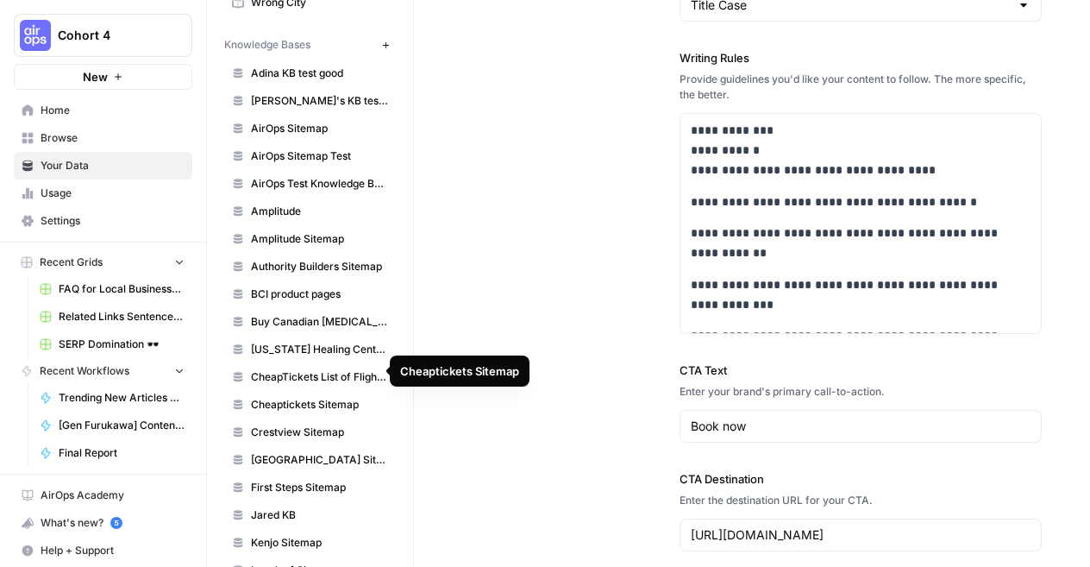
click at [296, 391] on link "Cheaptickets Sitemap" at bounding box center [310, 405] width 172 height 28
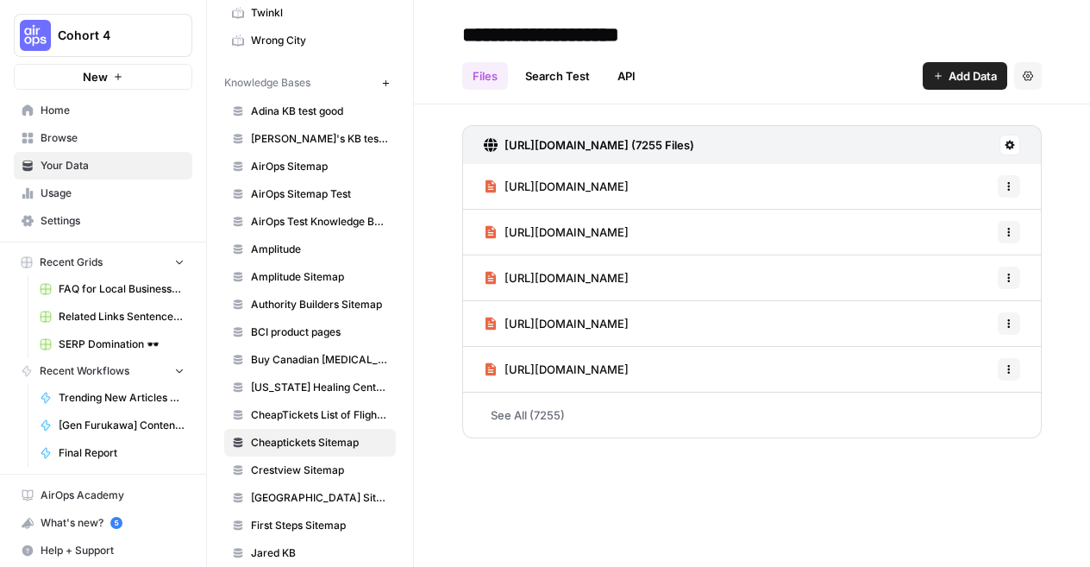
scroll to position [1296, 0]
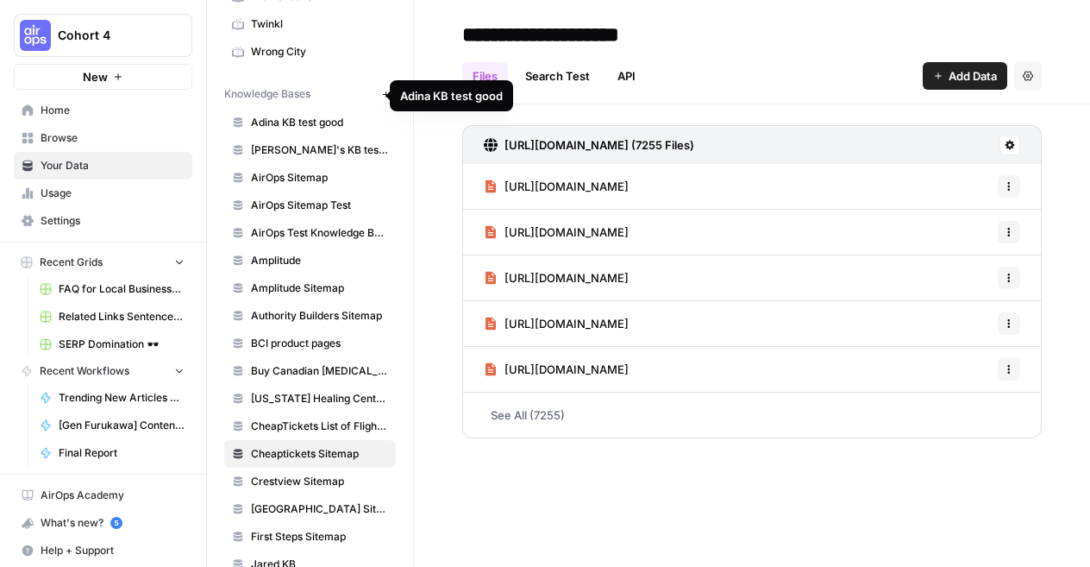
click at [294, 170] on span "AirOps Sitemap" at bounding box center [319, 178] width 137 height 16
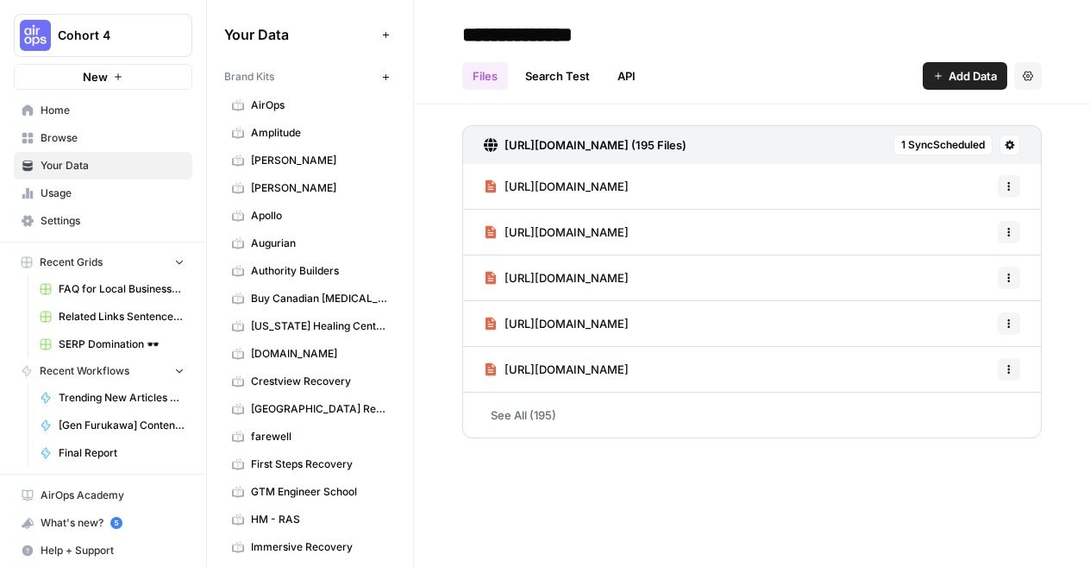
click at [79, 186] on span "Usage" at bounding box center [113, 193] width 144 height 16
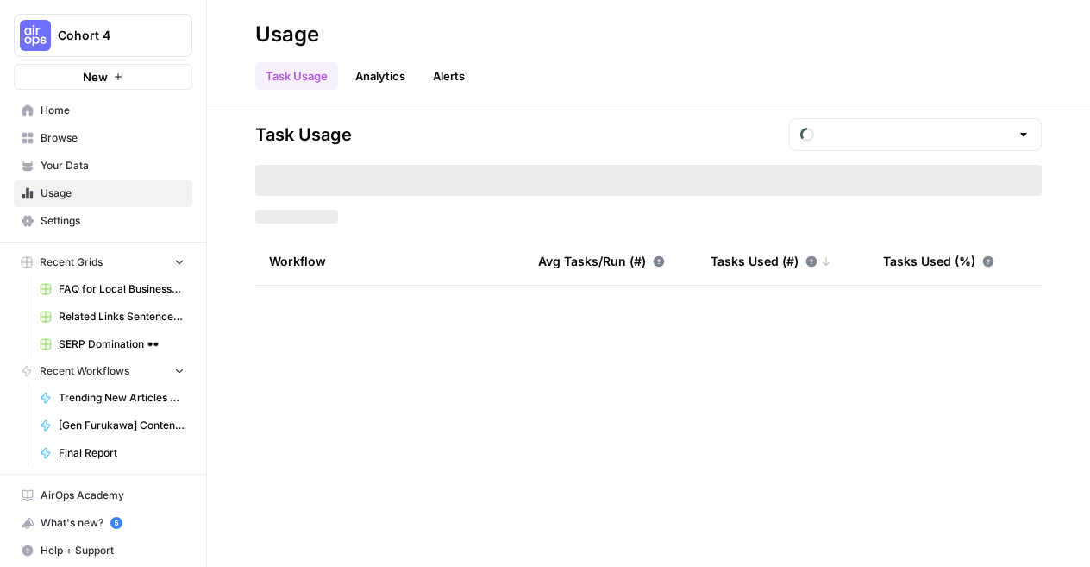
type input "August Tasks"
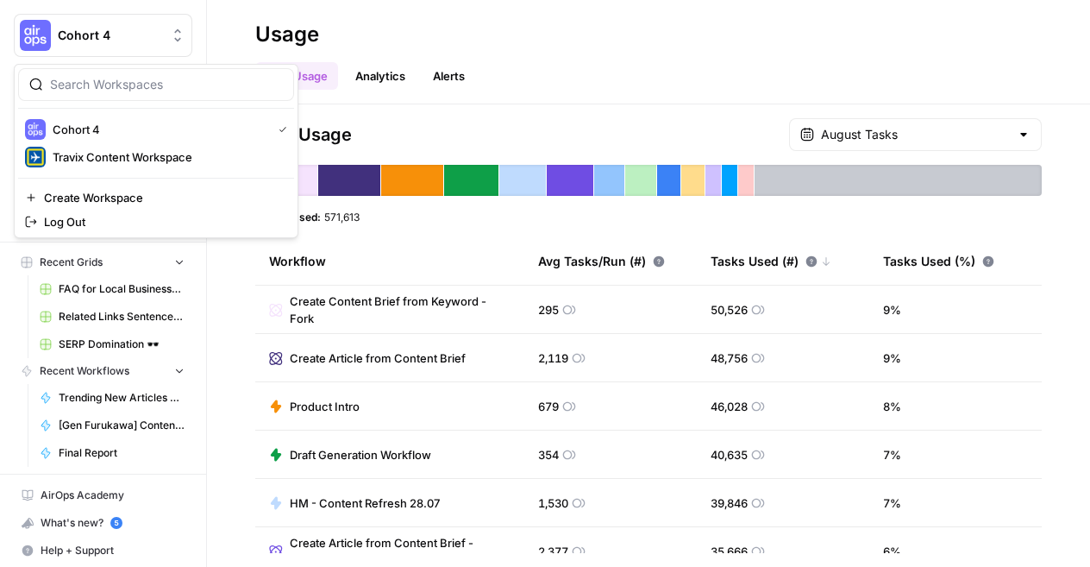
click at [105, 34] on span "Cohort 4" at bounding box center [110, 35] width 104 height 17
click at [140, 149] on span "Travix Content Workspace" at bounding box center [167, 156] width 228 height 17
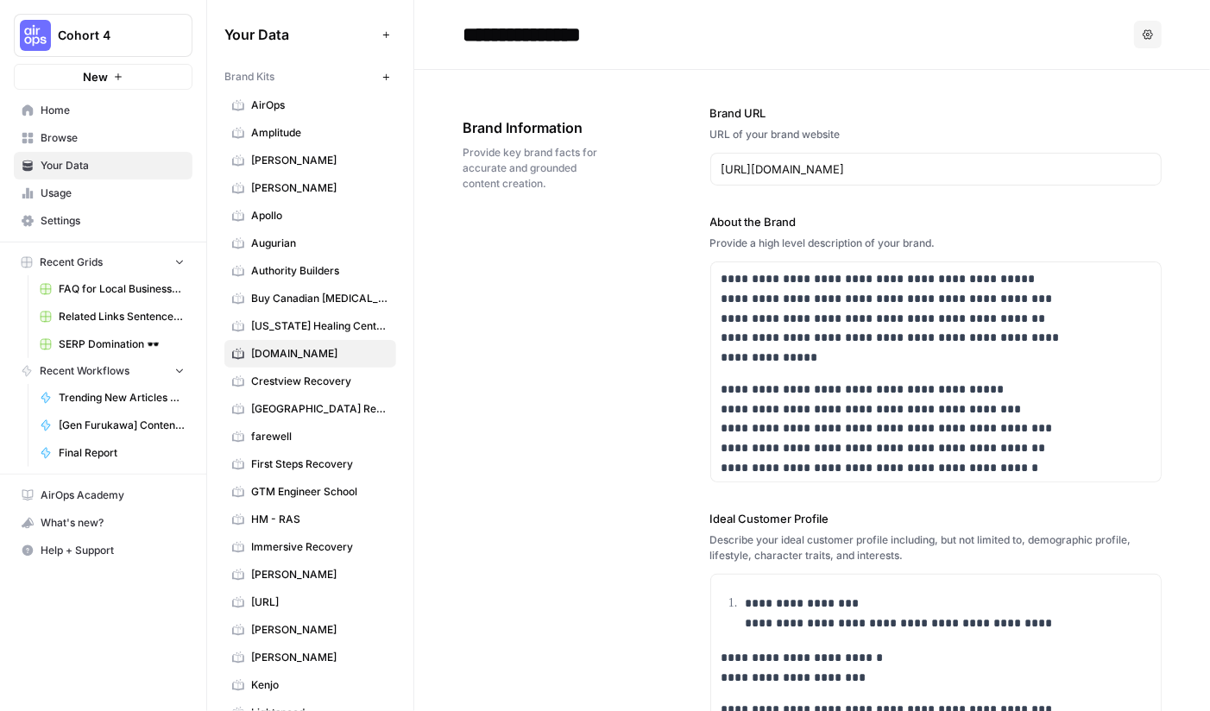
click at [55, 190] on span "Usage" at bounding box center [113, 193] width 144 height 16
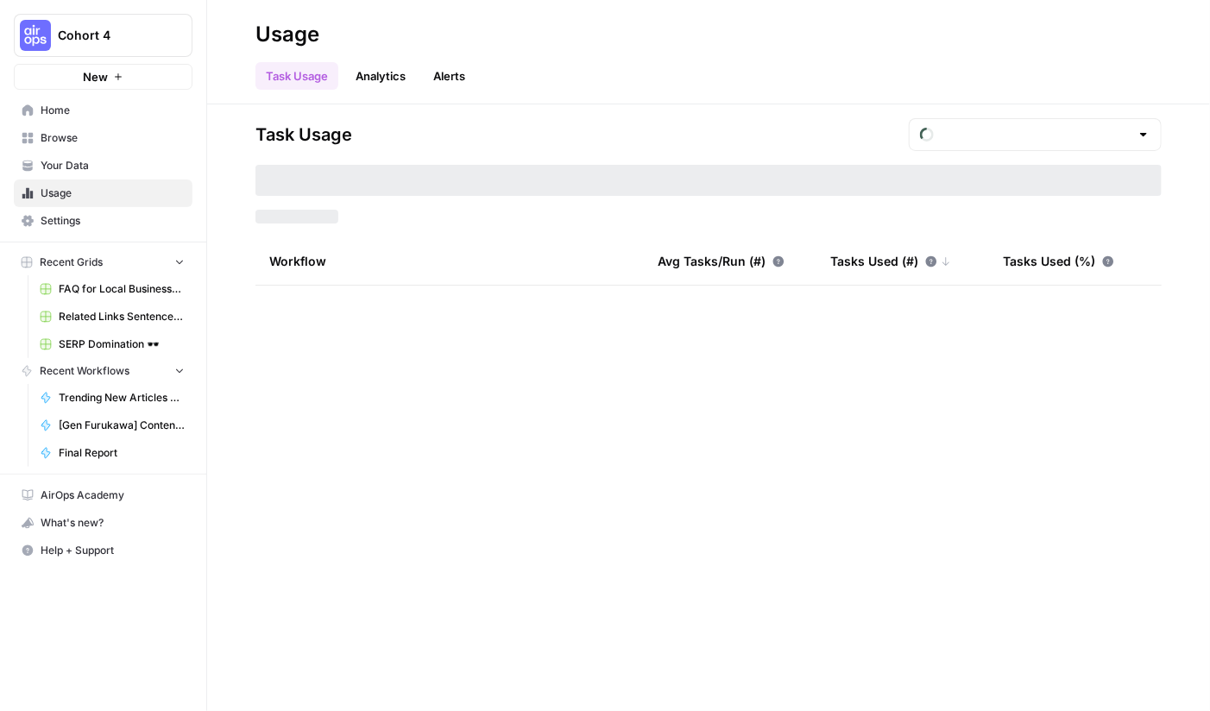
type input "August Tasks"
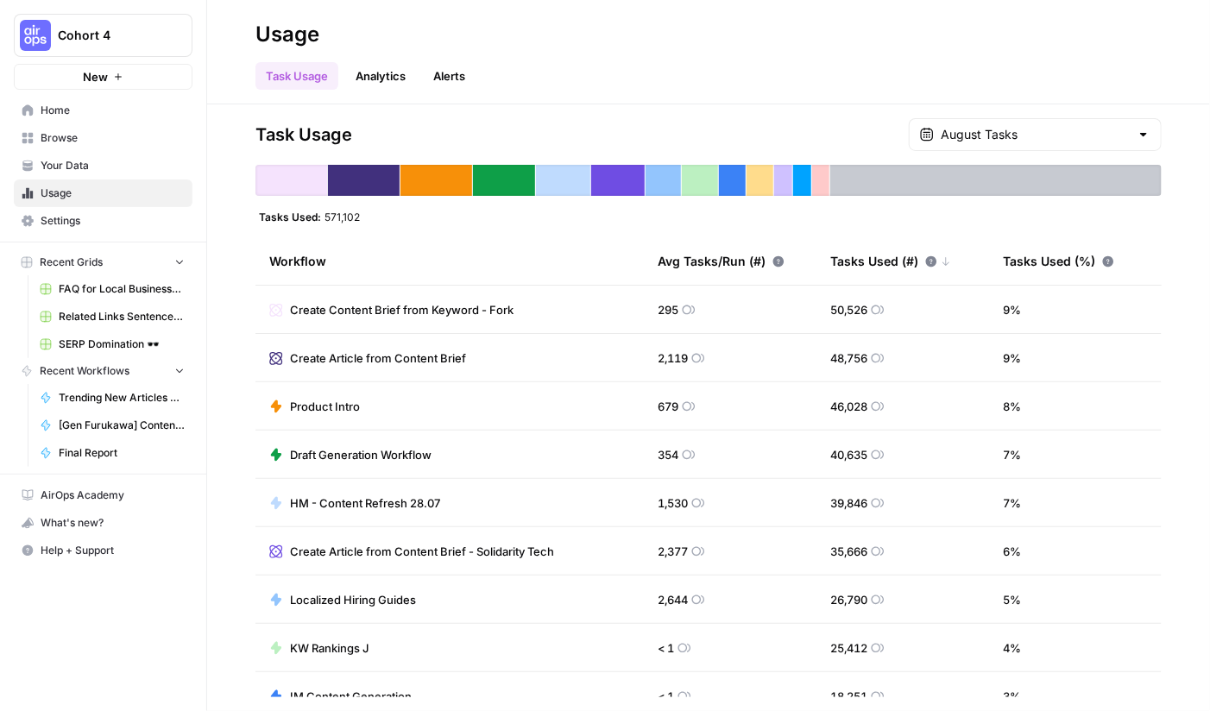
click at [59, 139] on span "Browse" at bounding box center [113, 138] width 144 height 16
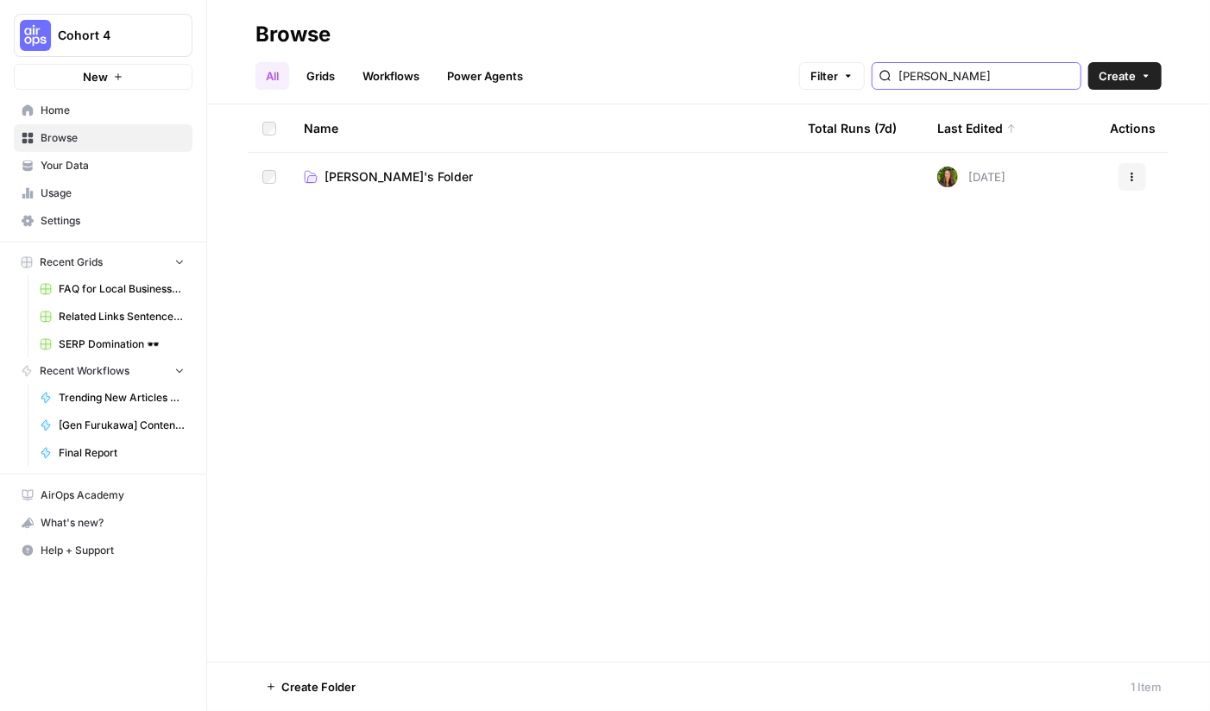
click at [1046, 73] on input "[PERSON_NAME]" at bounding box center [985, 75] width 175 height 17
click at [1063, 78] on input "[PERSON_NAME]" at bounding box center [985, 75] width 175 height 17
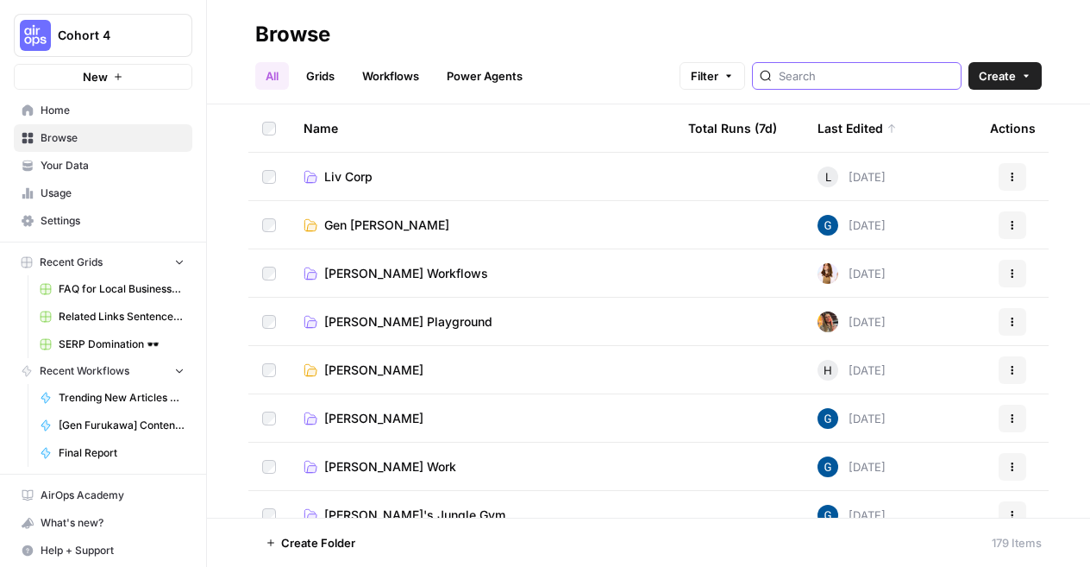
scroll to position [90, 0]
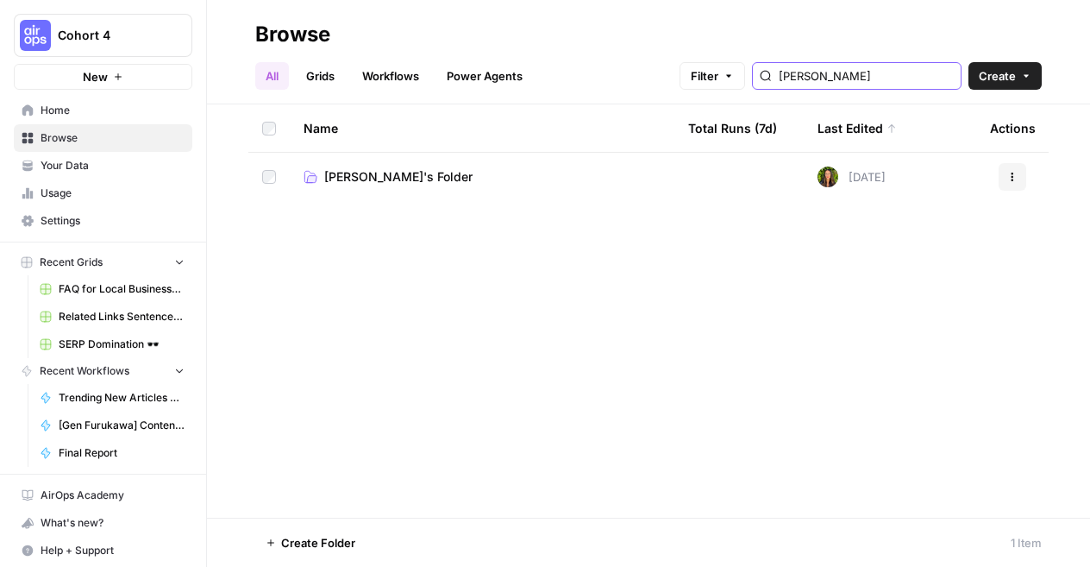
type input "[PERSON_NAME]"
click at [380, 179] on span "[PERSON_NAME]'s Folder" at bounding box center [398, 176] width 148 height 17
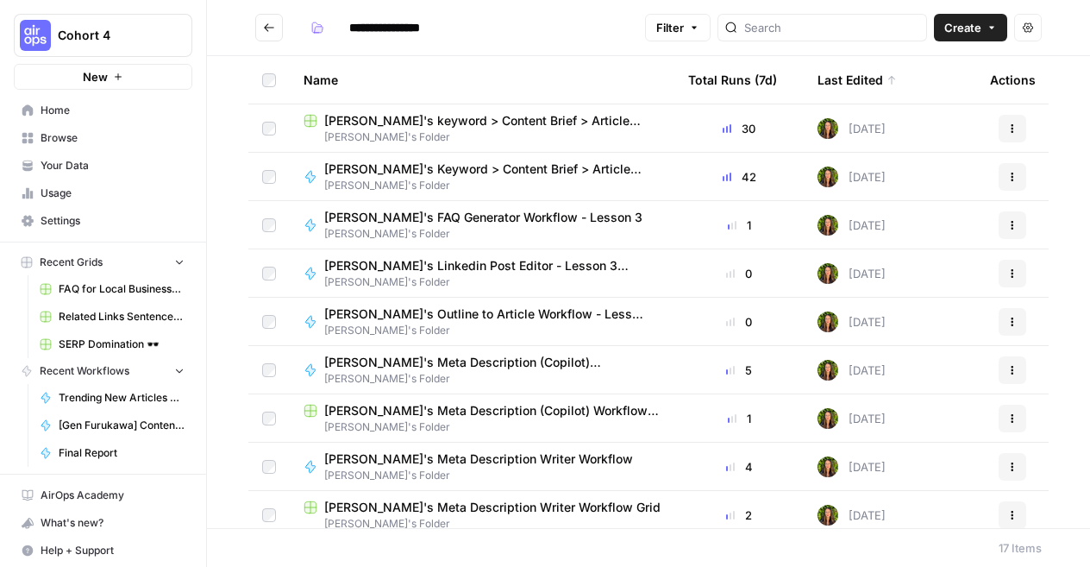
click at [437, 228] on span "[PERSON_NAME]'s Folder" at bounding box center [490, 234] width 332 height 16
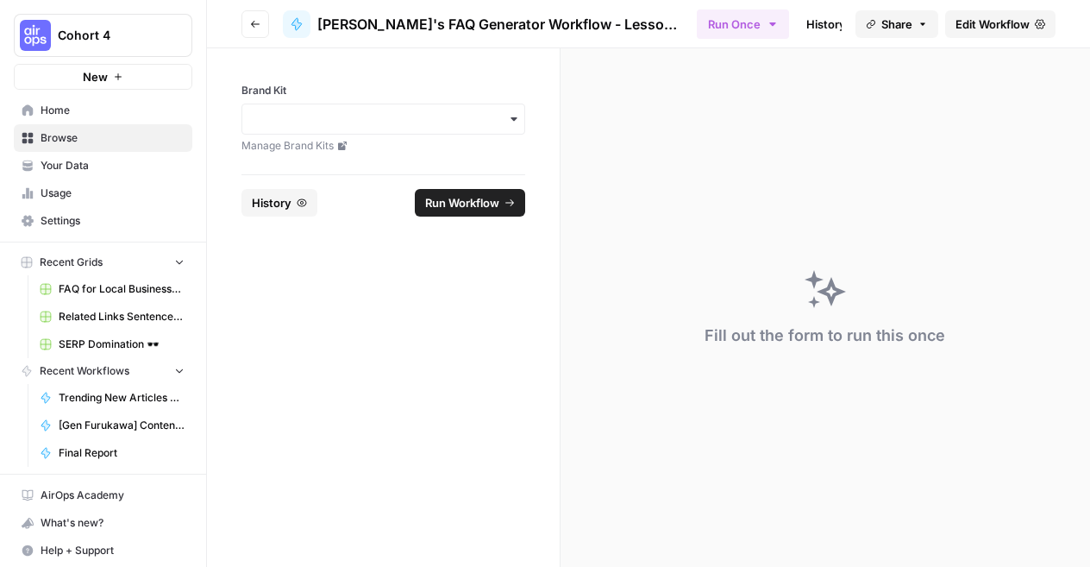
click at [993, 29] on span "Edit Workflow" at bounding box center [993, 24] width 74 height 17
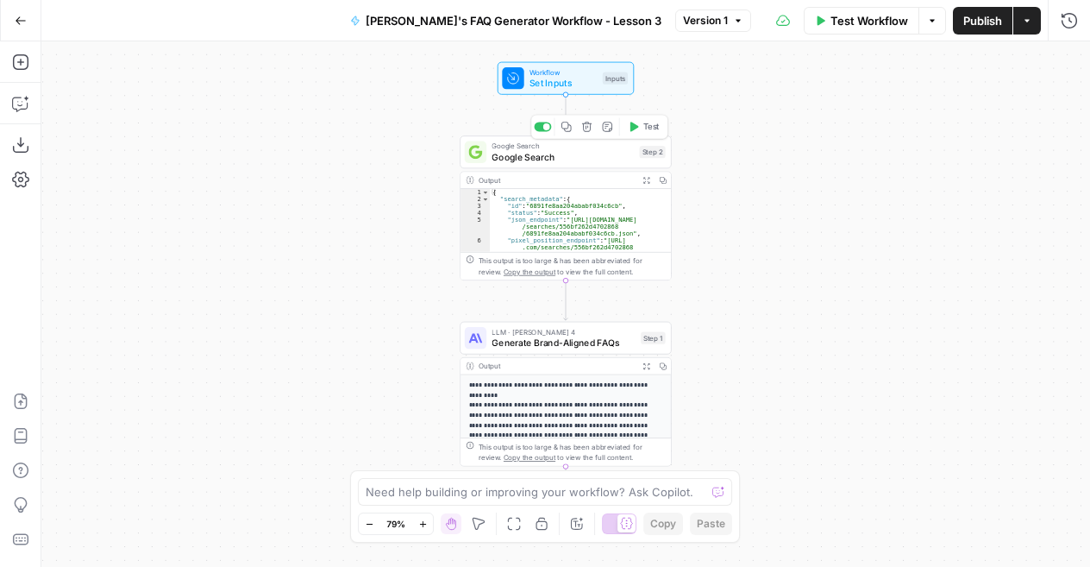
click at [561, 159] on span "Google Search" at bounding box center [563, 157] width 142 height 14
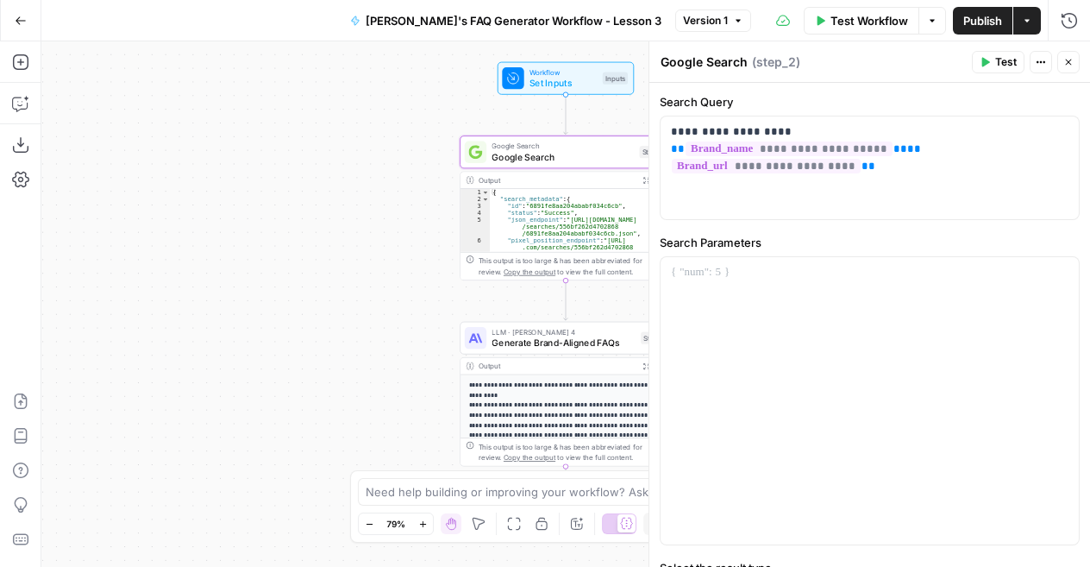
click at [1065, 65] on icon "button" at bounding box center [1069, 62] width 10 height 10
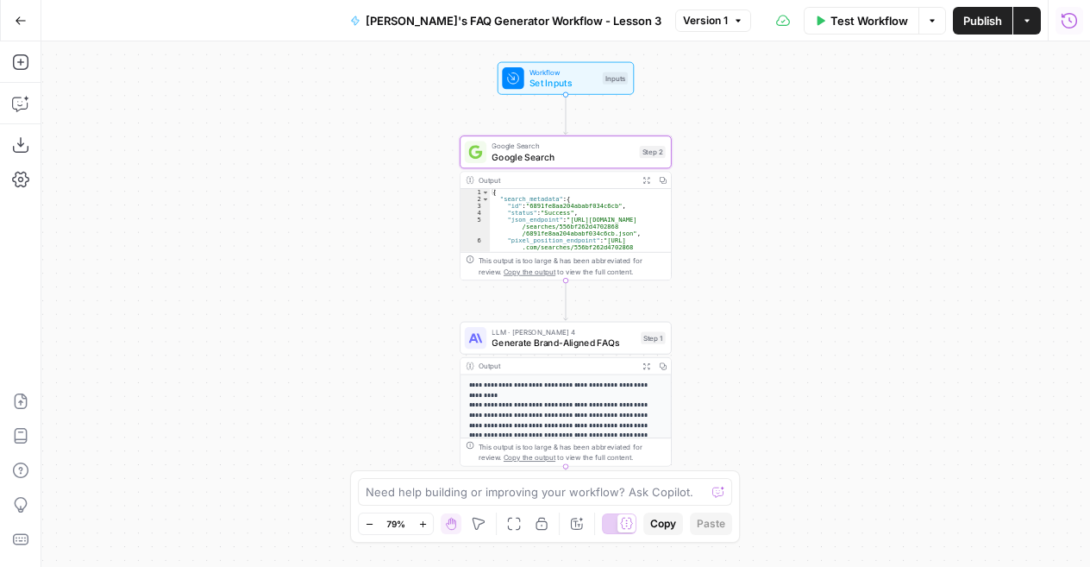
click at [1065, 30] on button "Run History" at bounding box center [1070, 21] width 28 height 28
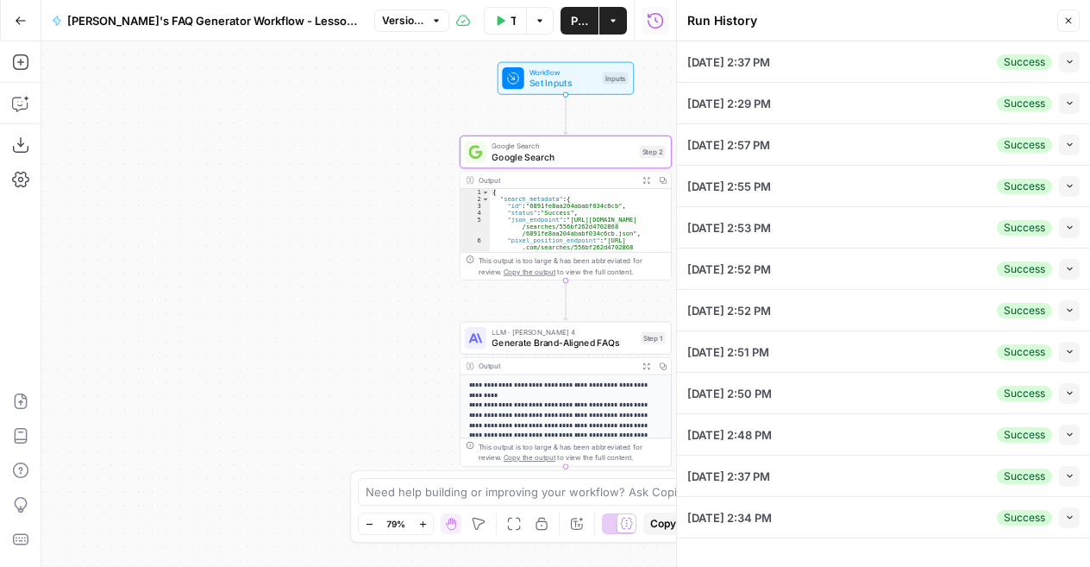
click at [1068, 61] on icon "button" at bounding box center [1069, 61] width 5 height 3
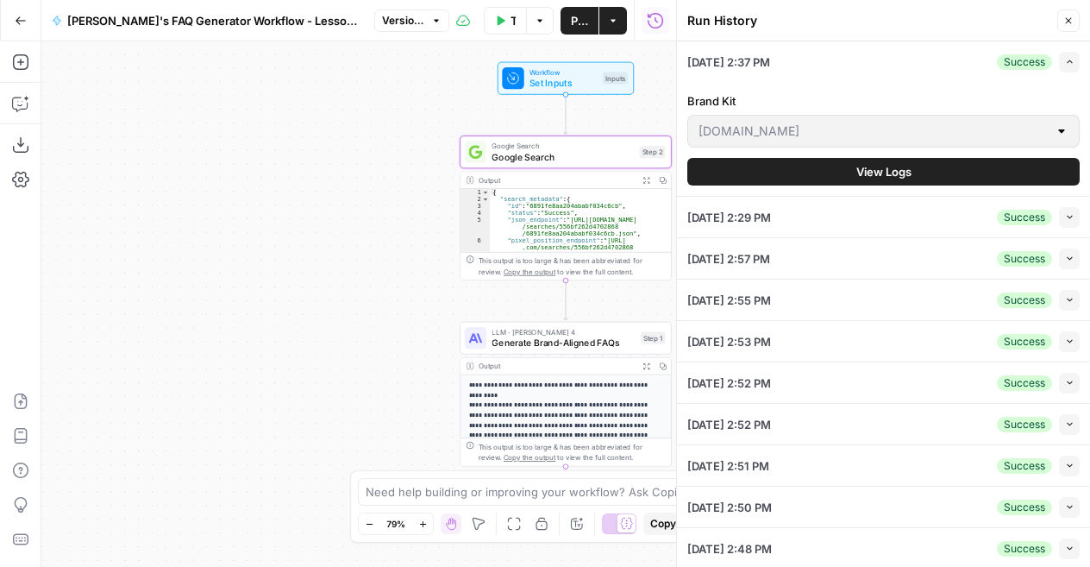
click at [904, 167] on span "View Logs" at bounding box center [884, 171] width 55 height 17
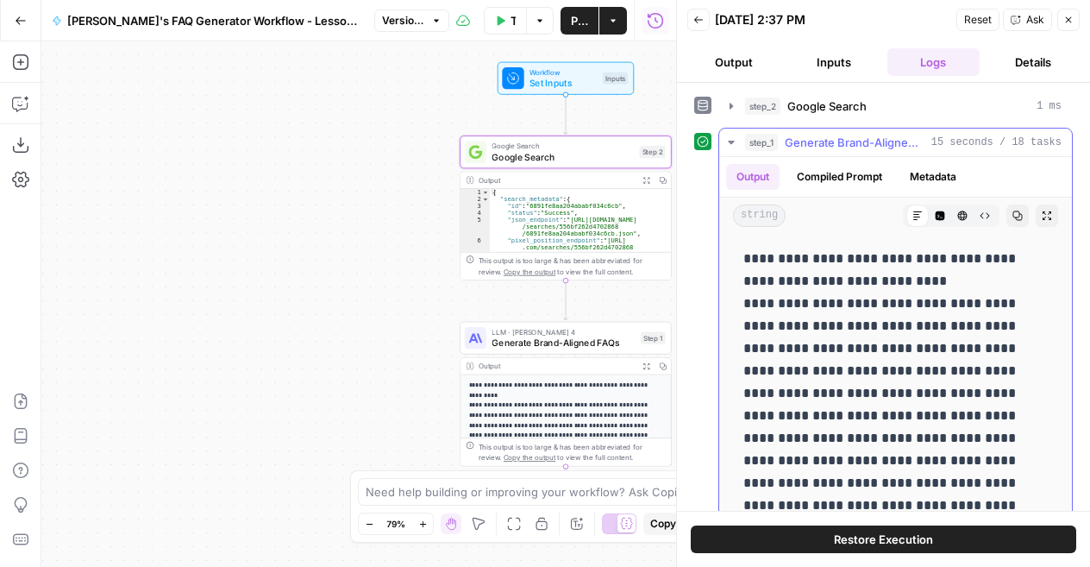
click at [815, 138] on span "Generate Brand-Aligned FAQs" at bounding box center [855, 142] width 140 height 17
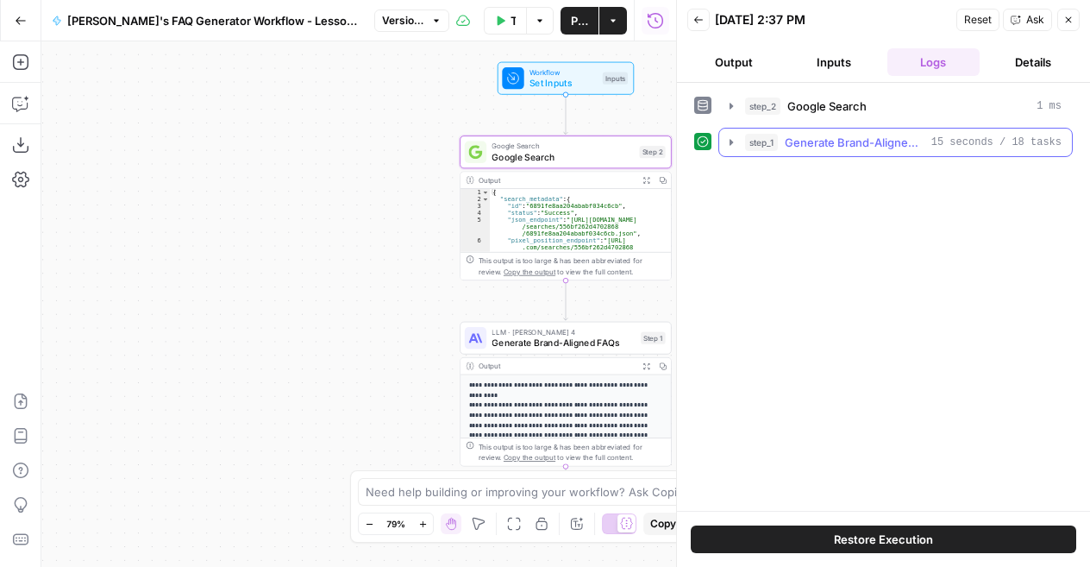
click at [830, 151] on button "step_1 Generate Brand-Aligned FAQs 15 seconds / 18 tasks" at bounding box center [896, 143] width 353 height 28
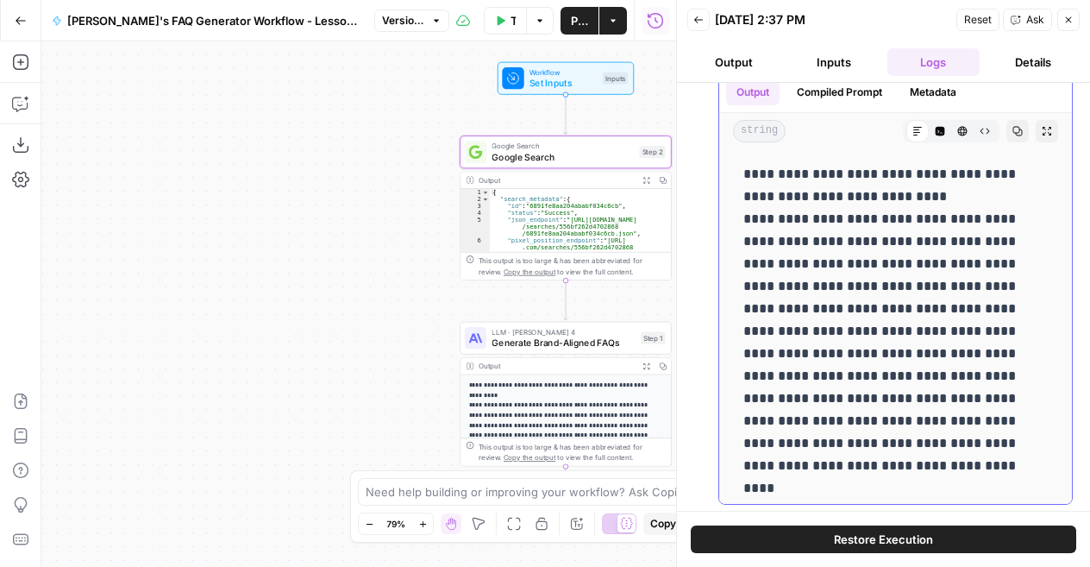
click at [839, 99] on button "Compiled Prompt" at bounding box center [840, 92] width 106 height 26
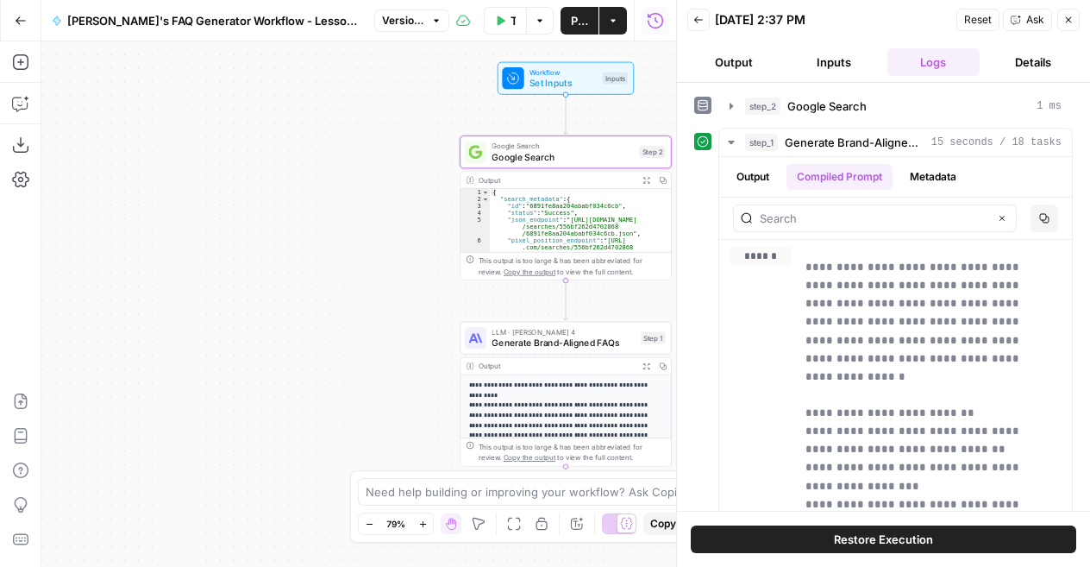
click at [1075, 16] on button "Close" at bounding box center [1069, 20] width 22 height 22
